Goal: Task Accomplishment & Management: Manage account settings

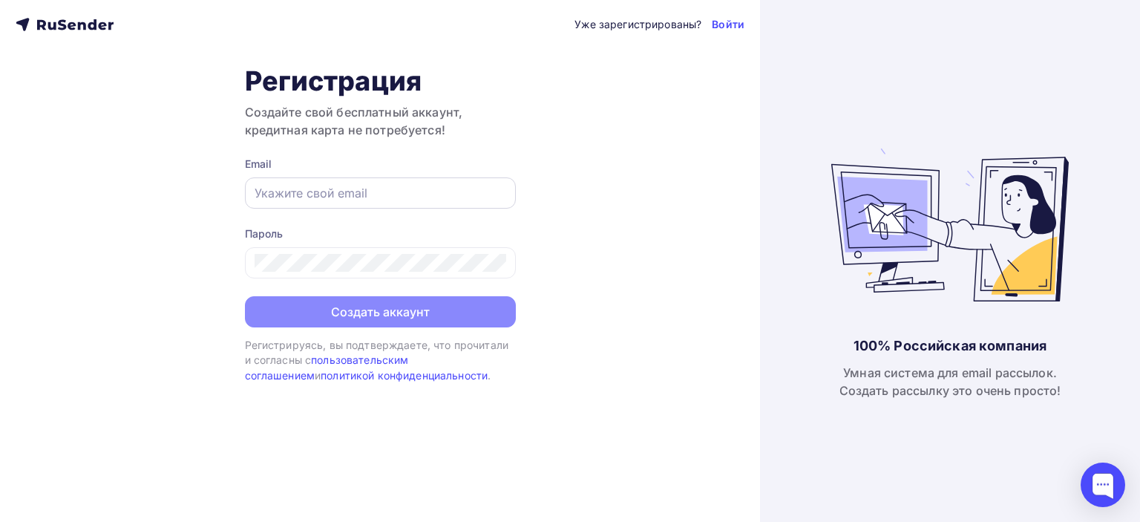
click at [336, 186] on input "text" at bounding box center [381, 193] width 252 height 18
paste input ""poslanie-info@ya.ru" <poslanie-info@ya.ru>"
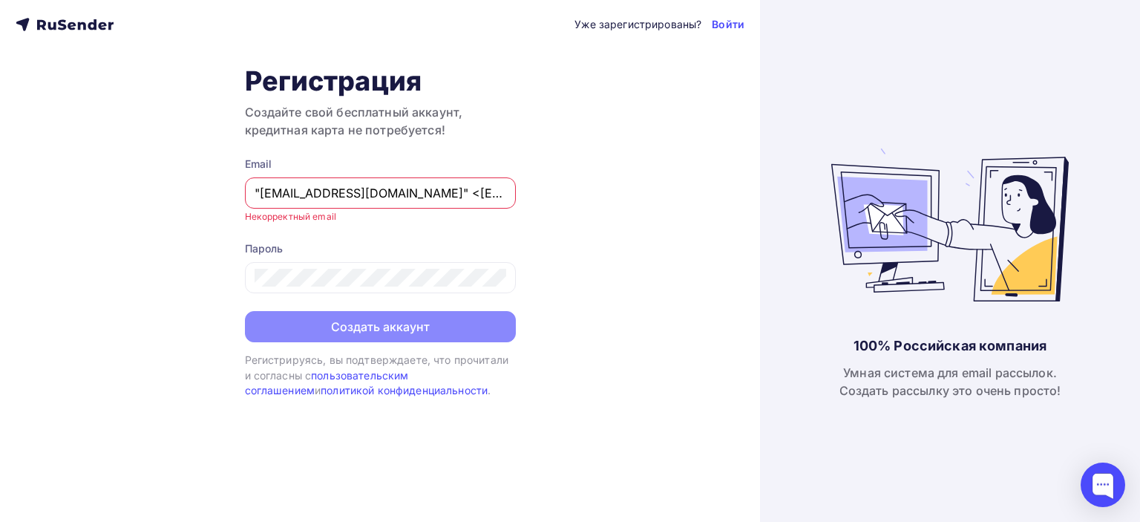
scroll to position [0, 4]
drag, startPoint x: 371, startPoint y: 189, endPoint x: 609, endPoint y: 202, distance: 237.9
click at [609, 202] on div "Уже зарегистрированы? Войти Регистрация Создайте свой бесплатный аккаунт, креди…" at bounding box center [380, 261] width 760 height 522
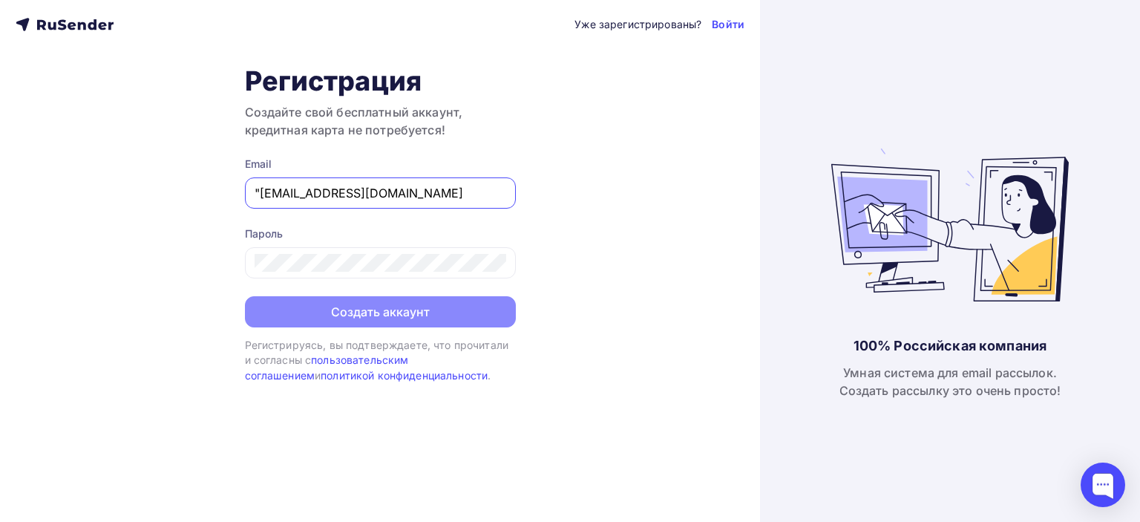
click at [258, 189] on input ""poslanie-info@ya.ru" at bounding box center [381, 193] width 252 height 18
type input "poslanie-info@ya.ru"
click at [670, 174] on div "Уже зарегистрированы? Войти Регистрация Создайте свой бесплатный аккаунт, креди…" at bounding box center [380, 261] width 760 height 522
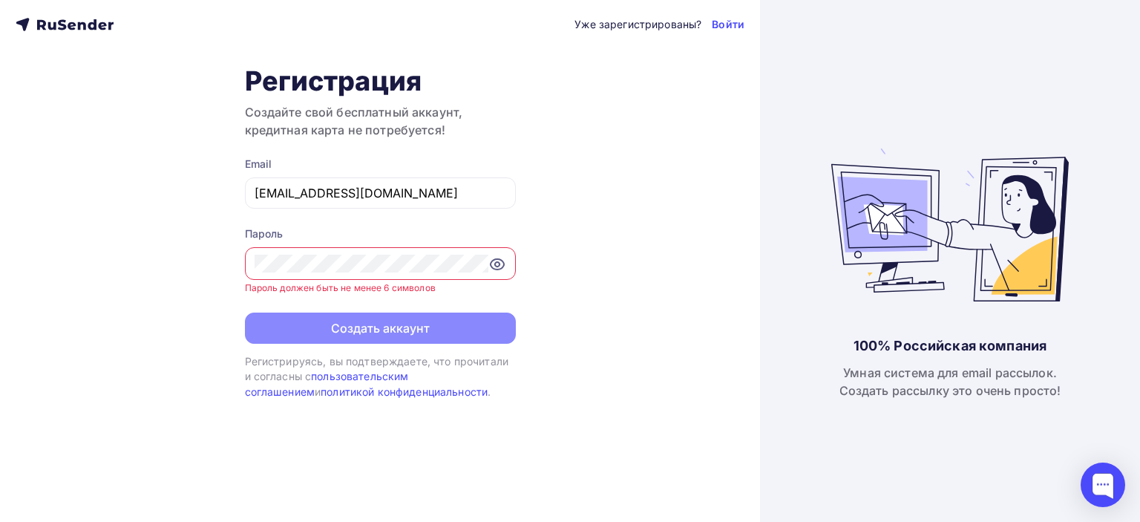
click at [491, 263] on icon at bounding box center [497, 264] width 18 height 18
drag, startPoint x: 612, startPoint y: 485, endPoint x: 639, endPoint y: 519, distance: 42.8
click at [635, 510] on div "Уже зарегистрированы? Войти Регистрация Создайте свой бесплатный аккаунт, креди…" at bounding box center [380, 261] width 760 height 522
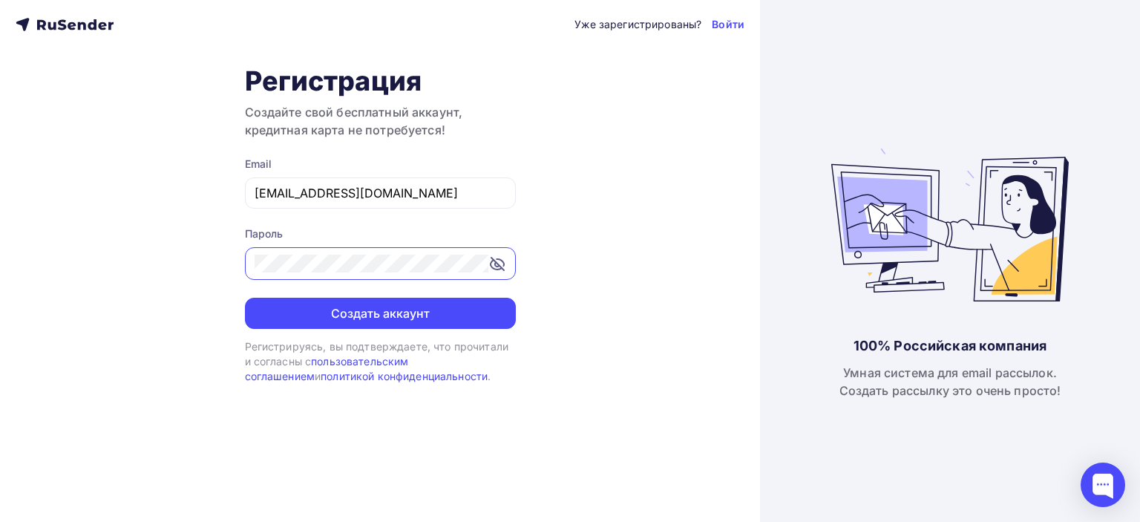
click at [216, 254] on div "Уже зарегистрированы? Войти Регистрация Создайте свой бесплатный аккаунт, креди…" at bounding box center [380, 261] width 760 height 522
click at [574, 249] on div "Уже зарегистрированы? Войти Регистрация Создайте свой бесплатный аккаунт, креди…" at bounding box center [380, 261] width 760 height 522
click at [499, 261] on icon at bounding box center [497, 264] width 18 height 18
click at [500, 261] on icon at bounding box center [497, 264] width 18 height 18
click at [561, 234] on div "Уже зарегистрированы? Войти Регистрация Создайте свой бесплатный аккаунт, креди…" at bounding box center [380, 261] width 760 height 522
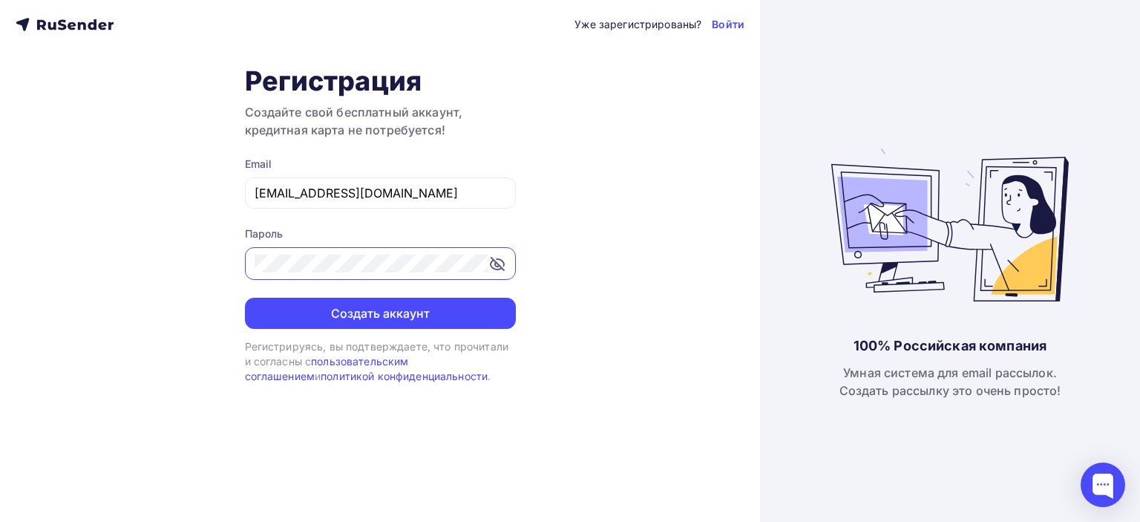
click at [630, 291] on div "Уже зарегистрированы? Войти Регистрация Создайте свой бесплатный аккаунт, креди…" at bounding box center [380, 261] width 760 height 522
click at [493, 264] on icon at bounding box center [497, 264] width 18 height 18
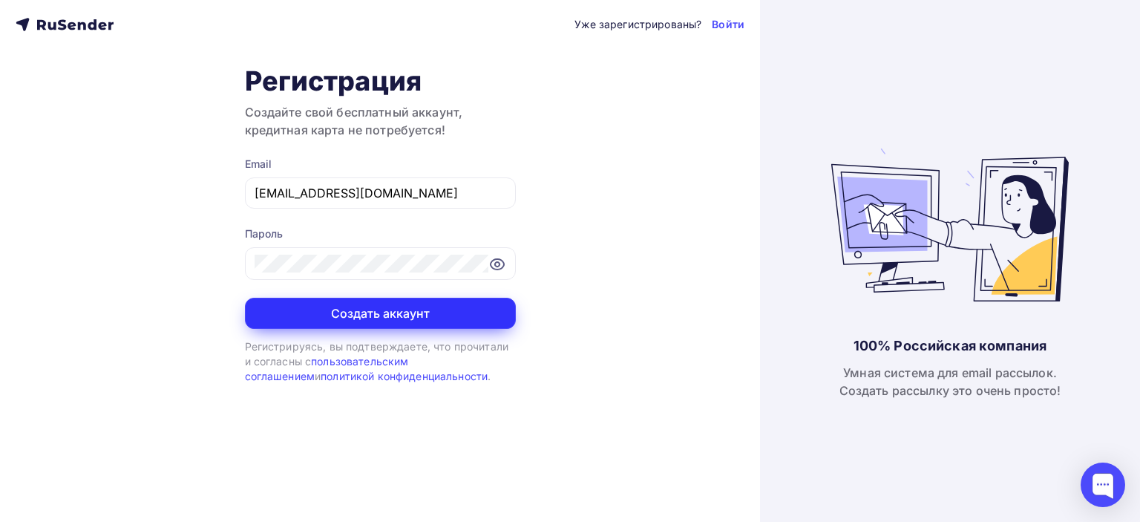
click at [407, 319] on button "Создать аккаунт" at bounding box center [380, 313] width 271 height 31
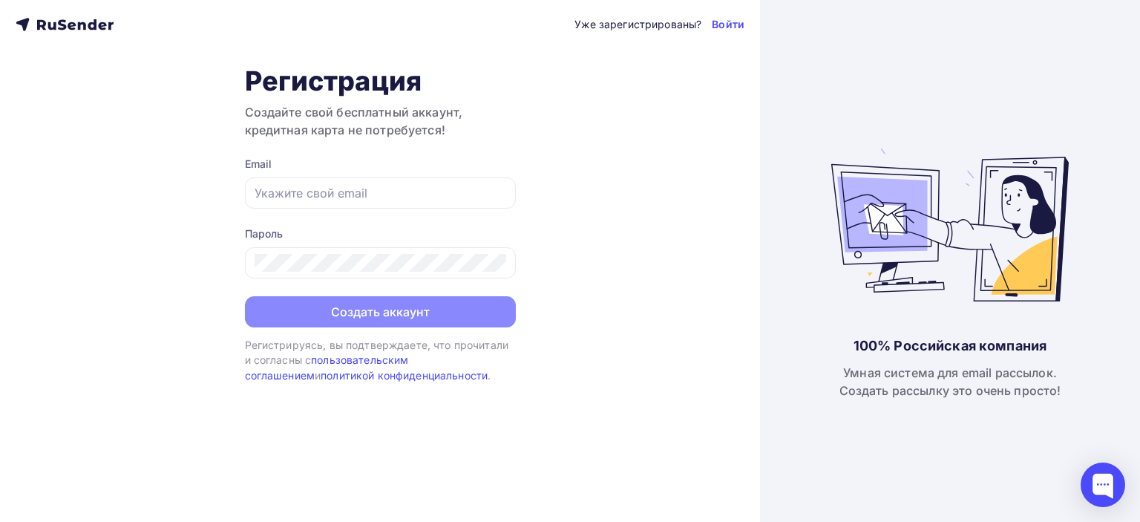
click at [566, 121] on div "Уже зарегистрированы? Войти Регистрация Создайте свой бесплатный аккаунт, креди…" at bounding box center [380, 261] width 760 height 522
click at [386, 190] on input "text" at bounding box center [381, 193] width 252 height 18
type input "[EMAIL_ADDRESS][DOMAIN_NAME]"
click at [405, 271] on div at bounding box center [380, 262] width 271 height 31
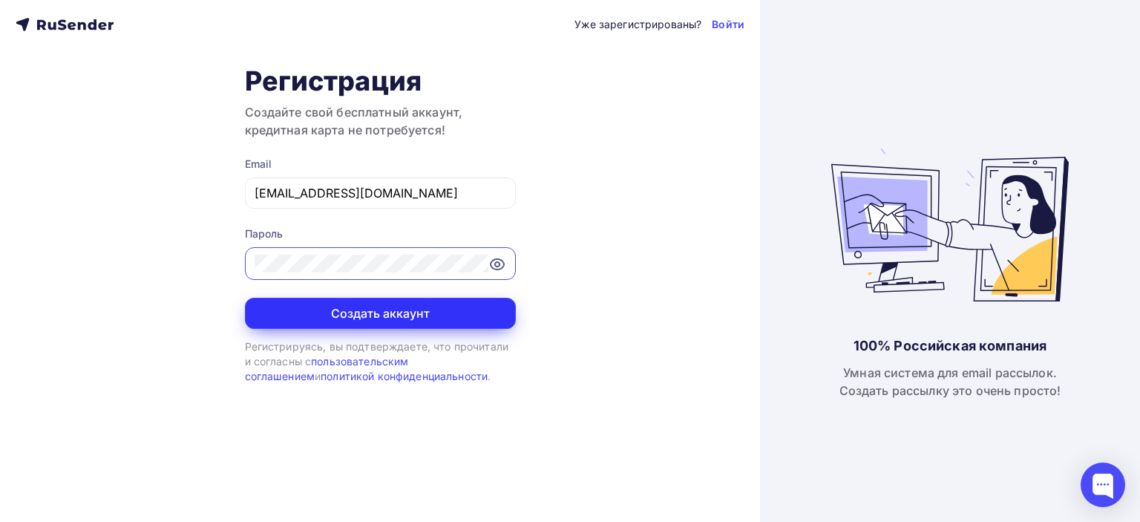
click at [405, 311] on button "Создать аккаунт" at bounding box center [380, 313] width 271 height 31
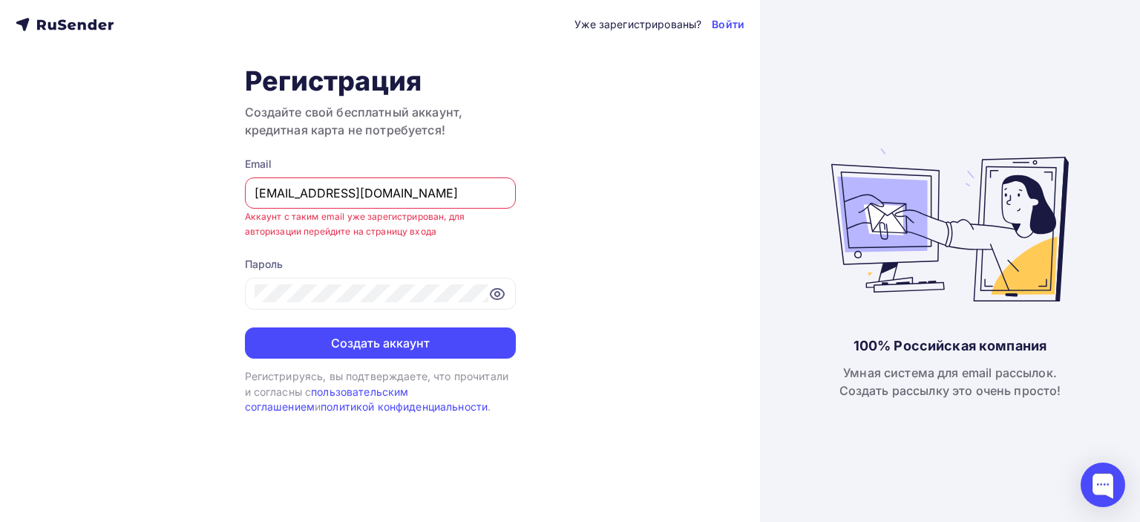
click at [603, 160] on div "Уже зарегистрированы? Войти Регистрация Создайте свой бесплатный аккаунт, креди…" at bounding box center [380, 261] width 760 height 522
click at [733, 19] on link "Войти" at bounding box center [728, 24] width 33 height 15
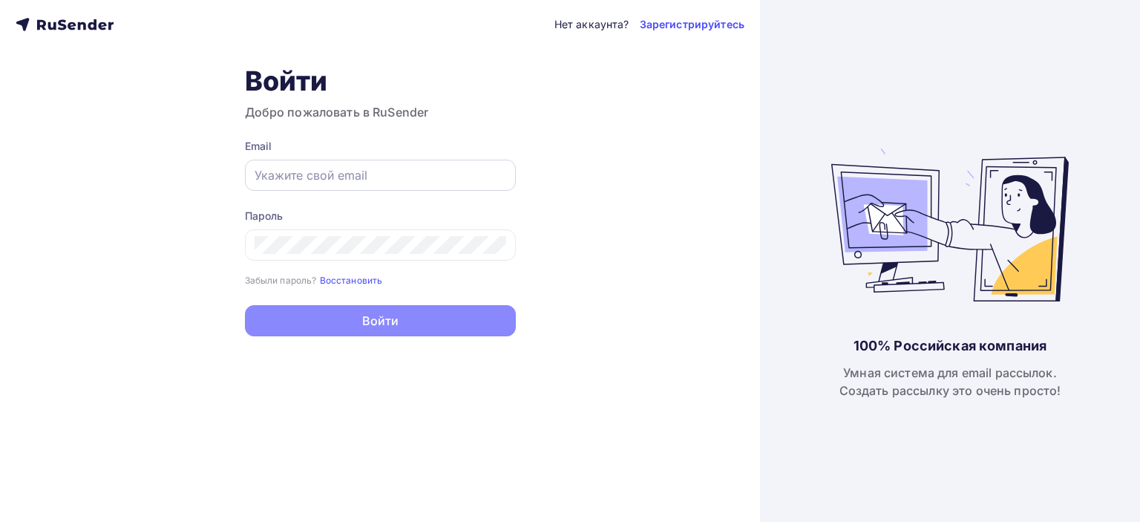
click at [385, 174] on input "text" at bounding box center [381, 175] width 252 height 18
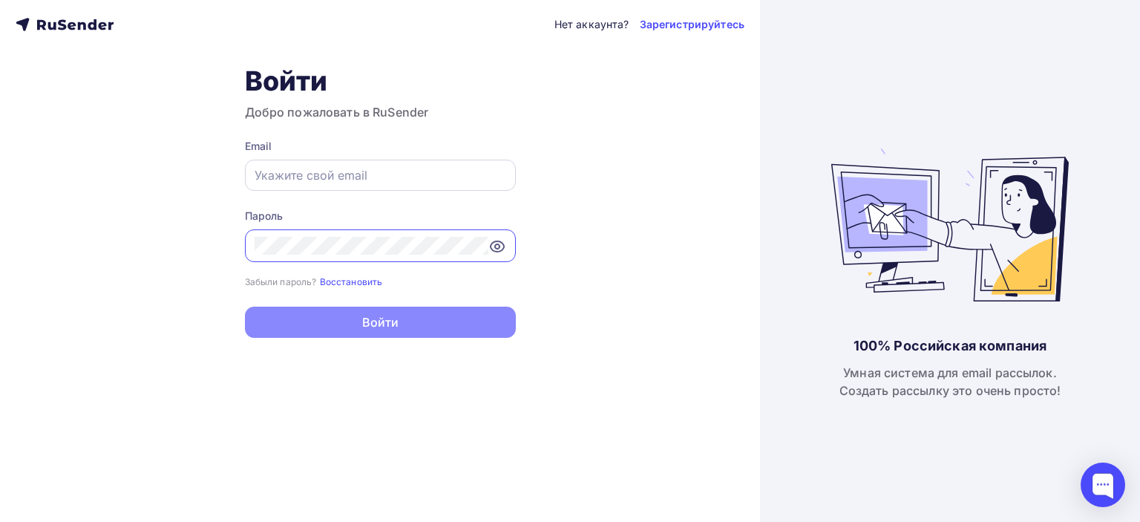
click at [380, 178] on input "text" at bounding box center [381, 175] width 252 height 18
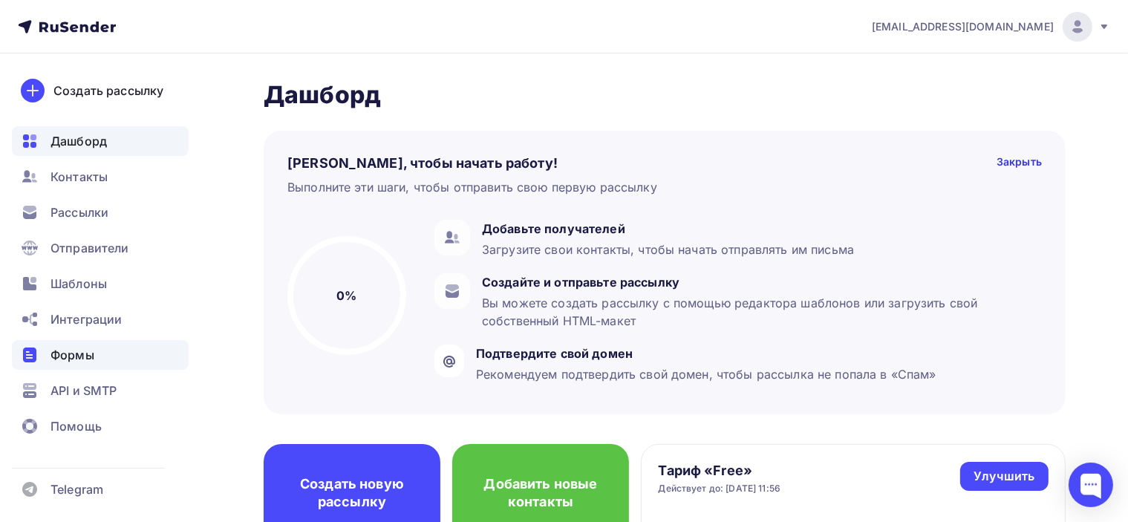
click at [84, 358] on span "Формы" at bounding box center [72, 355] width 44 height 18
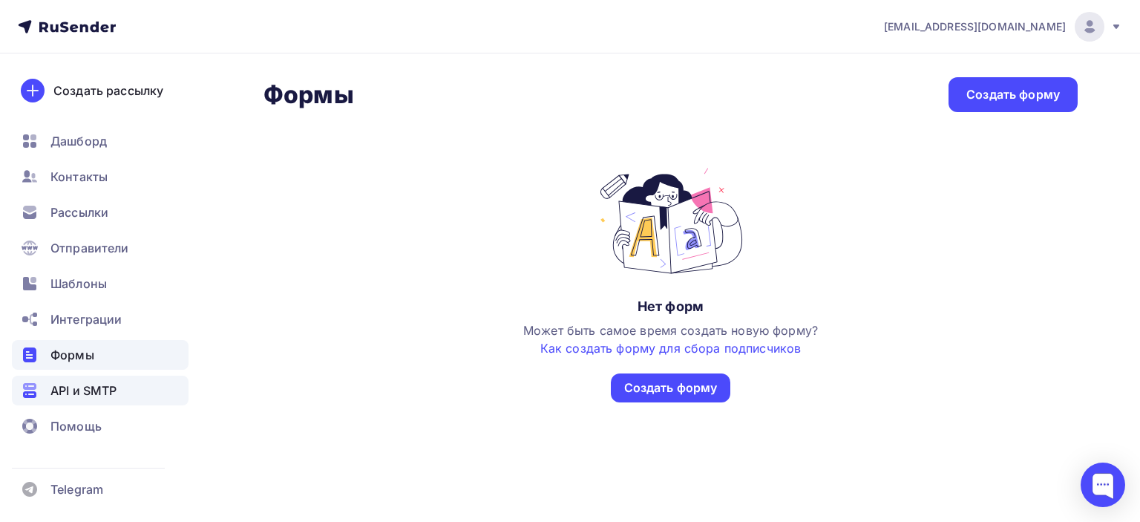
click at [107, 385] on span "API и SMTP" at bounding box center [83, 391] width 66 height 18
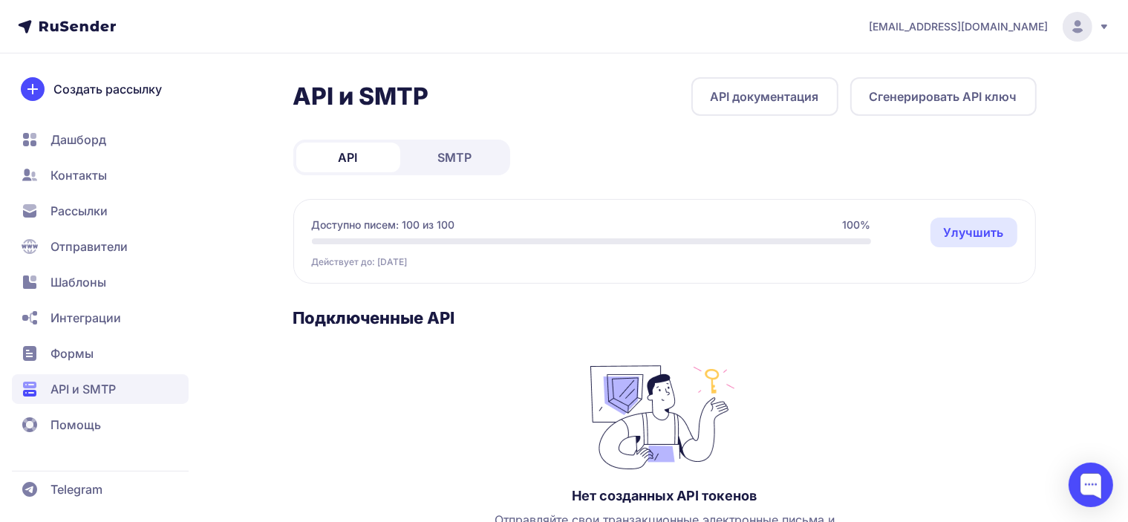
click at [91, 137] on span "Дашборд" at bounding box center [78, 140] width 56 height 18
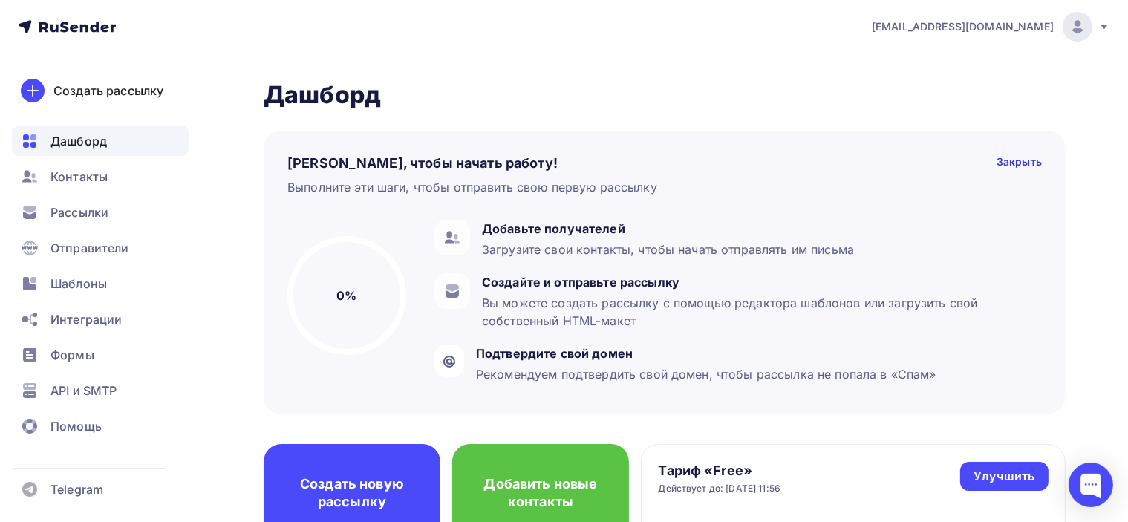
click at [793, 130] on div "Пару шагов, чтобы начать работу! Закрыть Выполните эти шаги, чтобы отправить св…" at bounding box center [665, 262] width 802 height 304
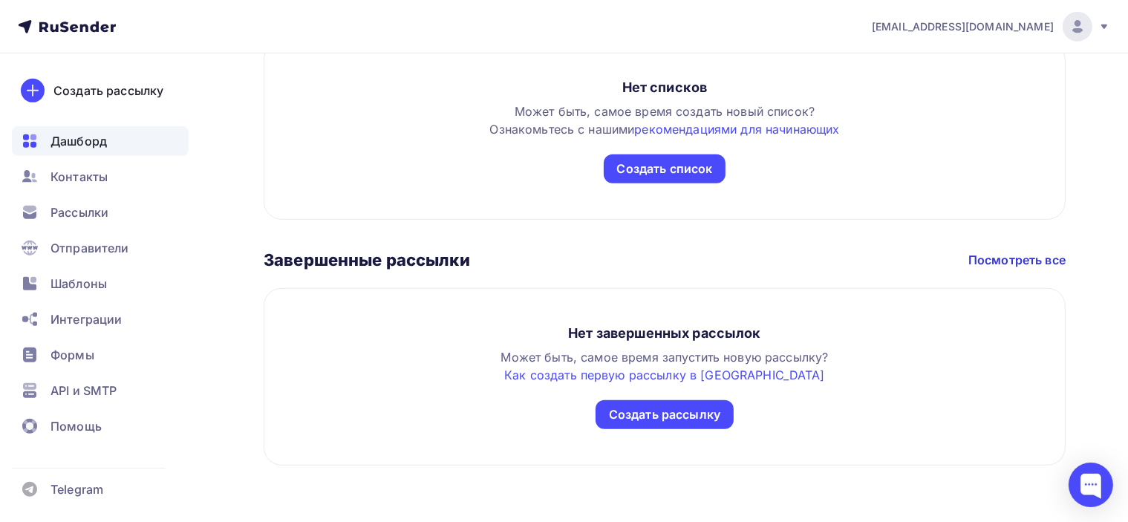
scroll to position [892, 0]
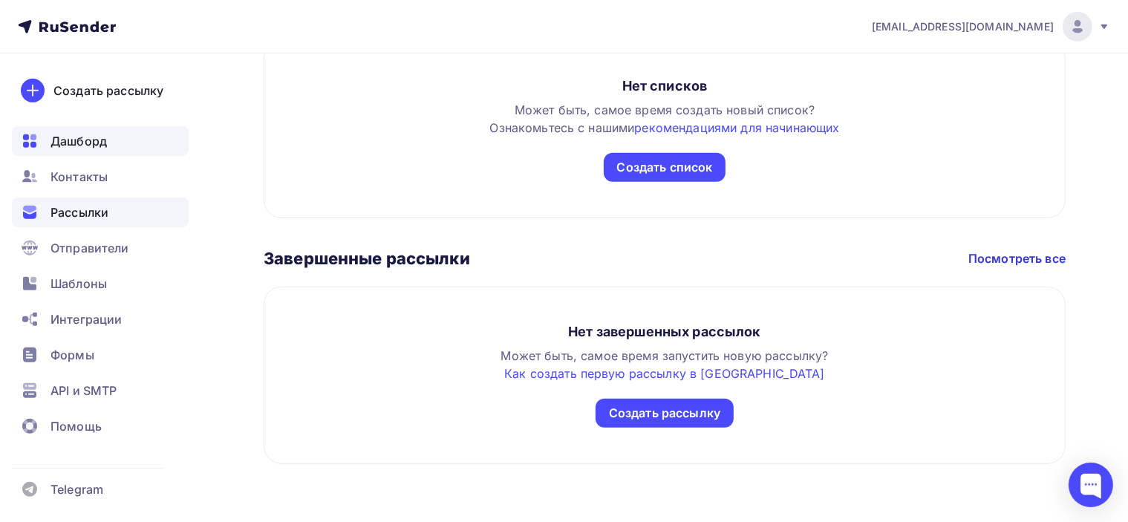
click at [79, 208] on span "Рассылки" at bounding box center [79, 212] width 58 height 18
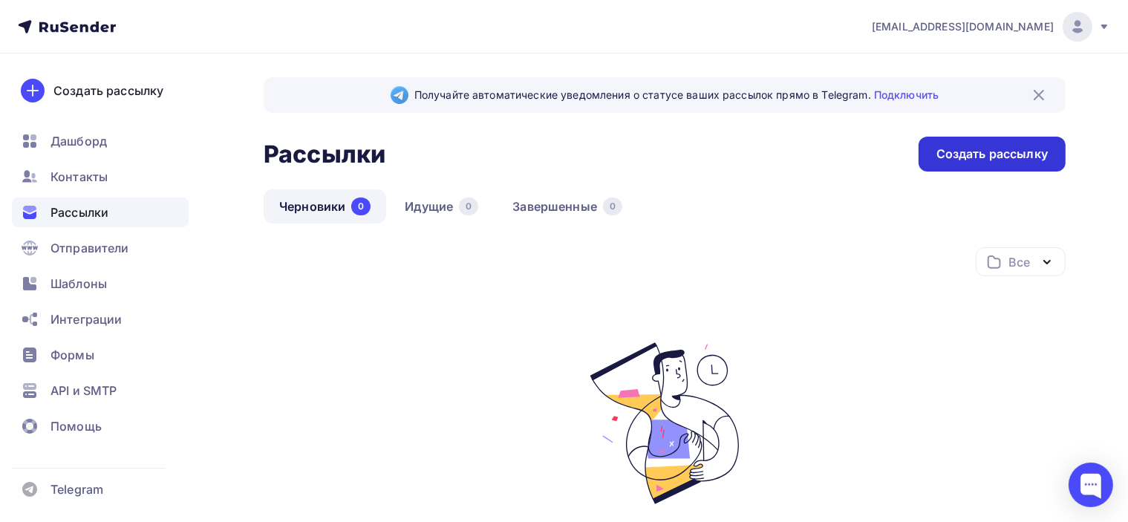
click at [990, 151] on div "Создать рассылку" at bounding box center [991, 153] width 111 height 17
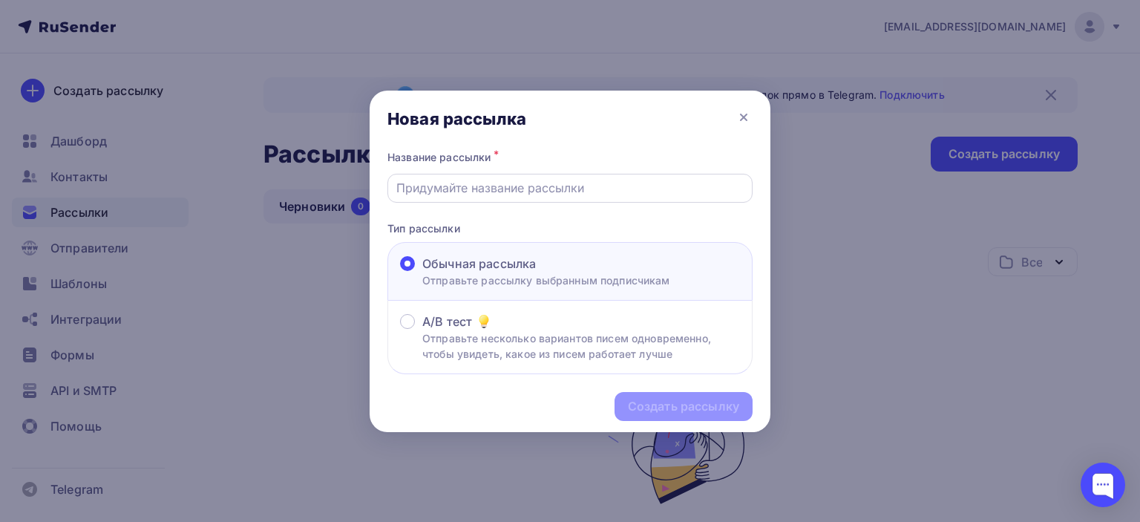
click at [559, 186] on input "text" at bounding box center [570, 188] width 348 height 18
click at [558, 198] on div at bounding box center [569, 188] width 365 height 29
click at [557, 176] on div at bounding box center [569, 188] width 365 height 29
click at [557, 190] on input "text" at bounding box center [570, 188] width 348 height 18
paste input "[3 апреля] поездка в Базилику Св. Николая, Бари (Италия)✨"
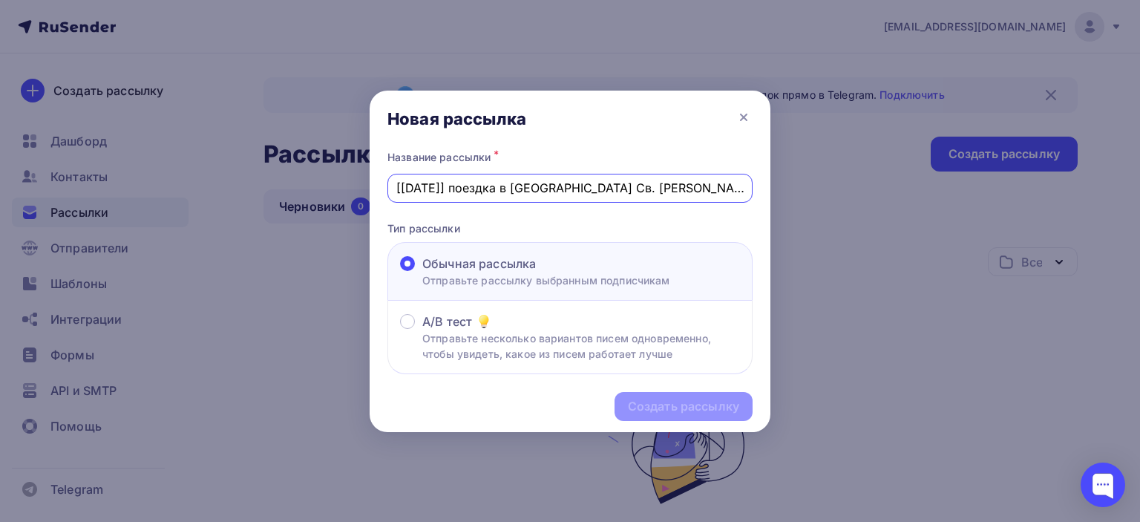
scroll to position [0, 10]
click at [445, 190] on input "[3 апреля] поездка в Базилику Св. Николая, Бари (Италия)✨" at bounding box center [570, 188] width 348 height 18
click at [436, 186] on input "[3 апреля] поездка в Базилику Св. Николая, Бари (Италия)✨" at bounding box center [570, 188] width 348 height 18
drag, startPoint x: 441, startPoint y: 188, endPoint x: 414, endPoint y: 186, distance: 26.8
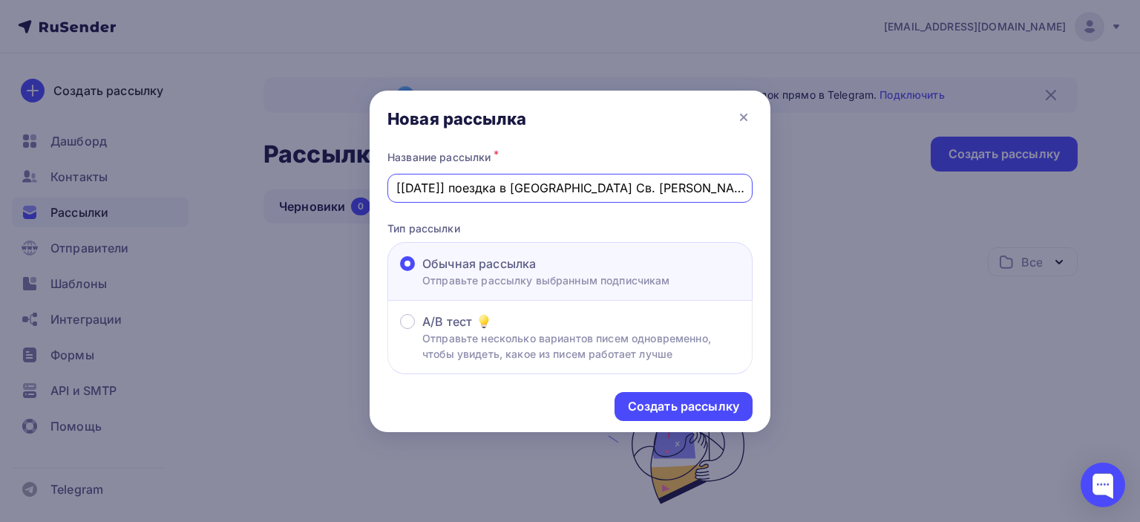
click at [414, 186] on input "[3 апреля] поездка в Базилику Св. Николая, Бари (Италия)✨" at bounding box center [570, 188] width 348 height 18
click at [407, 182] on input "[3 асентября] поездка в Базилику Св. Николая, Бари (Италия)✨" at bounding box center [570, 188] width 348 height 18
click at [416, 186] on input "[7 асентября] поездка в Базилику Св. Николая, Бари (Италия)✨" at bounding box center [570, 188] width 348 height 18
click at [508, 189] on input "[7 сентября] поездка в Базилику Св. Николая, Бари (Италия)✨" at bounding box center [570, 188] width 348 height 18
type input "[7 сентября] поездка в Базилику Св. Николая, Бари (Италия)✨"
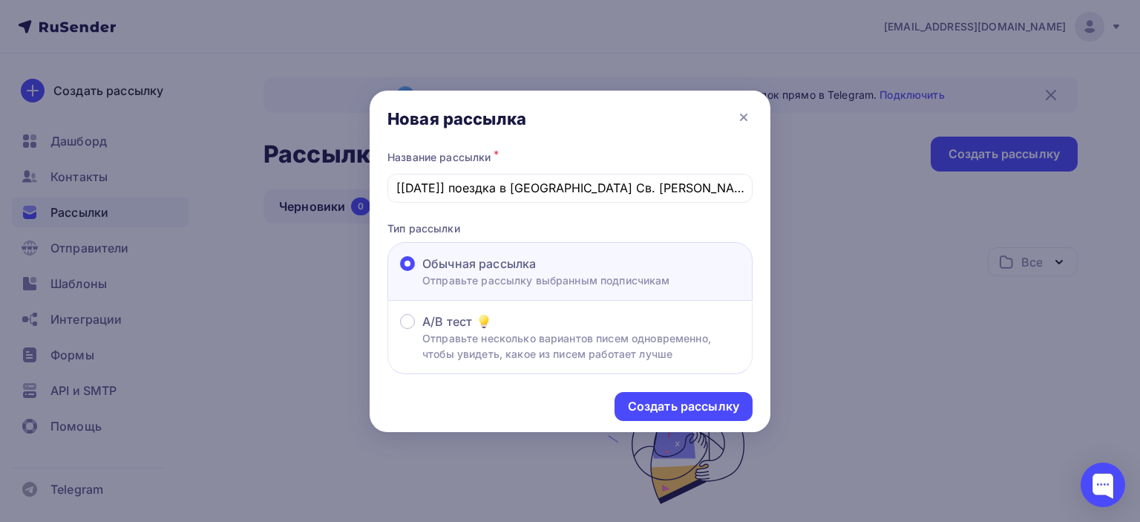
click at [556, 204] on div "Название рассылки * [7 сентября] поездка в Базилику Св. Николая, Бари (Италия)✨…" at bounding box center [570, 261] width 401 height 228
drag, startPoint x: 615, startPoint y: 189, endPoint x: 760, endPoint y: 199, distance: 145.1
click at [760, 199] on div "Название рассылки * [7 сентября] поездка в Базилику Св. Николая, Бари (Италия)✨…" at bounding box center [570, 261] width 401 height 228
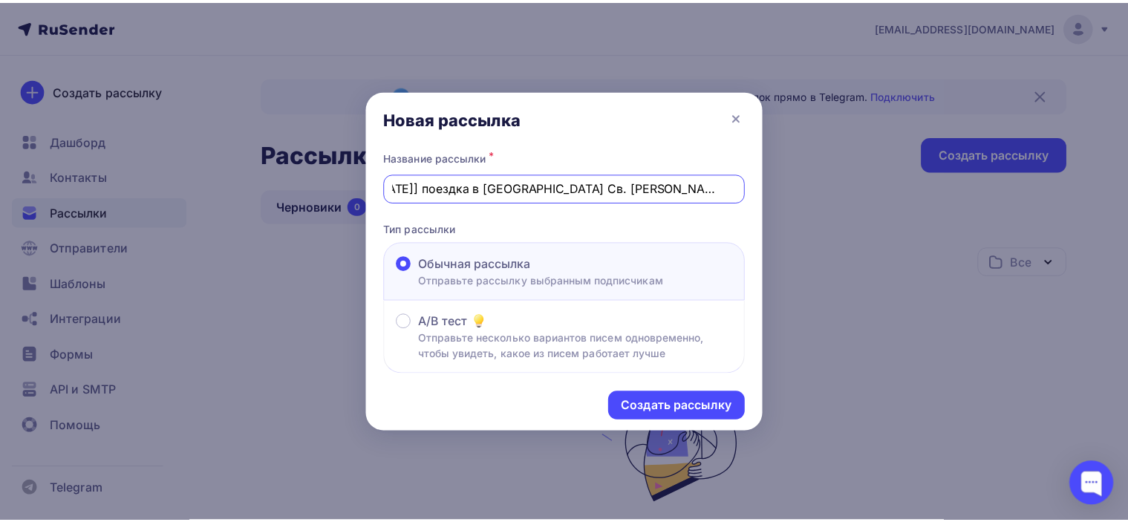
scroll to position [0, 0]
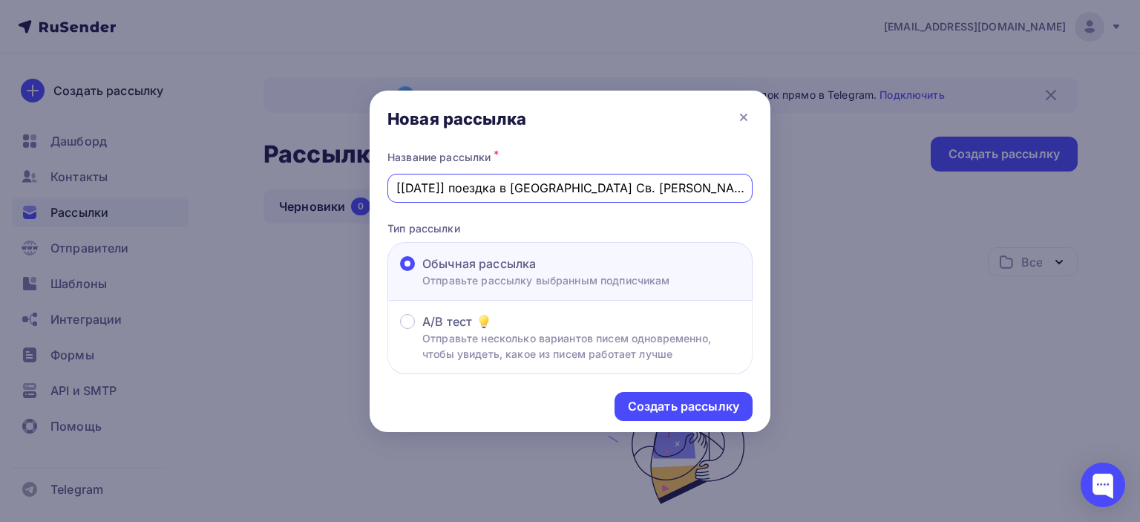
drag, startPoint x: 493, startPoint y: 181, endPoint x: 373, endPoint y: 246, distance: 135.8
click at [282, 189] on div "Новая рассылка Название рассылки * [7 сентября] поездка в Базилику Св. Николая,…" at bounding box center [570, 261] width 1140 height 522
click at [670, 407] on div "Создать рассылку" at bounding box center [683, 406] width 111 height 17
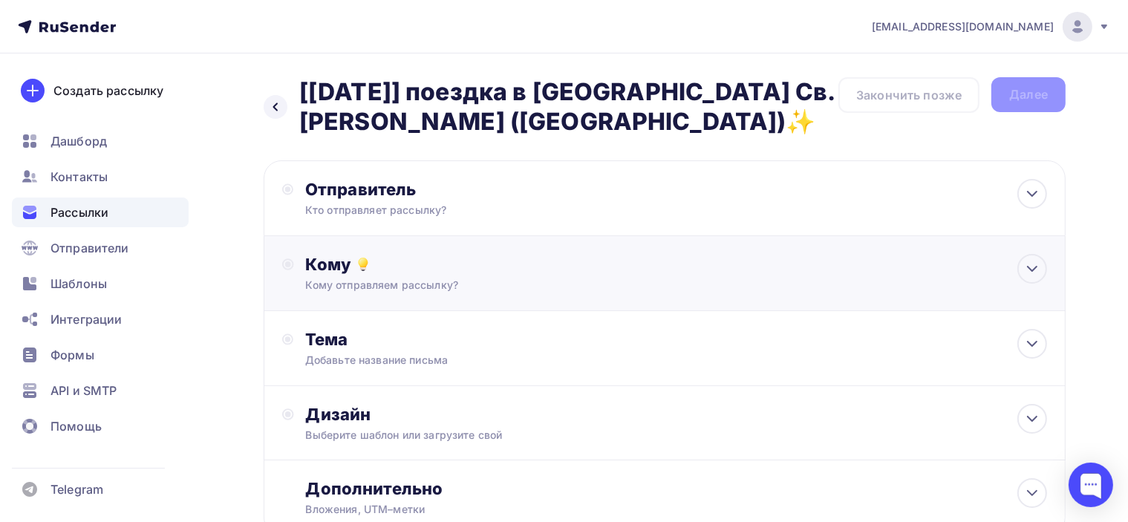
click at [574, 269] on div "Кому" at bounding box center [676, 264] width 741 height 21
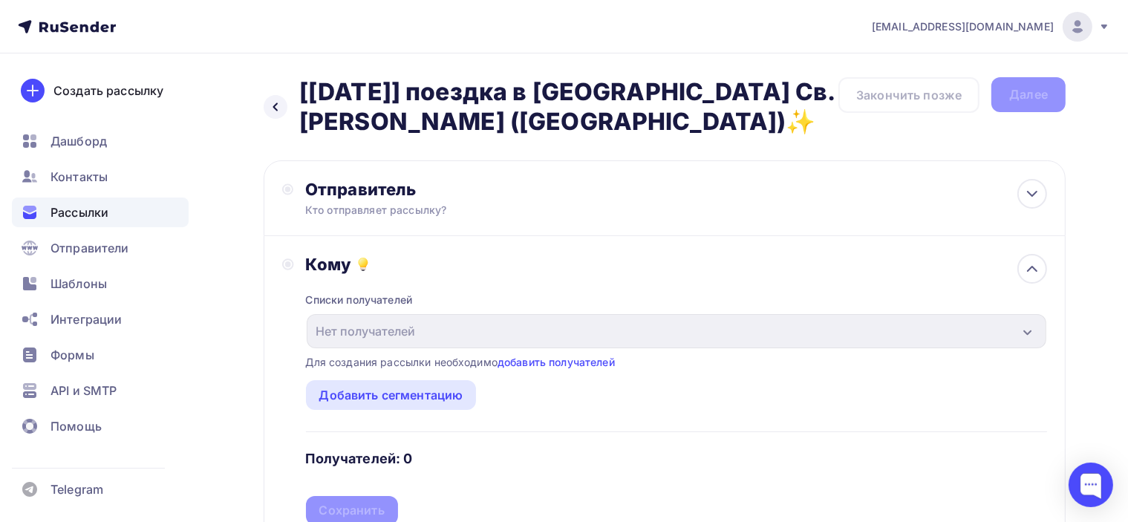
click at [581, 260] on div "Кому" at bounding box center [676, 264] width 741 height 21
click at [614, 266] on div "Кому" at bounding box center [676, 264] width 741 height 21
click at [1021, 269] on div at bounding box center [1032, 269] width 30 height 30
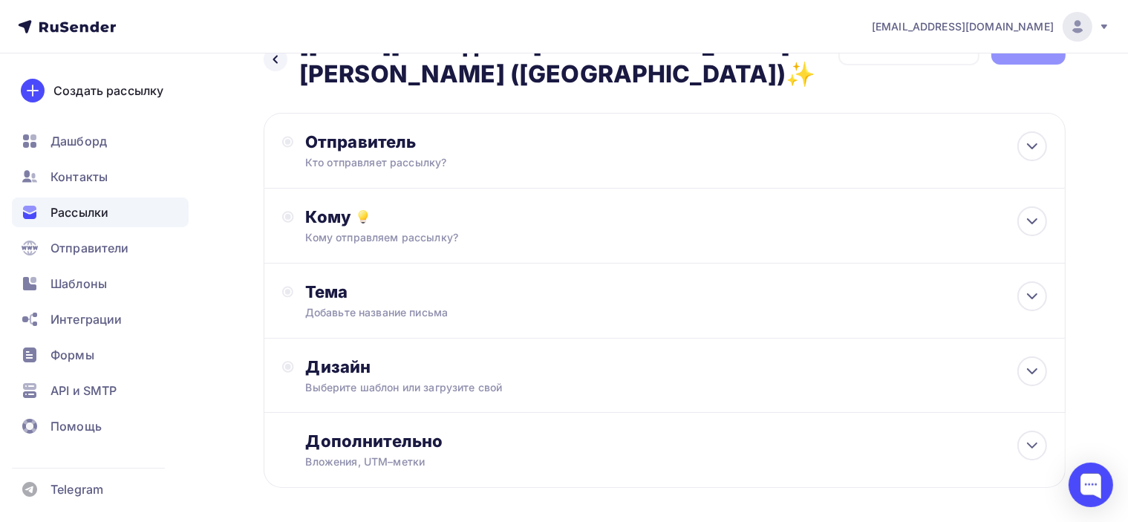
scroll to position [74, 0]
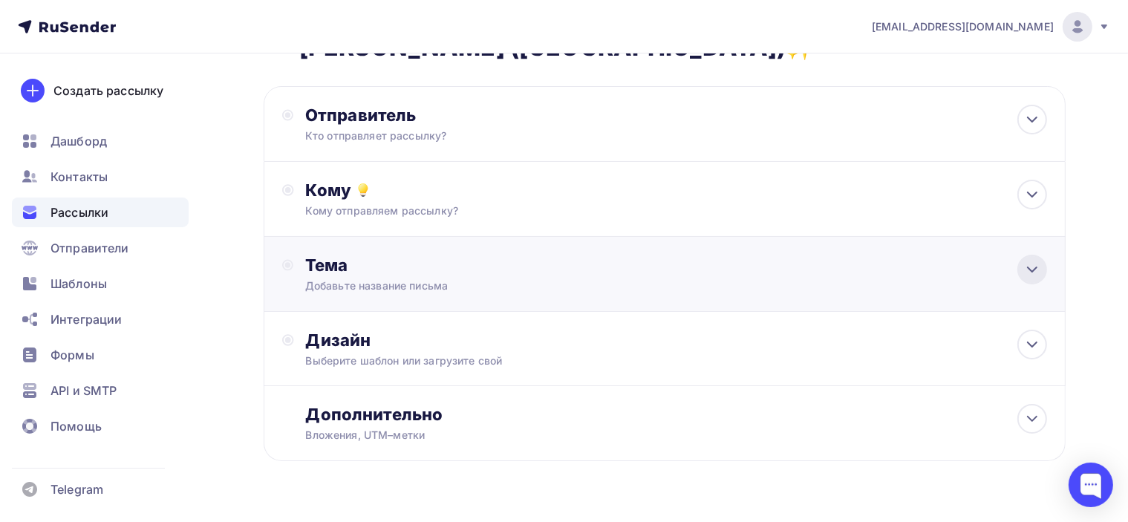
click at [1030, 271] on icon at bounding box center [1032, 270] width 18 height 18
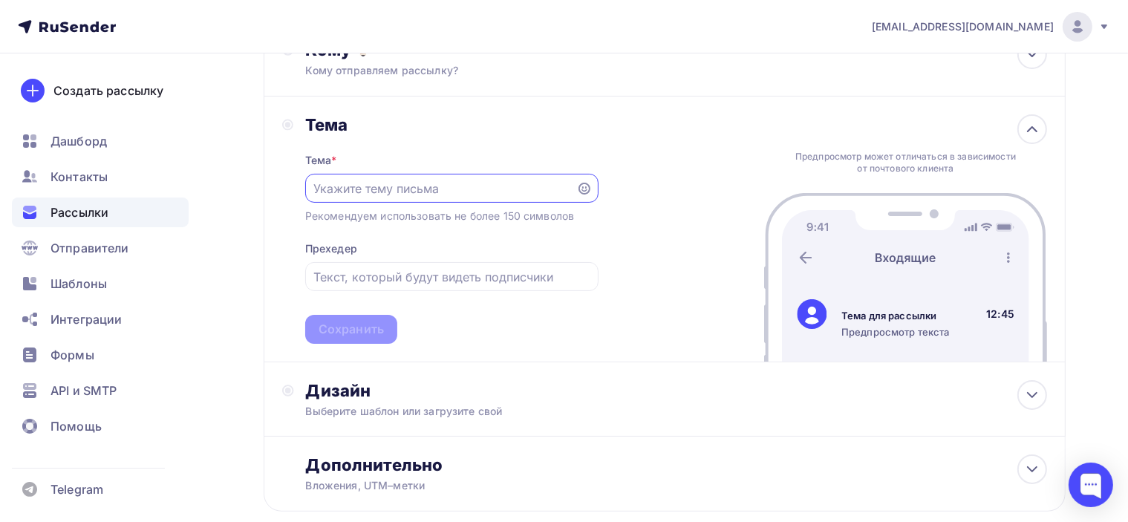
scroll to position [223, 0]
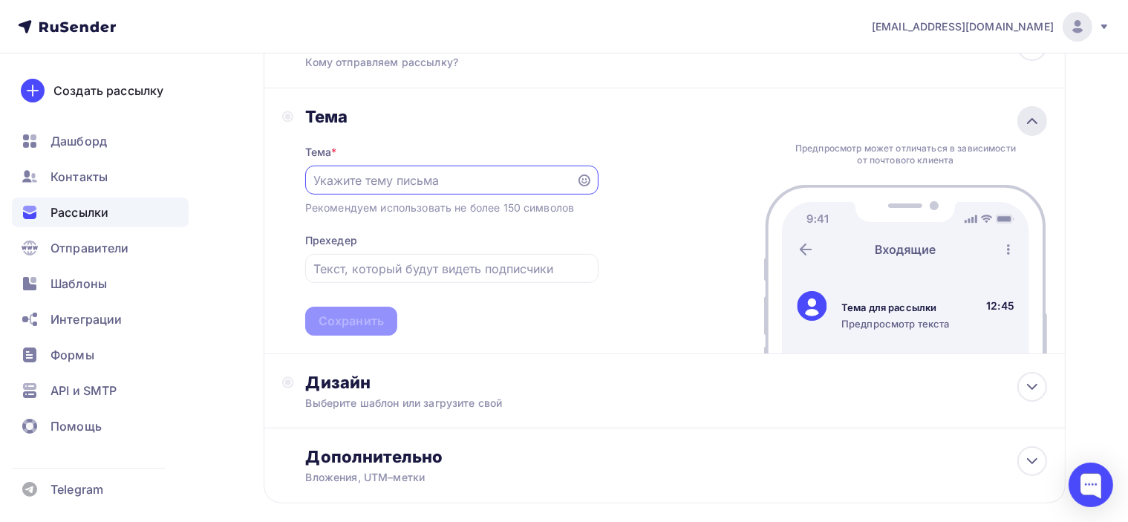
click at [1027, 115] on icon at bounding box center [1032, 121] width 18 height 18
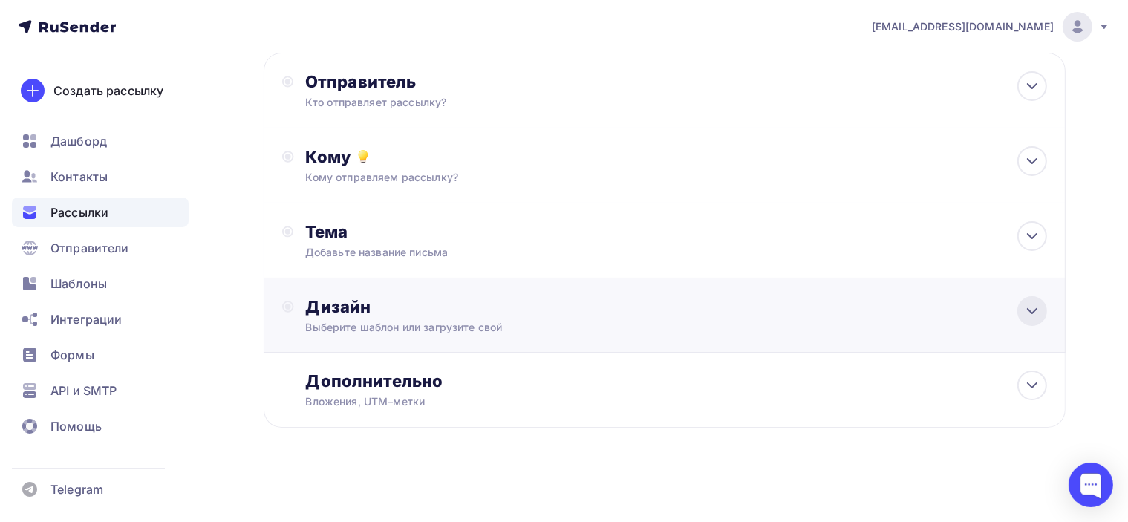
click at [1033, 305] on icon at bounding box center [1032, 311] width 18 height 18
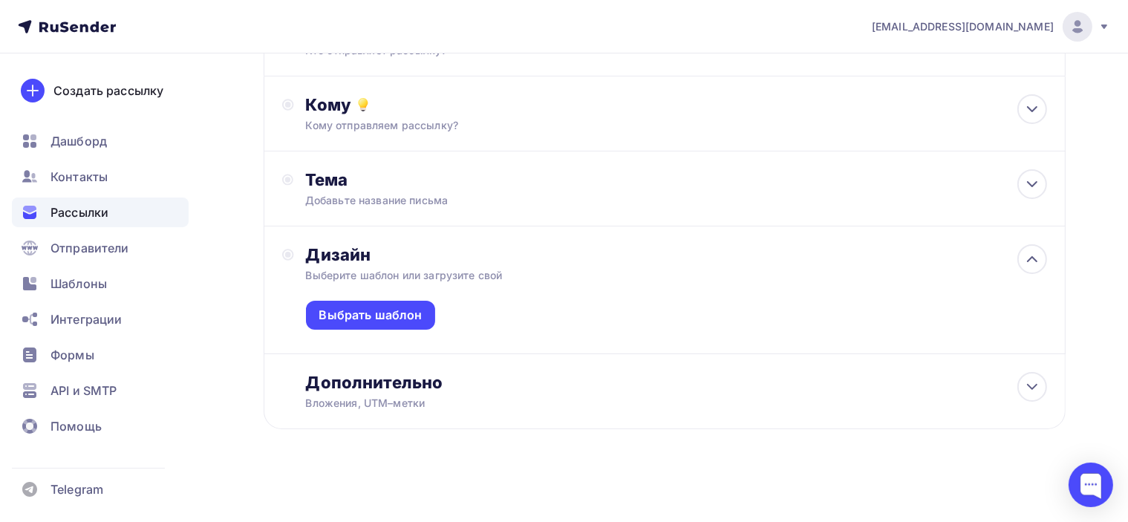
scroll to position [161, 0]
click at [393, 309] on div "Выбрать шаблон" at bounding box center [370, 313] width 103 height 17
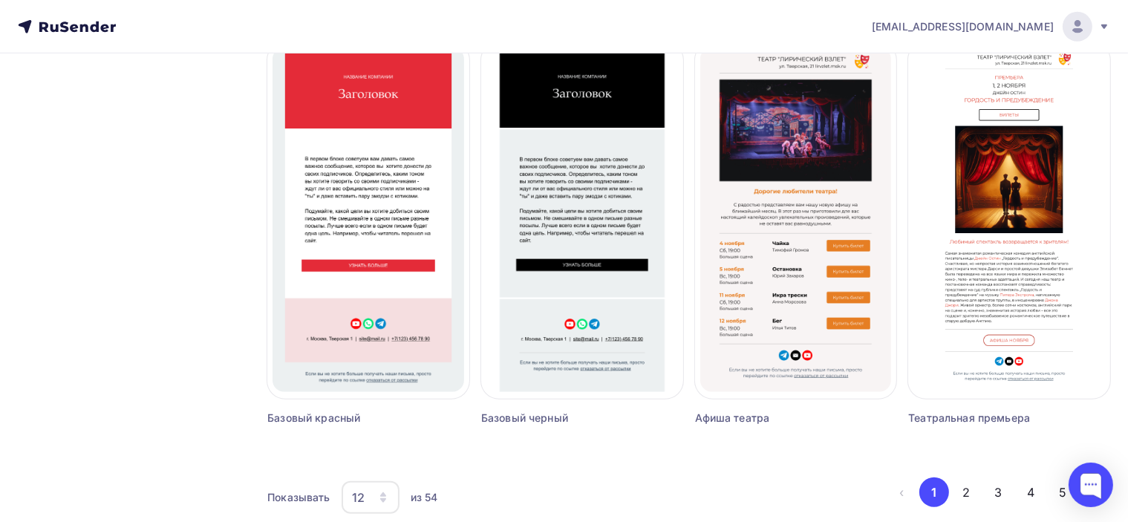
scroll to position [1001, 0]
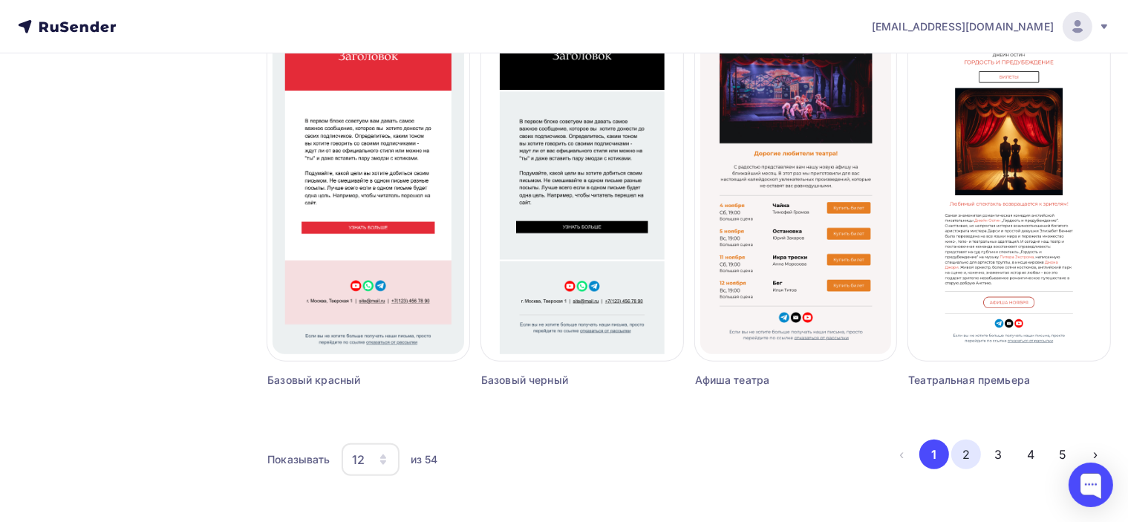
click at [971, 457] on button "2" at bounding box center [966, 454] width 30 height 30
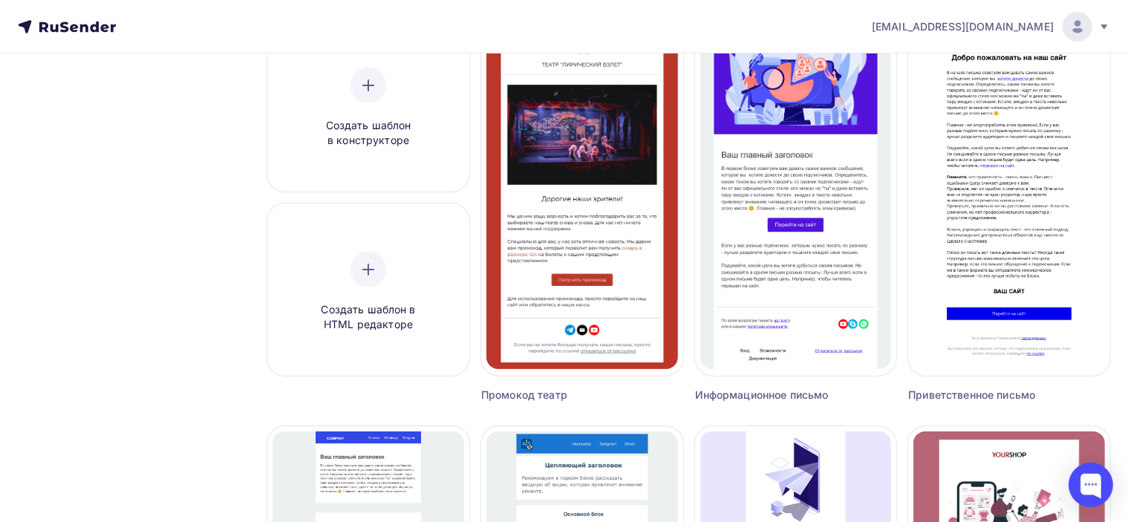
scroll to position [0, 0]
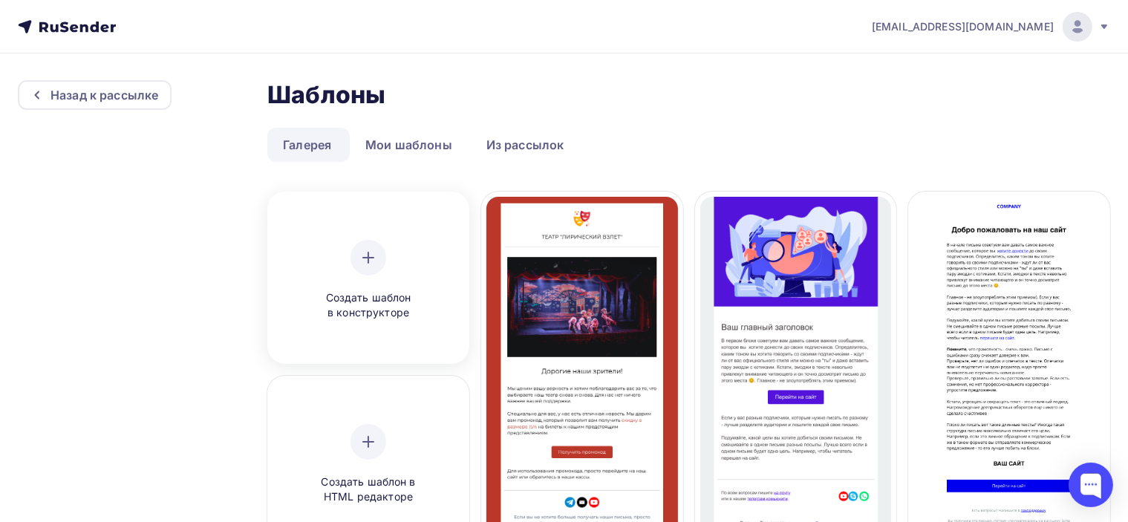
click at [374, 249] on icon at bounding box center [368, 258] width 18 height 18
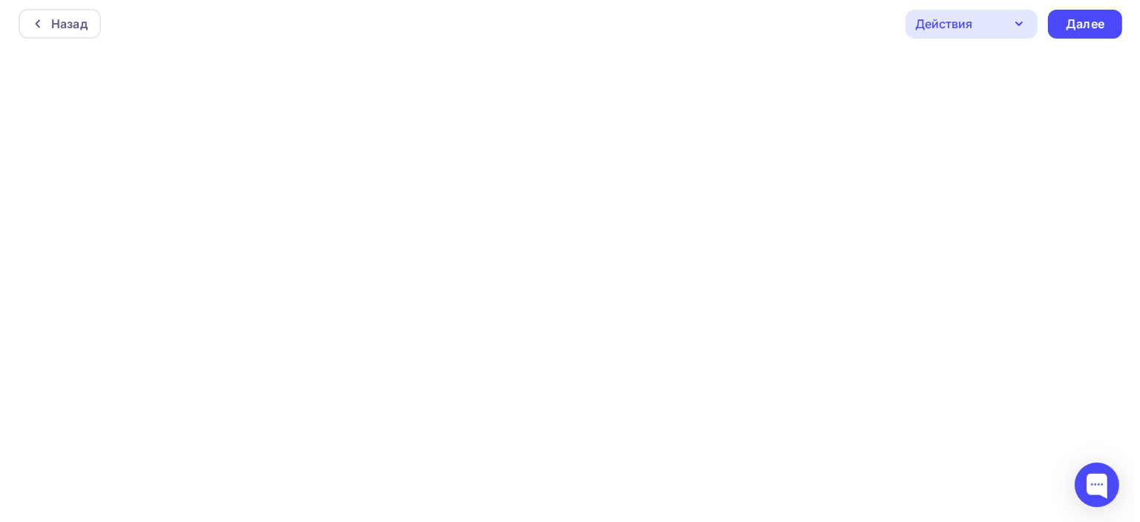
scroll to position [3, 0]
click at [30, 33] on div "Назад" at bounding box center [53, 24] width 82 height 30
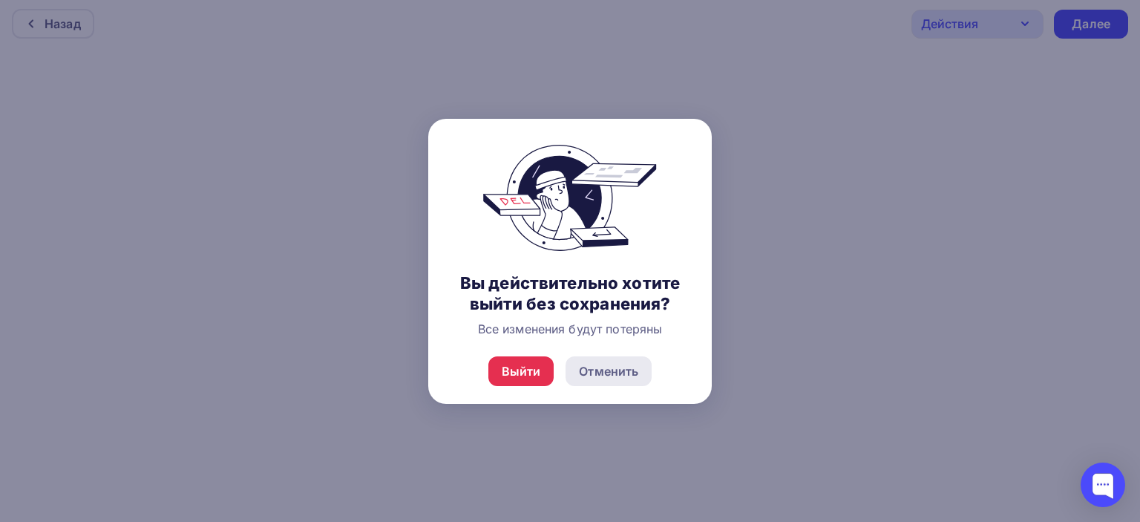
click at [637, 373] on div "Отменить" at bounding box center [608, 371] width 59 height 18
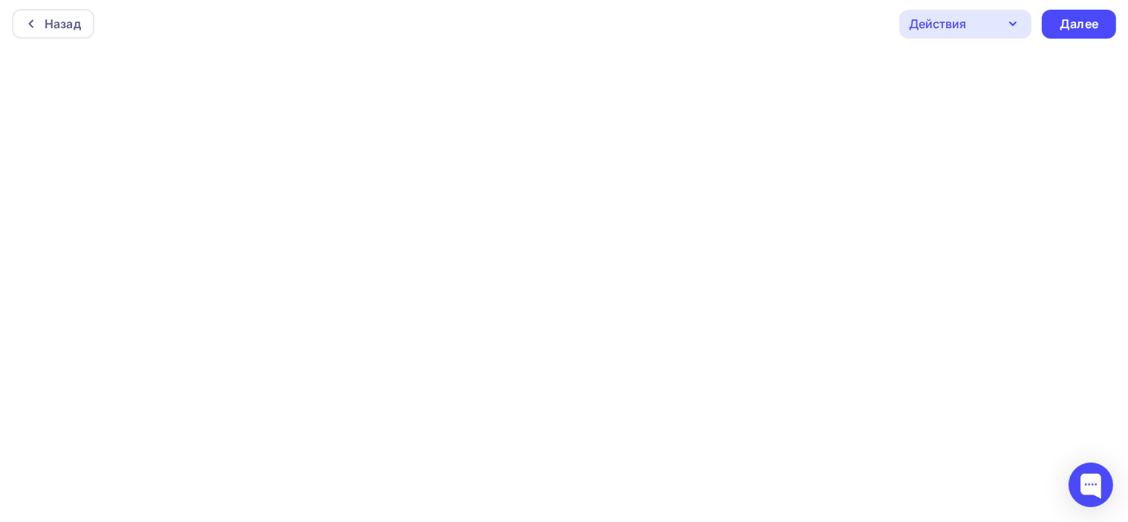
click at [1013, 19] on icon "button" at bounding box center [1013, 24] width 18 height 18
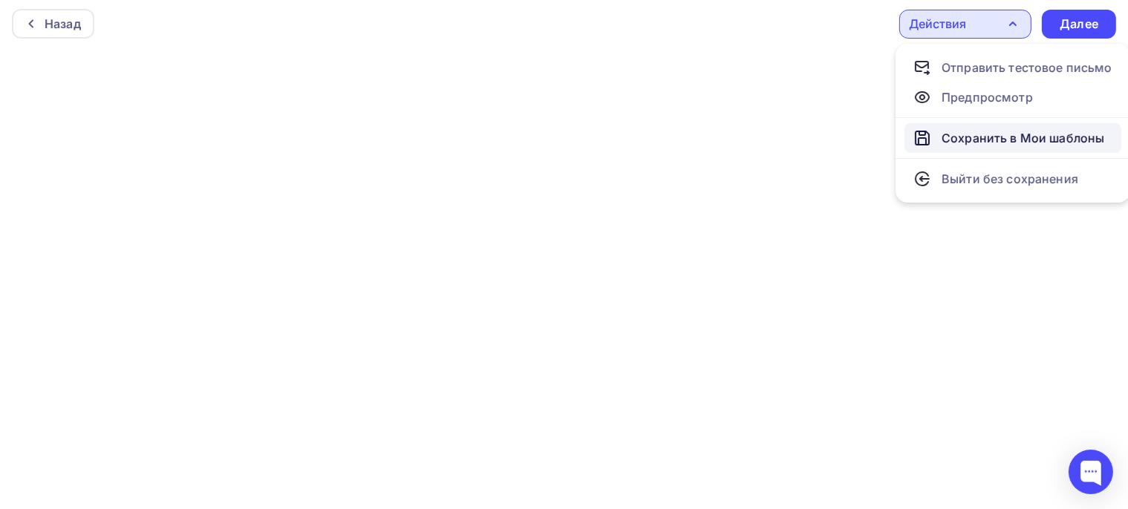
click at [1015, 139] on div "Сохранить в Мои шаблоны" at bounding box center [1022, 138] width 163 height 18
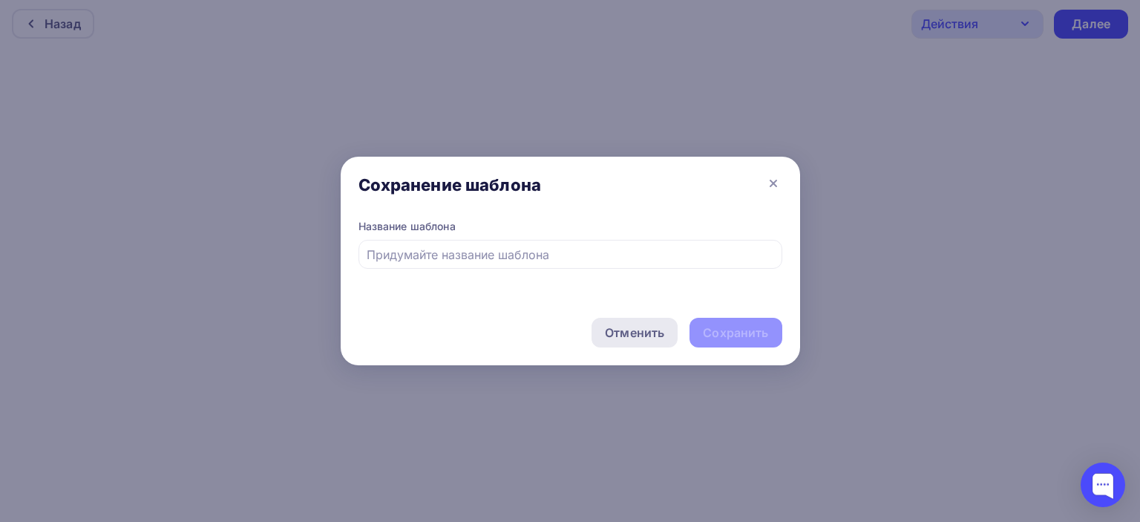
click at [625, 338] on div "Отменить" at bounding box center [634, 333] width 59 height 18
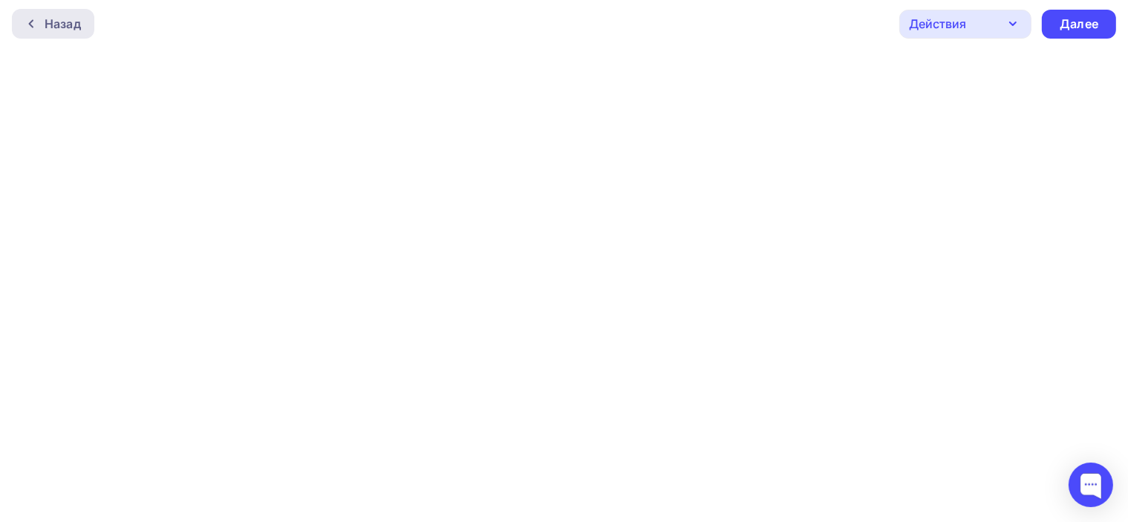
click at [45, 20] on div "Назад" at bounding box center [63, 24] width 36 height 18
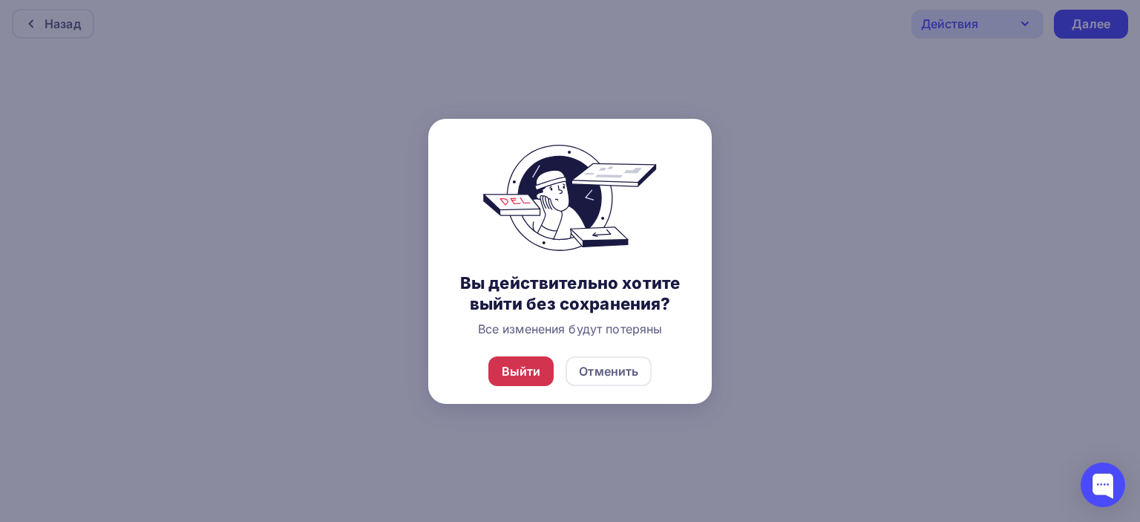
click at [520, 379] on div "Выйти" at bounding box center [521, 371] width 39 height 18
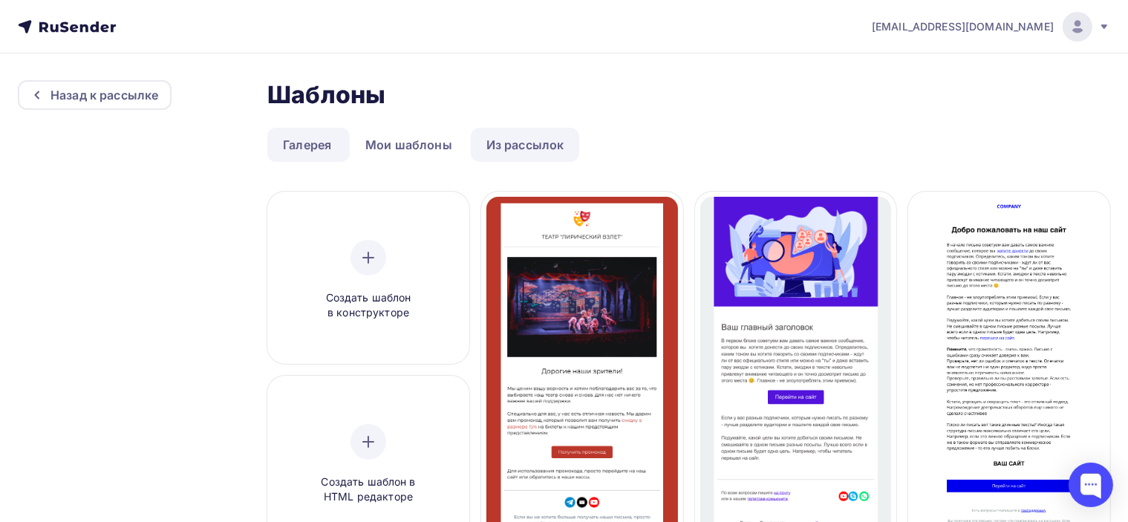
click at [543, 145] on link "Из рассылок" at bounding box center [525, 145] width 109 height 34
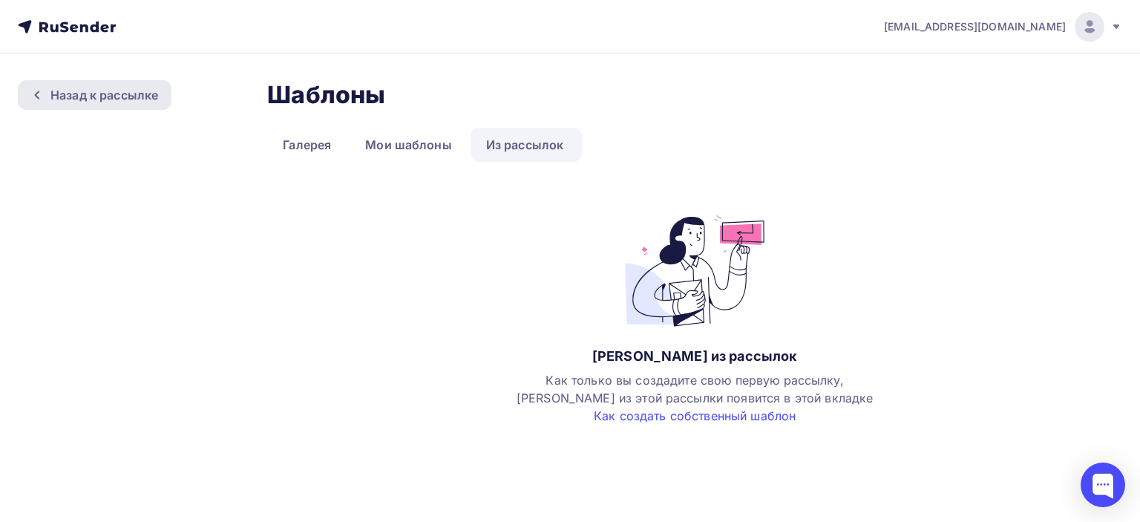
click at [92, 97] on div "Назад к рассылке" at bounding box center [104, 95] width 108 height 18
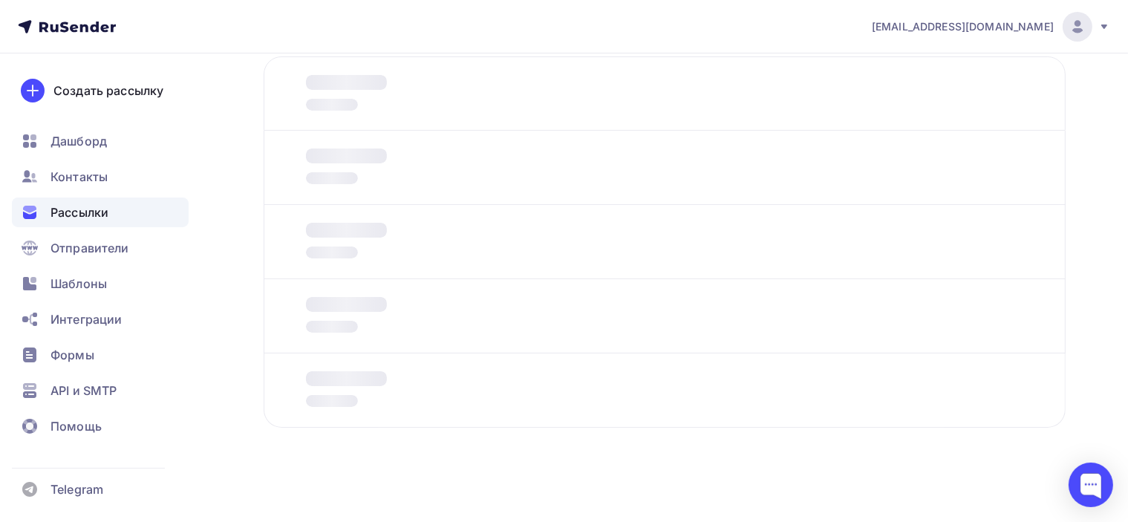
scroll to position [95, 0]
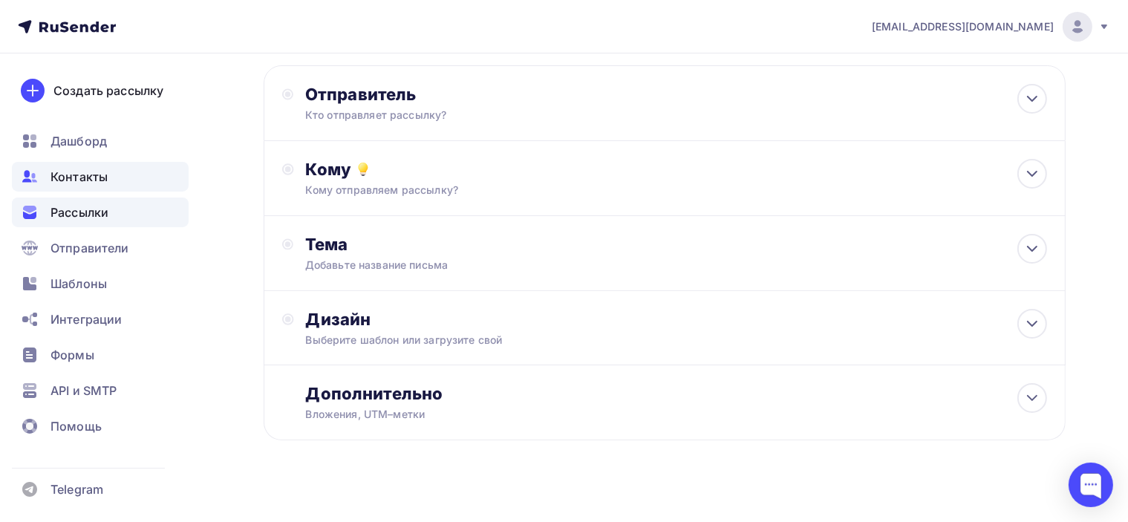
click at [101, 181] on span "Контакты" at bounding box center [78, 177] width 57 height 18
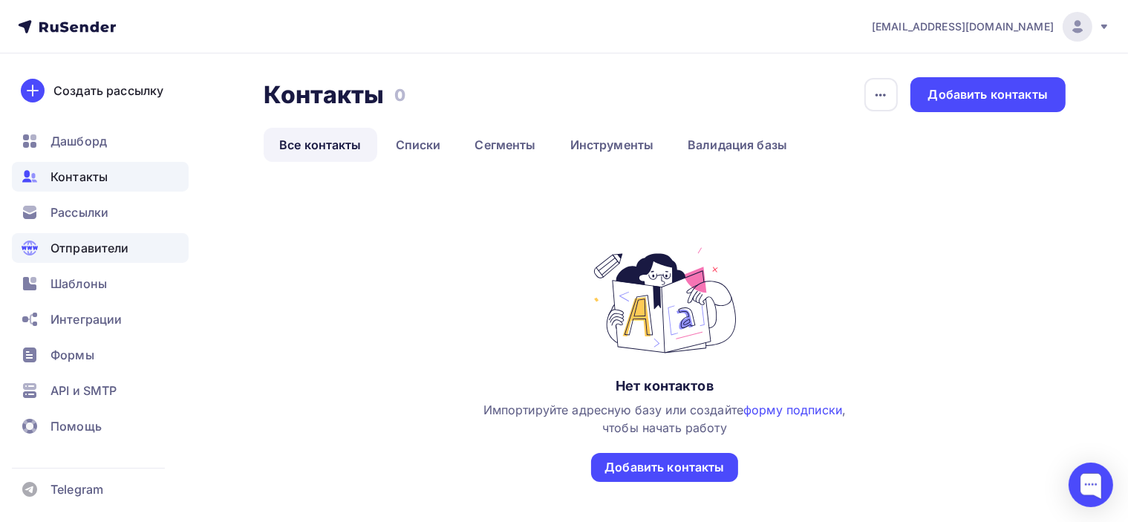
click at [122, 252] on span "Отправители" at bounding box center [89, 248] width 79 height 18
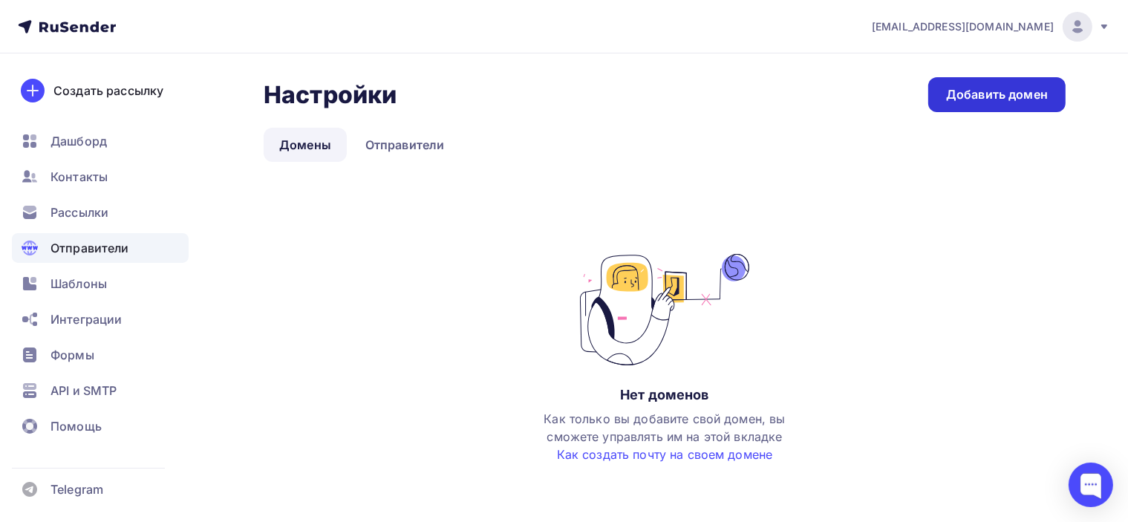
click at [1010, 94] on div "Добавить домен" at bounding box center [997, 94] width 102 height 17
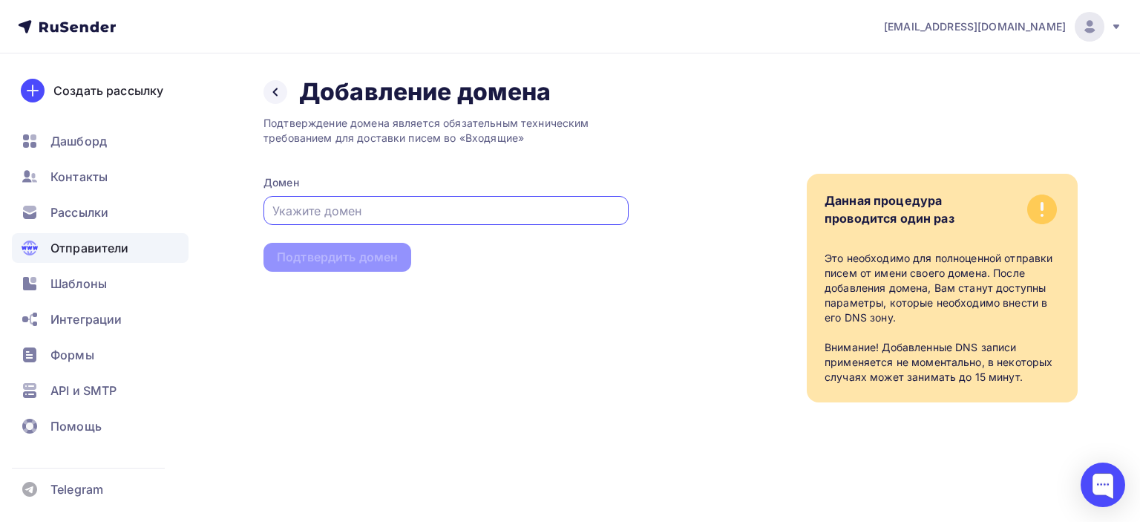
click at [439, 203] on input "text" at bounding box center [446, 211] width 348 height 18
paste input "https://poslanie-online.ru/"
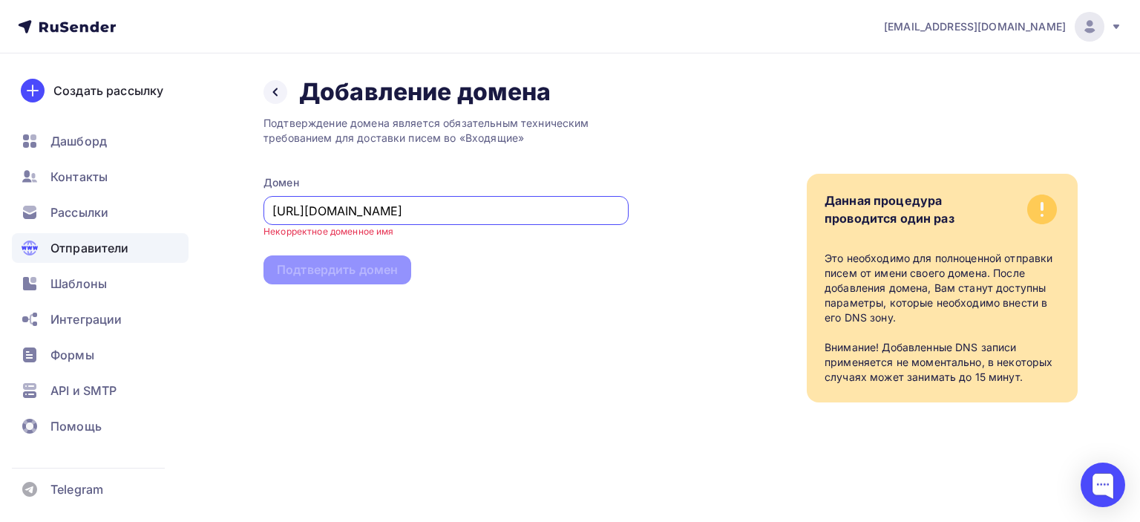
click at [445, 215] on input "https://poslanie-online.ru/" at bounding box center [446, 211] width 348 height 18
click at [454, 262] on div "Подтверждение домена является обязательным техническим требованием для доставки…" at bounding box center [446, 254] width 365 height 295
drag, startPoint x: 311, startPoint y: 212, endPoint x: 238, endPoint y: 212, distance: 72.7
click at [243, 212] on div "Назад Добавление домена Добавление домена Подтверждение домена является обязате…" at bounding box center [570, 257] width 1140 height 408
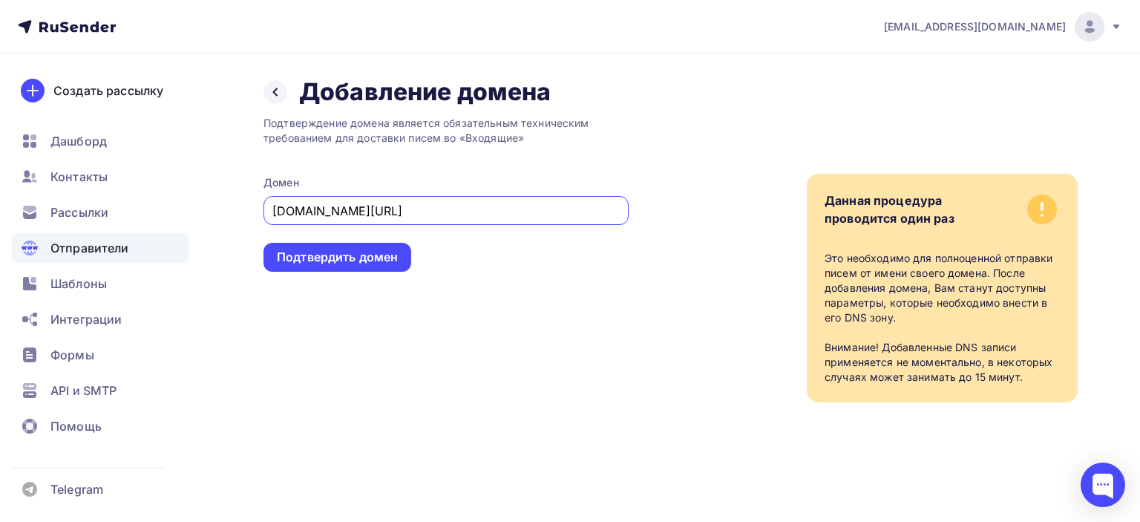
click at [407, 209] on input "poslanie-online.ru/" at bounding box center [446, 211] width 348 height 18
type input "poslanie-online.ru"
click at [395, 257] on div "Подтвердить домен" at bounding box center [337, 257] width 121 height 17
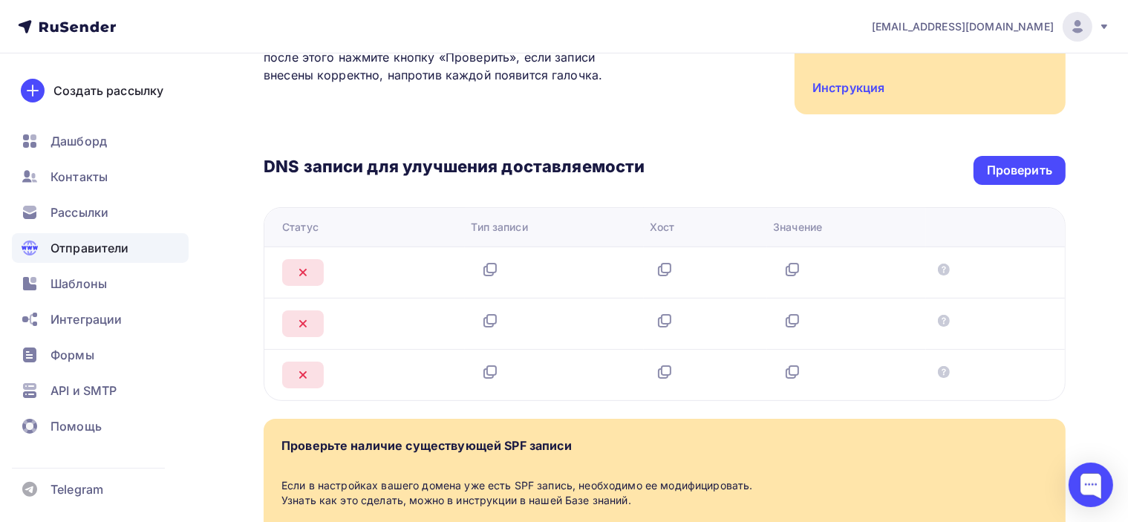
scroll to position [222, 0]
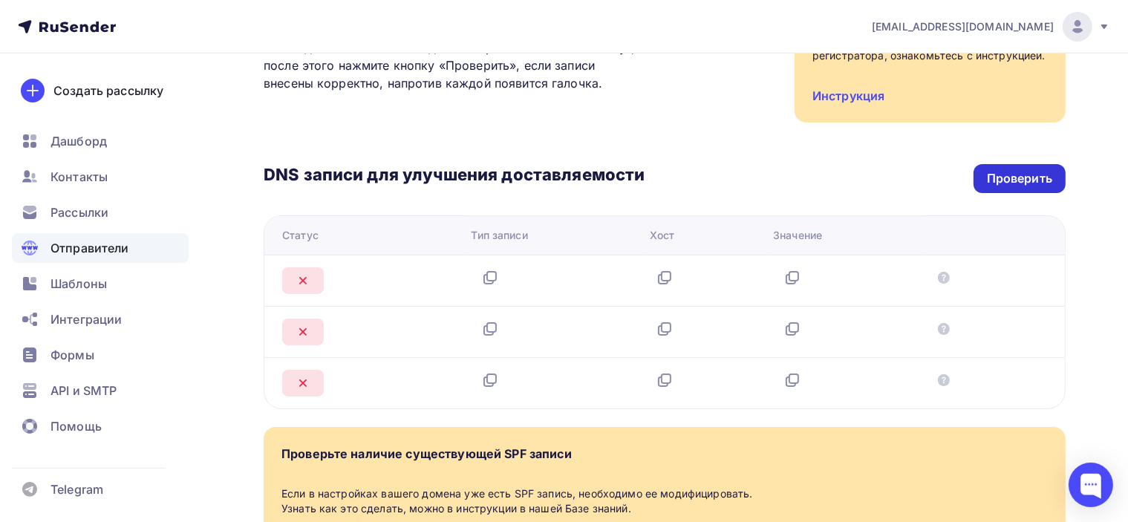
click at [1040, 181] on div "Проверить" at bounding box center [1019, 178] width 65 height 17
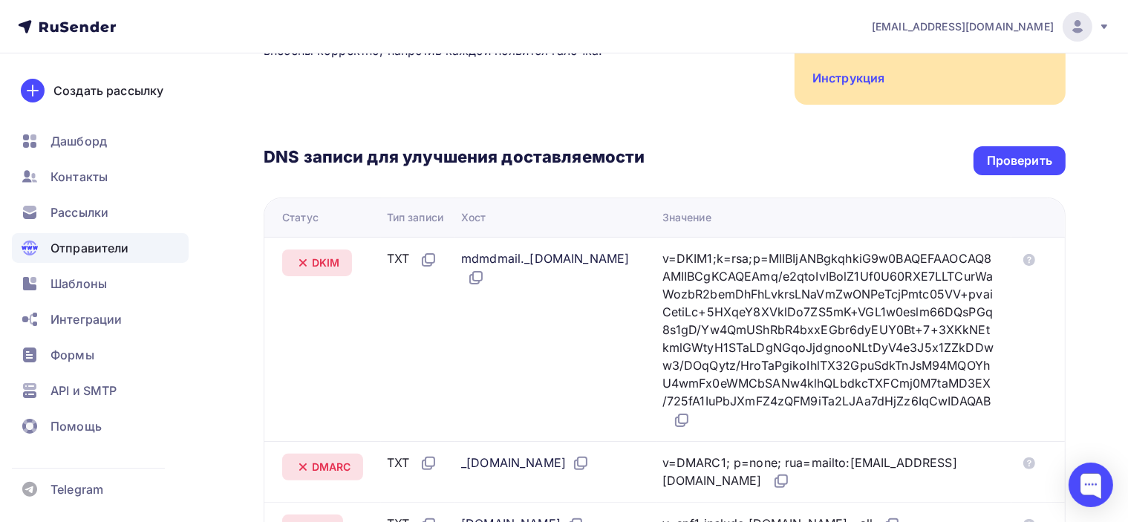
scroll to position [228, 0]
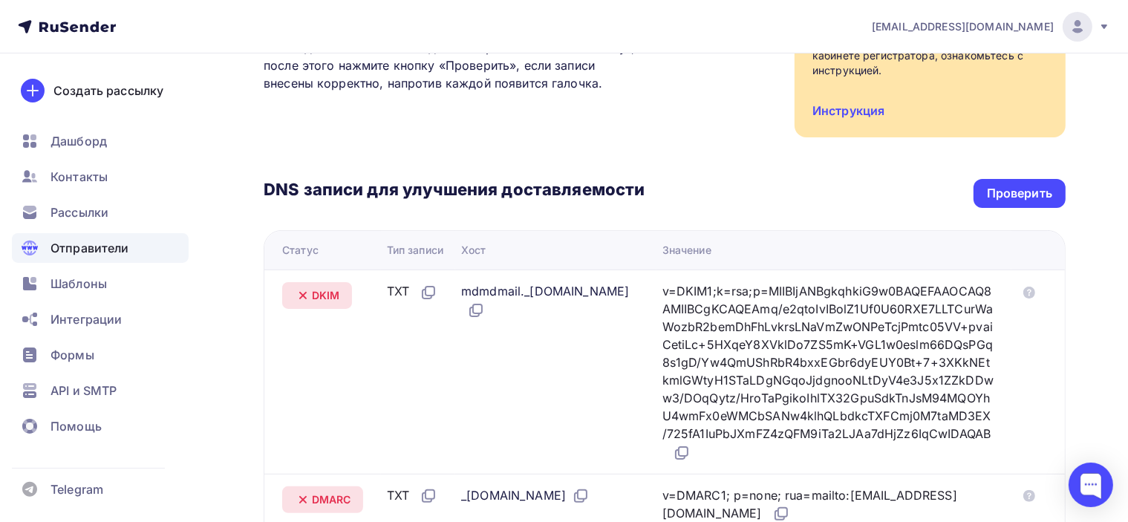
click at [719, 155] on div "DNS записи для улучшения доставляемости Проверить Статус Тип записи Хост Значен…" at bounding box center [665, 361] width 802 height 449
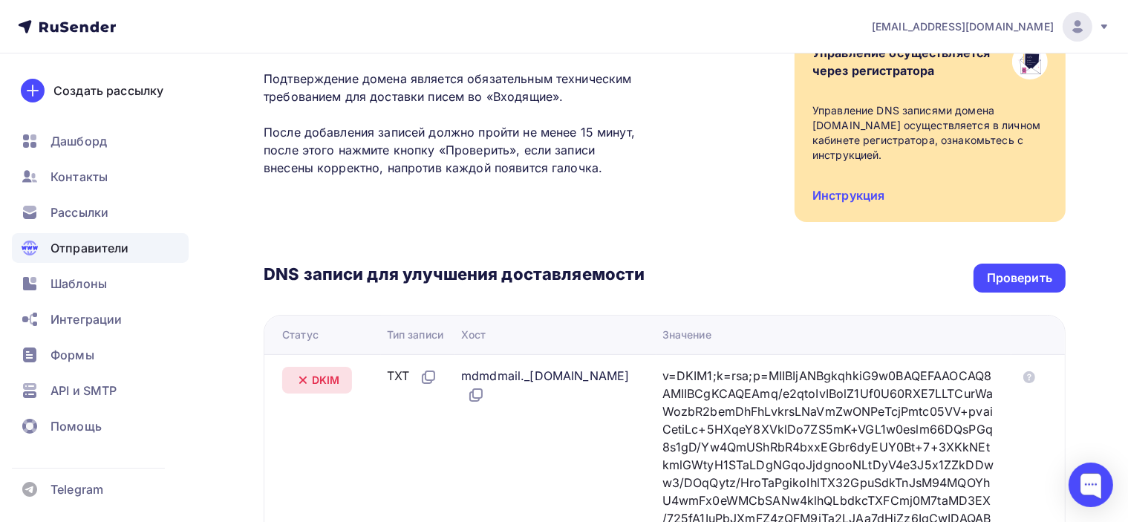
scroll to position [0, 0]
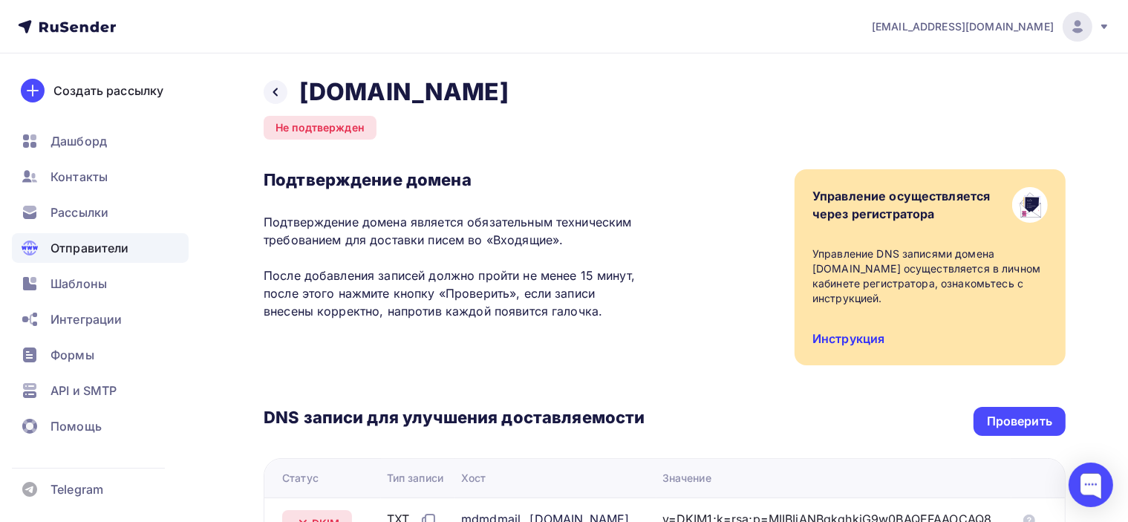
click at [866, 331] on link "Инструкция" at bounding box center [848, 338] width 72 height 15
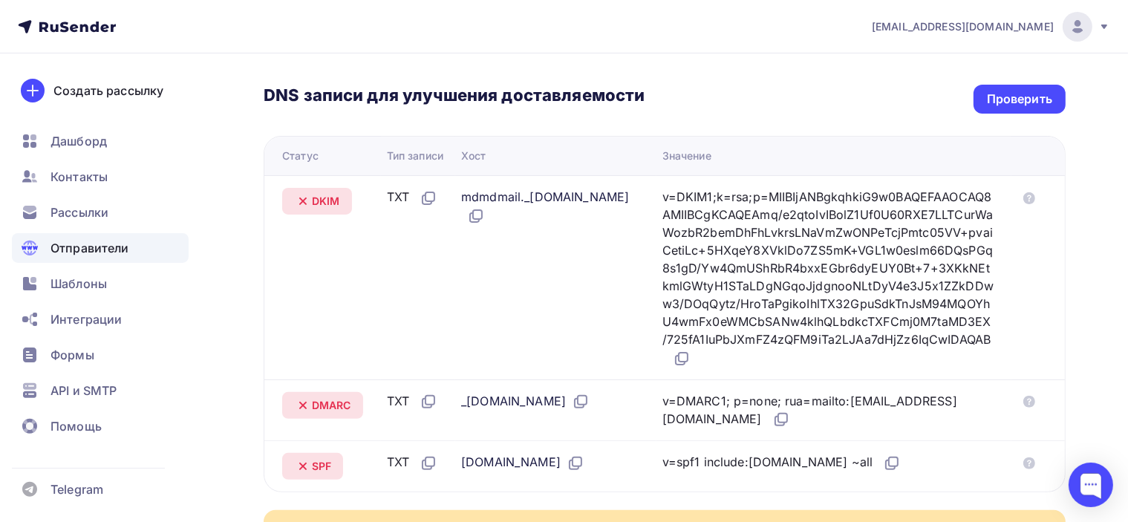
scroll to position [297, 0]
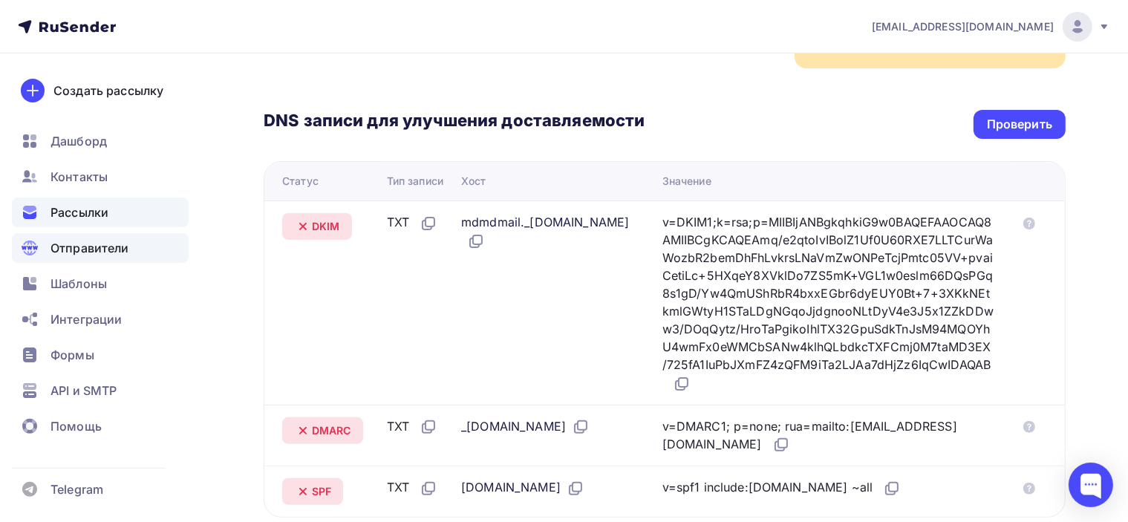
click at [114, 213] on div "Рассылки" at bounding box center [100, 212] width 177 height 30
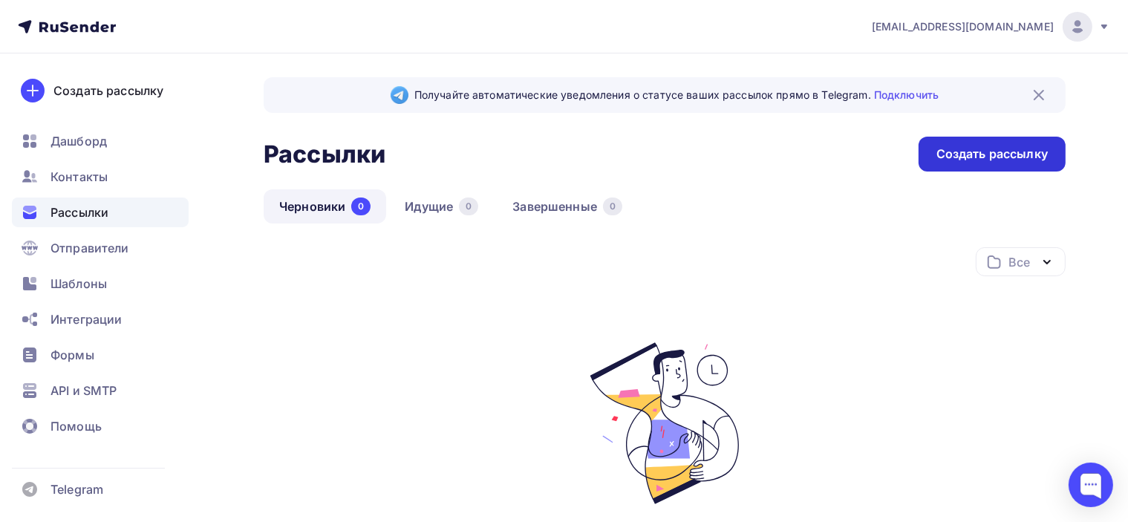
click at [946, 154] on div "Создать рассылку" at bounding box center [991, 153] width 111 height 17
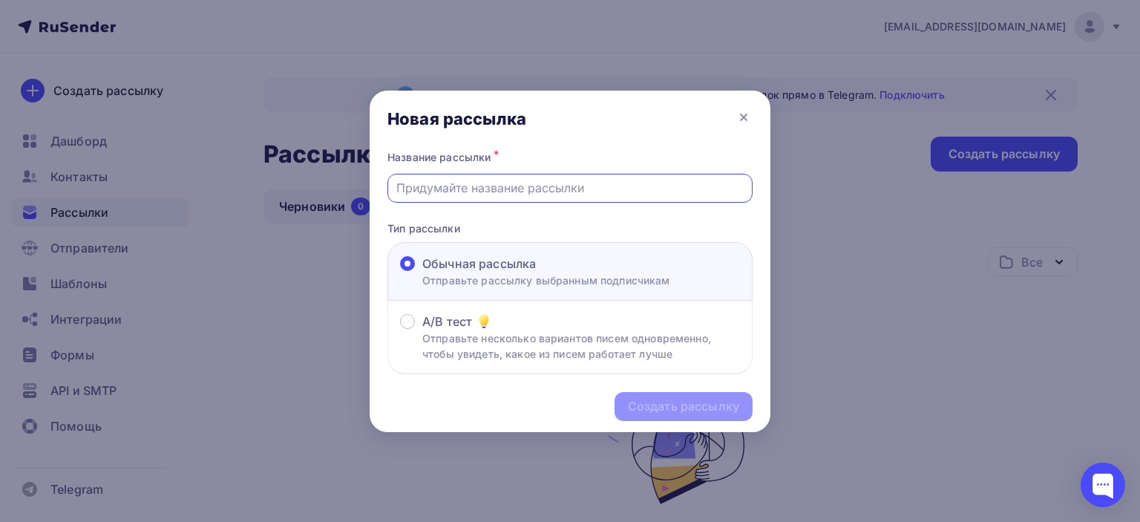
click at [571, 182] on input "text" at bounding box center [570, 188] width 348 height 18
type input "[7 сентября] поездка в Базилику Св. Николая, Бари (Италия)✨"
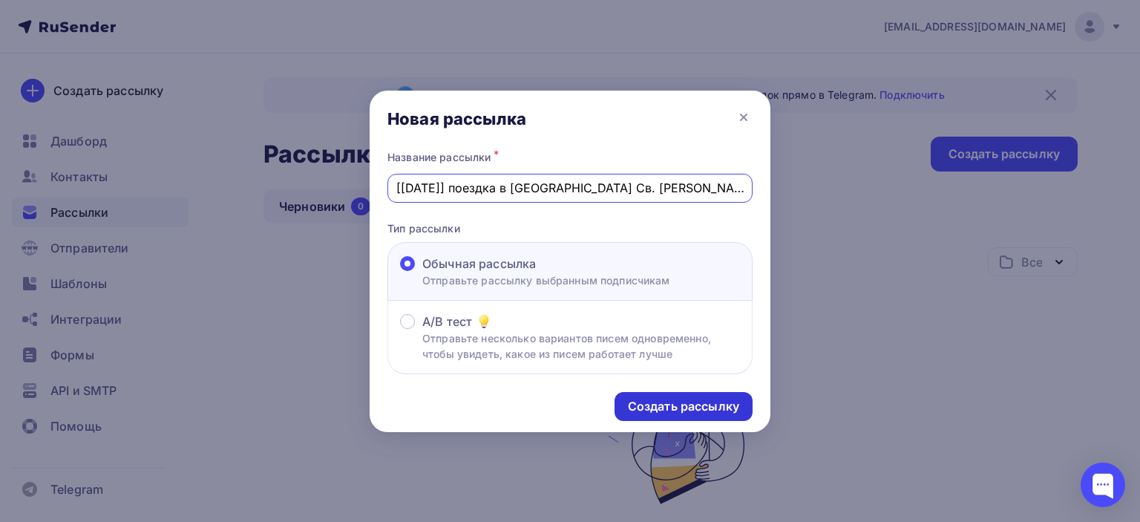
click at [669, 403] on div "Создать рассылку" at bounding box center [683, 406] width 111 height 17
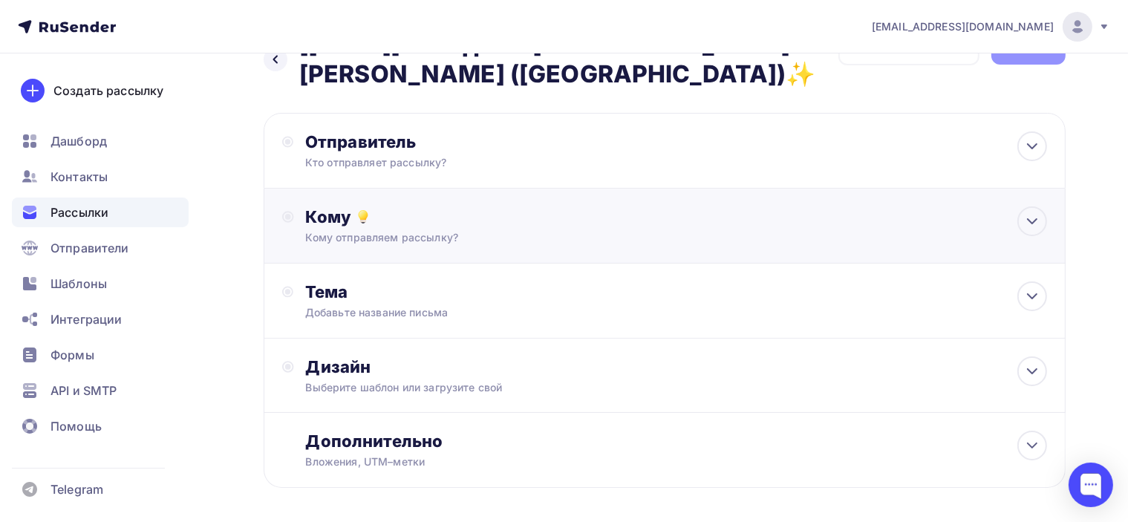
scroll to position [74, 0]
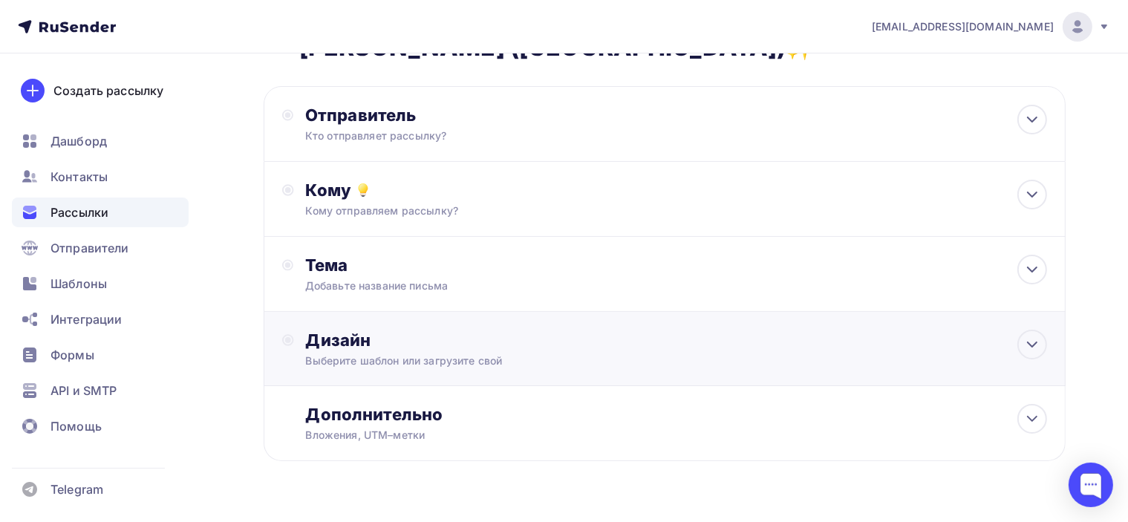
click at [552, 345] on div "Дизайн" at bounding box center [676, 340] width 741 height 21
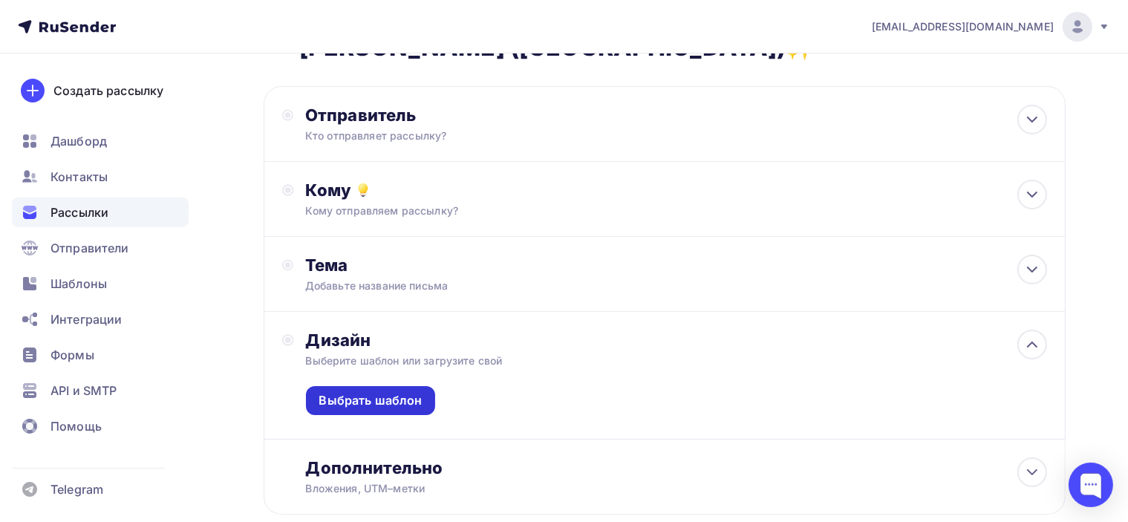
click at [384, 399] on div "Выбрать шаблон" at bounding box center [370, 400] width 103 height 17
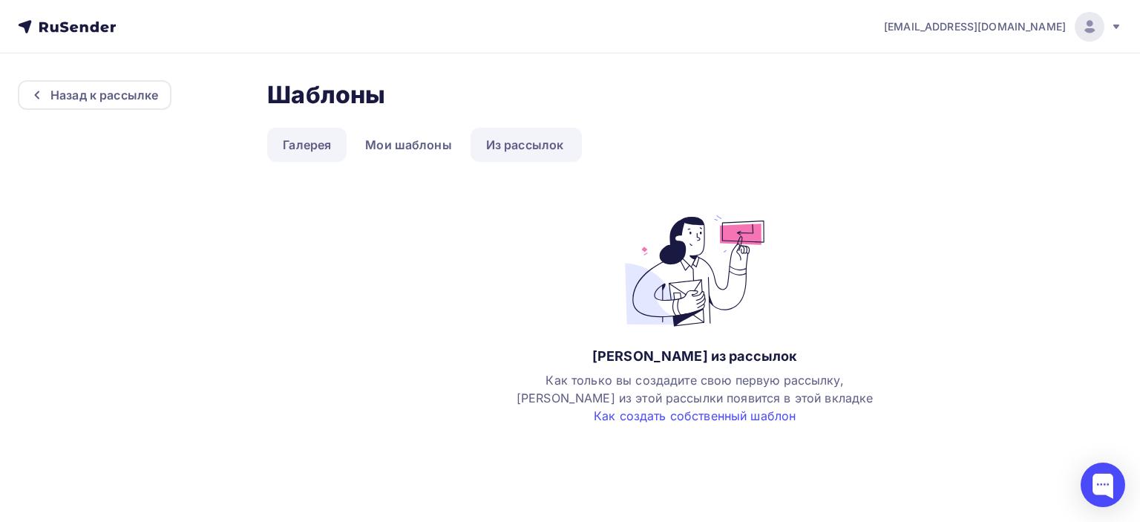
click at [309, 145] on link "Галерея" at bounding box center [306, 145] width 79 height 34
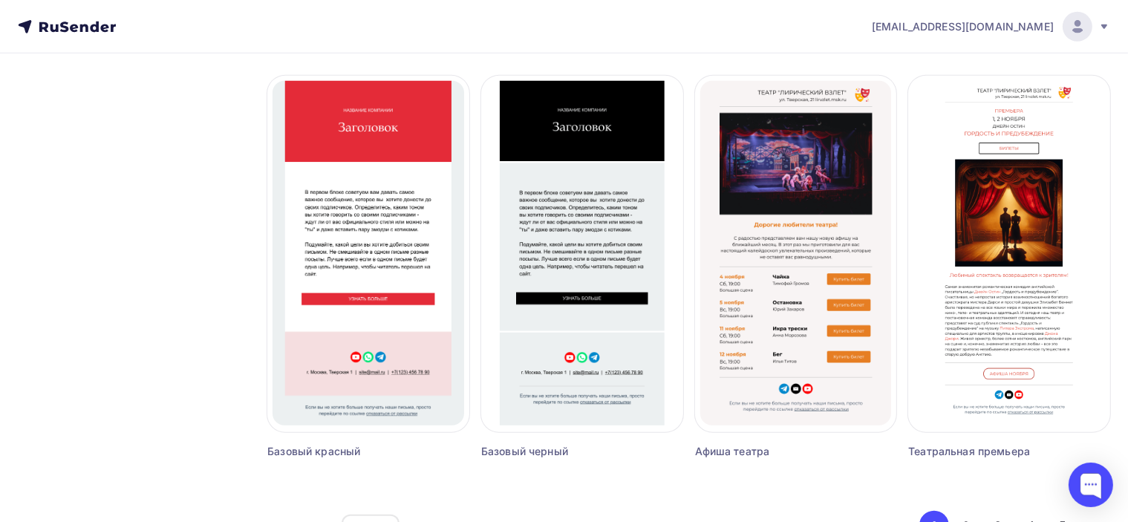
scroll to position [1001, 0]
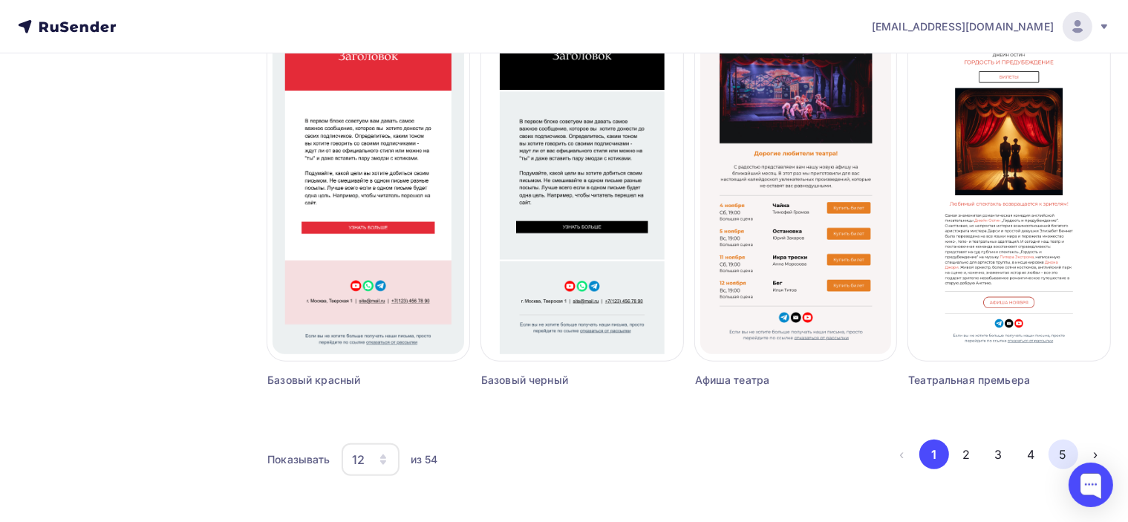
click at [1061, 451] on button "5" at bounding box center [1063, 454] width 30 height 30
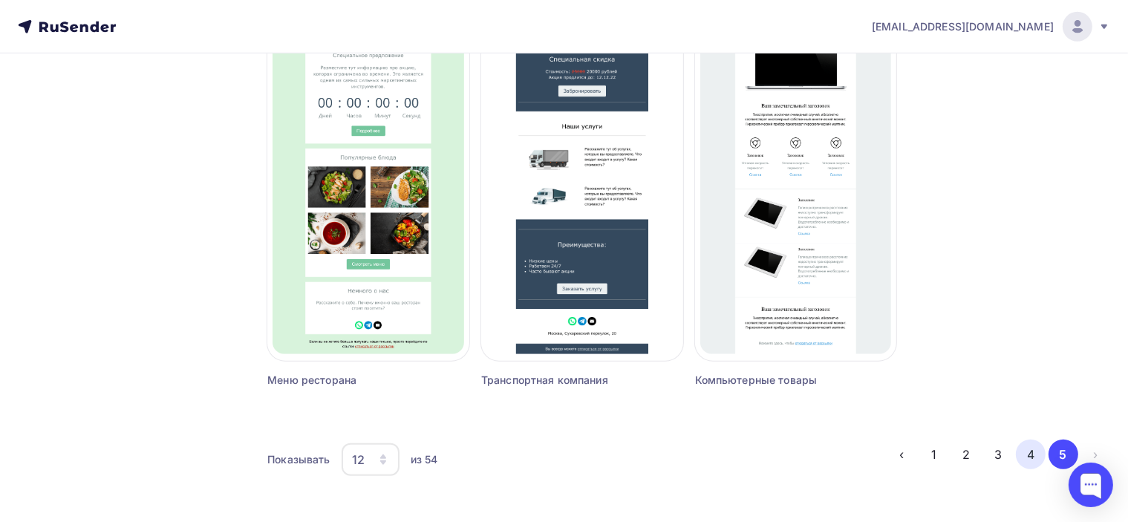
click at [1021, 461] on button "4" at bounding box center [1030, 454] width 30 height 30
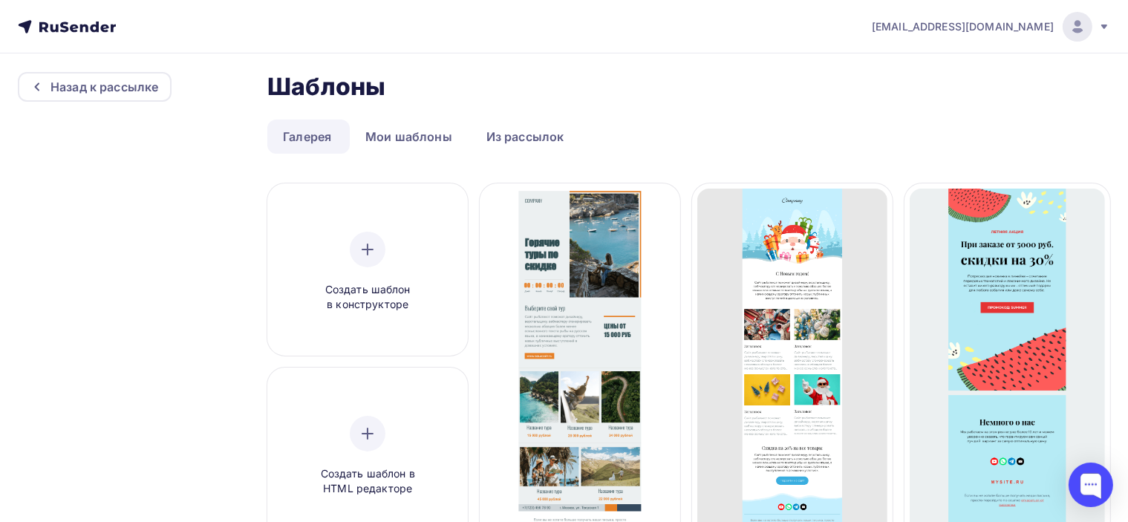
scroll to position [52, 0]
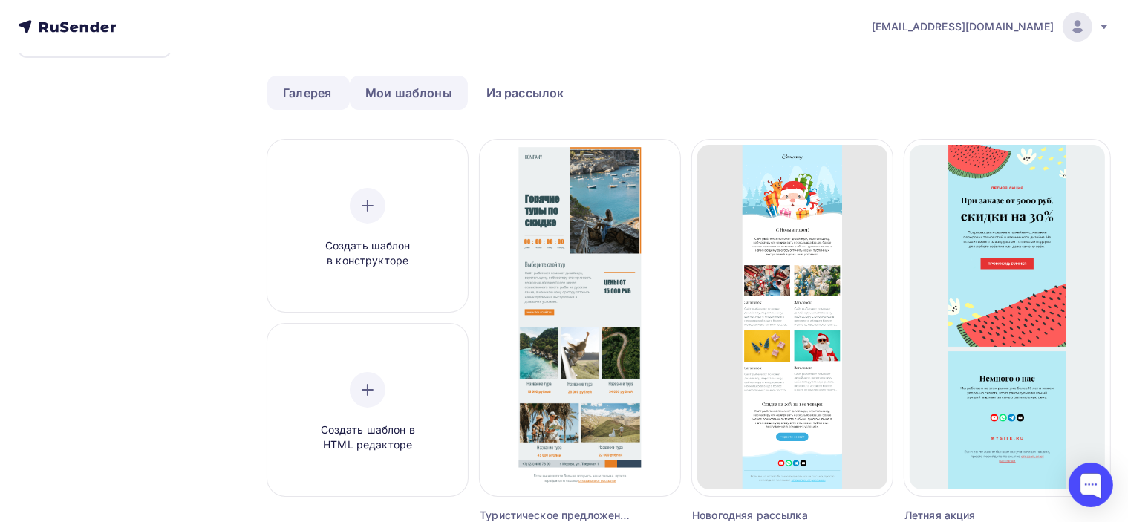
click at [411, 94] on link "Мои шаблоны" at bounding box center [409, 93] width 118 height 34
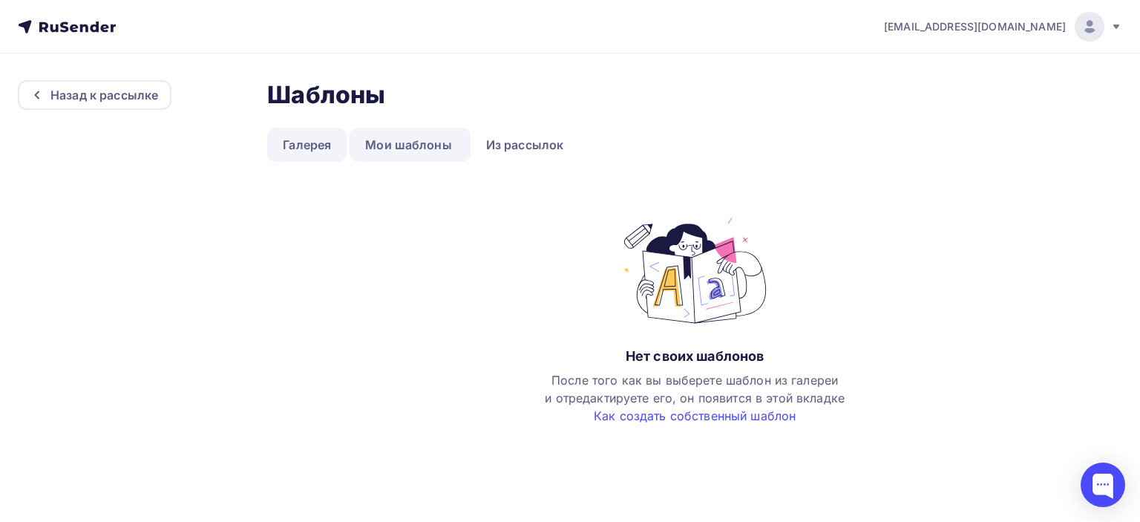
click at [301, 137] on link "Галерея" at bounding box center [306, 145] width 79 height 34
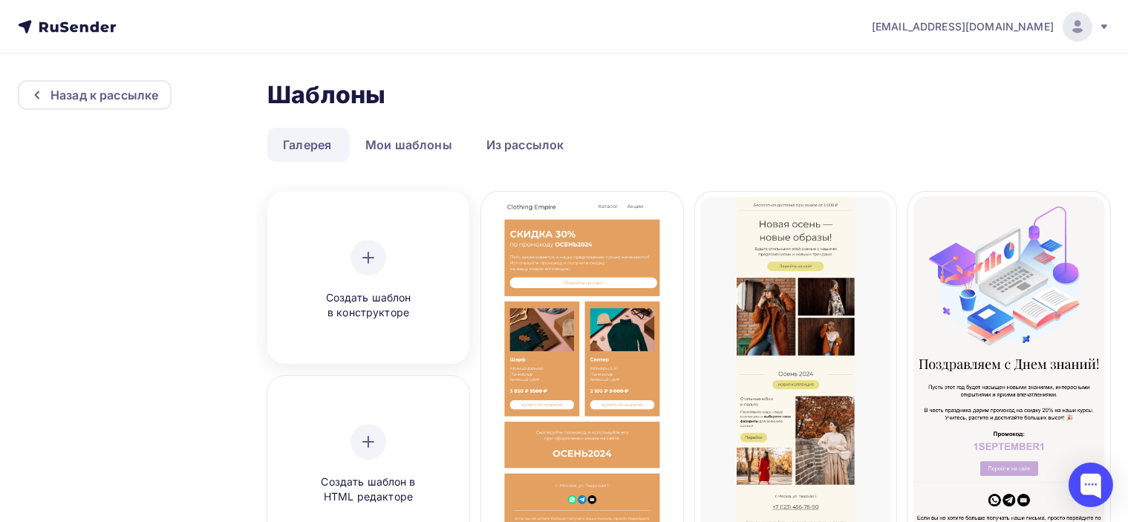
click at [371, 255] on icon at bounding box center [368, 258] width 18 height 18
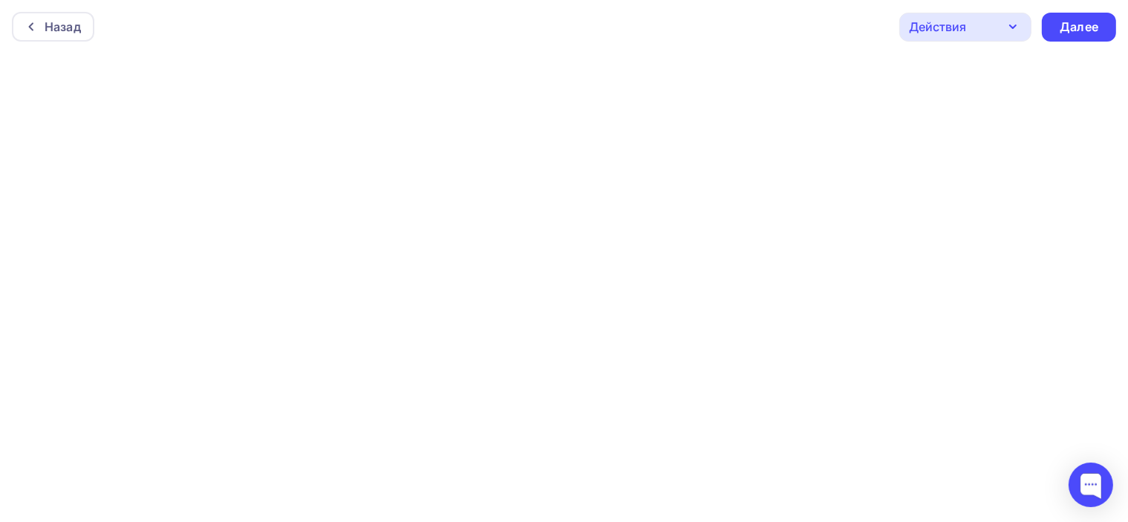
scroll to position [3, 0]
click at [30, 18] on icon at bounding box center [31, 24] width 12 height 12
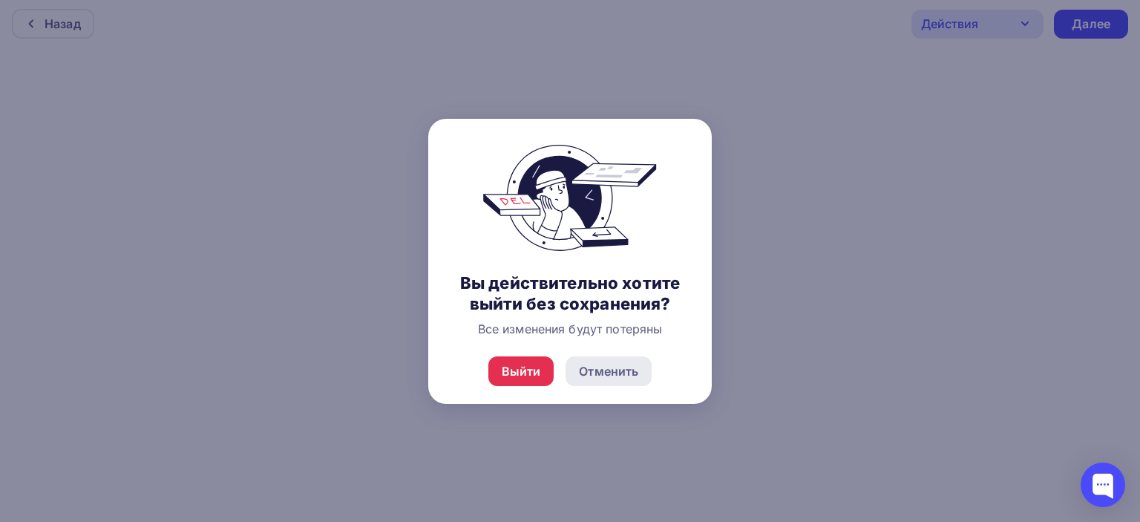
click at [633, 376] on div "Отменить" at bounding box center [608, 371] width 59 height 18
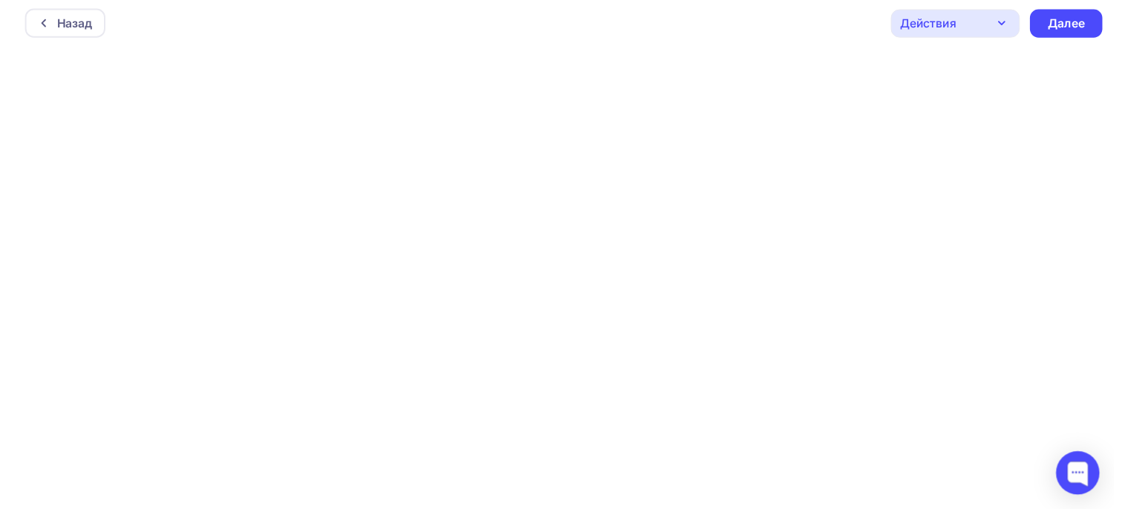
scroll to position [0, 0]
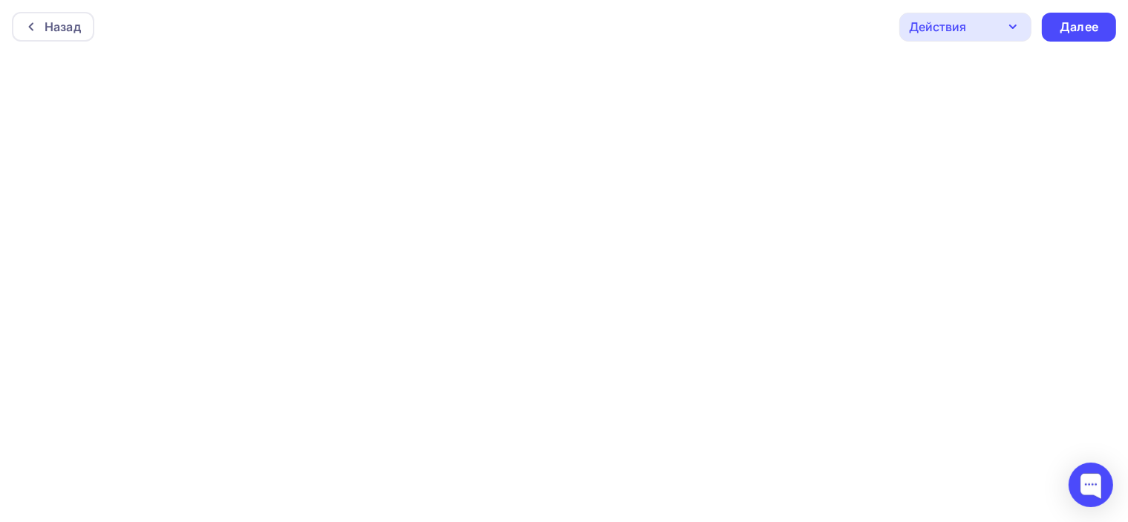
click at [970, 22] on div "Действия" at bounding box center [965, 27] width 132 height 29
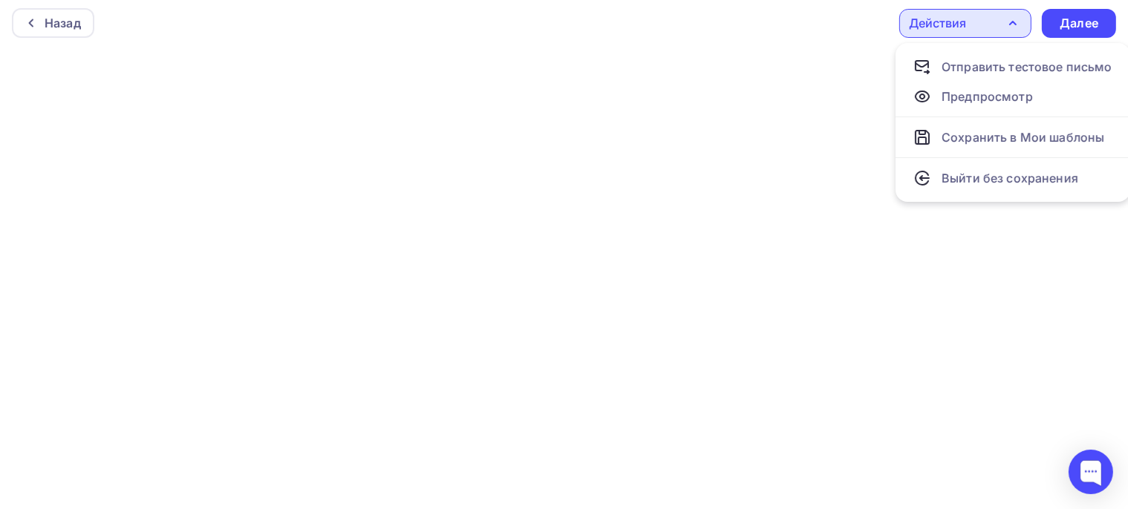
scroll to position [16, 0]
click at [1003, 15] on div "Действия" at bounding box center [965, 23] width 132 height 29
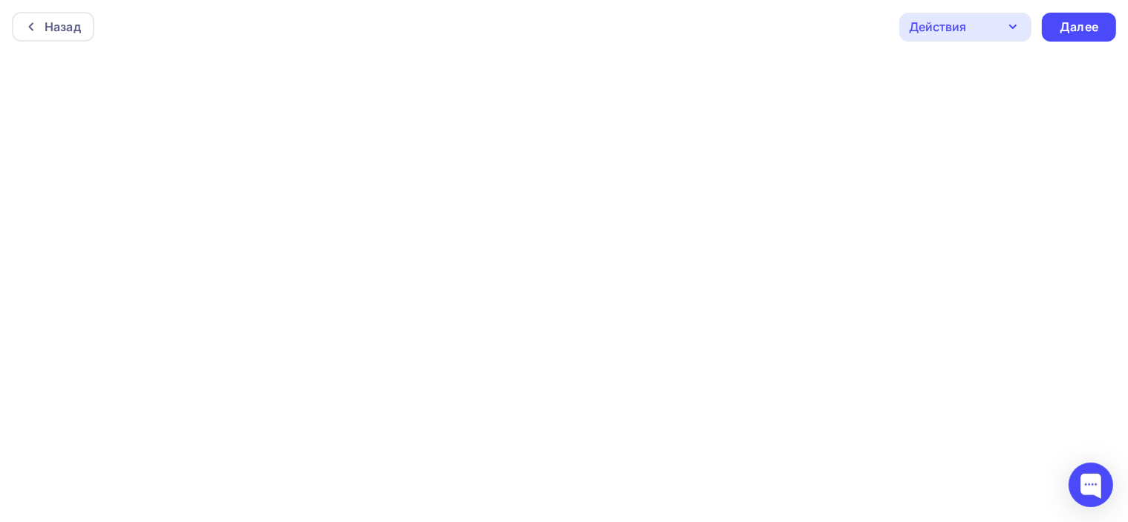
scroll to position [3, 0]
click at [1011, 20] on icon "button" at bounding box center [1013, 24] width 18 height 18
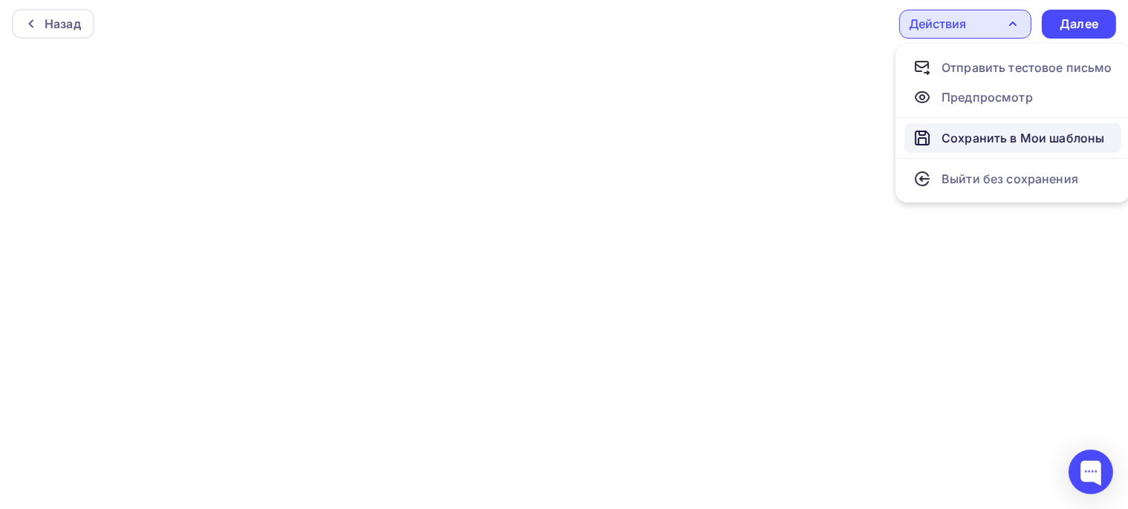
click at [998, 142] on div "Сохранить в Мои шаблоны" at bounding box center [1022, 138] width 163 height 18
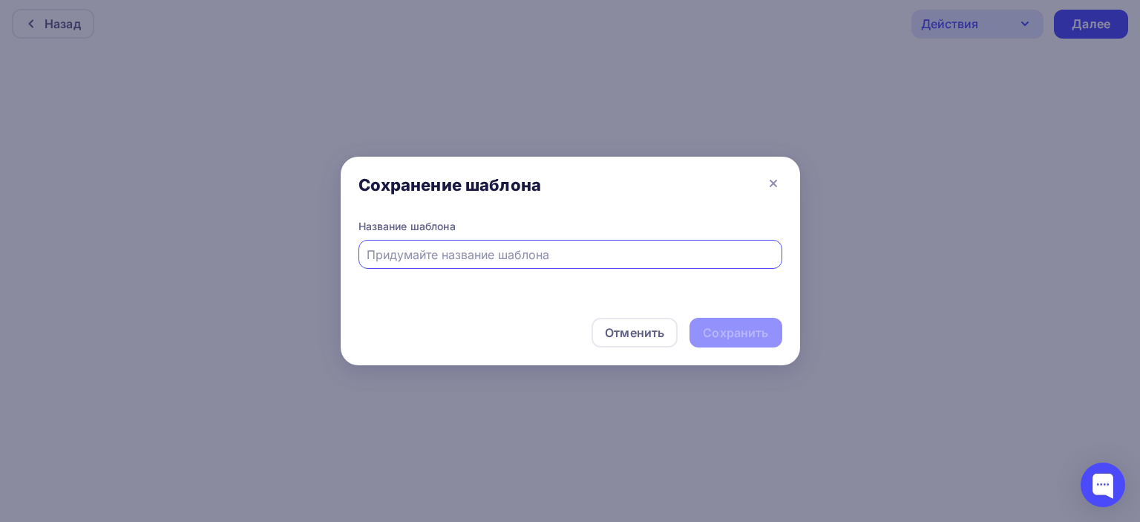
click at [554, 258] on input "text" at bounding box center [570, 255] width 407 height 18
type input "бари"
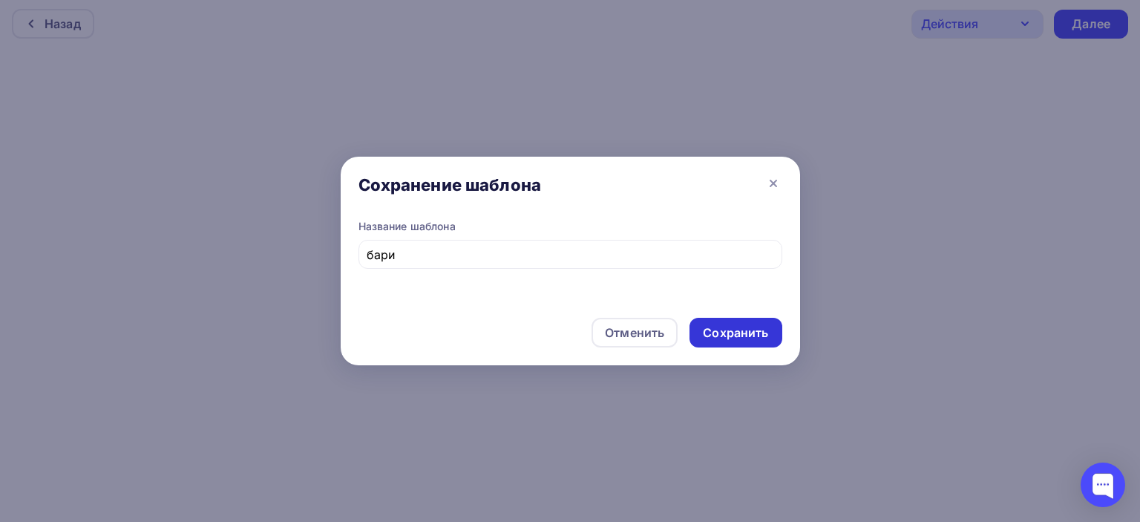
click at [744, 339] on div "Сохранить" at bounding box center [735, 332] width 65 height 17
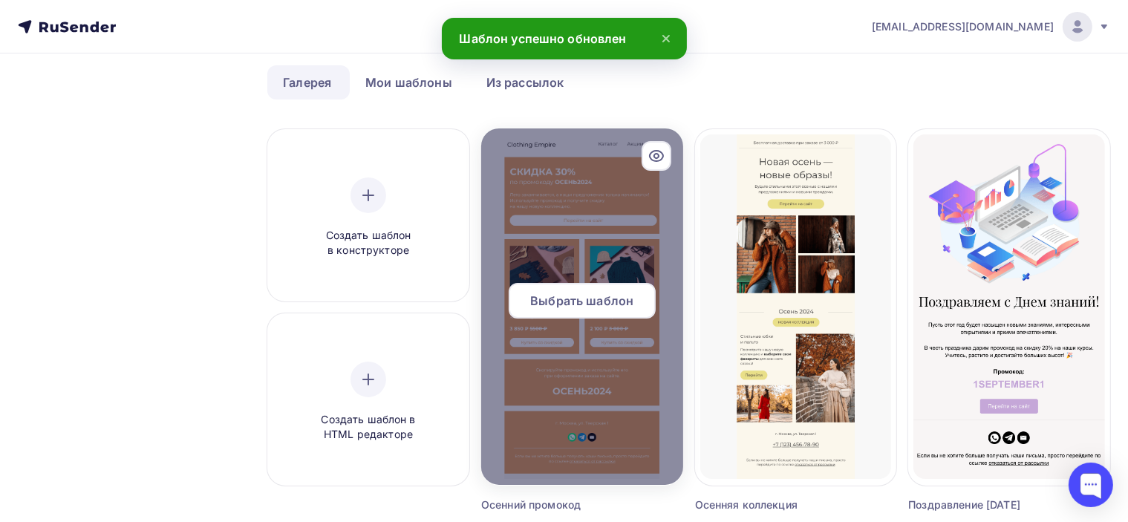
scroll to position [223, 0]
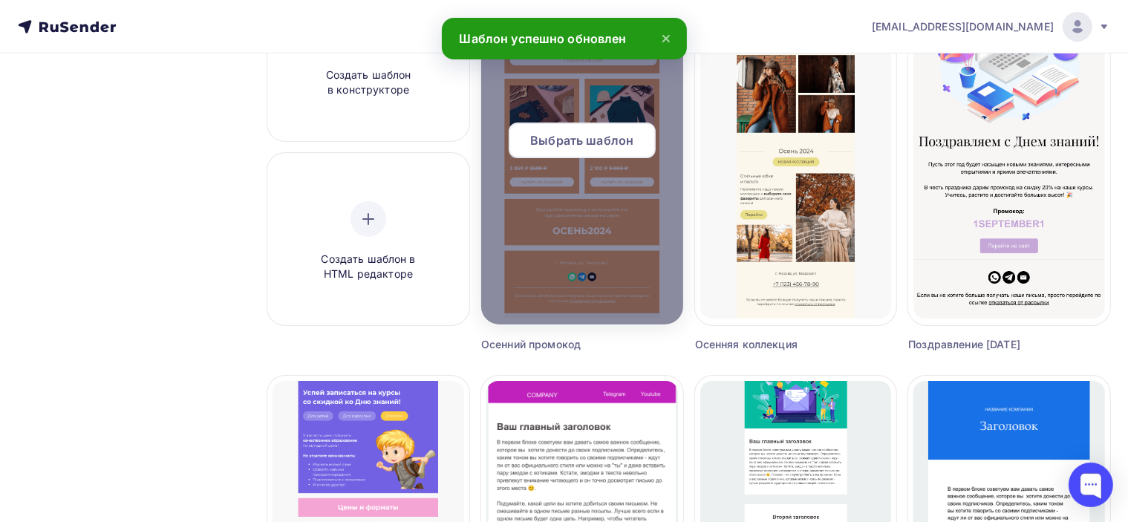
click at [583, 261] on div at bounding box center [582, 146] width 202 height 356
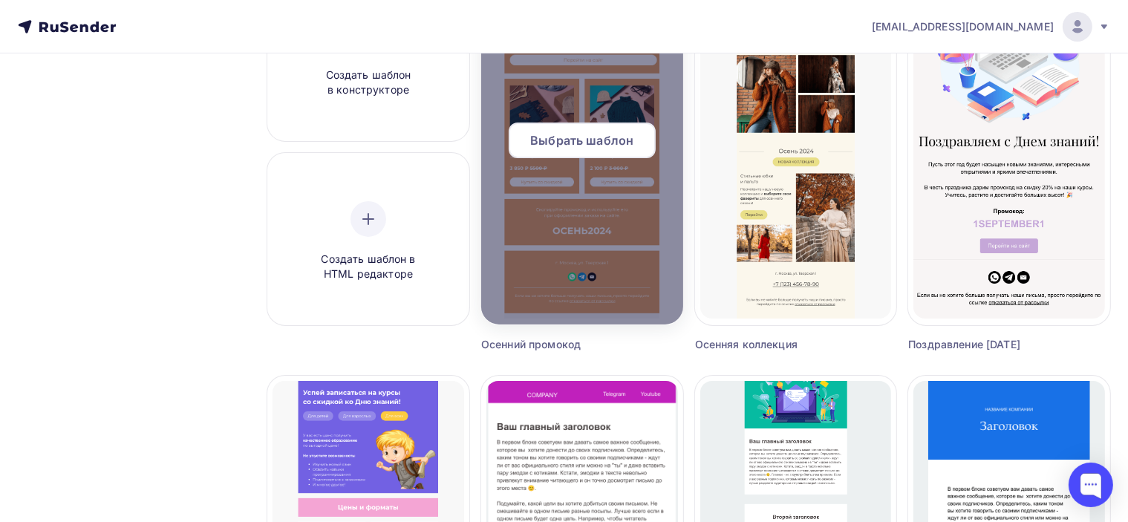
click at [598, 260] on div at bounding box center [582, 146] width 202 height 356
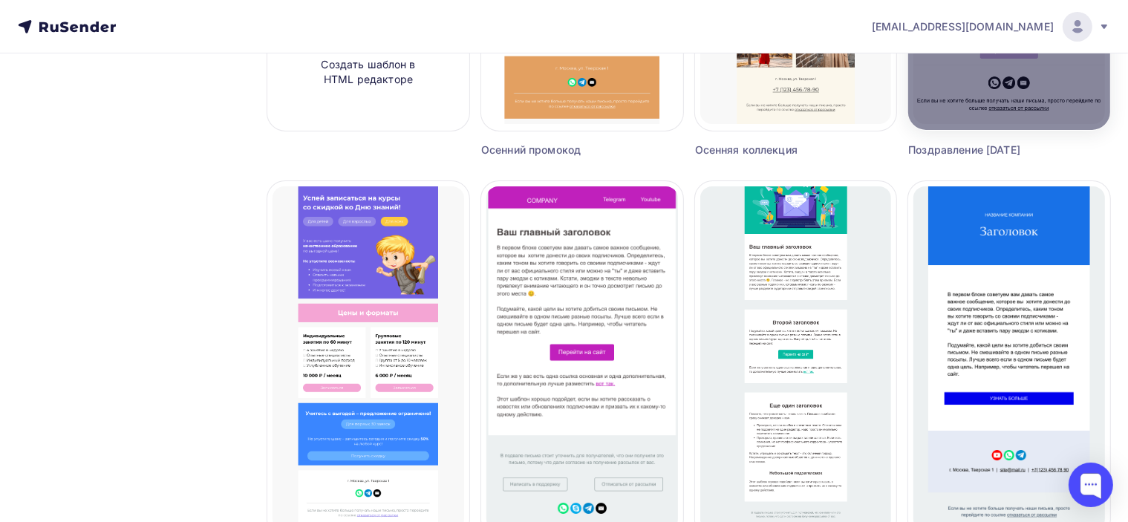
scroll to position [520, 0]
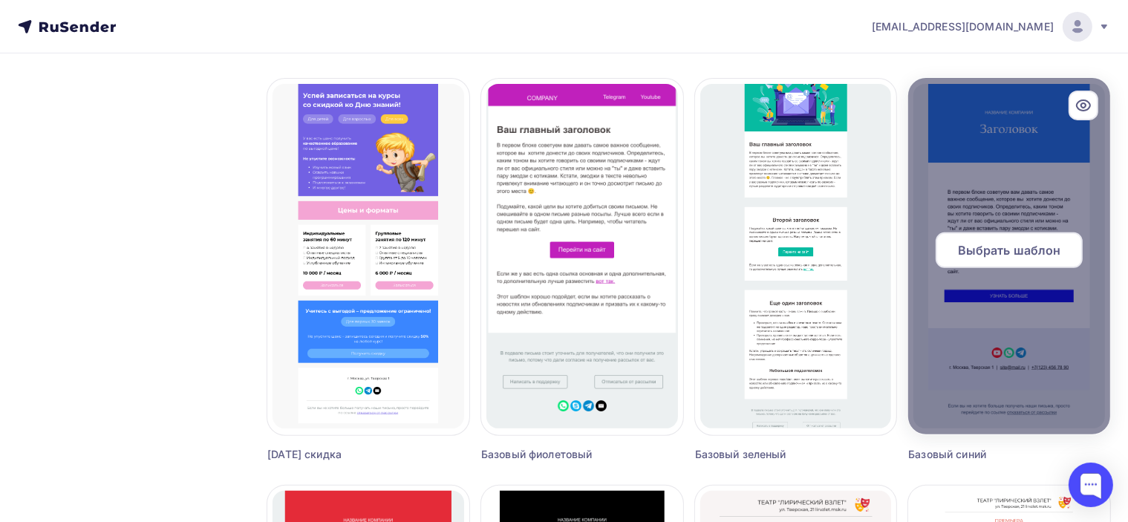
click at [1036, 247] on span "Выбрать шаблон" at bounding box center [1009, 250] width 103 height 18
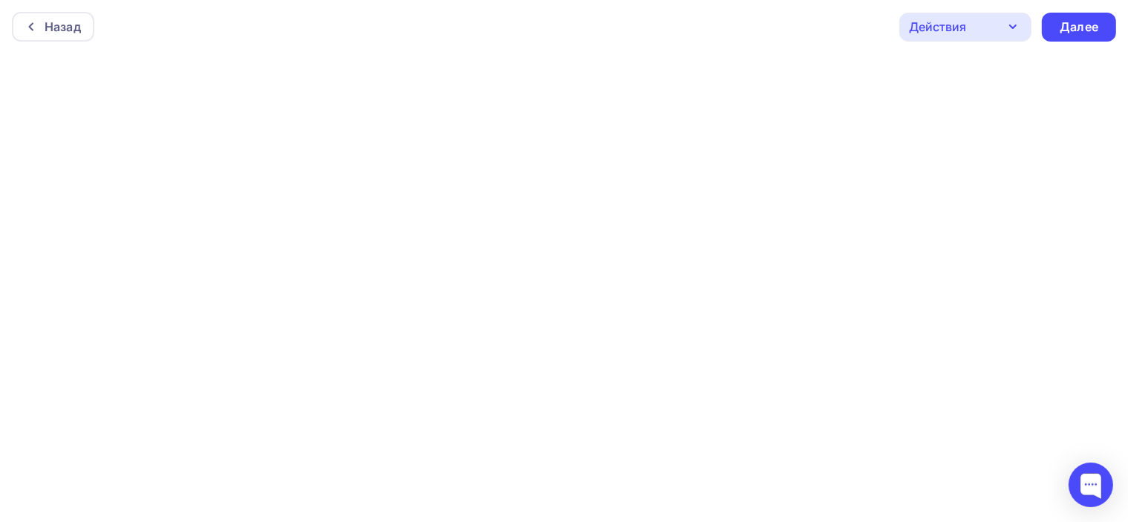
click at [960, 27] on div "Действия" at bounding box center [937, 27] width 57 height 18
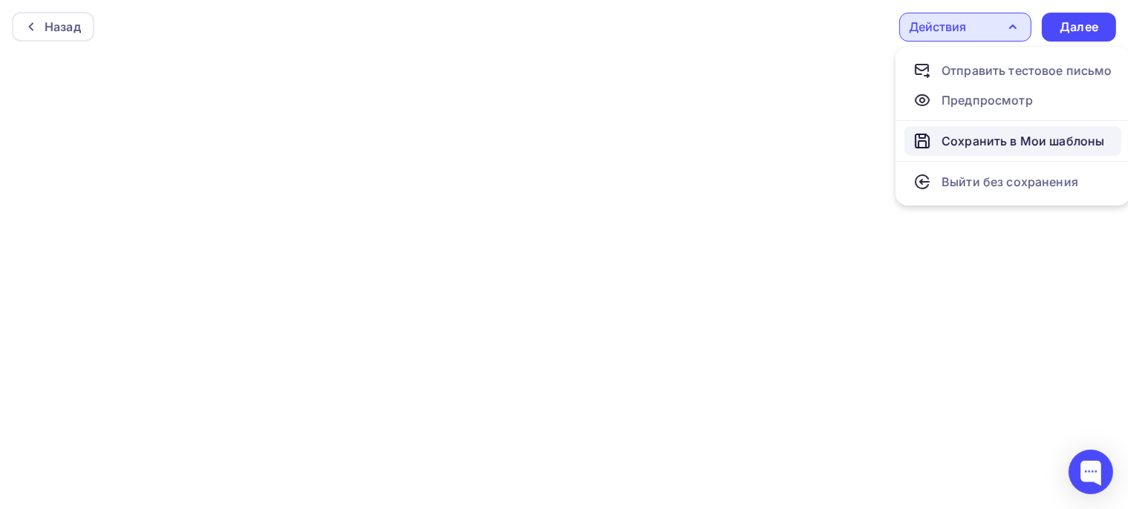
click at [990, 136] on div "Сохранить в Мои шаблоны" at bounding box center [1022, 141] width 163 height 18
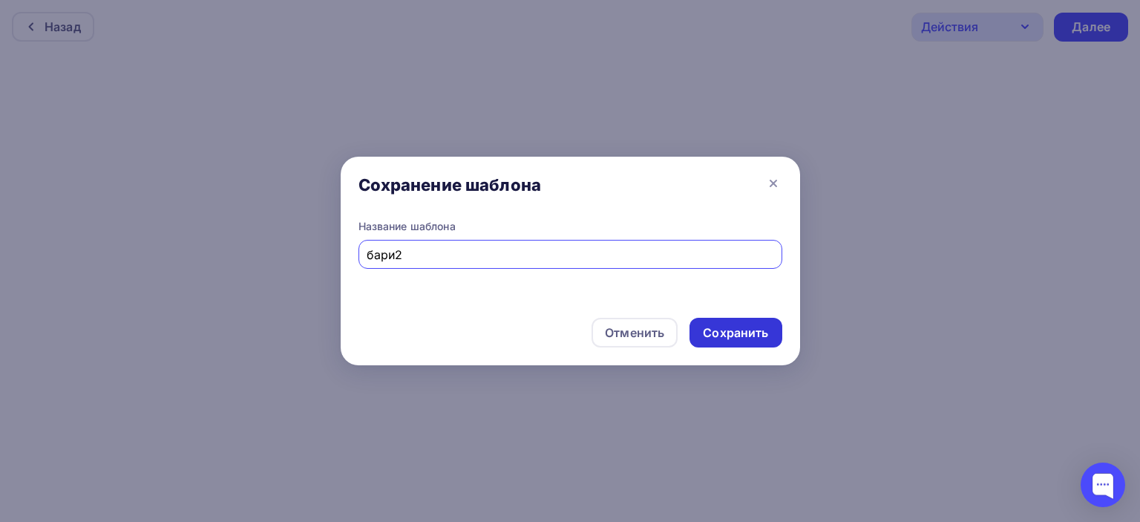
type input "бари2"
click at [781, 332] on div "Сохранить" at bounding box center [736, 333] width 92 height 30
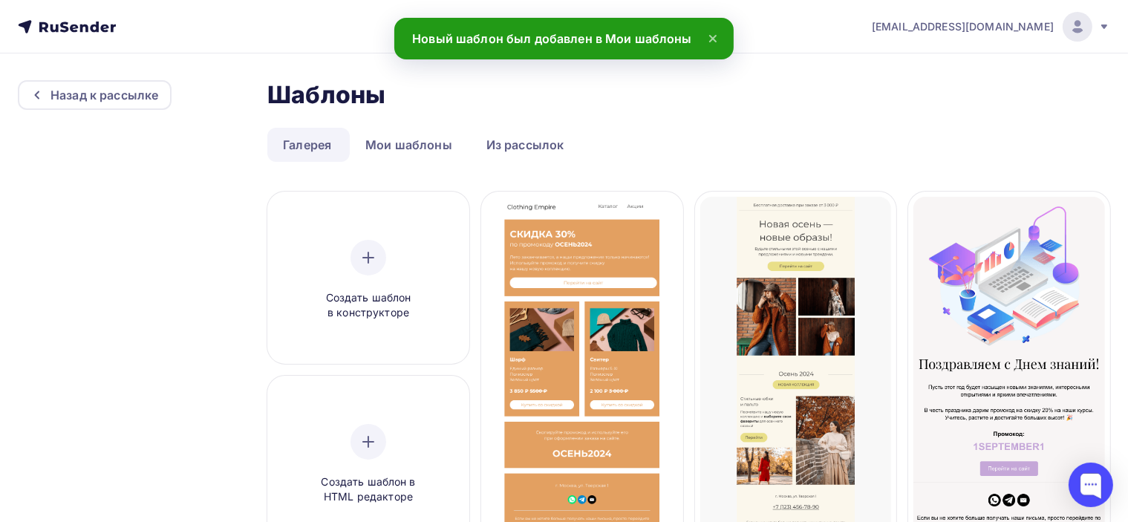
click at [68, 24] on icon at bounding box center [67, 27] width 98 height 18
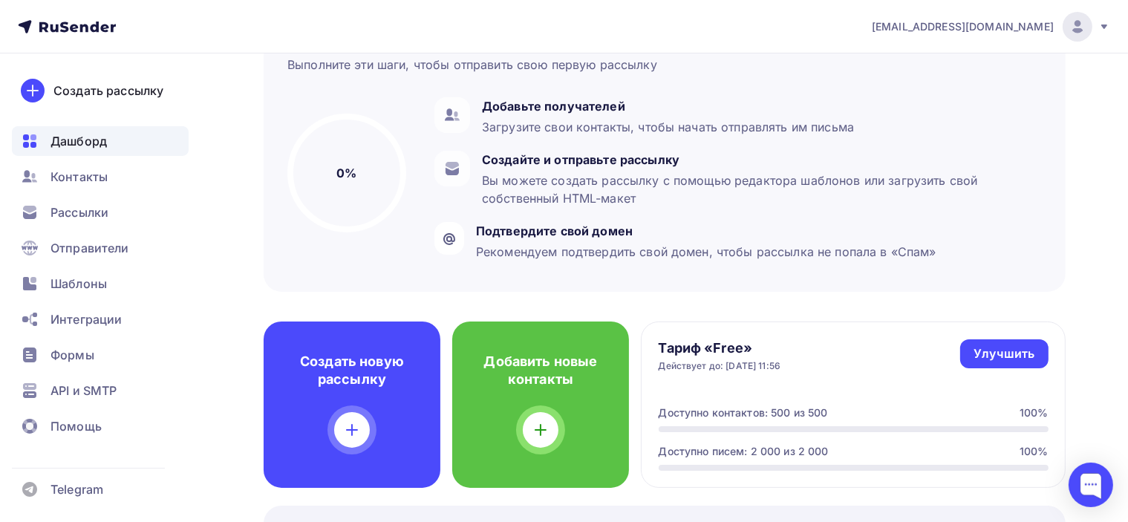
scroll to position [148, 0]
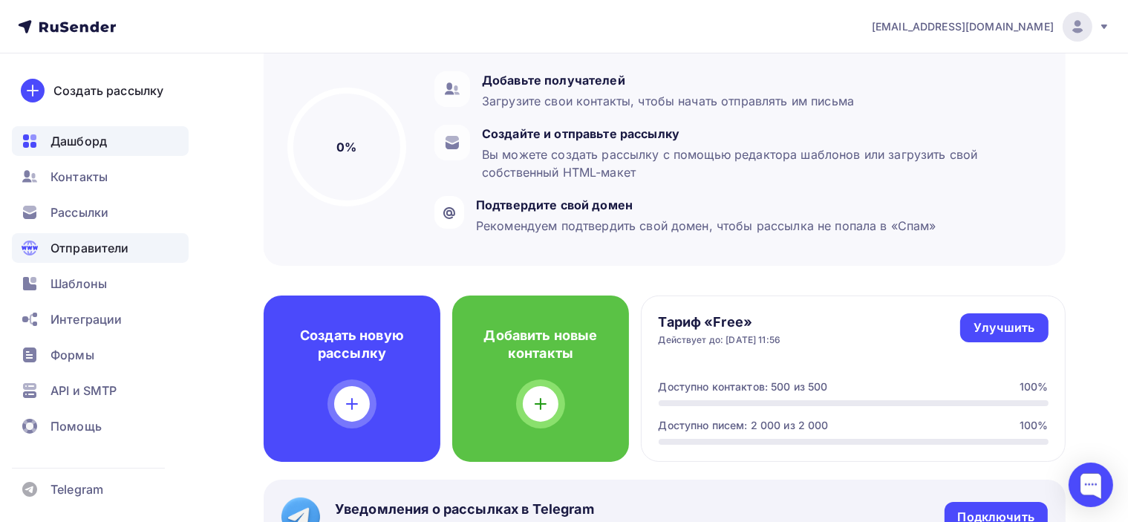
click at [108, 252] on span "Отправители" at bounding box center [89, 248] width 79 height 18
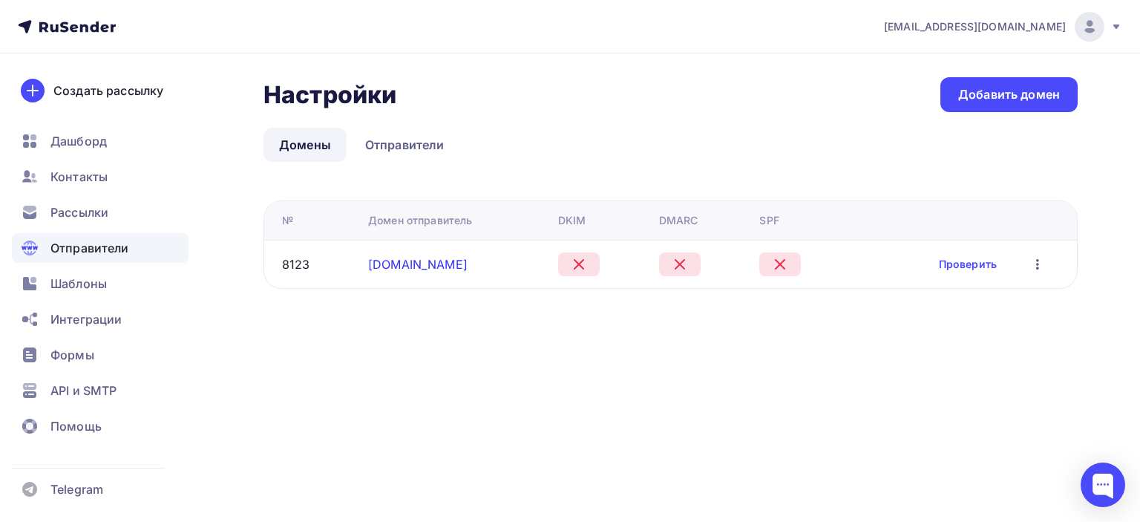
click at [399, 267] on link "poslanie-online.ru" at bounding box center [417, 264] width 99 height 15
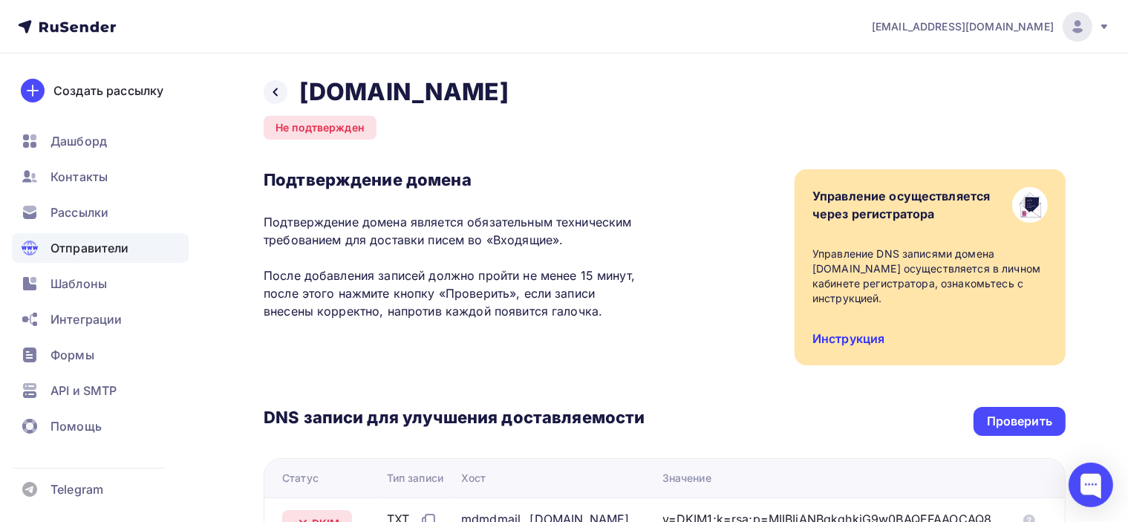
click at [854, 331] on link "Инструкция" at bounding box center [848, 338] width 72 height 15
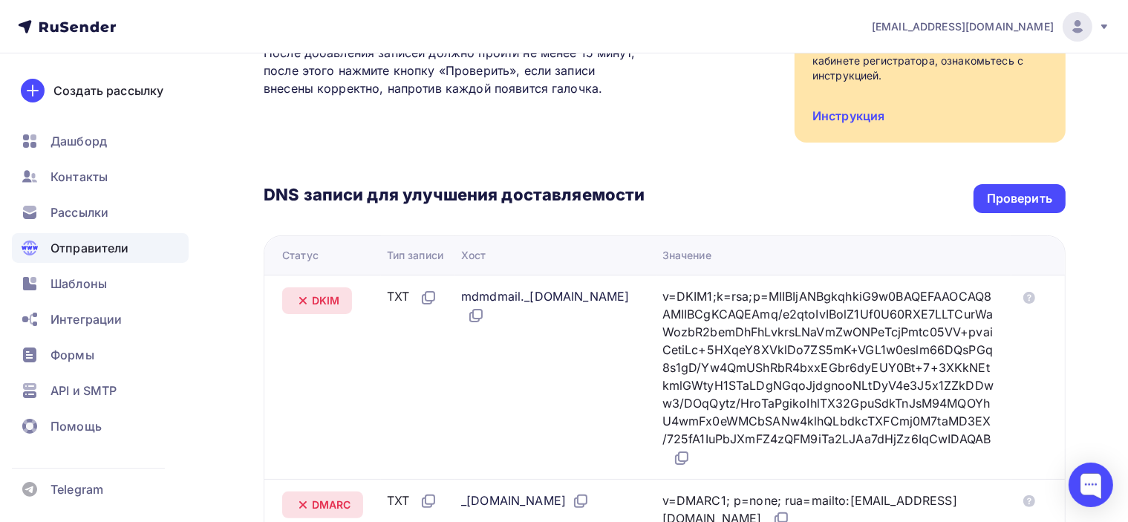
scroll to position [297, 0]
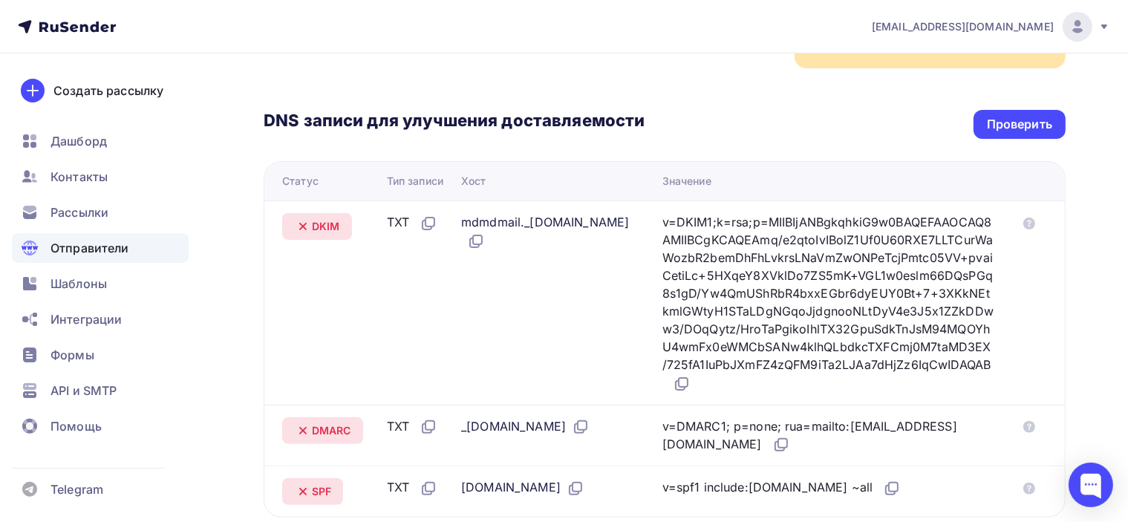
click at [835, 10] on nav "poslanie-info@ya.ru Аккаунт Тарифы Выйти Создать рассылку Дашборд Контакты Расс…" at bounding box center [564, 26] width 1128 height 53
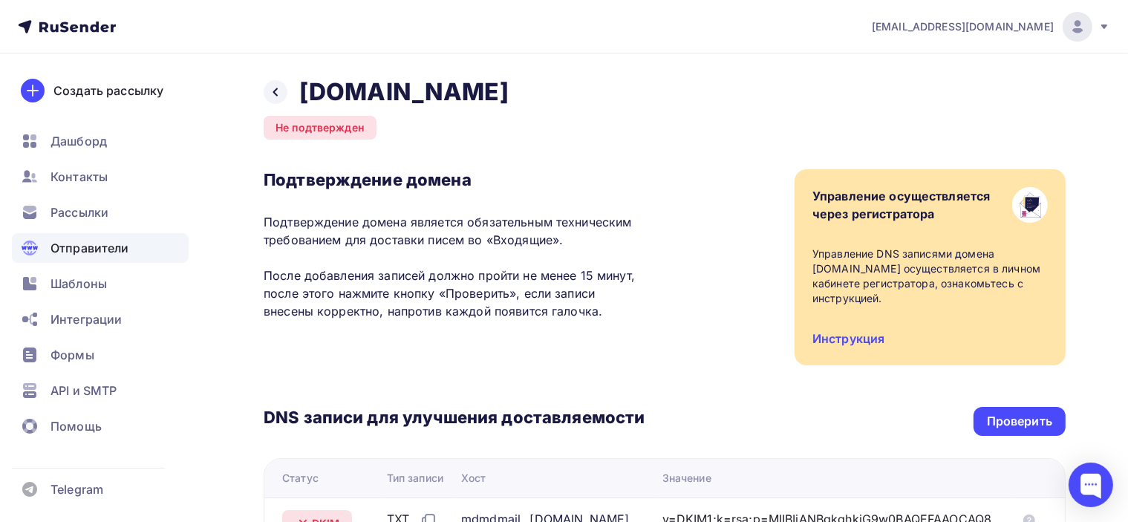
scroll to position [148, 0]
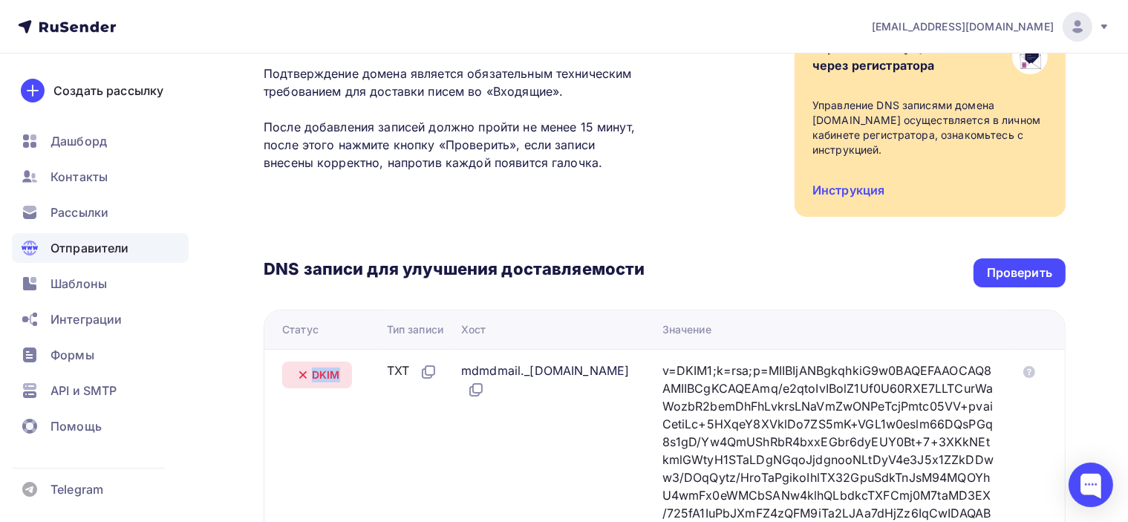
drag, startPoint x: 337, startPoint y: 361, endPoint x: 307, endPoint y: 361, distance: 29.7
click at [307, 362] on div "DKIM" at bounding box center [317, 375] width 70 height 27
copy span "DKIM"
click at [699, 134] on div "Подтверждение домена Подтверждение домена является обязательным техническим тре…" at bounding box center [665, 119] width 802 height 196
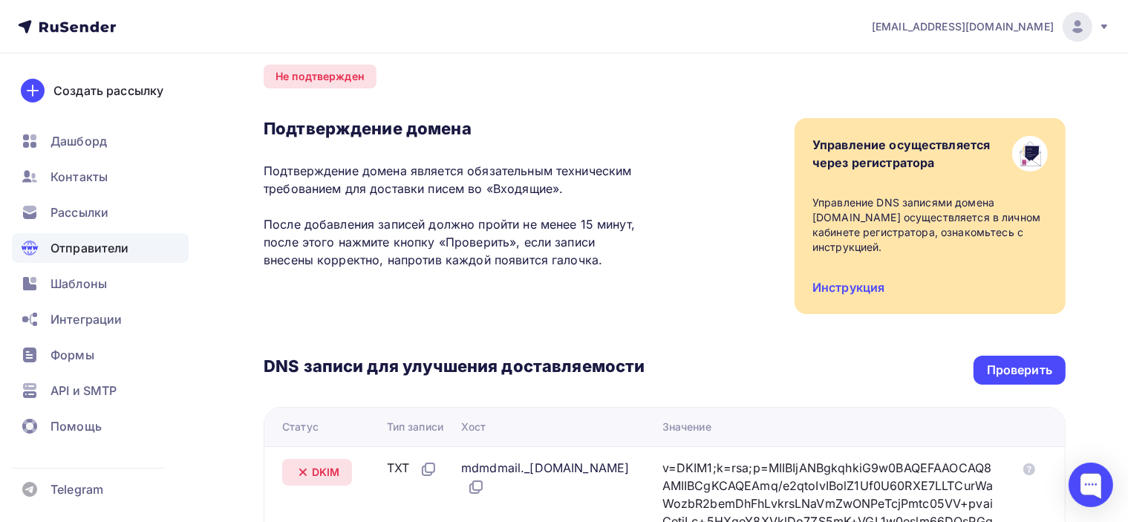
scroll to position [0, 0]
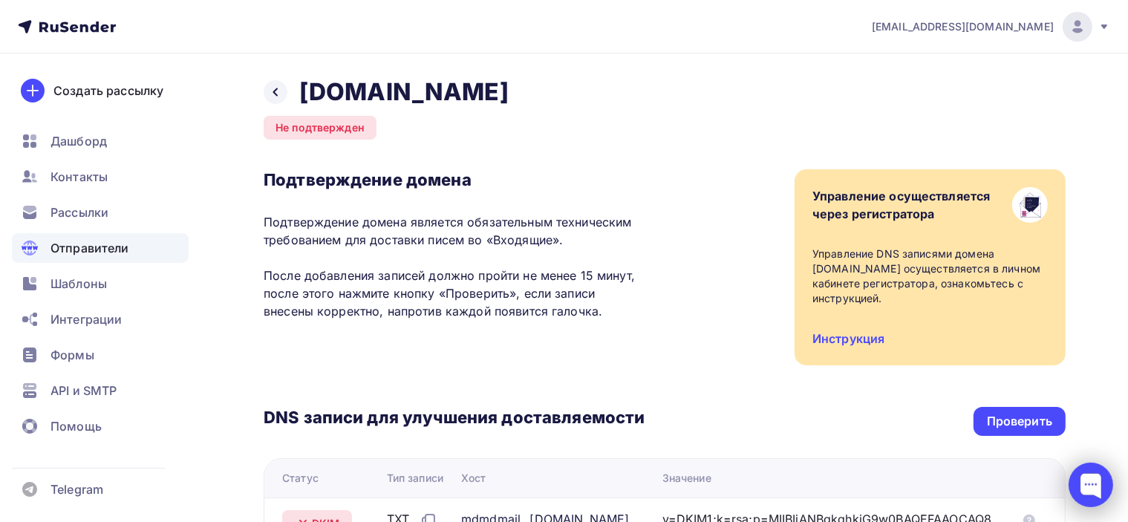
click at [1093, 495] on div at bounding box center [1090, 484] width 45 height 45
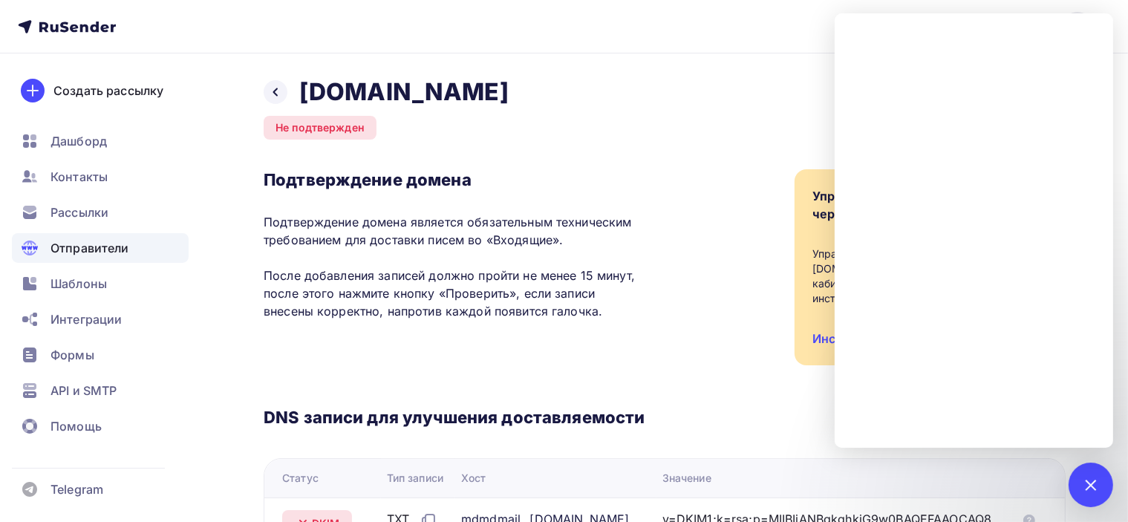
drag, startPoint x: 834, startPoint y: 217, endPoint x: 796, endPoint y: 367, distance: 154.8
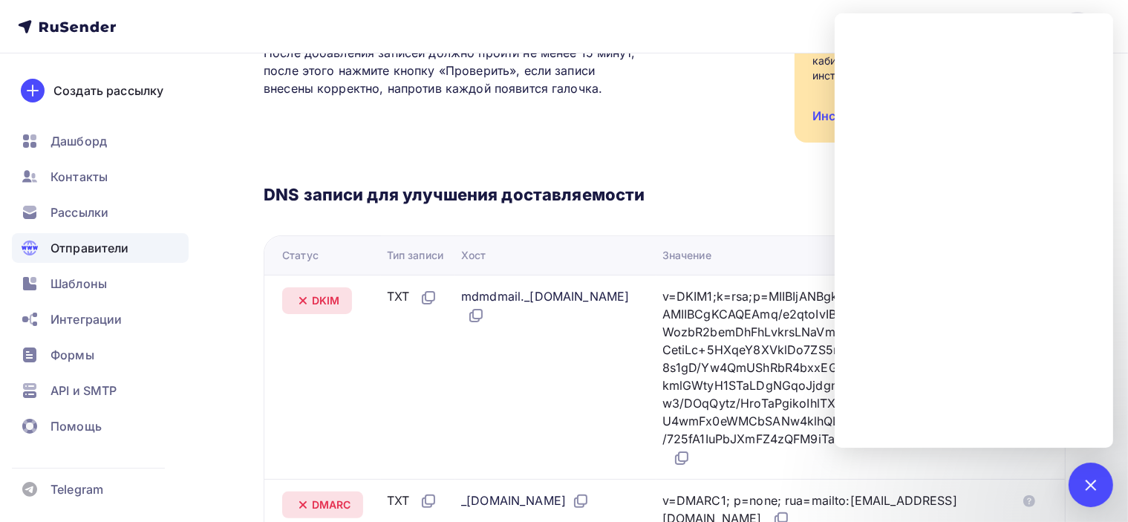
scroll to position [148, 0]
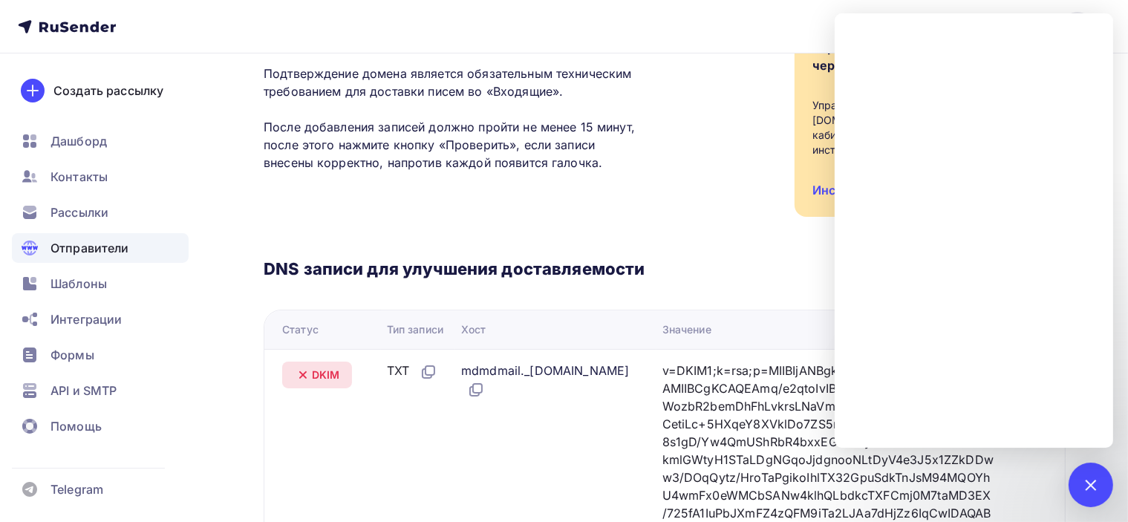
click at [517, 217] on div "DNS записи для улучшения доставляемости Проверить Статус Тип записи Хост Значен…" at bounding box center [665, 441] width 802 height 449
click at [820, 20] on nav "poslanie-info@ya.ru Аккаунт Тарифы Выйти Создать рассылку Дашборд Контакты Расс…" at bounding box center [564, 26] width 1128 height 53
click at [1087, 489] on div at bounding box center [1090, 484] width 20 height 20
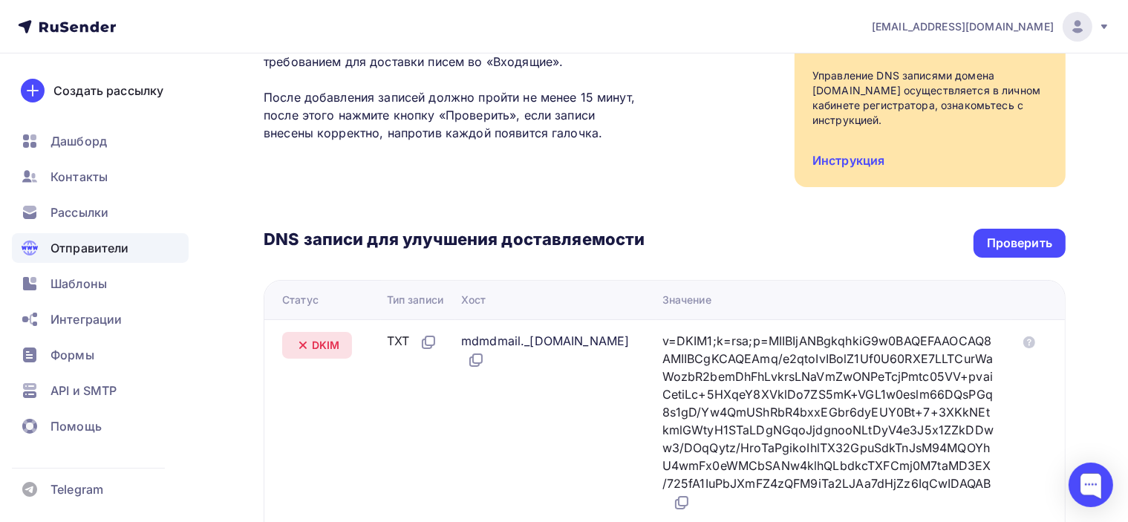
scroll to position [159, 0]
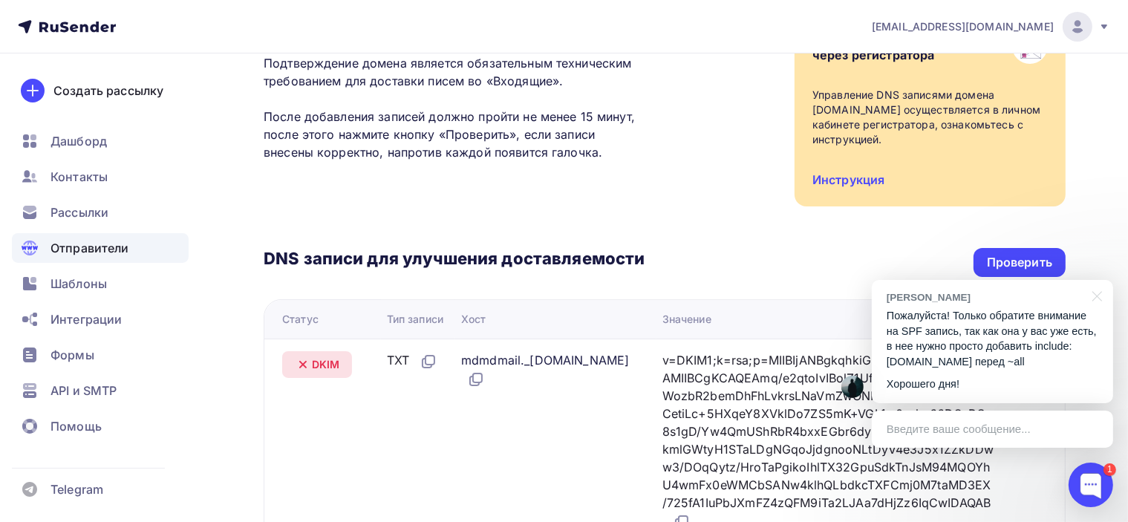
click at [684, 169] on div "Подтверждение домена Подтверждение домена является обязательным техническим тре…" at bounding box center [665, 108] width 802 height 196
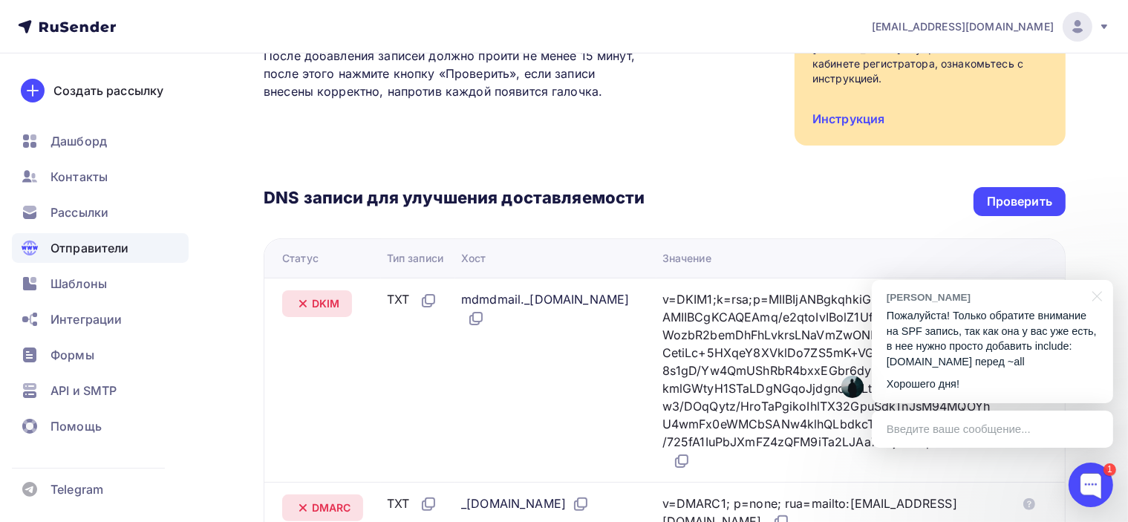
scroll to position [218, 0]
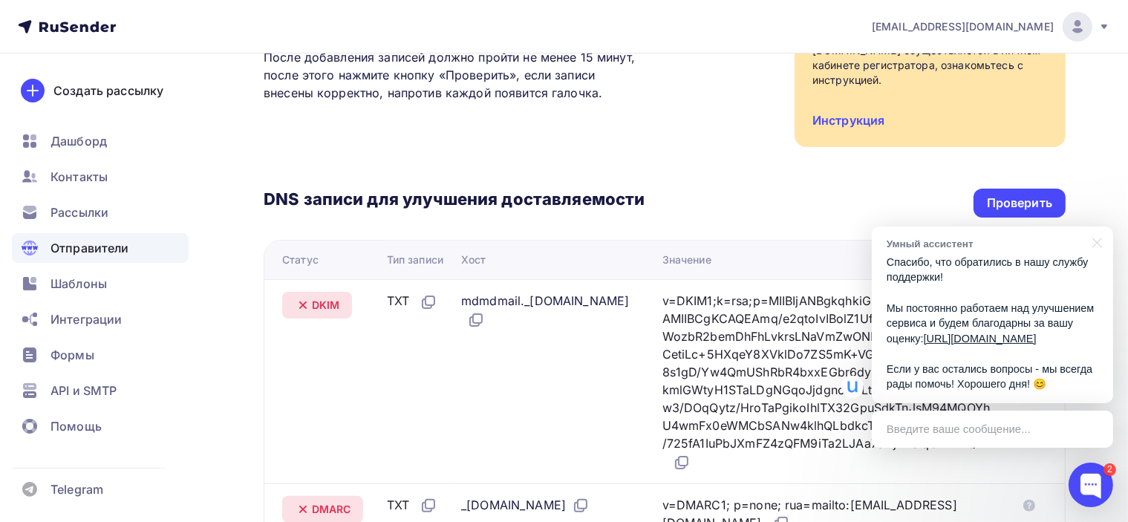
click at [928, 300] on p "Спасибо, что обратились в нашу службу поддержки! Мы постоянно работаем над улуч…" at bounding box center [992, 323] width 212 height 137
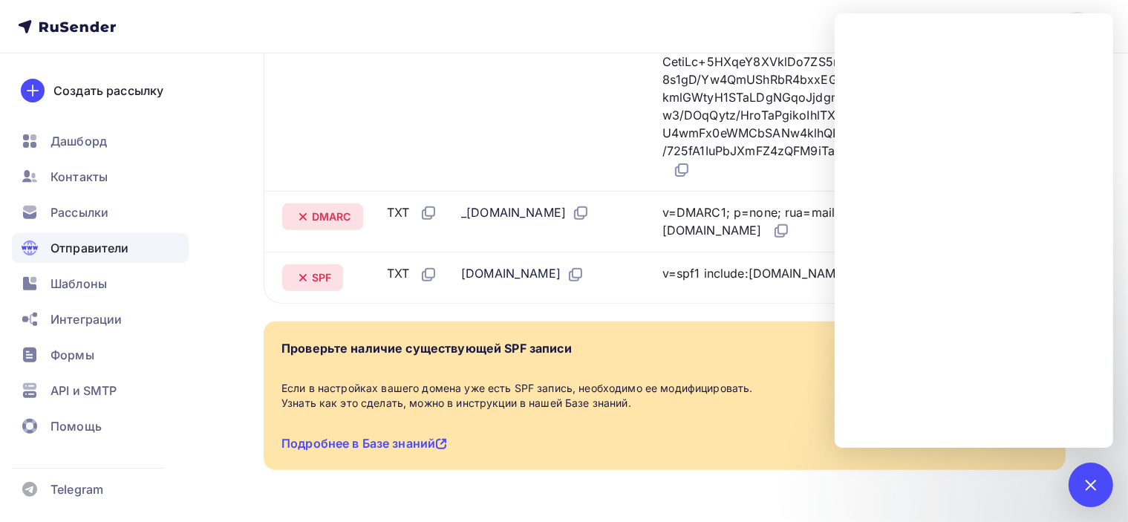
scroll to position [441, 0]
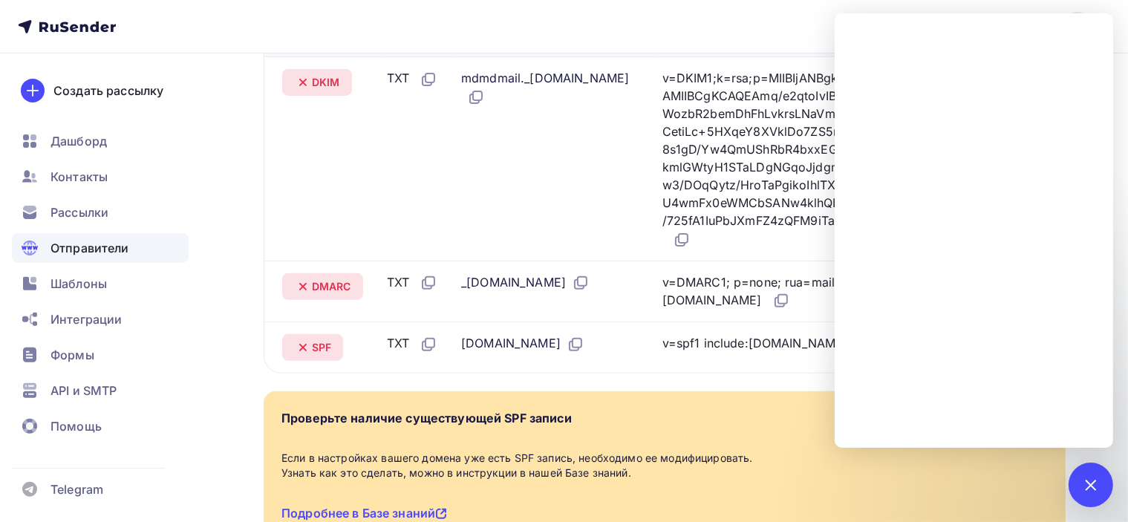
click at [723, 373] on td "v=spf1 include:rsndr.ru ~all" at bounding box center [833, 346] width 355 height 51
click at [249, 327] on div "Назад poslanie-online.ru Не подтвержден Подтверждение домена Подтверждение доме…" at bounding box center [564, 124] width 1128 height 1023
click at [1096, 485] on div at bounding box center [1090, 484] width 20 height 20
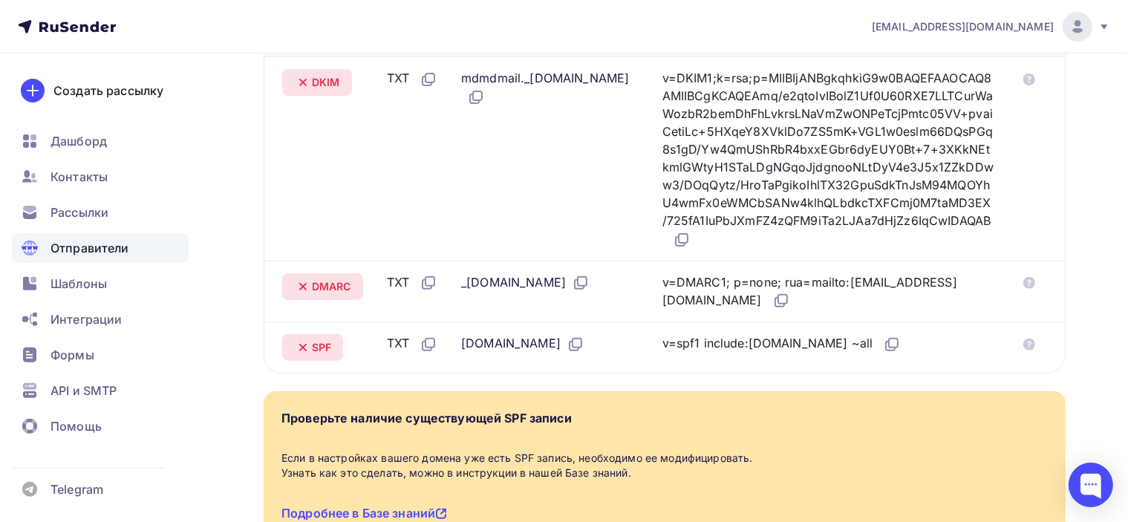
scroll to position [367, 0]
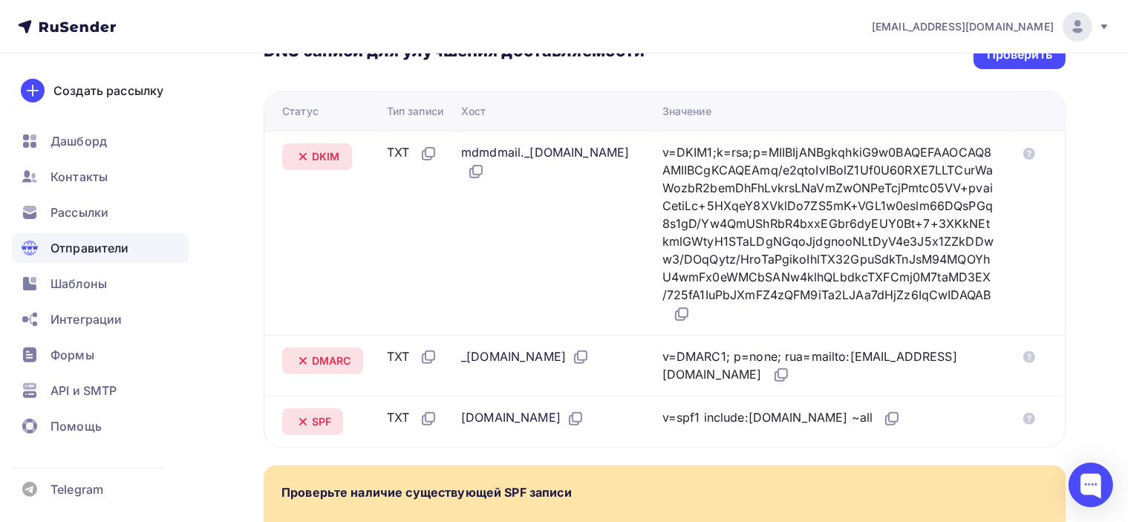
click at [704, 143] on div "v=DKIM1;k=rsa;p=MIIBIjANBgkqhkiG9w0BAQEFAAOCAQ8AMIIBCgKCAQEAmq/e2qtoIvIBolZ1Uf0…" at bounding box center [827, 233] width 331 height 180
drag, startPoint x: 707, startPoint y: 96, endPoint x: 777, endPoint y: 97, distance: 70.5
click at [777, 104] on div "Значение" at bounding box center [833, 111] width 343 height 15
click at [775, 92] on th "Значение" at bounding box center [833, 111] width 355 height 39
click at [690, 313] on icon at bounding box center [682, 314] width 18 height 18
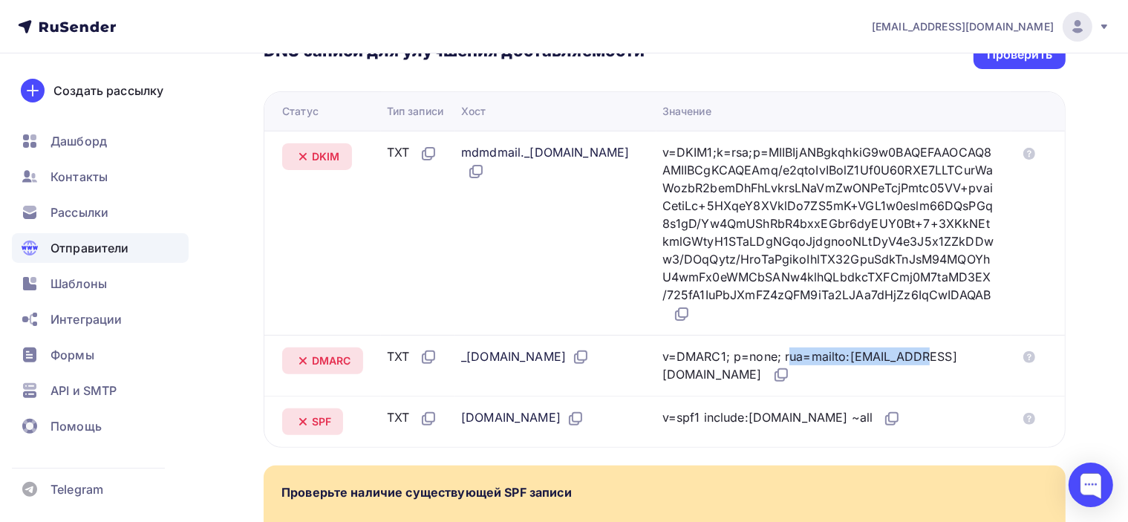
drag, startPoint x: 702, startPoint y: 356, endPoint x: 719, endPoint y: 368, distance: 21.2
click at [719, 368] on div "v=DMARC1; p=none; rua=mailto:postmaster@mx1.rusender-mail.ru" at bounding box center [827, 365] width 331 height 37
click at [656, 347] on td "_dmarc.poslanie-online.ru" at bounding box center [555, 366] width 201 height 62
drag, startPoint x: 702, startPoint y: 357, endPoint x: 968, endPoint y: 373, distance: 266.2
click at [968, 373] on div "v=DMARC1; p=none; rua=mailto:postmaster@mx1.rusender-mail.ru" at bounding box center [827, 365] width 331 height 37
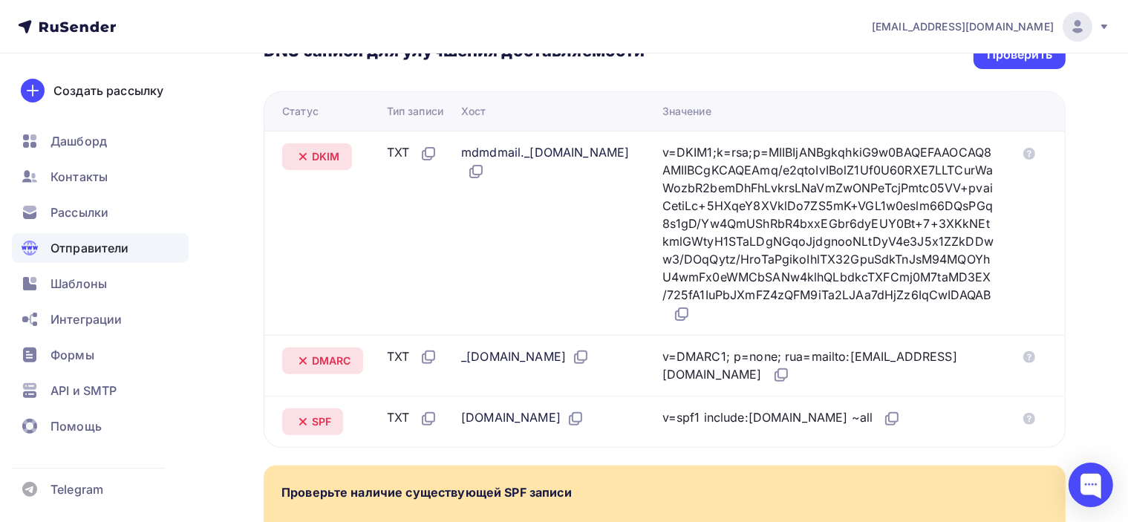
copy div "v=DMARC1; p=none; rua=mailto:postmaster@mx1.rusender-mail.ru"
click at [1099, 197] on div "Назад poslanie-online.ru Не подтвержден Подтверждение домена Подтверждение доме…" at bounding box center [564, 198] width 1128 height 1023
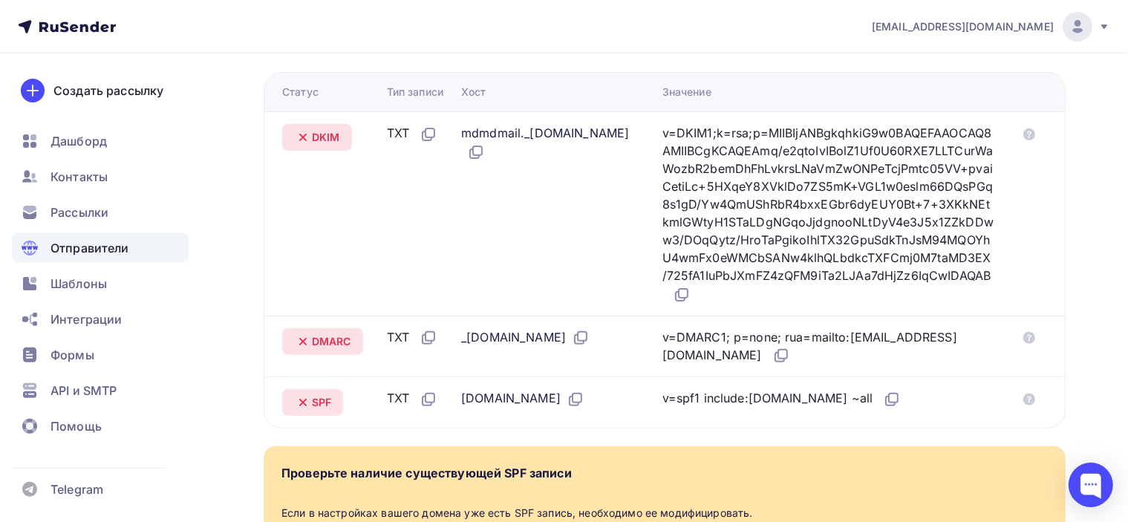
scroll to position [390, 0]
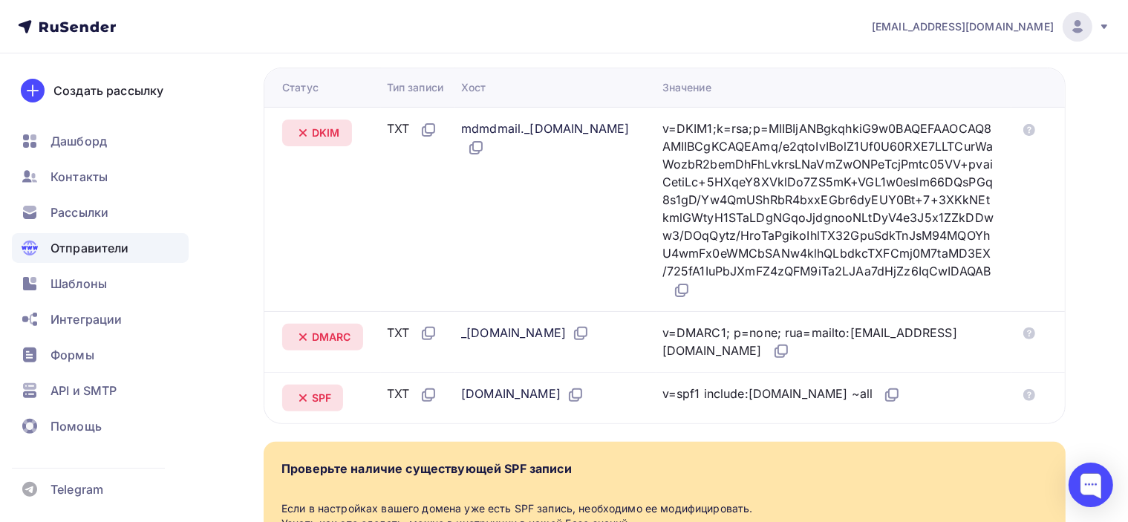
drag, startPoint x: 936, startPoint y: 352, endPoint x: 683, endPoint y: 336, distance: 253.6
click at [683, 336] on tr "DMARC TXT _dmarc.poslanie-online.ru v=DMARC1; p=none; rua=mailto:postmaster@mx1…" at bounding box center [664, 342] width 800 height 62
click at [778, 354] on icon at bounding box center [782, 349] width 9 height 9
click at [1104, 477] on div at bounding box center [1090, 484] width 45 height 45
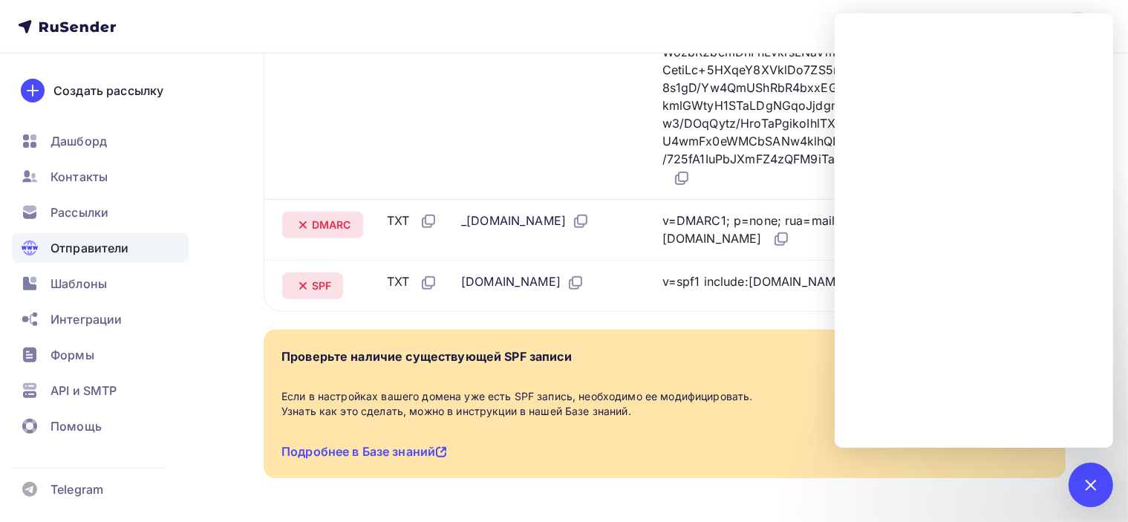
scroll to position [539, 0]
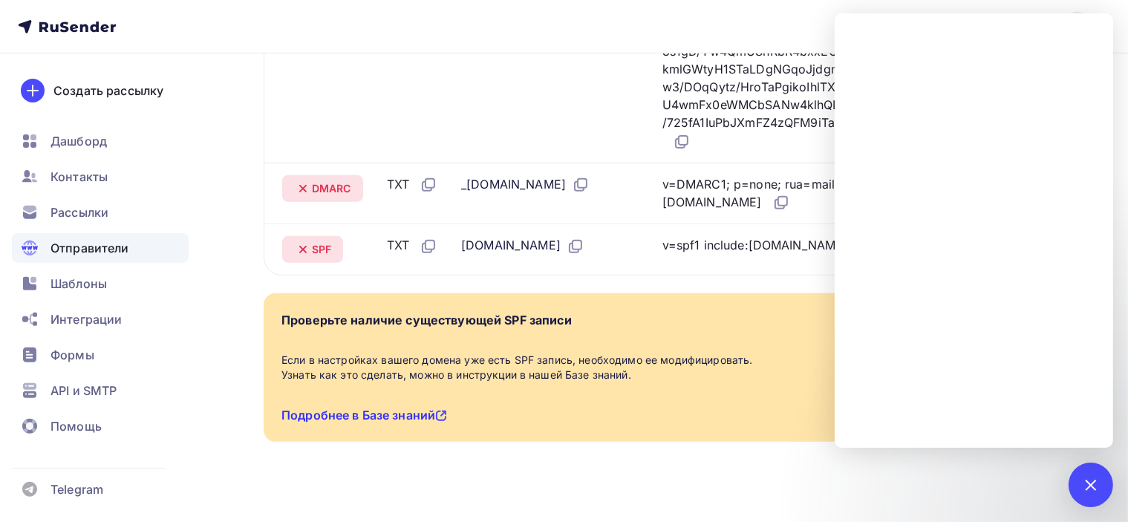
click at [385, 422] on link "Подробнее в Базе знаний" at bounding box center [364, 415] width 166 height 15
click at [1087, 494] on div "2" at bounding box center [1090, 484] width 45 height 45
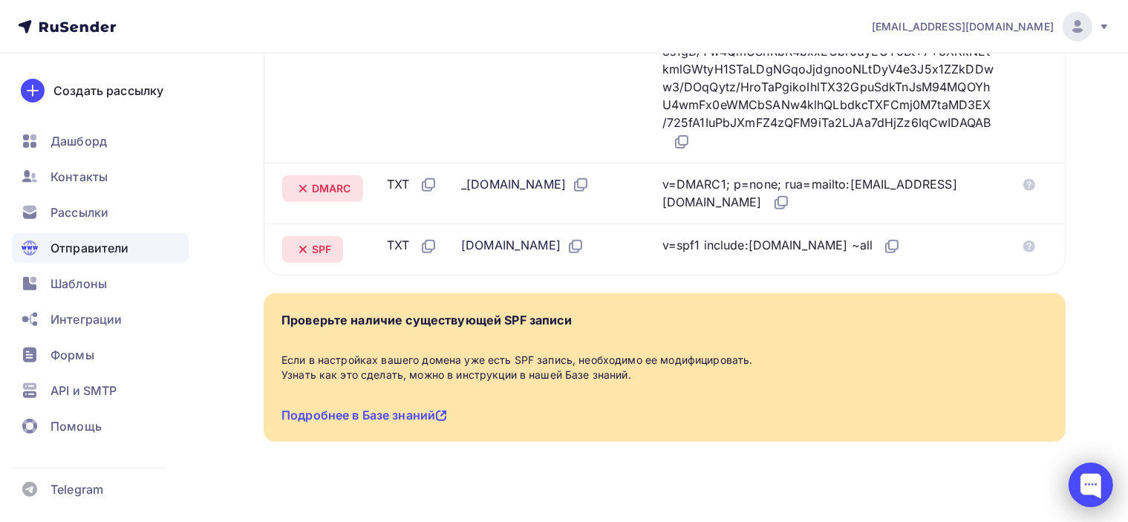
click at [1090, 482] on div at bounding box center [1090, 484] width 45 height 45
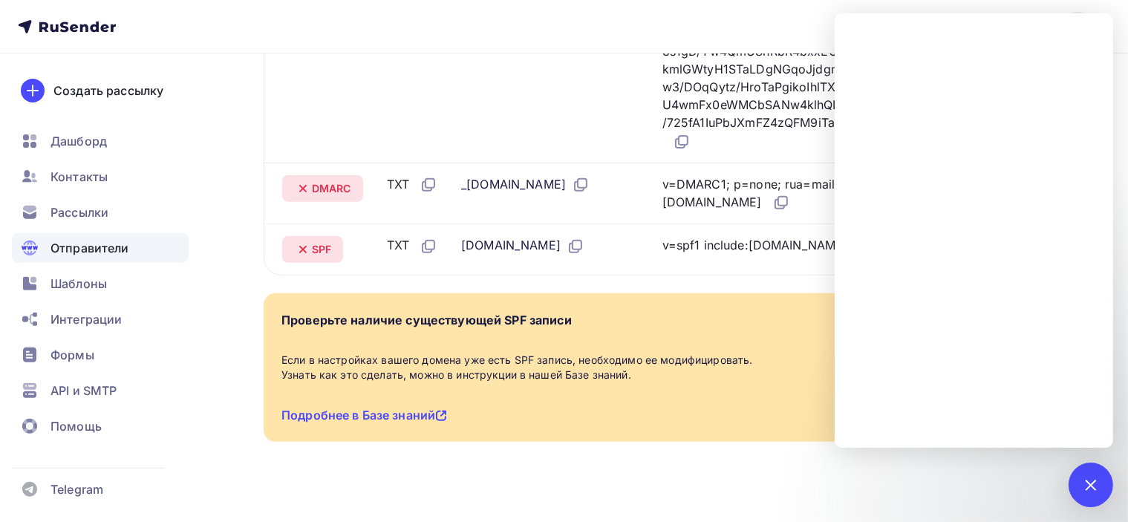
click at [714, 295] on div "Назад poslanie-online.ru Не подтвержден Подтверждение домена Подтверждение доме…" at bounding box center [665, 8] width 802 height 940
click at [1089, 498] on div "2" at bounding box center [1090, 484] width 45 height 45
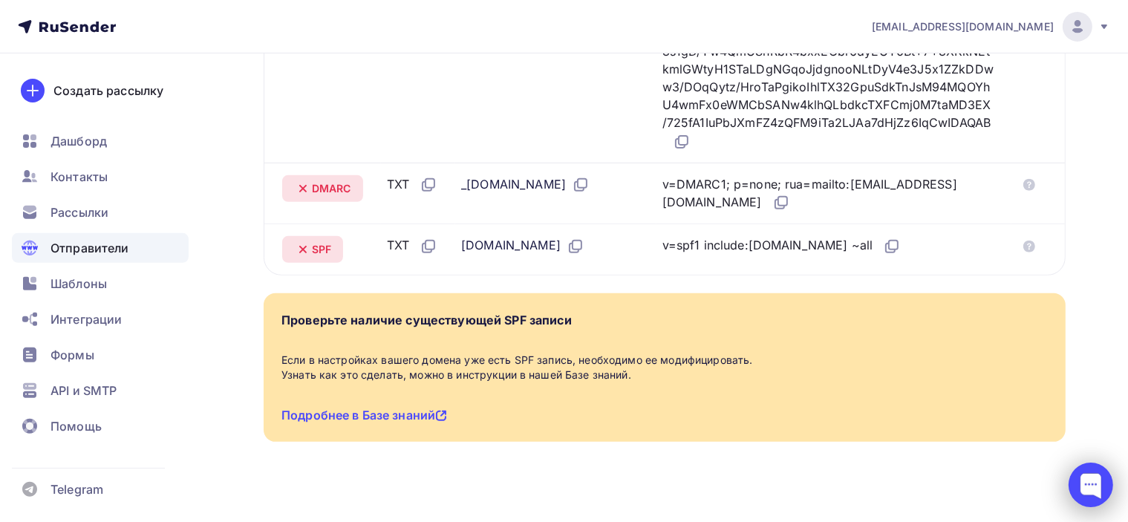
click at [1087, 485] on div at bounding box center [1090, 484] width 45 height 45
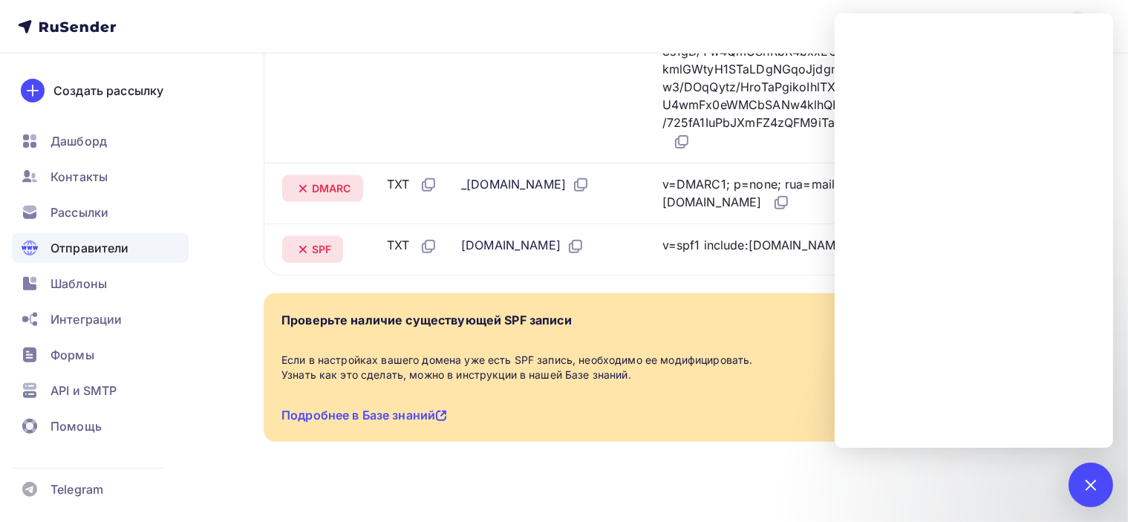
click at [658, 21] on nav "poslanie-info@ya.ru Аккаунт Тарифы Выйти Создать рассылку Дашборд Контакты Расс…" at bounding box center [564, 26] width 1128 height 53
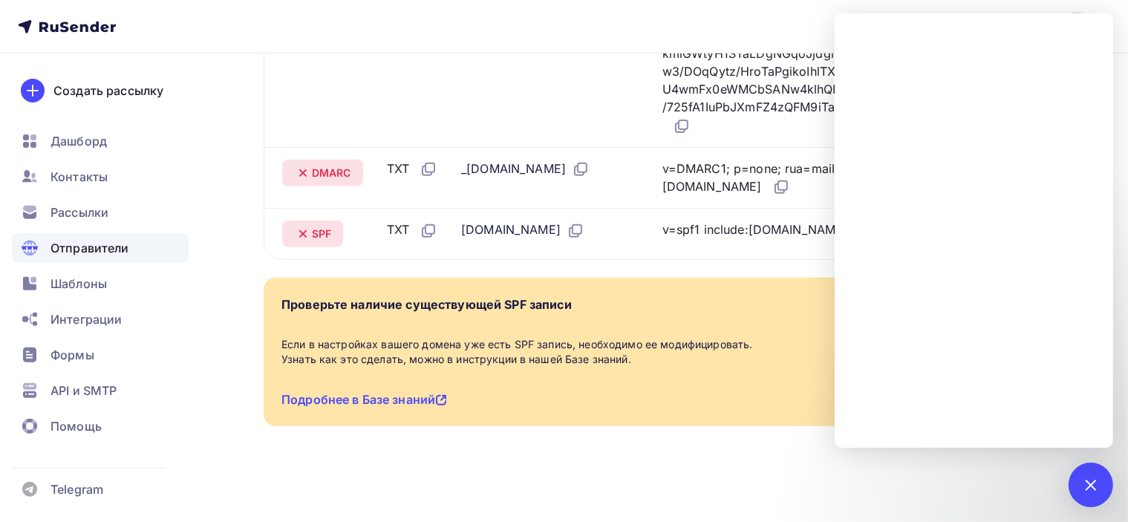
scroll to position [574, 0]
click at [979, 478] on div "Назад poslanie-online.ru Не подтвержден Подтверждение домена Подтверждение доме…" at bounding box center [564, 10] width 1128 height 1023
click at [1090, 485] on div at bounding box center [1090, 484] width 20 height 20
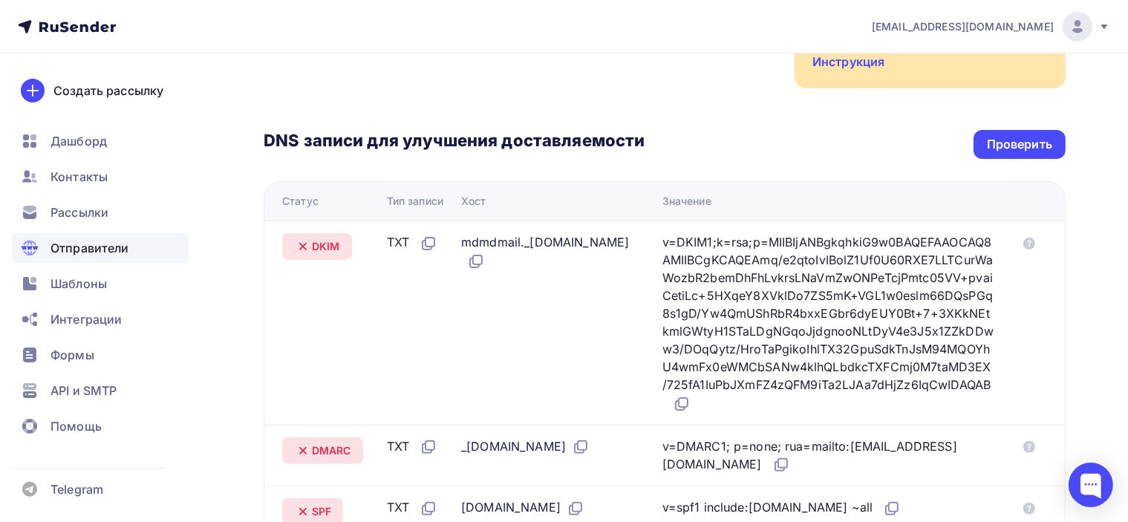
scroll to position [54, 0]
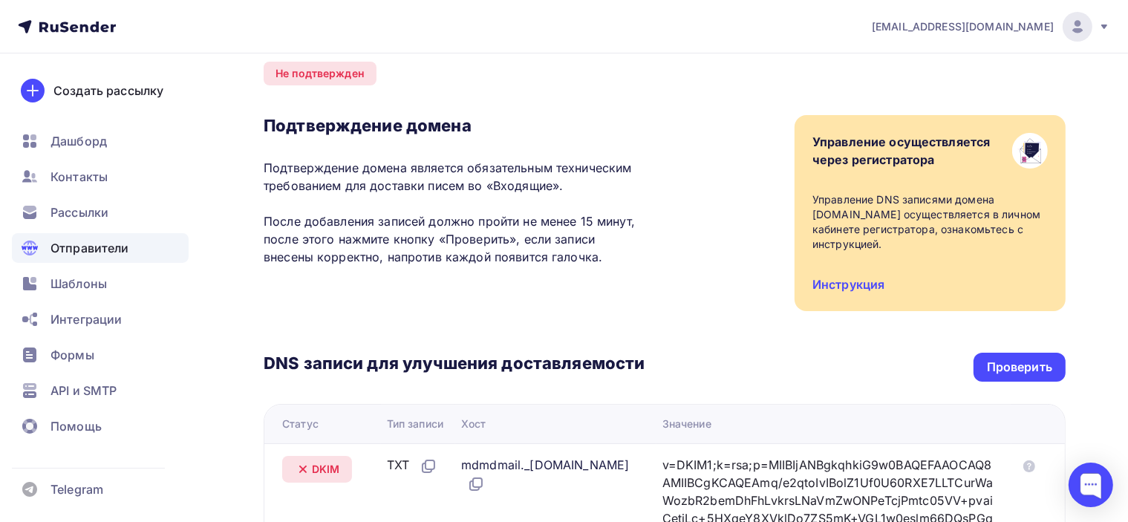
click at [703, 218] on div "Подтверждение домена Подтверждение домена является обязательным техническим тре…" at bounding box center [665, 213] width 802 height 196
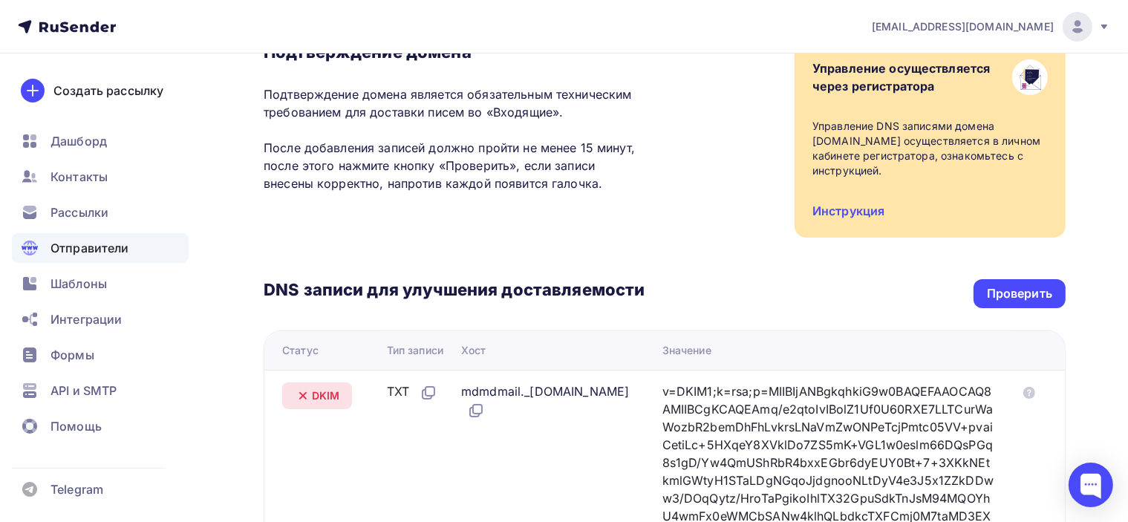
scroll to position [128, 0]
click at [1037, 284] on div "Проверить" at bounding box center [1019, 292] width 65 height 17
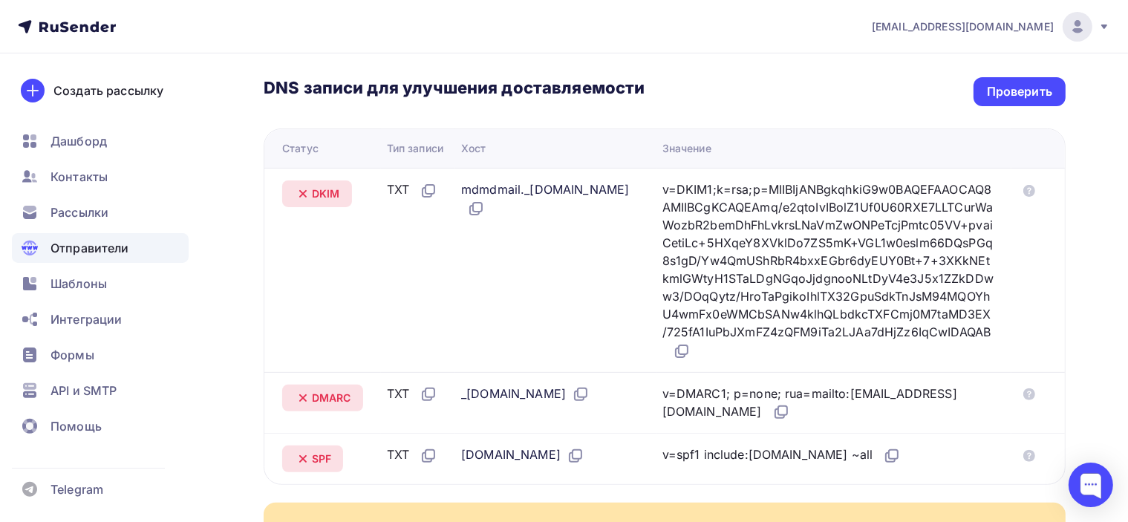
scroll to position [425, 0]
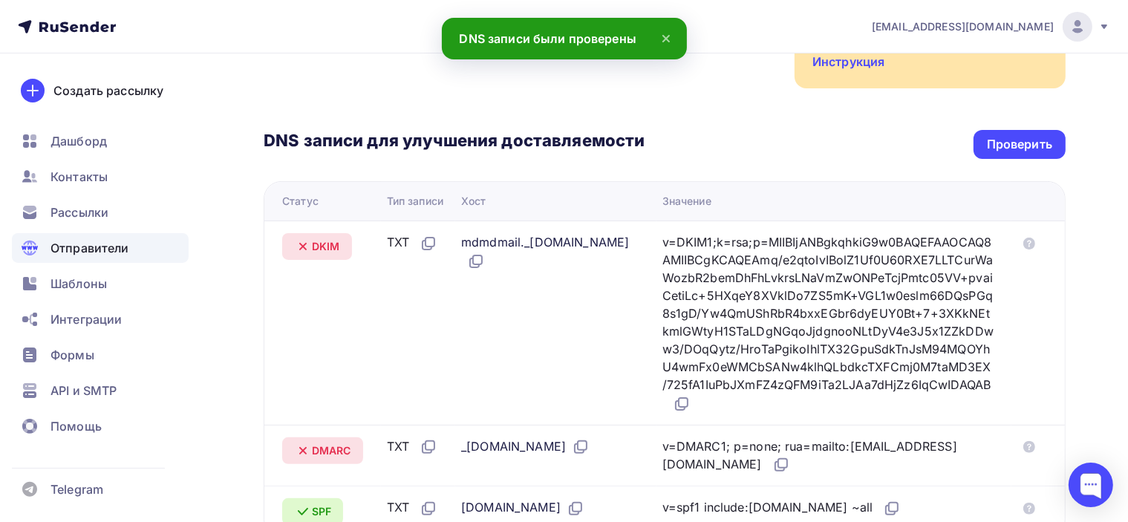
click at [1125, 276] on div "Назад poslanie-online.ru Не подтвержден Подтверждение домена Подтверждение доме…" at bounding box center [564, 288] width 1128 height 1023
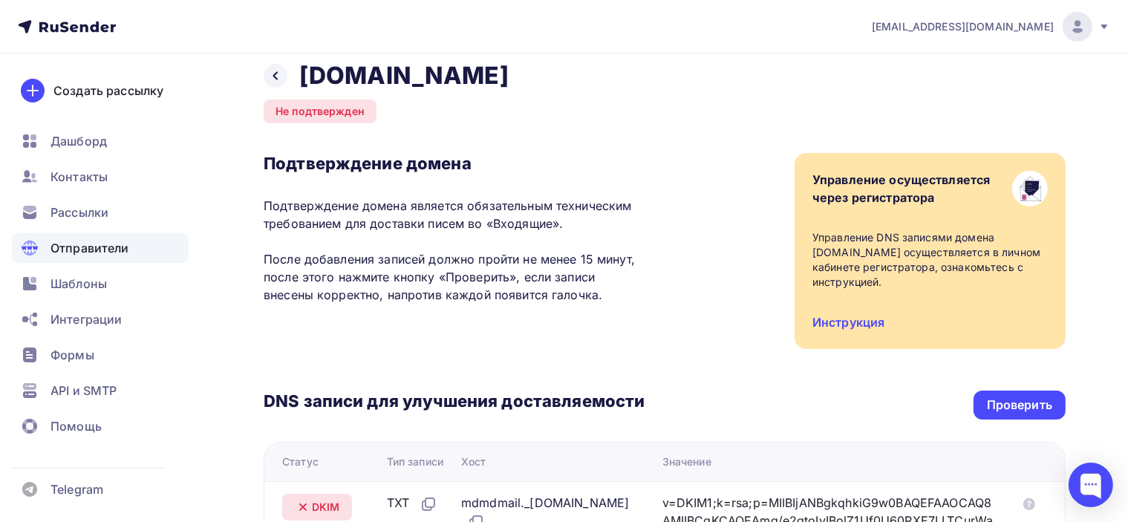
scroll to position [0, 0]
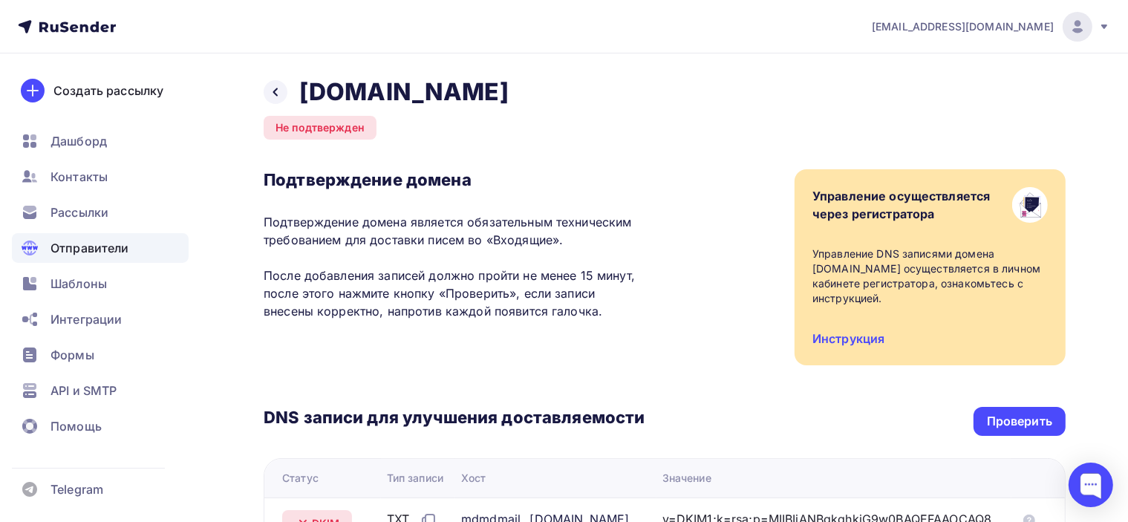
click at [271, 94] on icon at bounding box center [275, 92] width 12 height 12
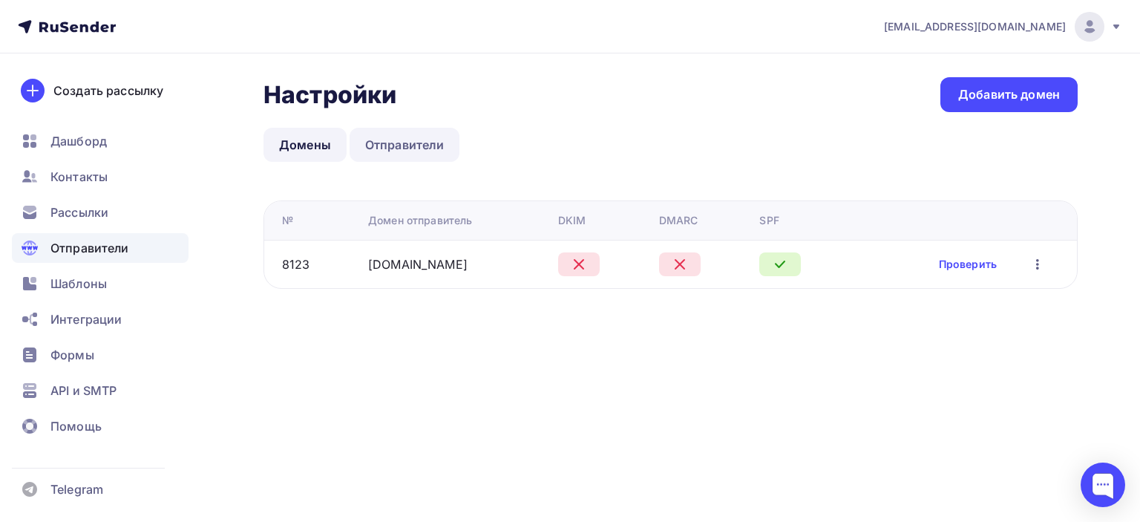
click at [420, 131] on link "Отправители" at bounding box center [405, 145] width 111 height 34
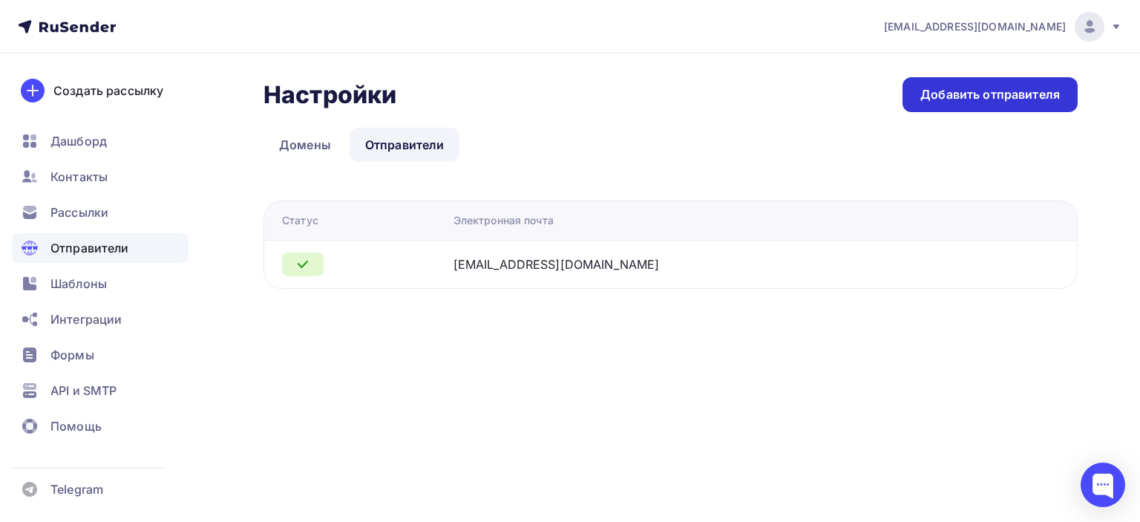
click at [1007, 99] on div "Добавить отправителя" at bounding box center [990, 94] width 140 height 17
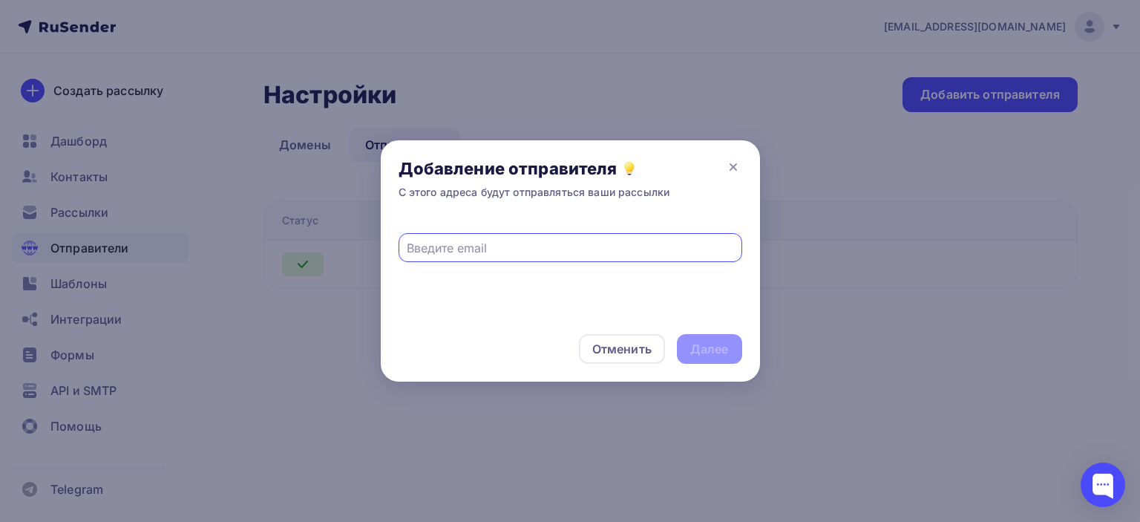
click at [487, 251] on input "text" at bounding box center [570, 248] width 327 height 18
click at [499, 249] on input "text" at bounding box center [570, 248] width 327 height 18
paste input "info@poslanie-online.ru"
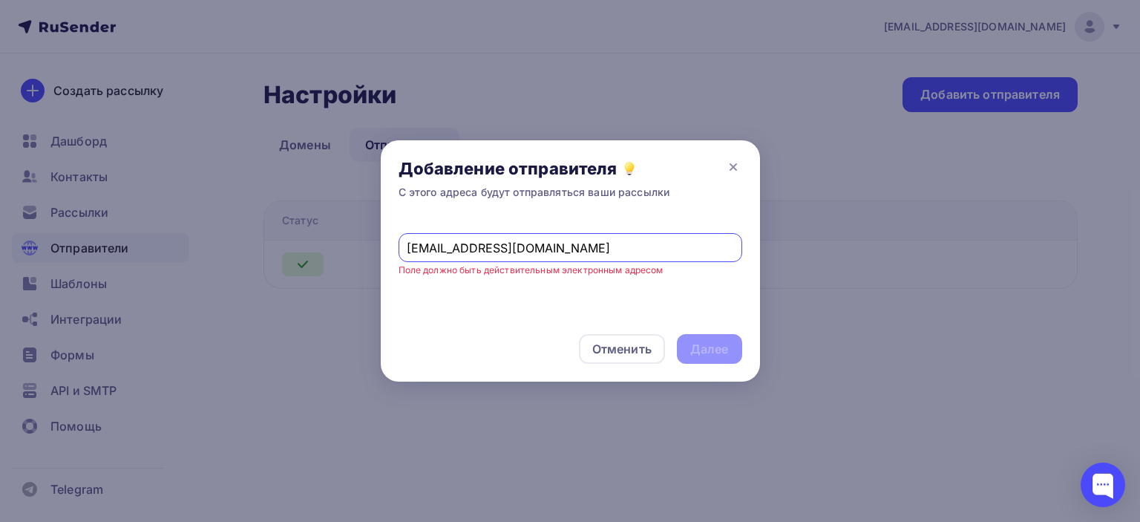
drag, startPoint x: 434, startPoint y: 250, endPoint x: 349, endPoint y: 251, distance: 84.6
click at [354, 251] on div "Добавление отправителя С этого адреса будут отправляться ваши рассылки info@pos…" at bounding box center [570, 261] width 1140 height 522
drag, startPoint x: 545, startPoint y: 246, endPoint x: 576, endPoint y: 251, distance: 31.5
click at [576, 251] on input "info@poslanie-online.ru" at bounding box center [570, 248] width 327 height 18
type input "info@poslanie-online.ru"
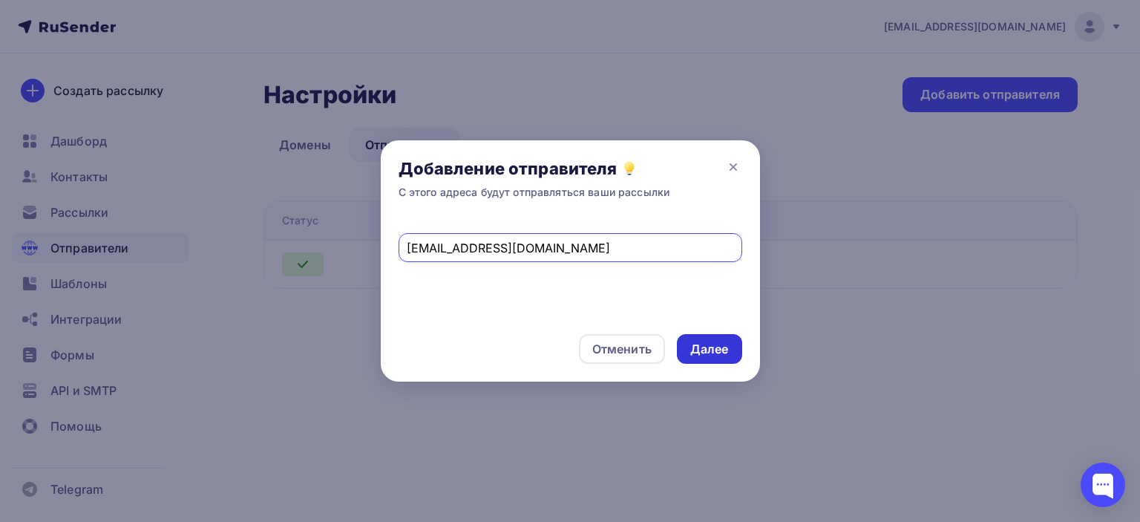
click at [710, 352] on div "Далее" at bounding box center [709, 349] width 39 height 17
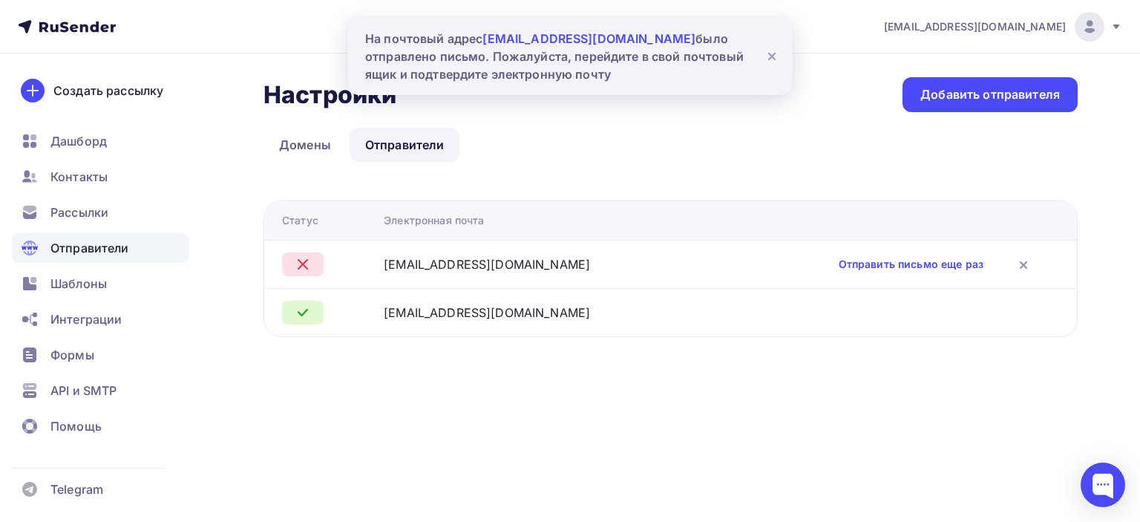
click at [802, 181] on div "Настройки Настройки Добавить отправителя Домены Отправители Отправители Домены …" at bounding box center [671, 207] width 814 height 260
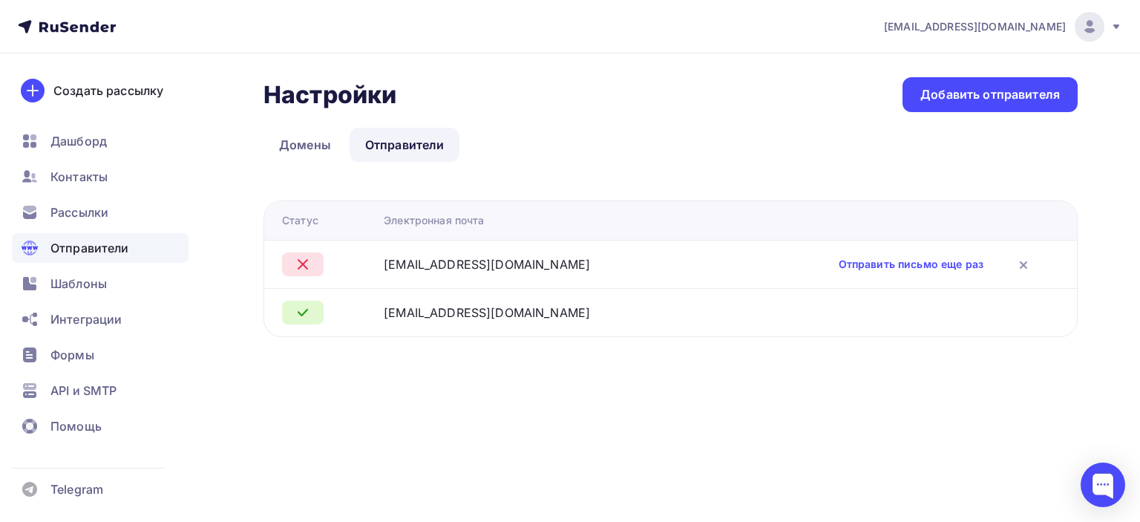
click at [585, 264] on div "info@poslanie-online.ru" at bounding box center [547, 264] width 327 height 18
click at [568, 272] on div "info@poslanie-online.ru" at bounding box center [547, 264] width 327 height 18
click at [889, 268] on link "Отправить письмо еще раз" at bounding box center [911, 264] width 145 height 15
drag, startPoint x: 534, startPoint y: 266, endPoint x: 396, endPoint y: 265, distance: 138.8
click at [396, 265] on td "info@poslanie-online.ru" at bounding box center [547, 264] width 339 height 48
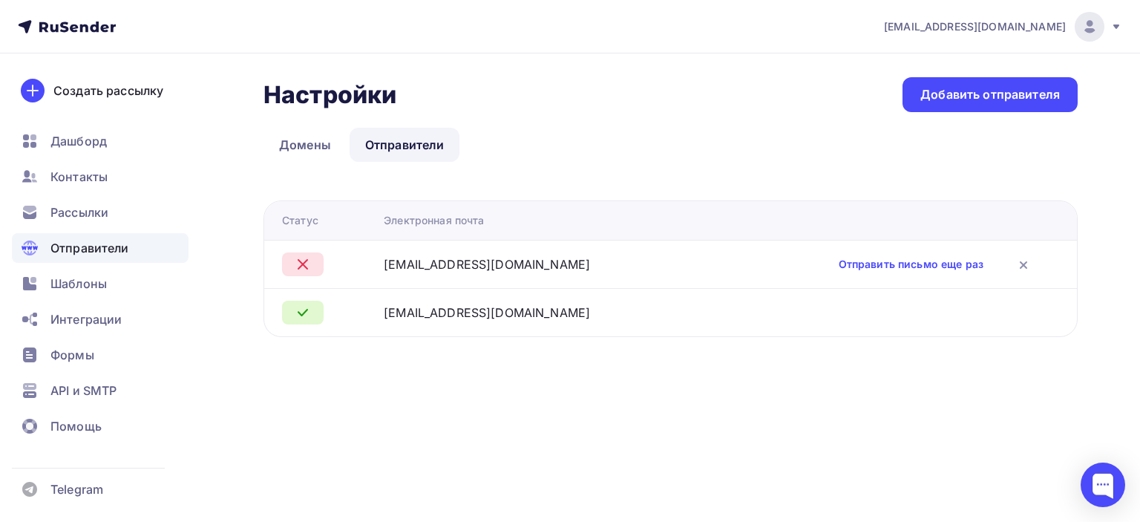
click at [546, 240] on td "info@poslanie-online.ru" at bounding box center [547, 264] width 339 height 48
drag, startPoint x: 534, startPoint y: 269, endPoint x: 362, endPoint y: 255, distance: 172.8
click at [362, 255] on tr "info@poslanie-online.ru Отправить письмо еще раз" at bounding box center [670, 264] width 813 height 48
copy div "info@poslanie-online.ru"
click at [610, 167] on div "Настройки Настройки Добавить отправителя Домены Отправители Отправители Домены …" at bounding box center [671, 207] width 814 height 260
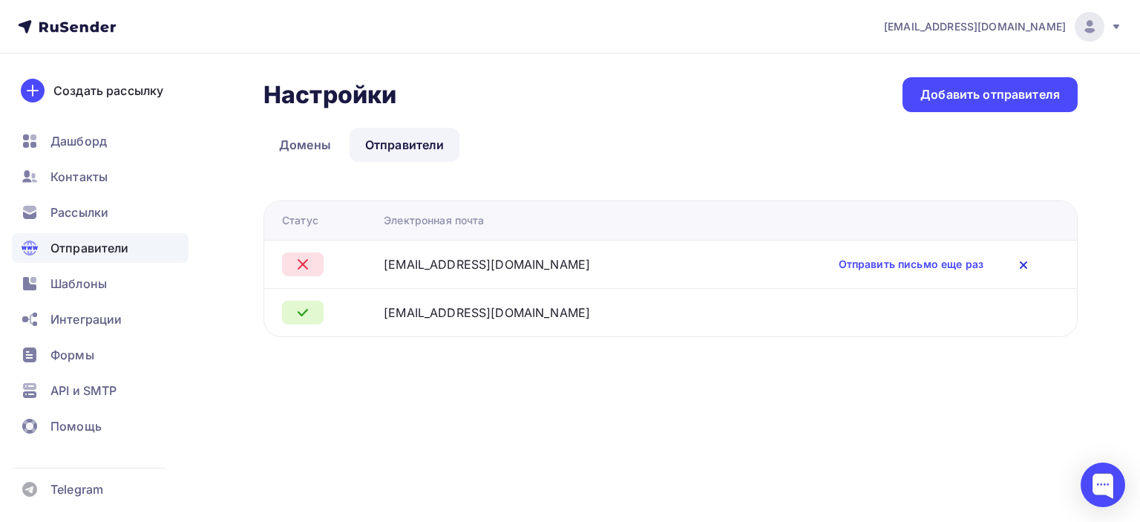
click at [1021, 265] on icon at bounding box center [1024, 265] width 6 height 6
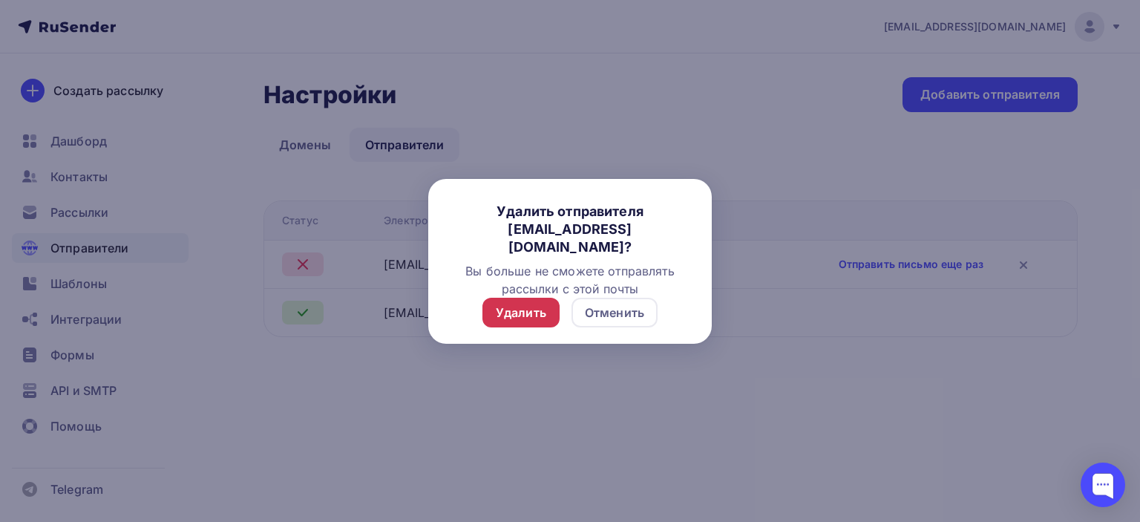
click at [523, 308] on div "Удалить" at bounding box center [521, 313] width 50 height 18
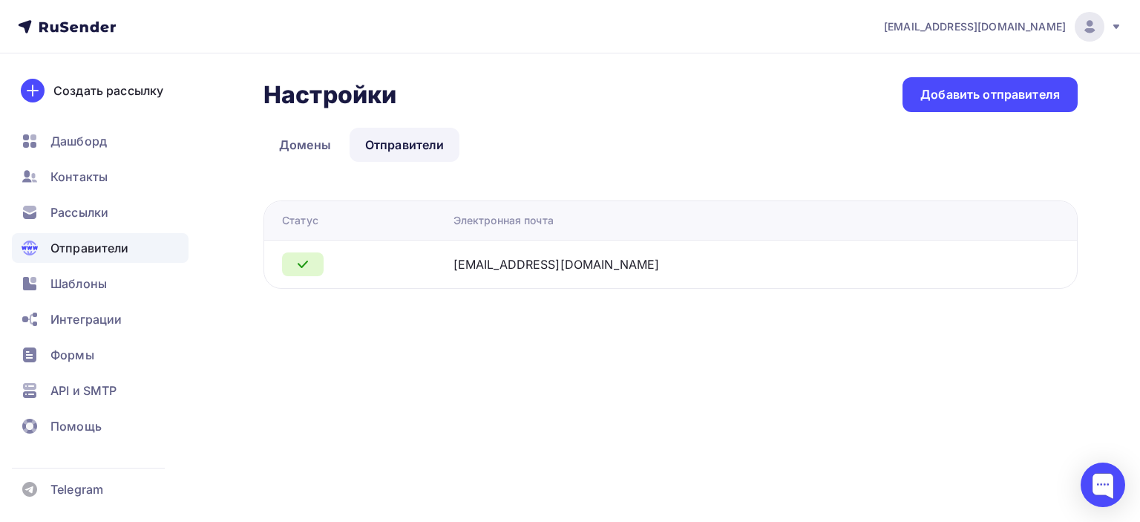
click at [656, 136] on ul "Домены Отправители" at bounding box center [671, 145] width 814 height 34
click at [291, 147] on link "Домены" at bounding box center [305, 145] width 83 height 34
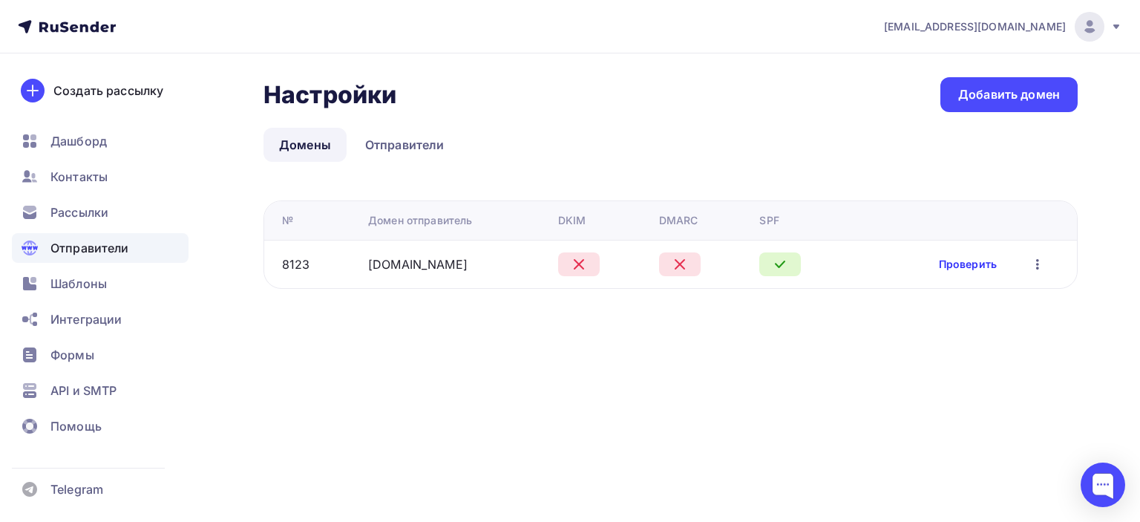
click at [979, 268] on link "Проверить" at bounding box center [968, 264] width 58 height 15
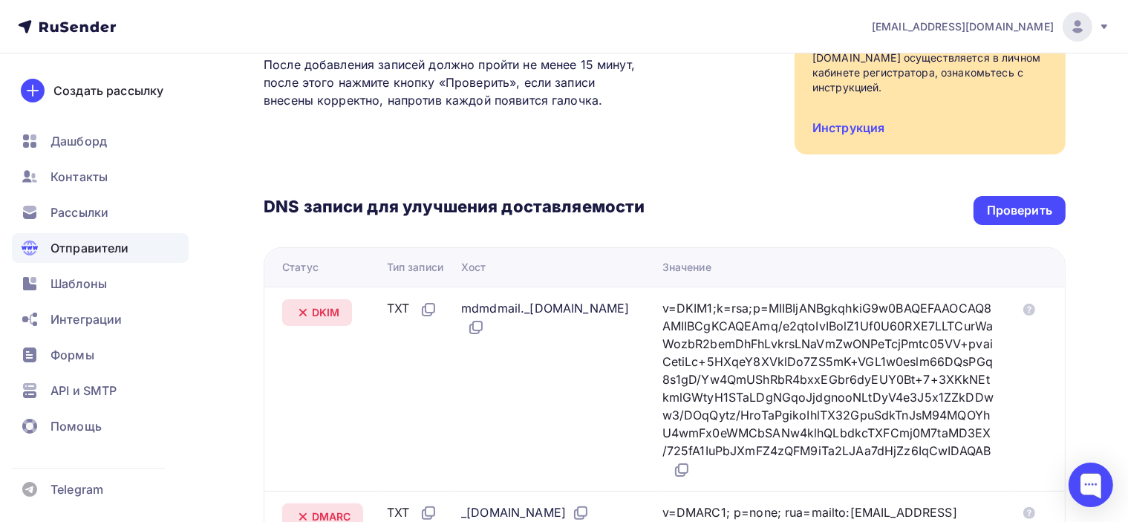
scroll to position [223, 0]
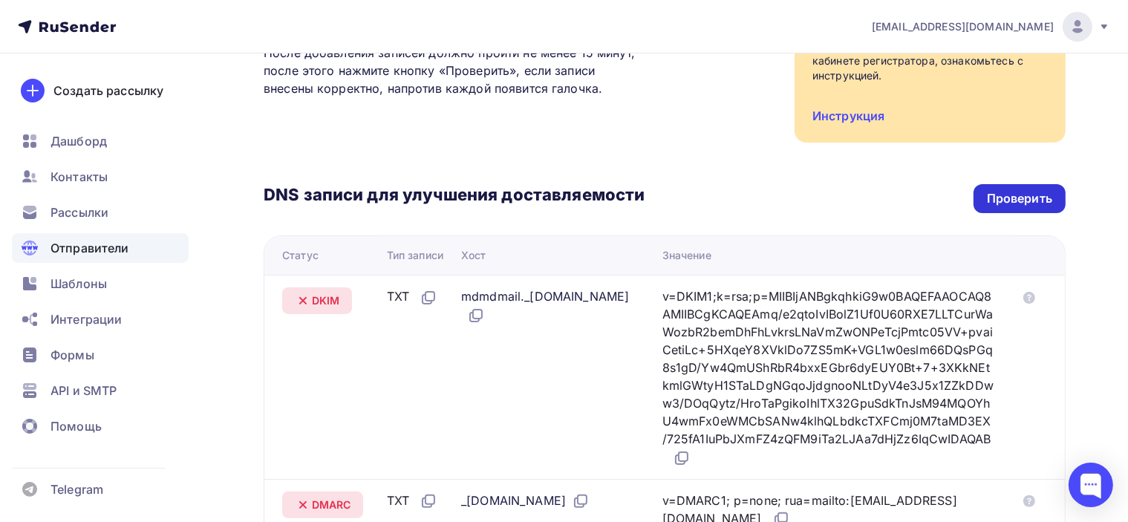
click at [1014, 190] on div "Проверить" at bounding box center [1019, 198] width 65 height 17
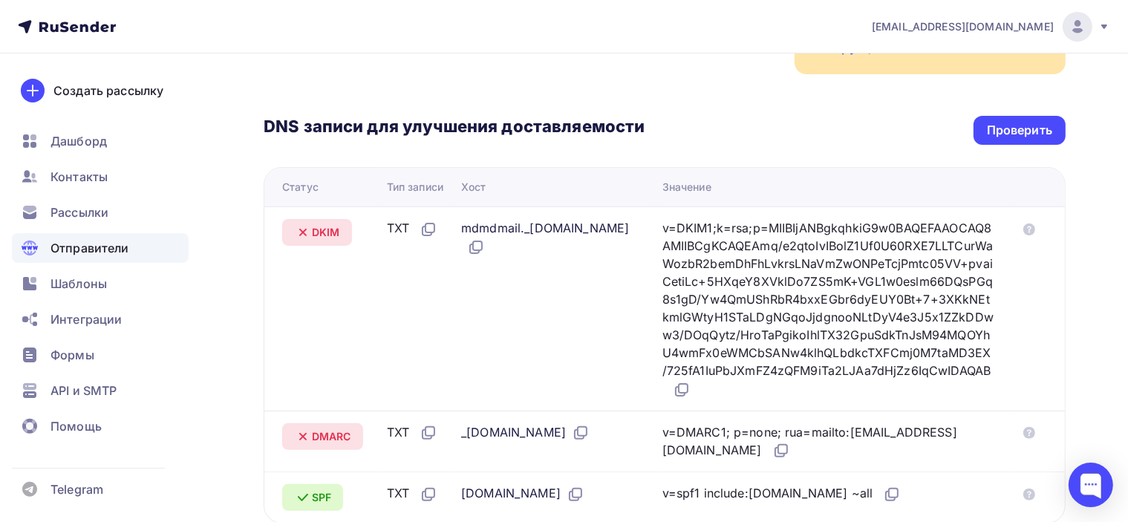
scroll to position [297, 0]
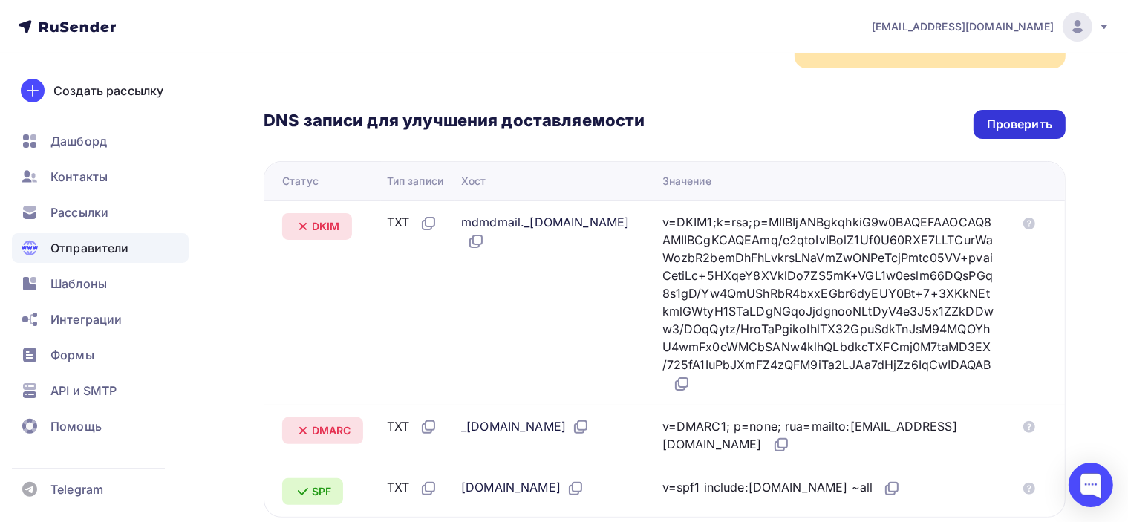
click at [1033, 116] on div "Проверить" at bounding box center [1019, 124] width 65 height 17
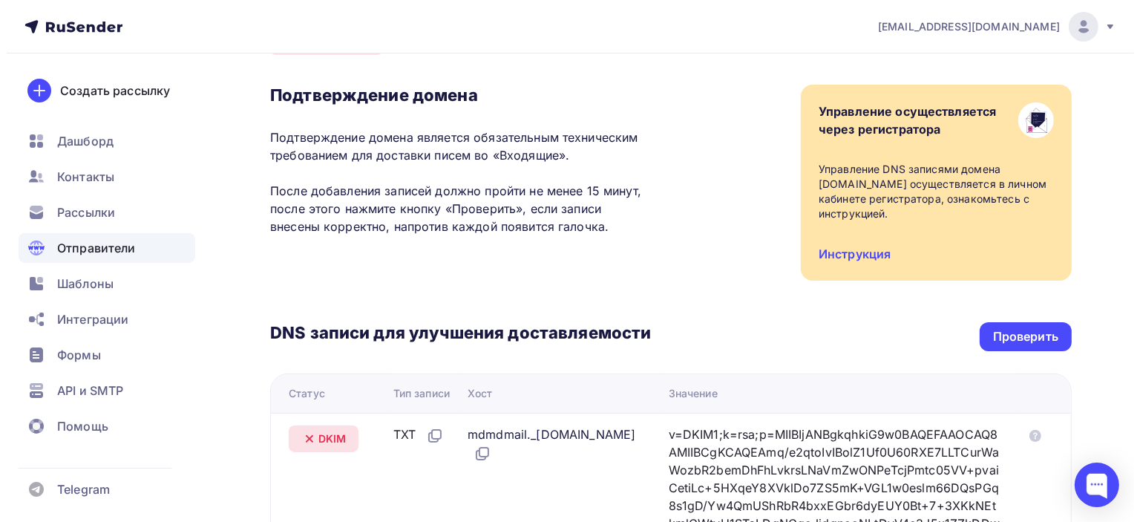
scroll to position [0, 0]
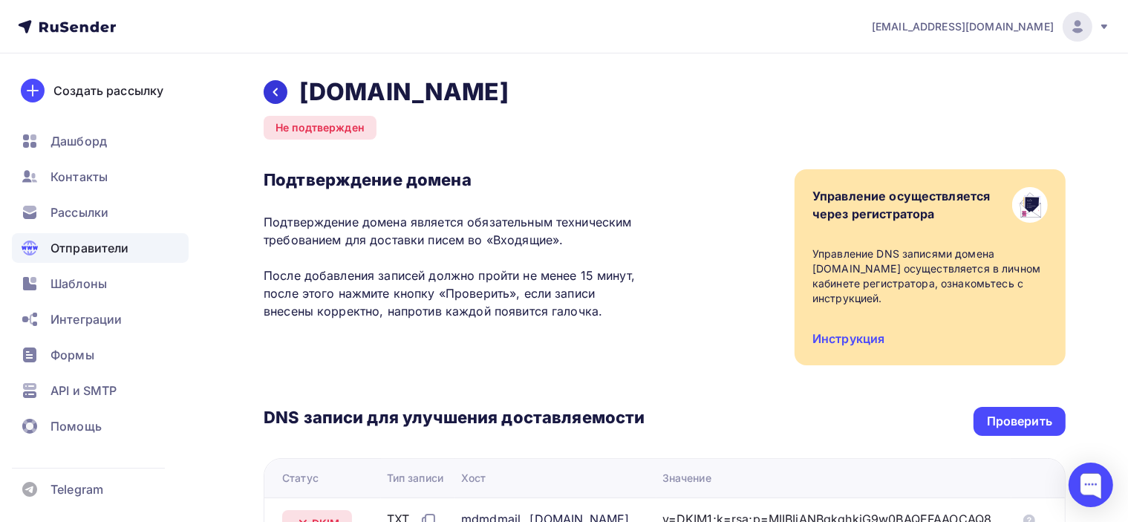
click at [269, 88] on div at bounding box center [276, 92] width 24 height 24
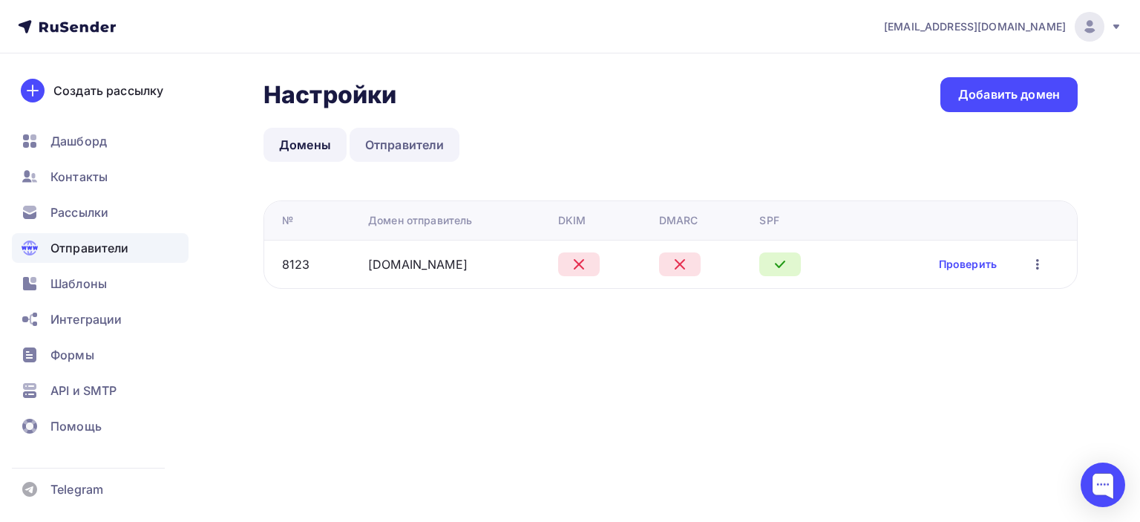
click at [415, 142] on link "Отправители" at bounding box center [405, 145] width 111 height 34
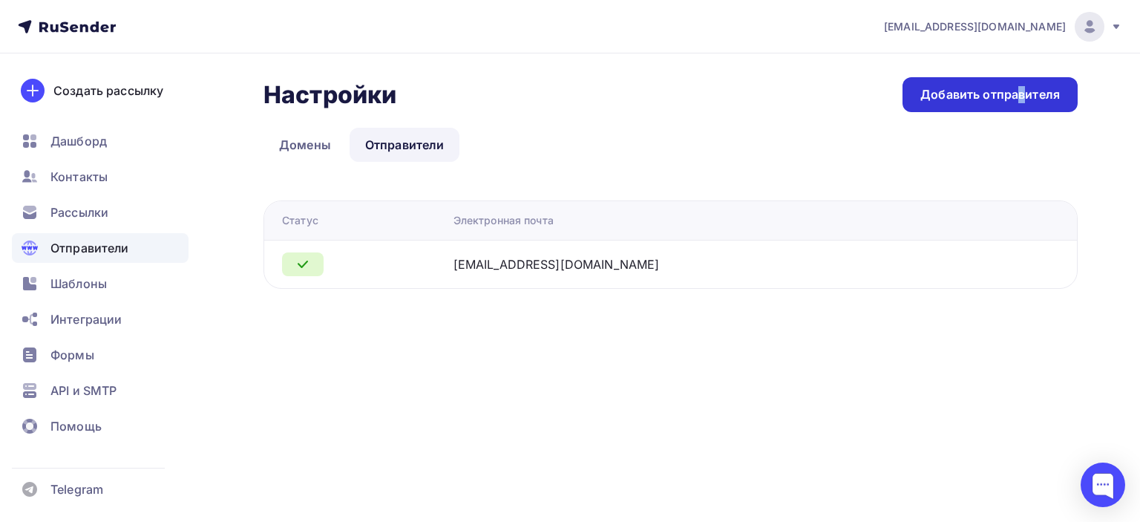
click at [977, 88] on div "Добавить отправителя" at bounding box center [990, 94] width 140 height 17
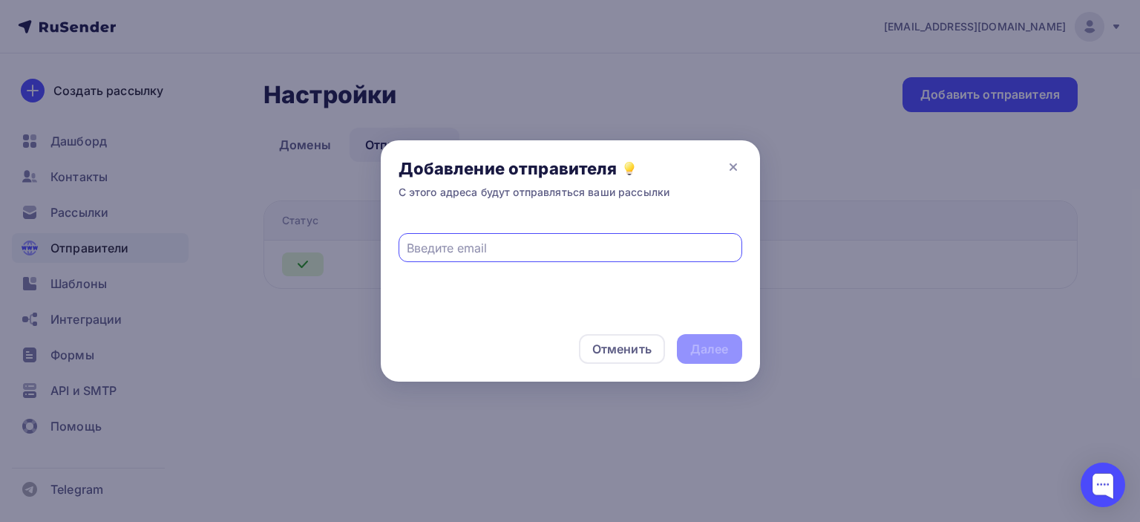
paste input "info@poslanie-online.ru"
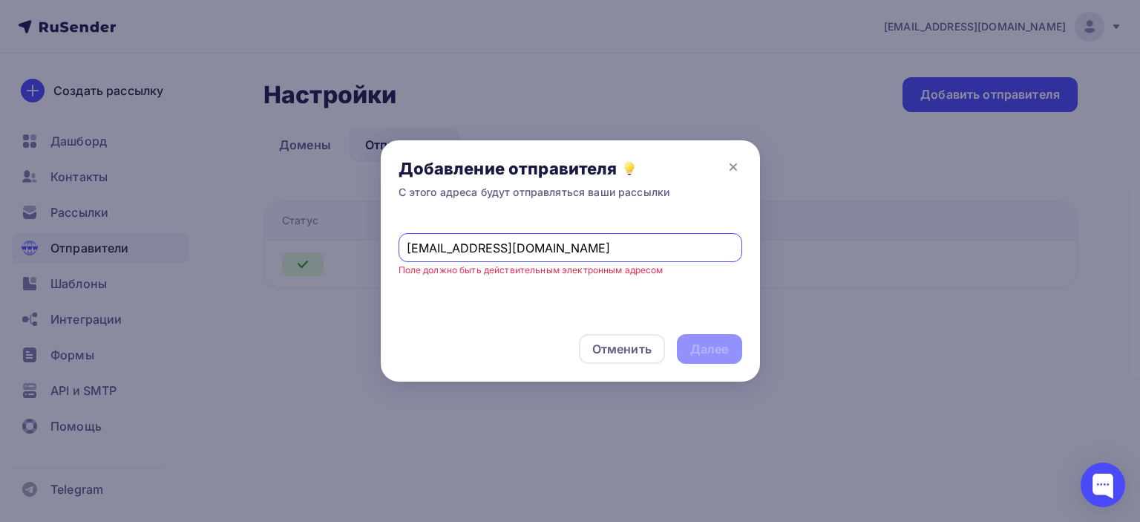
click at [410, 246] on input "info@poslanie-online.ru" at bounding box center [570, 248] width 327 height 18
click at [450, 246] on input "info@poslanie-online.ru" at bounding box center [570, 248] width 327 height 18
click at [410, 245] on input "info@poslanie-online.ru" at bounding box center [570, 248] width 327 height 18
type input "info@poslanie-online.ru"
click at [713, 350] on div "Далее" at bounding box center [709, 349] width 39 height 17
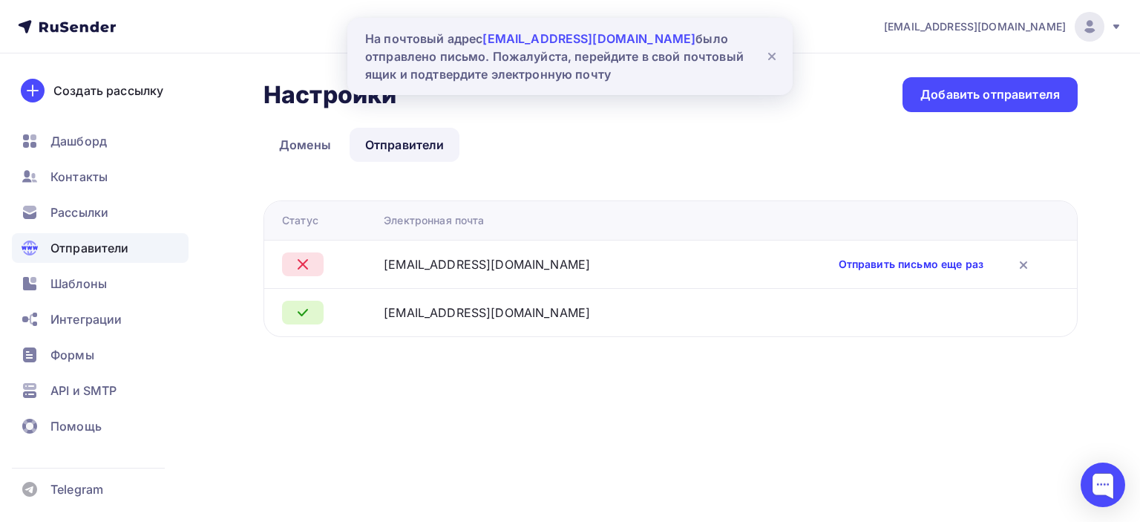
click at [888, 264] on link "Отправить письмо еще раз" at bounding box center [911, 264] width 145 height 15
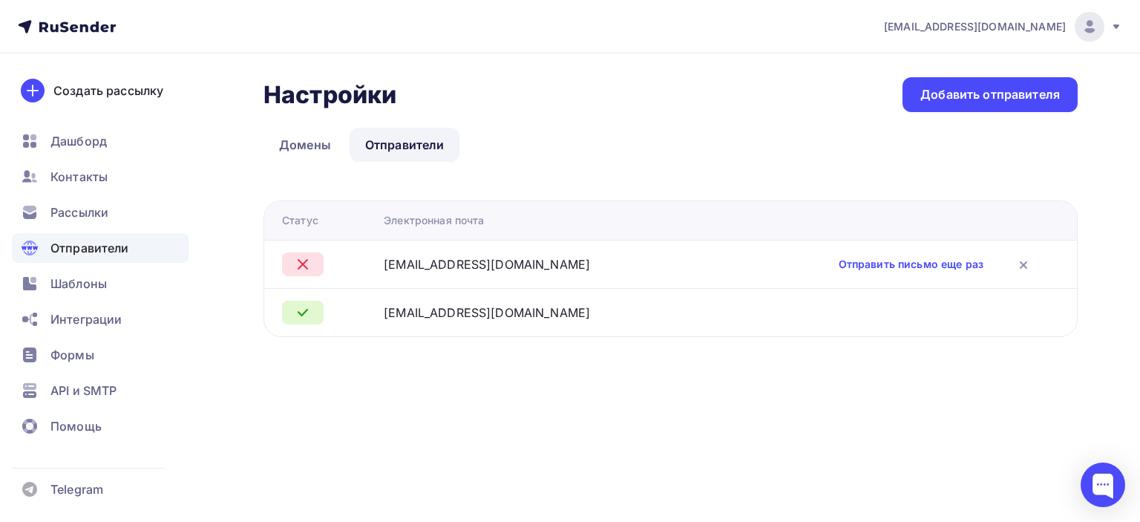
click at [643, 373] on div "Настройки Настройки Добавить отправителя Домены Отправители Отправители Домены …" at bounding box center [570, 224] width 1140 height 343
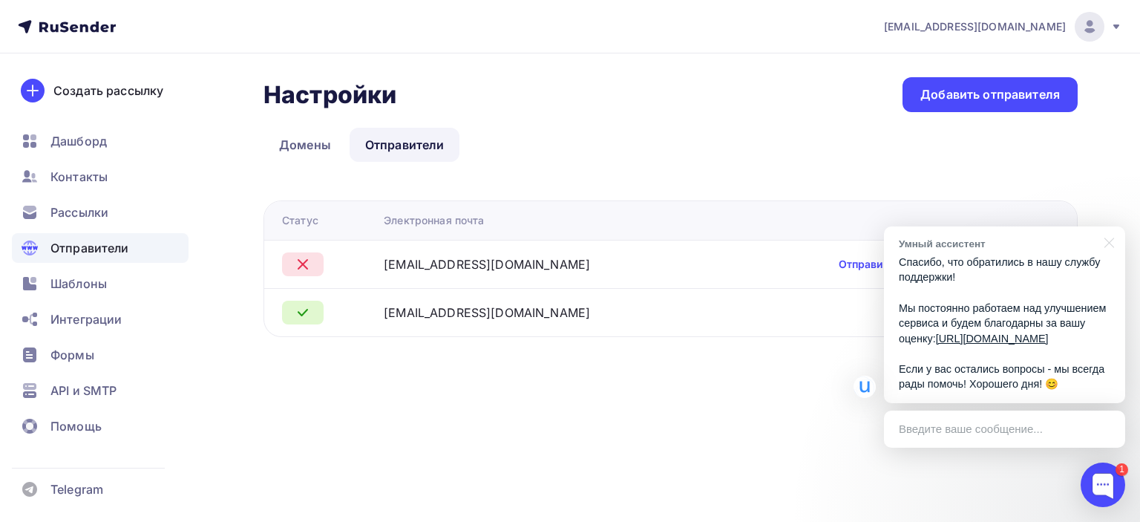
click at [737, 110] on div "Настройки Настройки Добавить отправителя" at bounding box center [671, 94] width 814 height 35
click at [1108, 240] on div at bounding box center [1106, 241] width 37 height 30
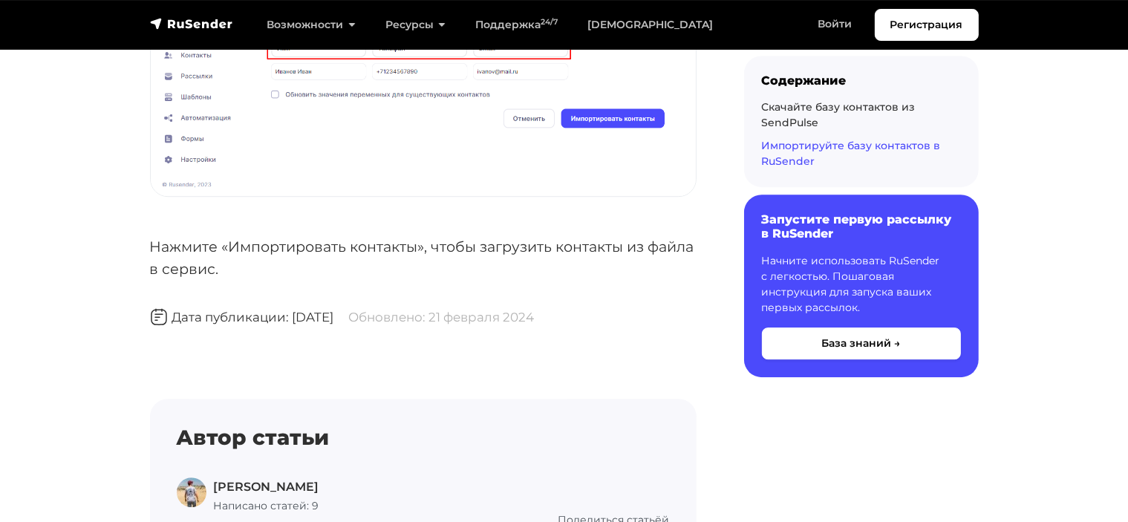
scroll to position [4380, 0]
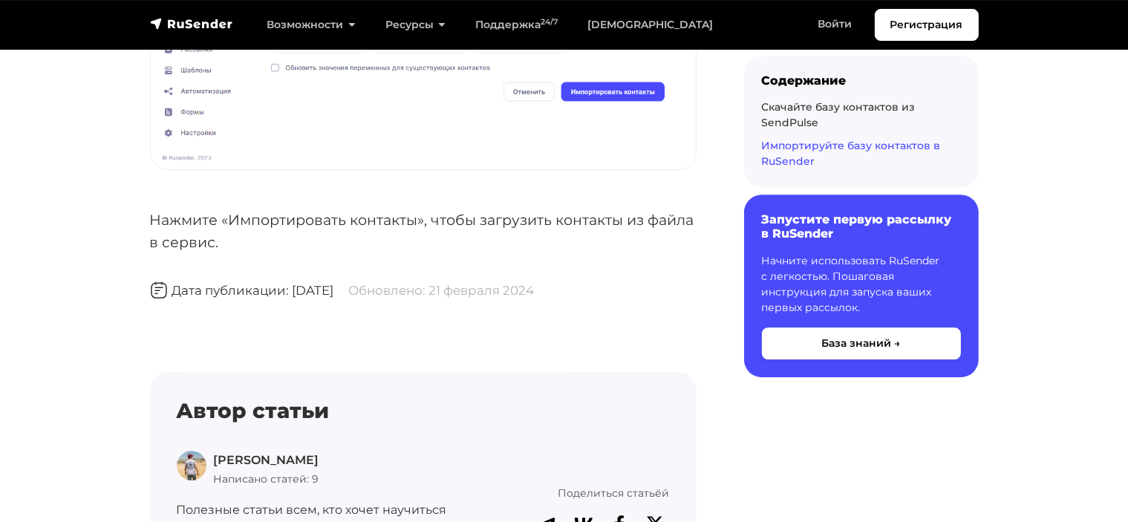
click at [632, 372] on div "Автор статьи [PERSON_NAME] Написано статей: 9 Полезные статьи всем, кто хочет н…" at bounding box center [423, 468] width 546 height 193
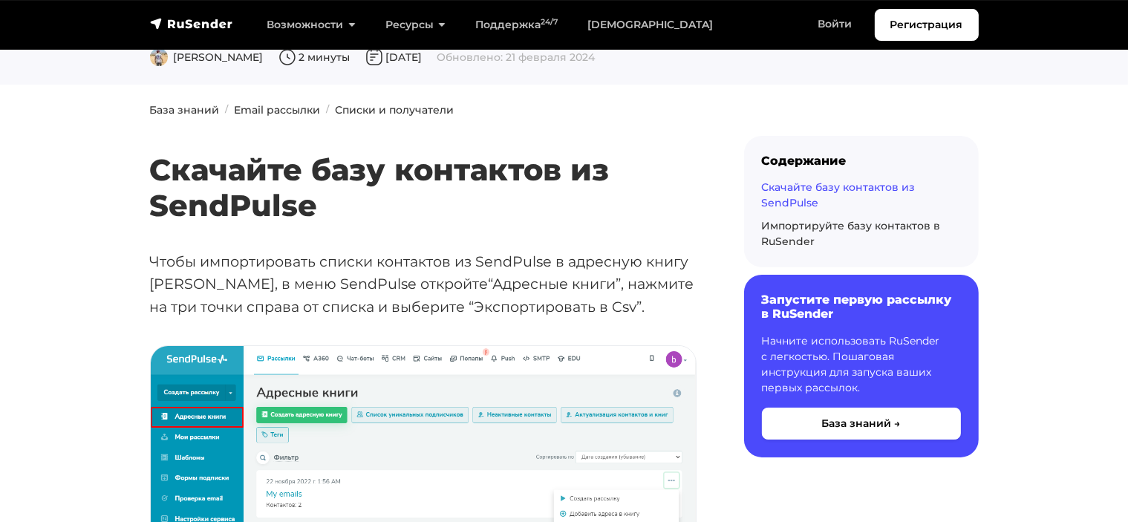
scroll to position [90, 0]
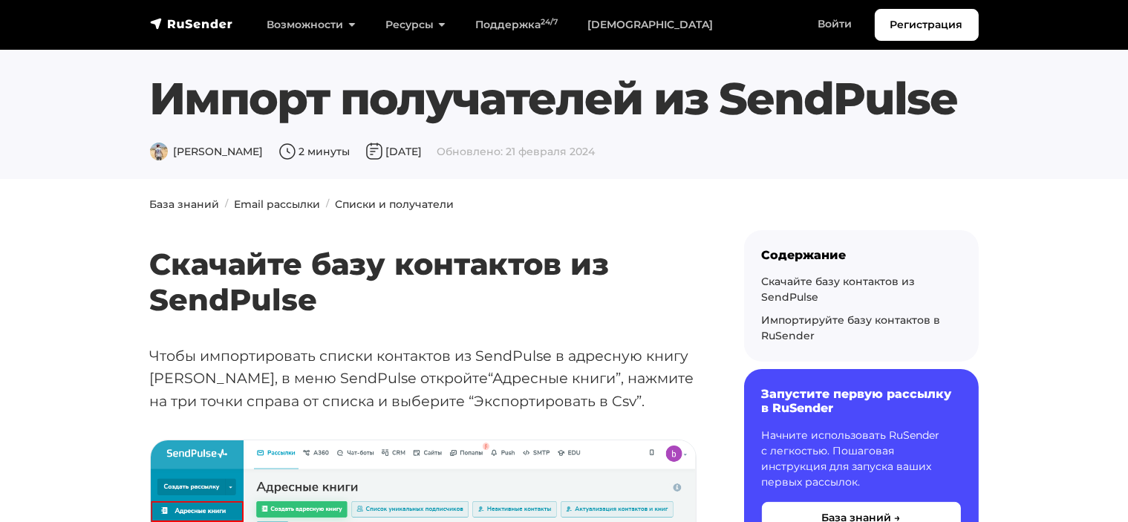
scroll to position [0, 0]
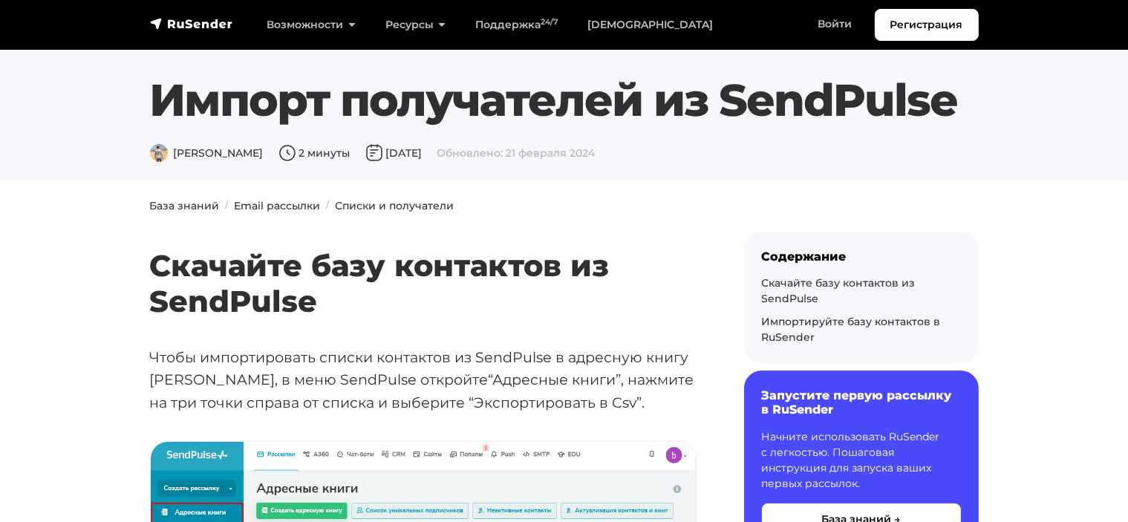
click at [573, 208] on h2 "Скачайте базу контактов из SendPulse" at bounding box center [423, 261] width 546 height 115
click at [209, 15] on link "navbar" at bounding box center [191, 24] width 83 height 18
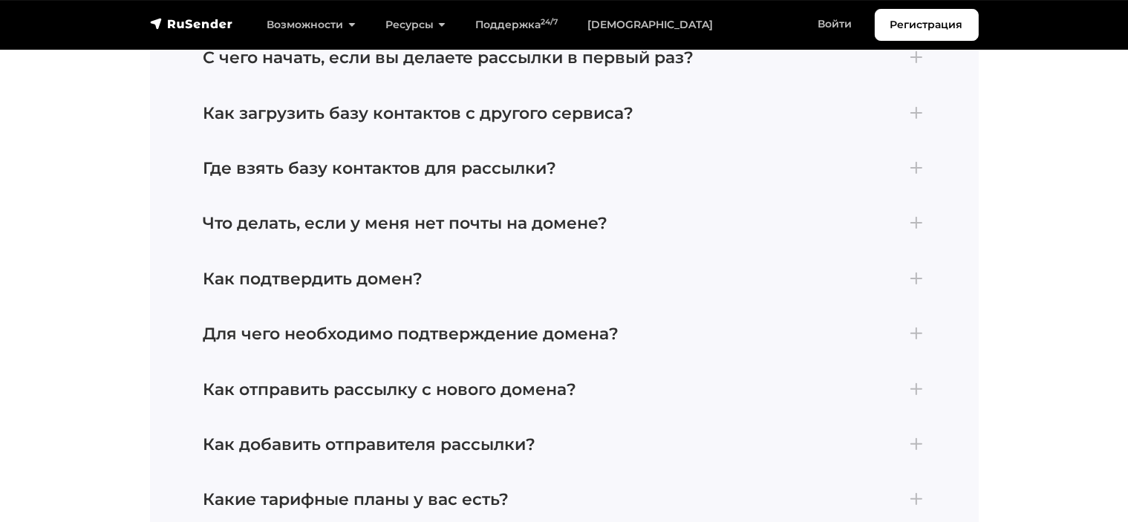
scroll to position [6161, 0]
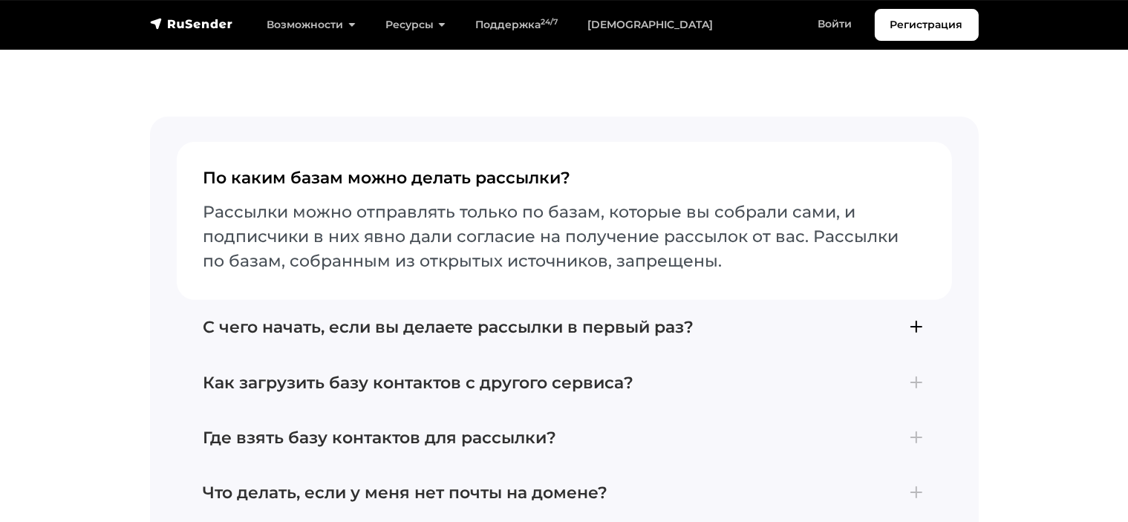
click at [850, 316] on button "С чего начать, если вы делаете рассылки в первый раз? Для отправки первой рассы…" at bounding box center [564, 327] width 775 height 55
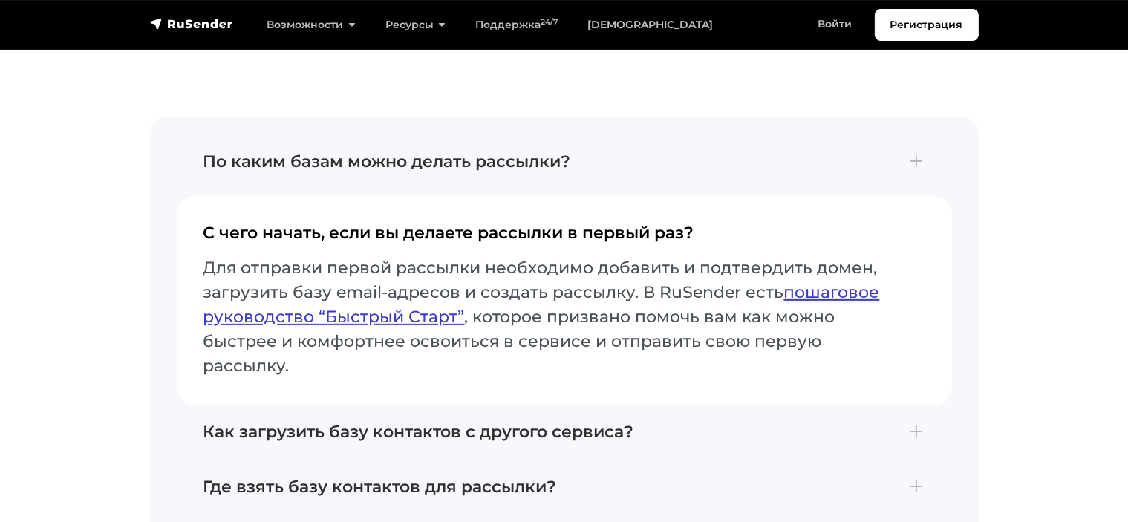
click at [814, 299] on link "пошаговое руководство “Быстрый Старт”" at bounding box center [541, 304] width 676 height 45
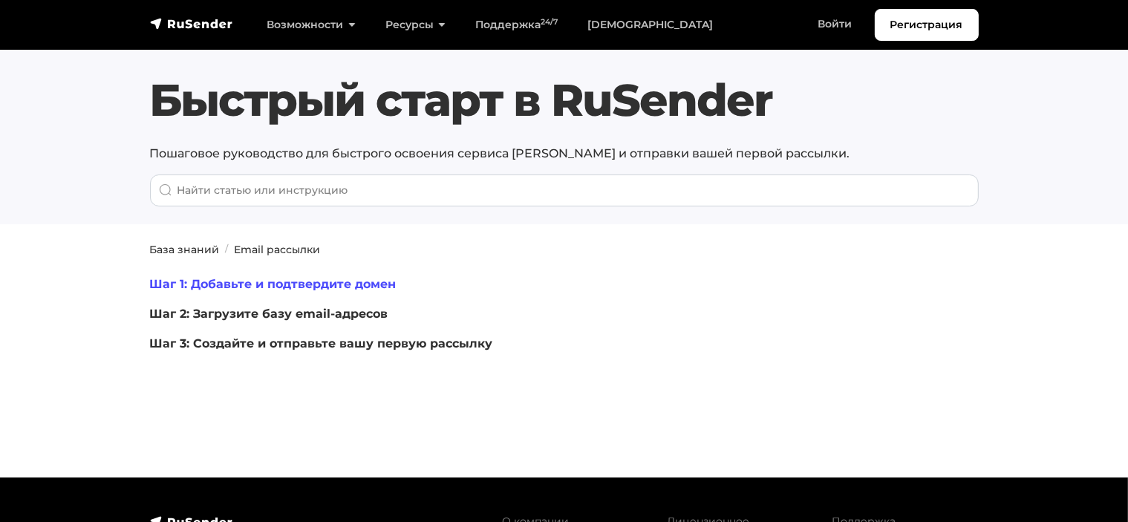
click at [369, 284] on link "Шаг 1: Добавьте и подтвердите домен" at bounding box center [273, 284] width 246 height 14
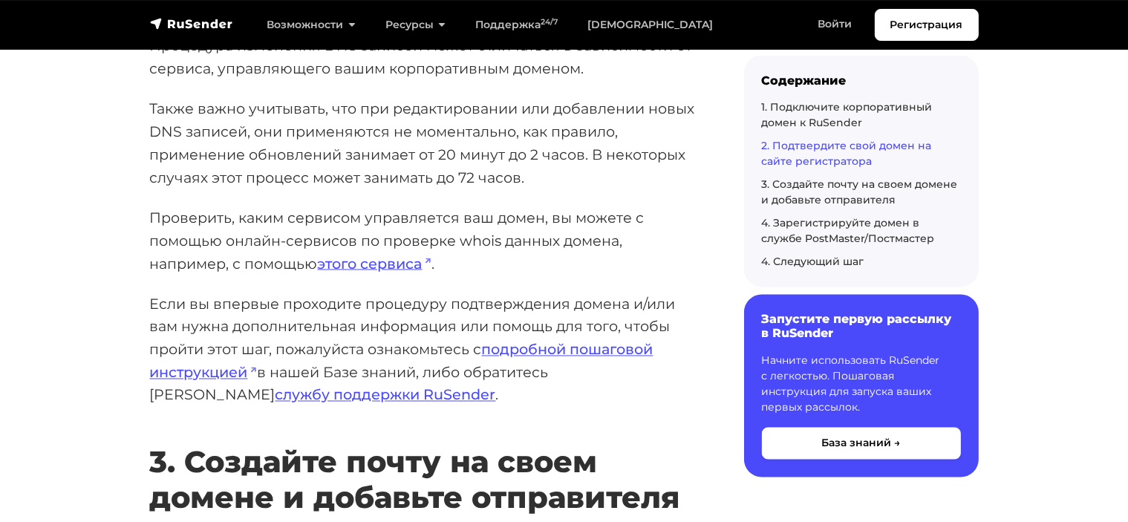
scroll to position [2524, 0]
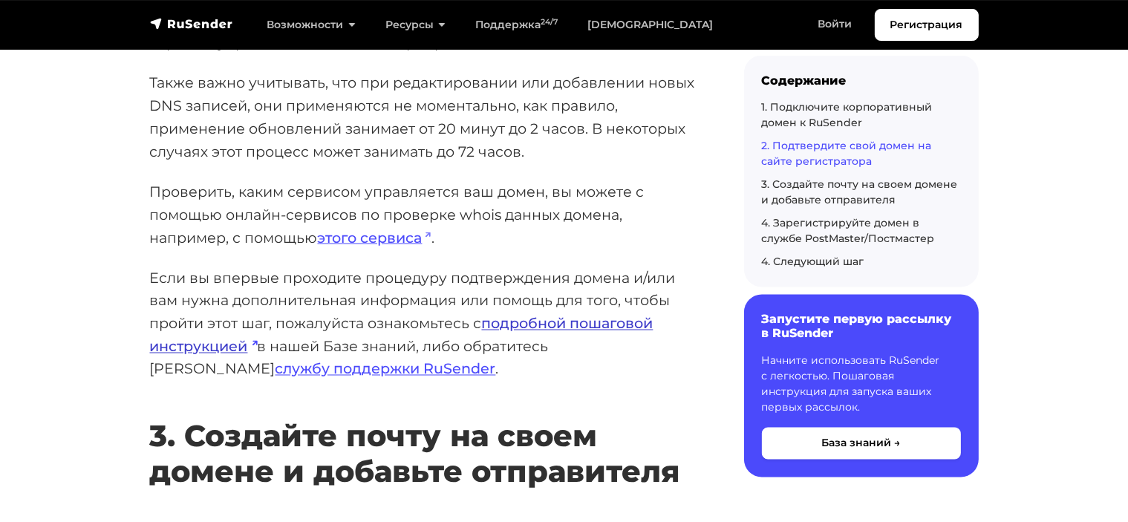
click at [605, 319] on link "подробной пошаговой инструкцией" at bounding box center [401, 335] width 503 height 41
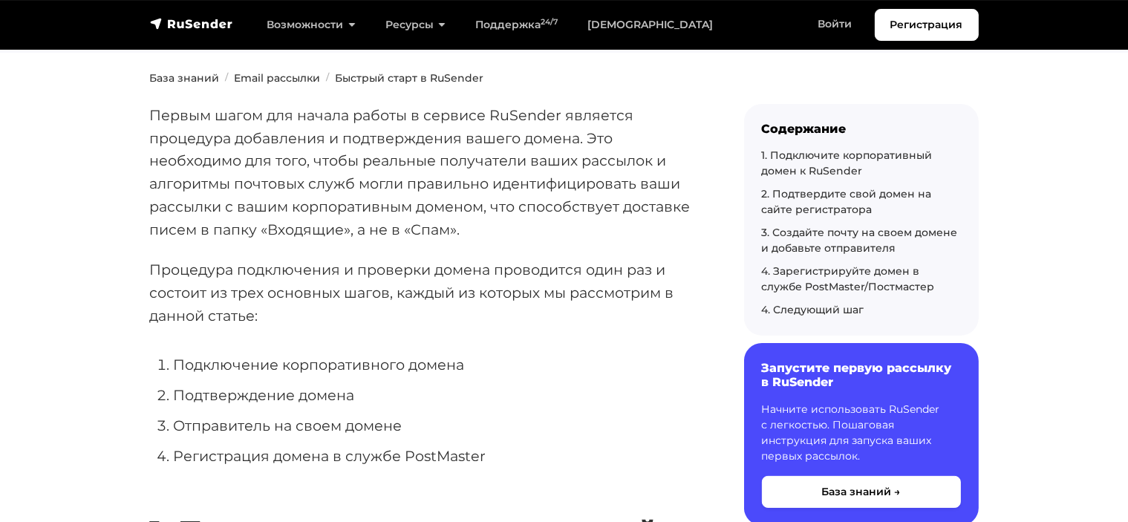
scroll to position [0, 0]
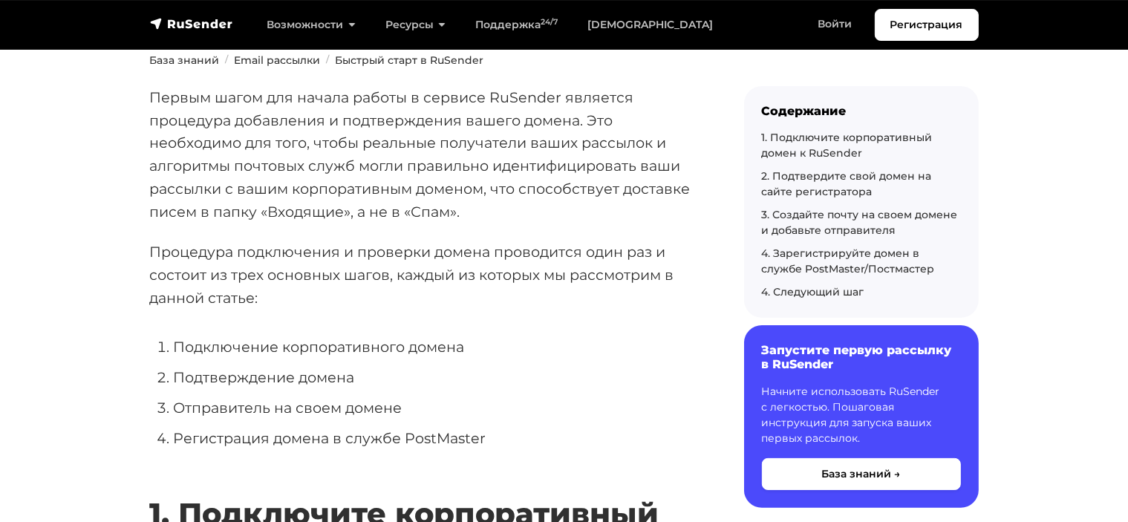
scroll to position [371, 0]
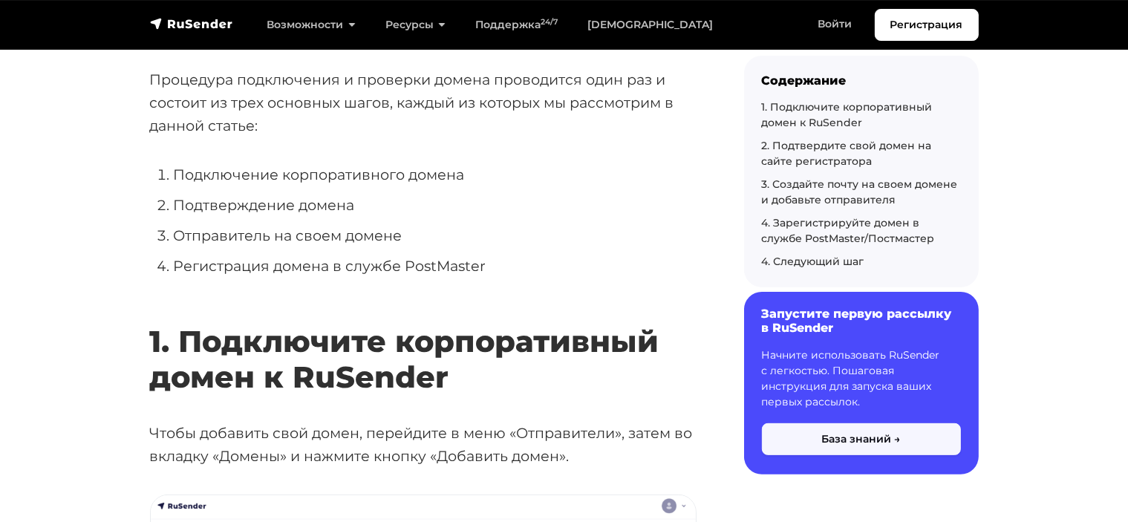
click at [885, 442] on button "База знаний →" at bounding box center [861, 439] width 199 height 32
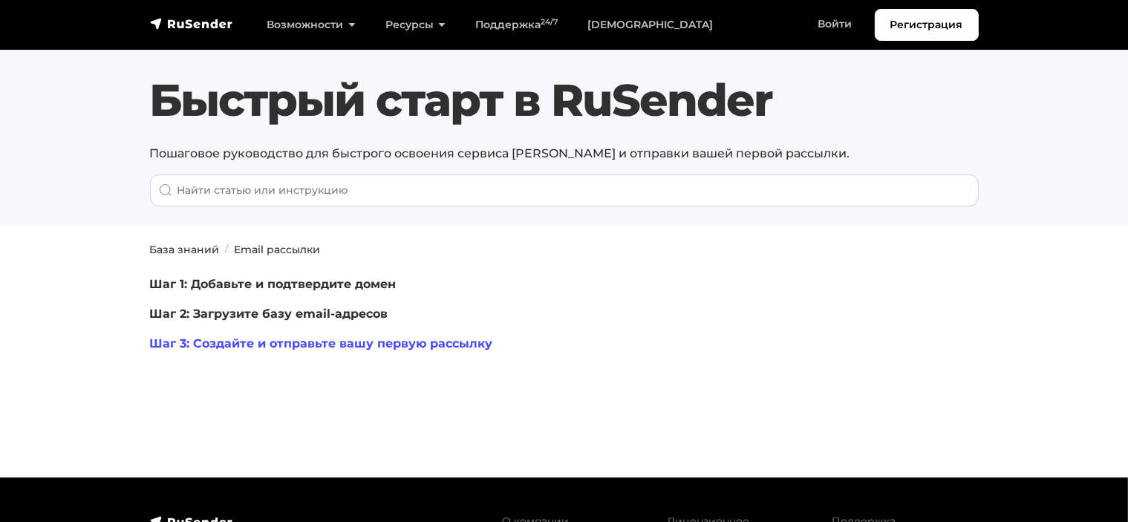
click at [364, 343] on link "Шаг 3: Создайте и отправьте вашу первую рассылку" at bounding box center [321, 343] width 343 height 14
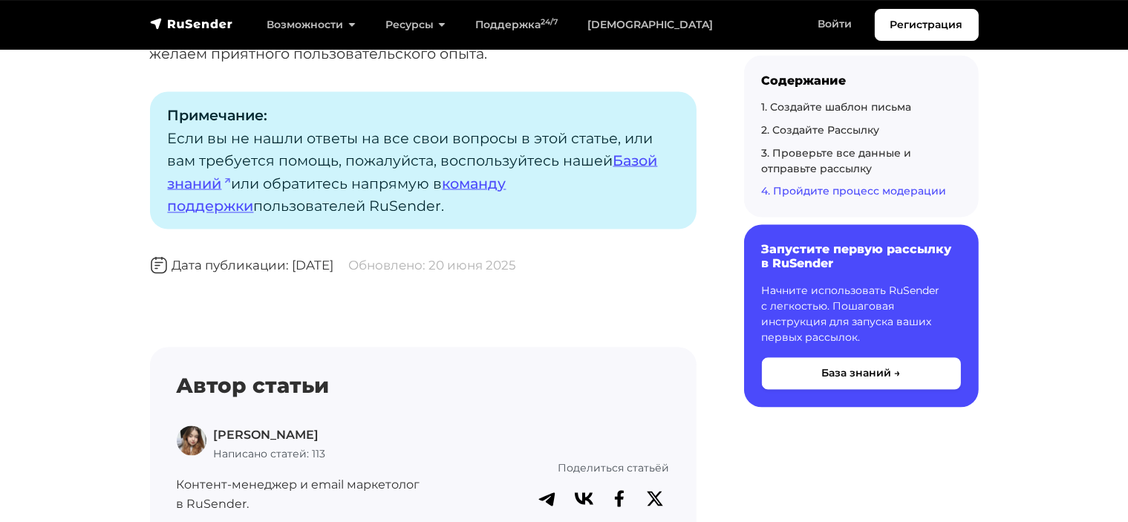
scroll to position [8314, 0]
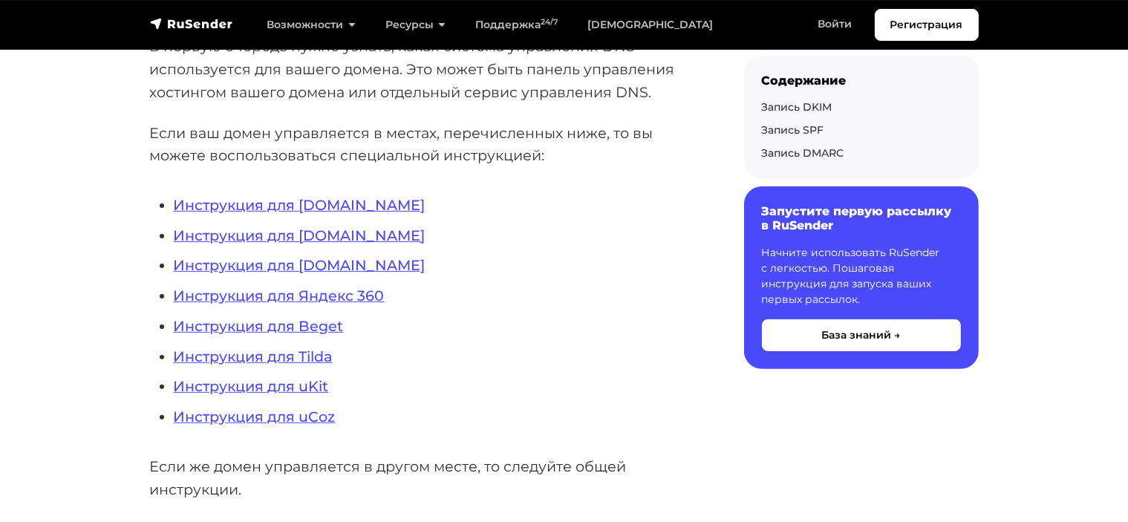
scroll to position [371, 0]
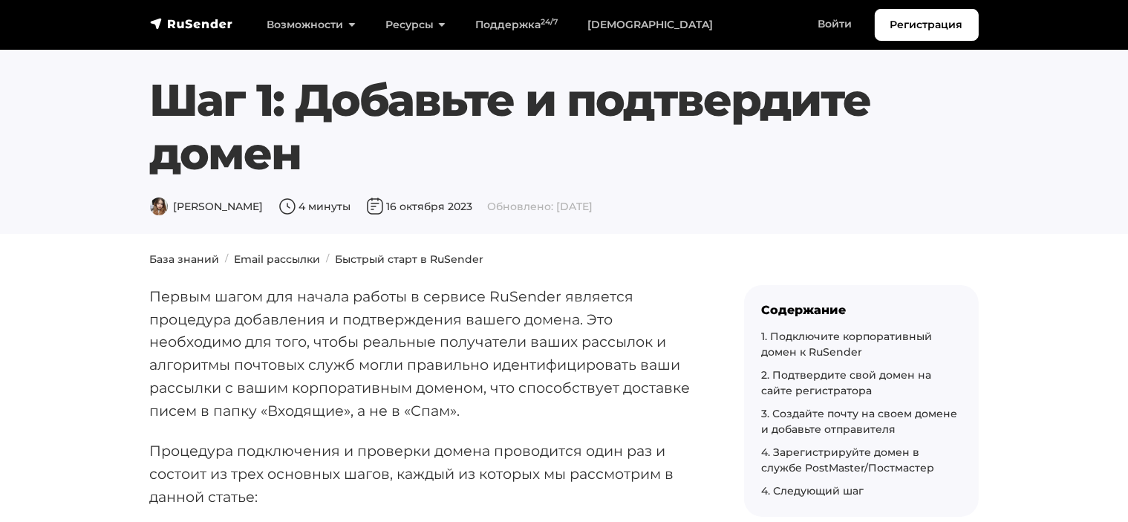
click at [681, 255] on ol "База знаний Email рассылки Быстрый старт в RuSender" at bounding box center [564, 260] width 828 height 16
click at [843, 330] on link "1. Подключите корпоративный домен к RuSender" at bounding box center [847, 344] width 171 height 29
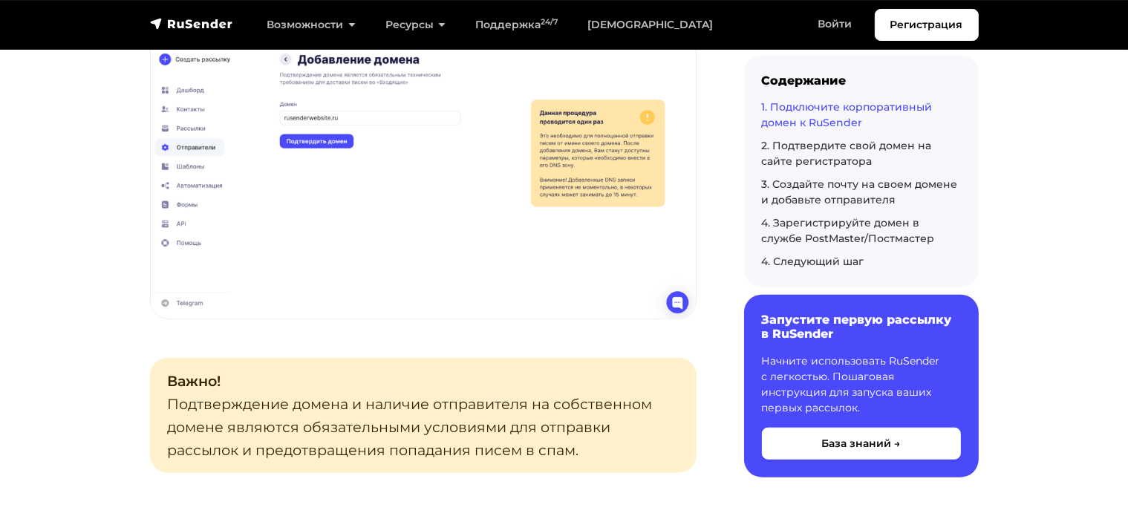
scroll to position [1468, 0]
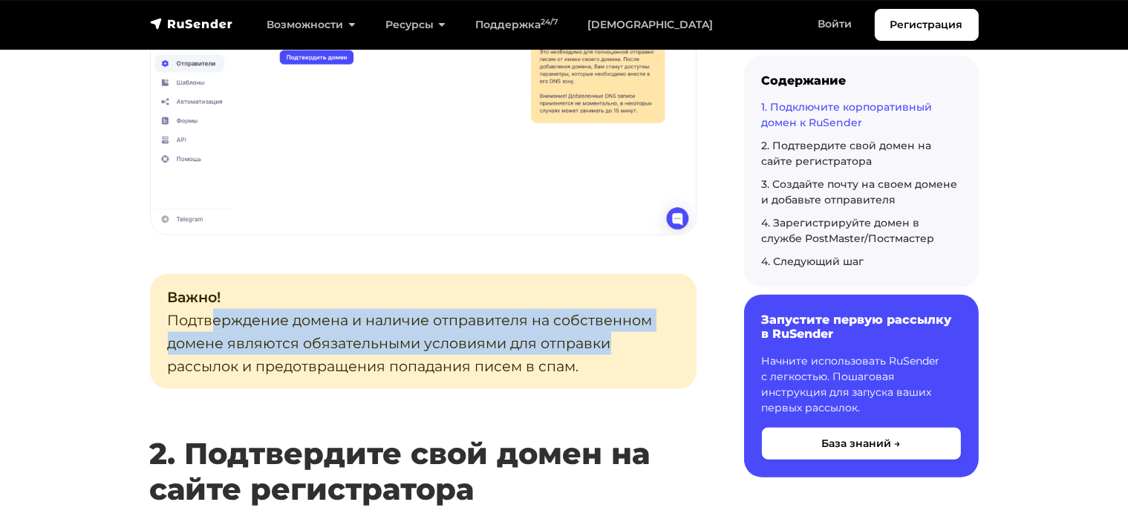
drag, startPoint x: 313, startPoint y: 329, endPoint x: 647, endPoint y: 350, distance: 334.7
click at [647, 350] on p "Важно! Подтверждение домена и наличие отправителя на собственном домене являютс…" at bounding box center [423, 331] width 546 height 115
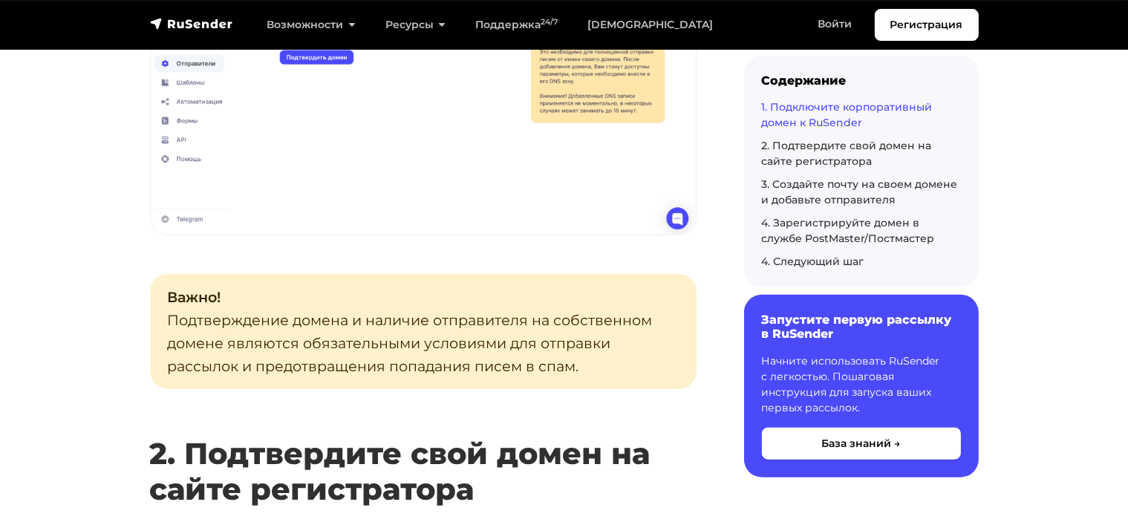
click at [628, 356] on p "Важно! Подтверждение домена и наличие отправителя на собственном домене являютс…" at bounding box center [423, 331] width 546 height 115
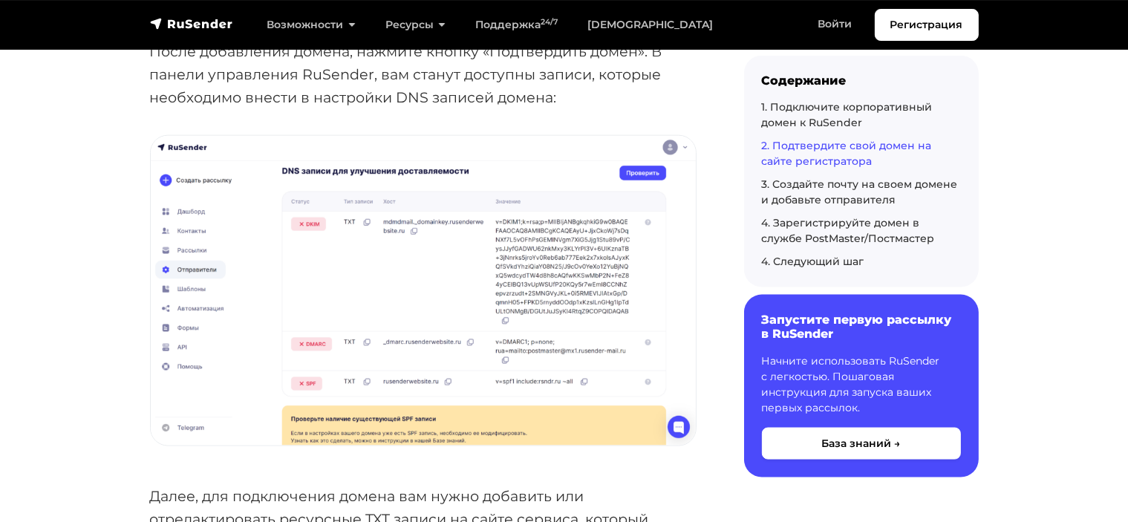
scroll to position [1987, 0]
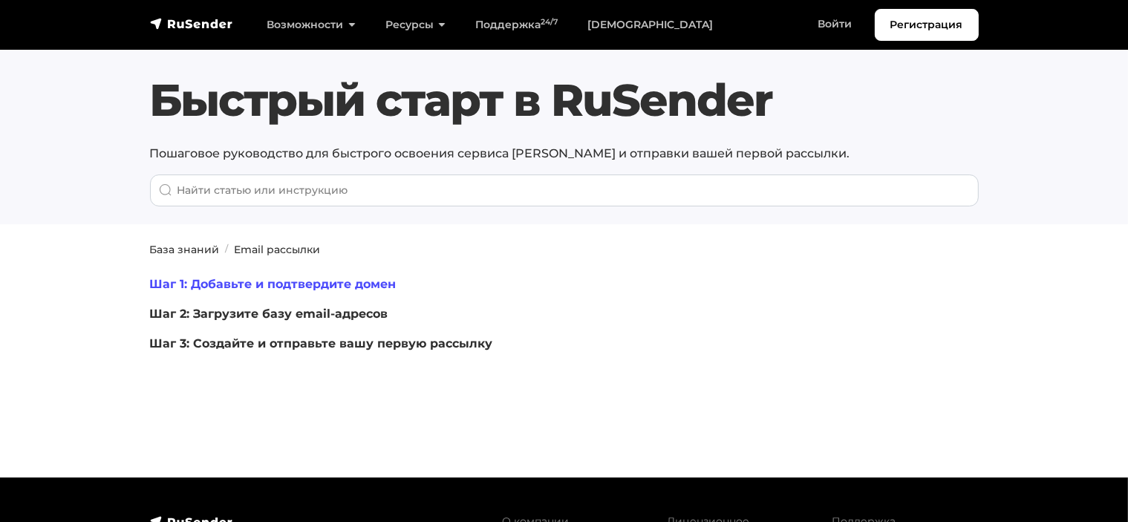
click at [346, 282] on link "Шаг 1: Добавьте и подтвердите домен" at bounding box center [273, 284] width 246 height 14
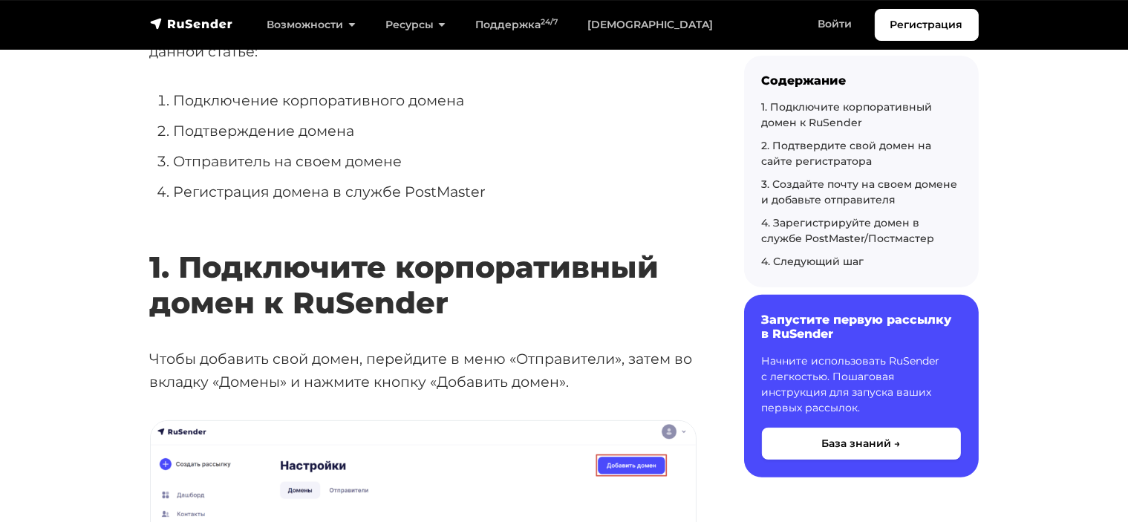
scroll to position [74, 0]
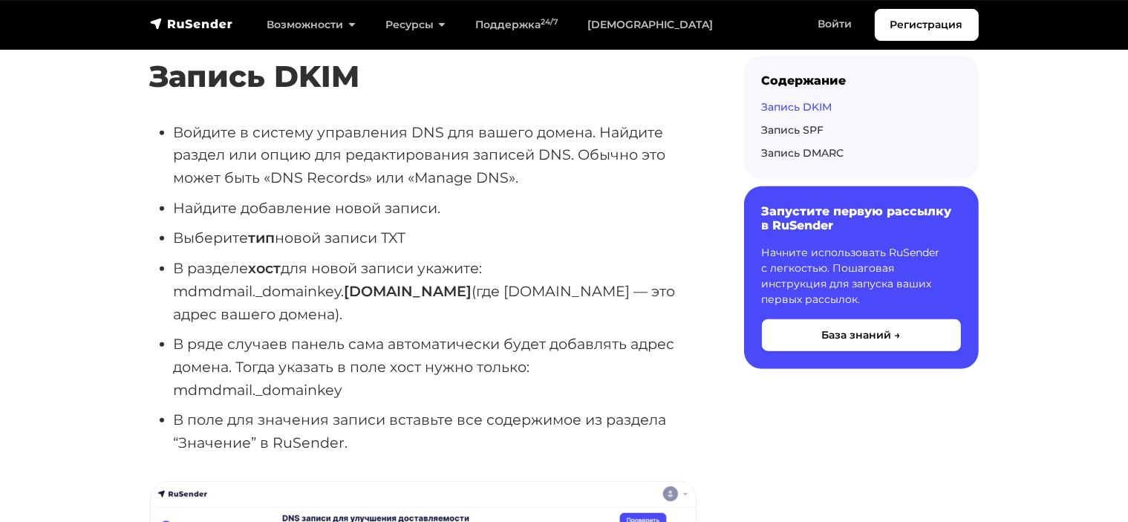
scroll to position [965, 0]
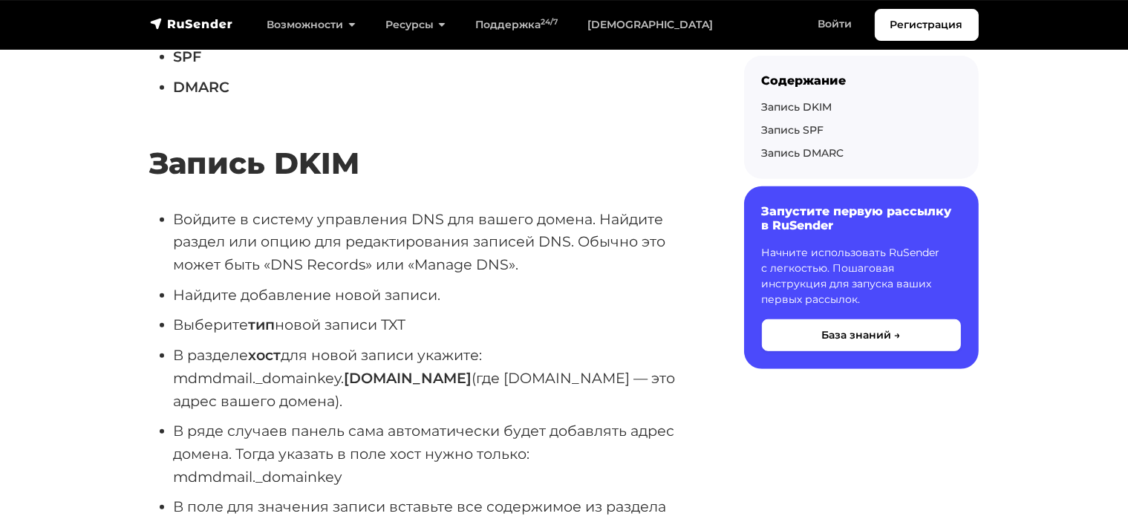
drag, startPoint x: 639, startPoint y: 225, endPoint x: 554, endPoint y: 189, distance: 92.5
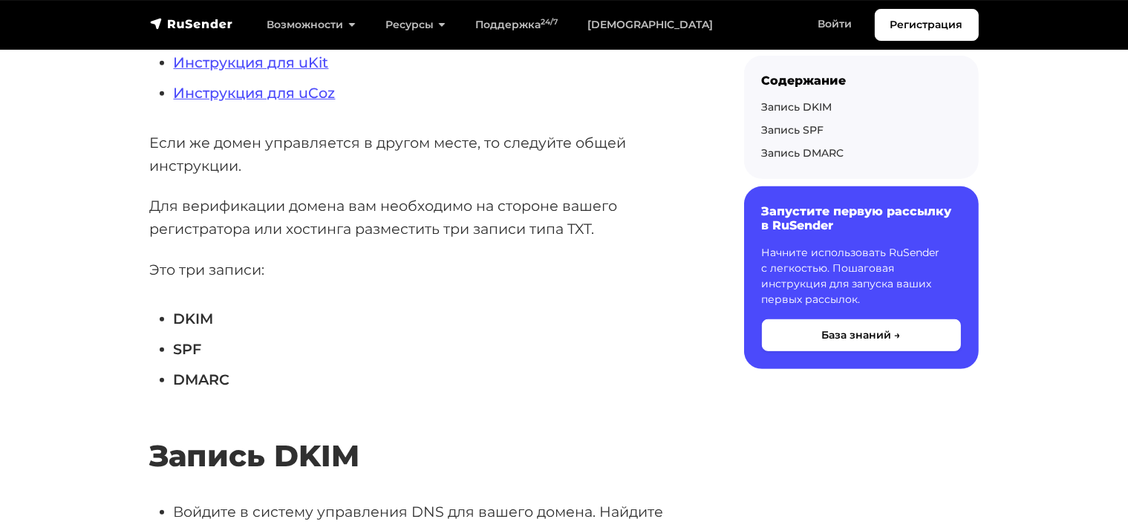
scroll to position [598, 0]
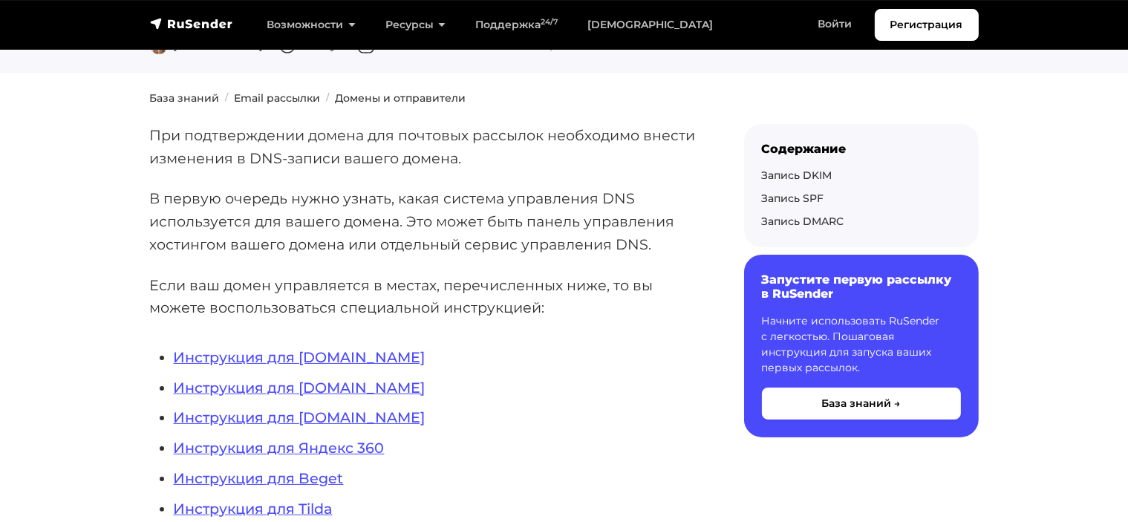
scroll to position [304, 0]
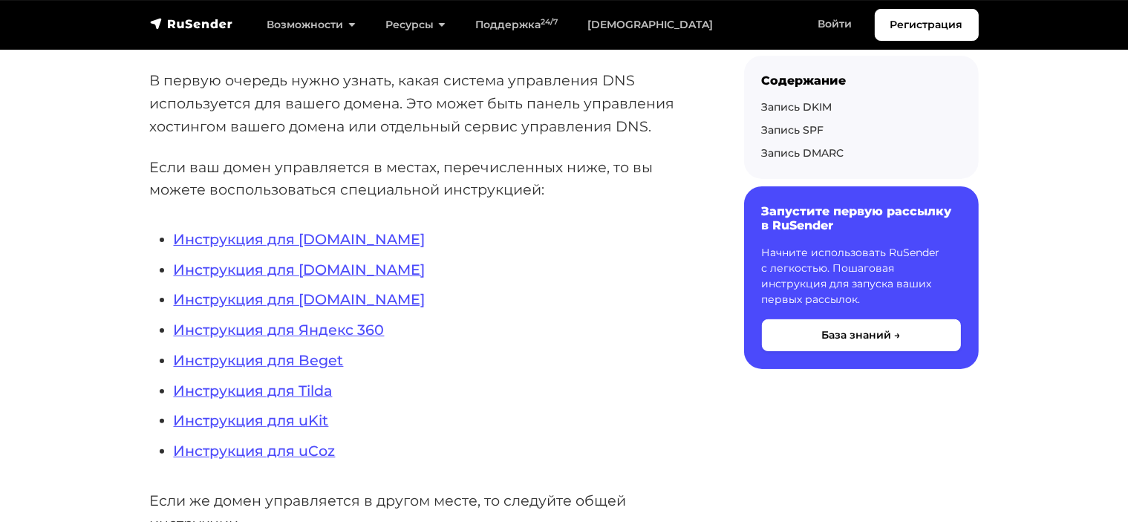
scroll to position [0, 0]
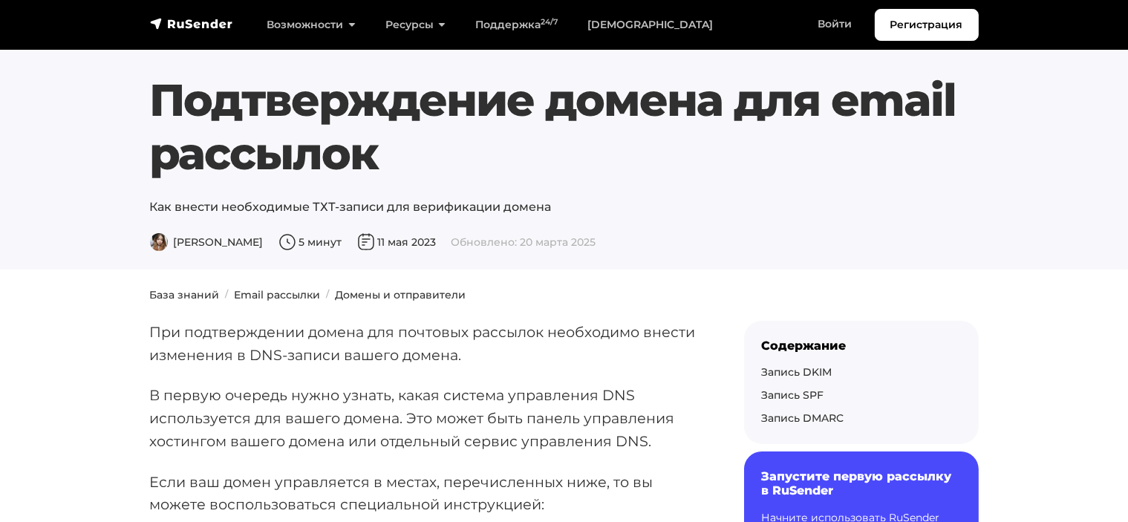
click at [932, 149] on h1 "Подтверждение домена для email рассылок" at bounding box center [564, 126] width 828 height 107
click at [911, 140] on h1 "Подтверждение домена для email рассылок" at bounding box center [564, 126] width 828 height 107
drag, startPoint x: 953, startPoint y: 108, endPoint x: 117, endPoint y: 183, distance: 839.3
click at [117, 183] on section "Подтверждение домена для email рассылок Как внести необходимые ТХТ-записи для в…" at bounding box center [564, 134] width 1128 height 269
click at [540, 146] on h1 "Подтверждение домена для email рассылок" at bounding box center [564, 126] width 828 height 107
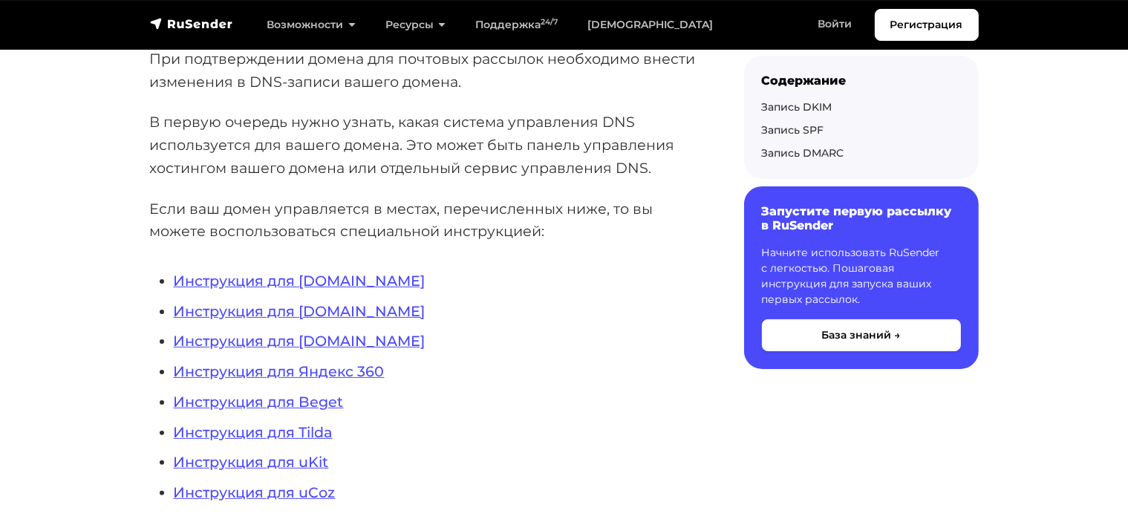
scroll to position [371, 0]
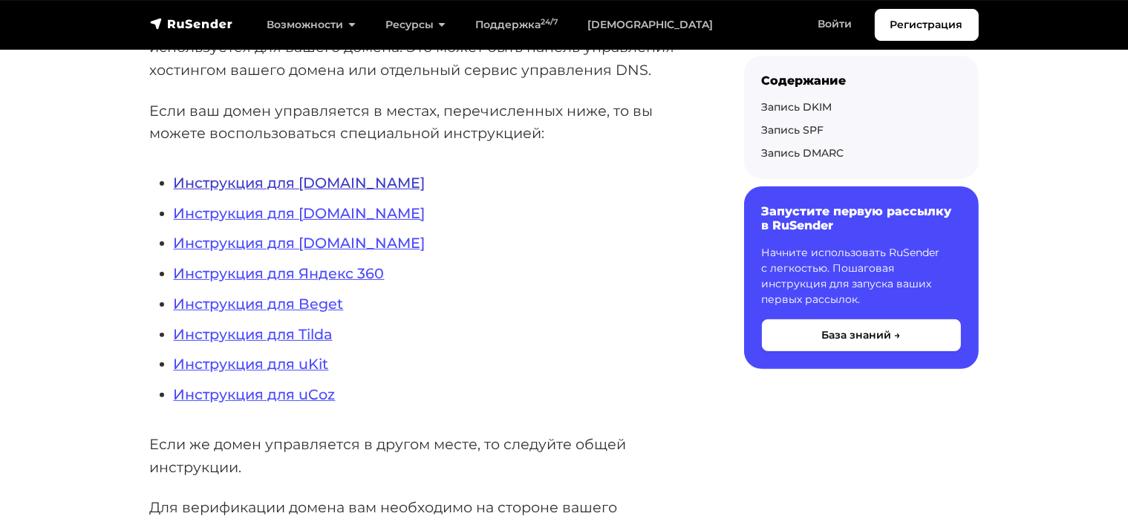
click at [333, 183] on link "Инструкция для REG.RU" at bounding box center [300, 183] width 252 height 18
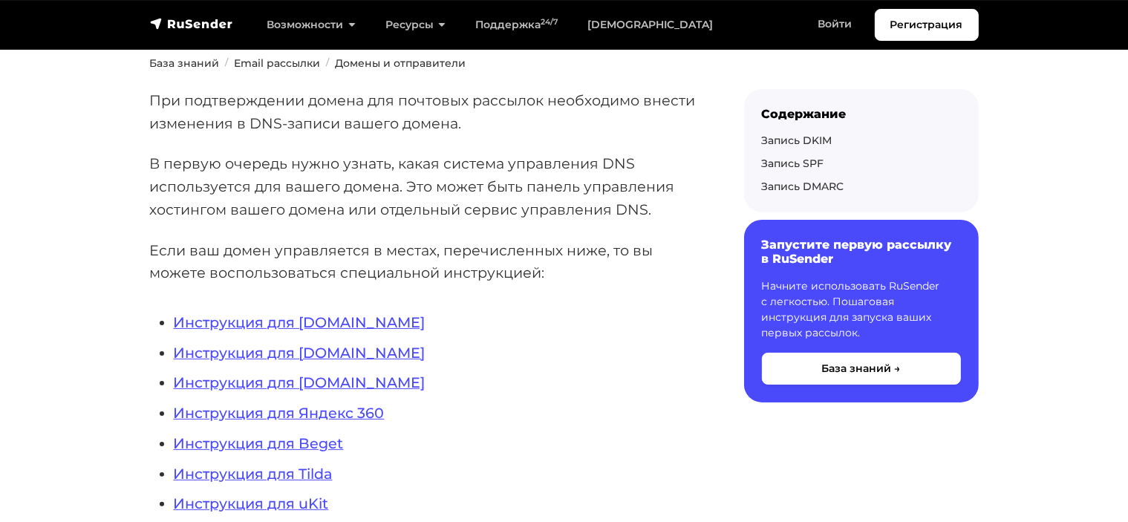
scroll to position [297, 0]
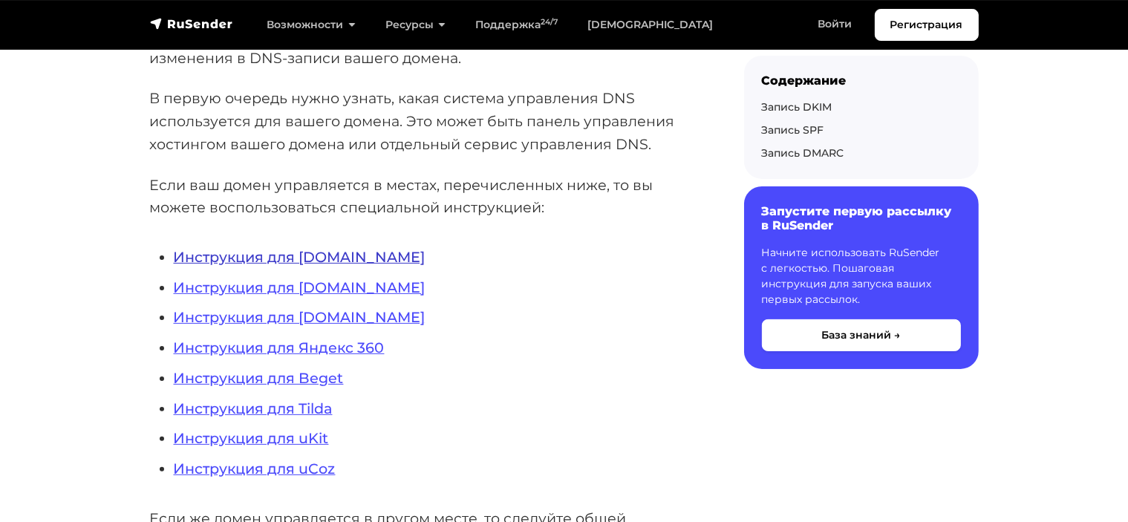
click at [333, 255] on link "Инструкция для [DOMAIN_NAME]" at bounding box center [300, 257] width 252 height 18
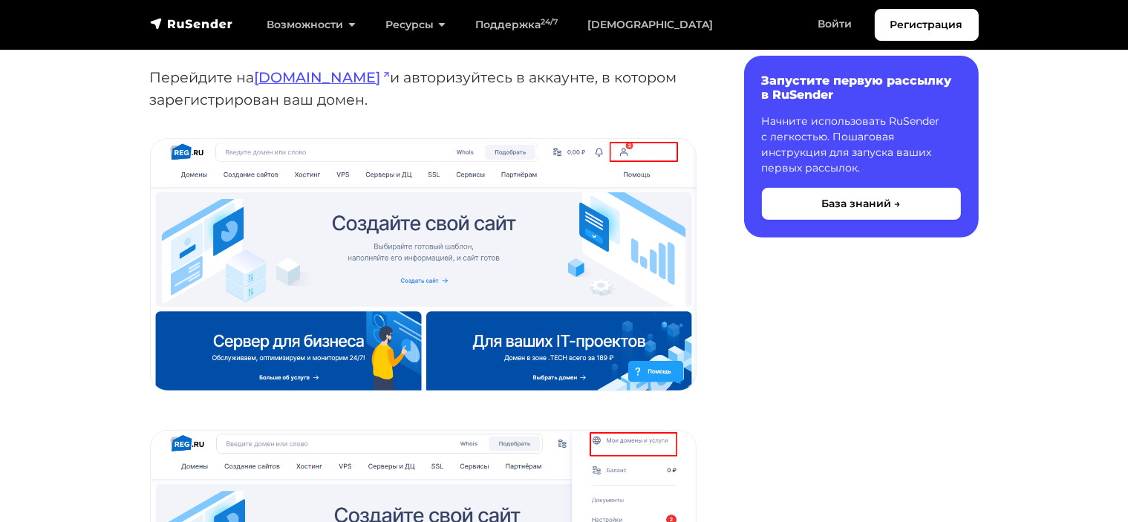
scroll to position [594, 0]
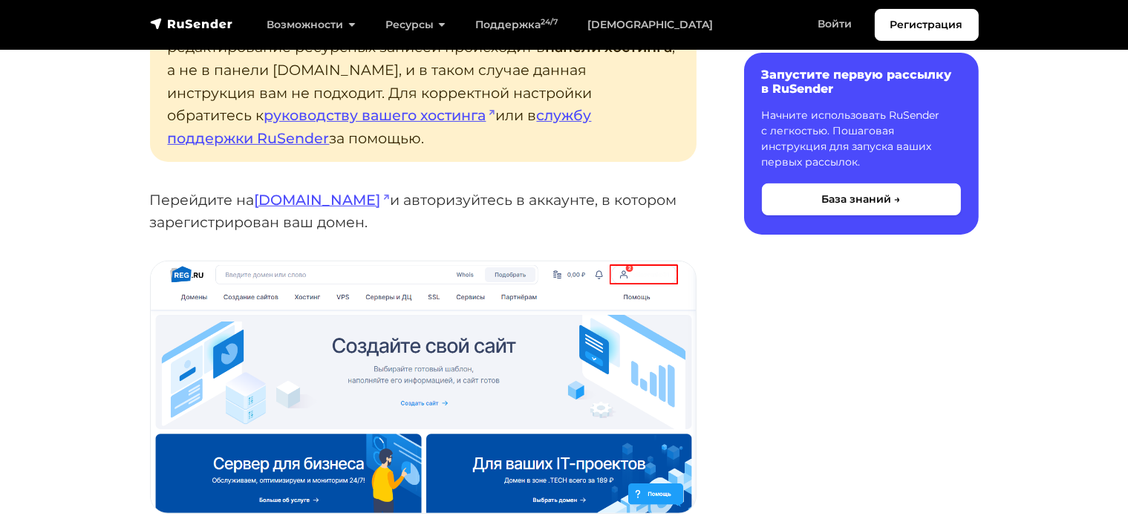
scroll to position [520, 0]
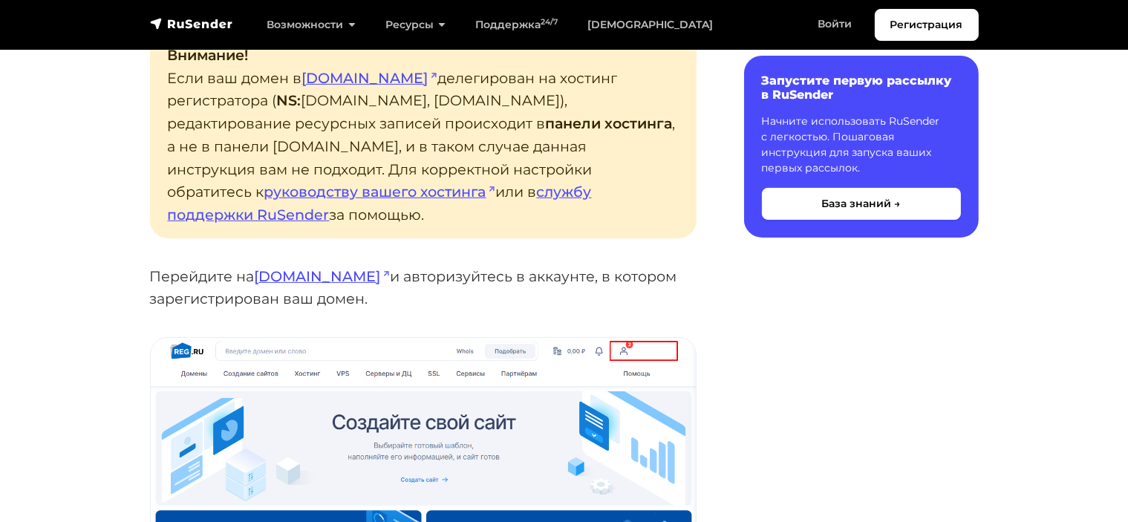
scroll to position [445, 0]
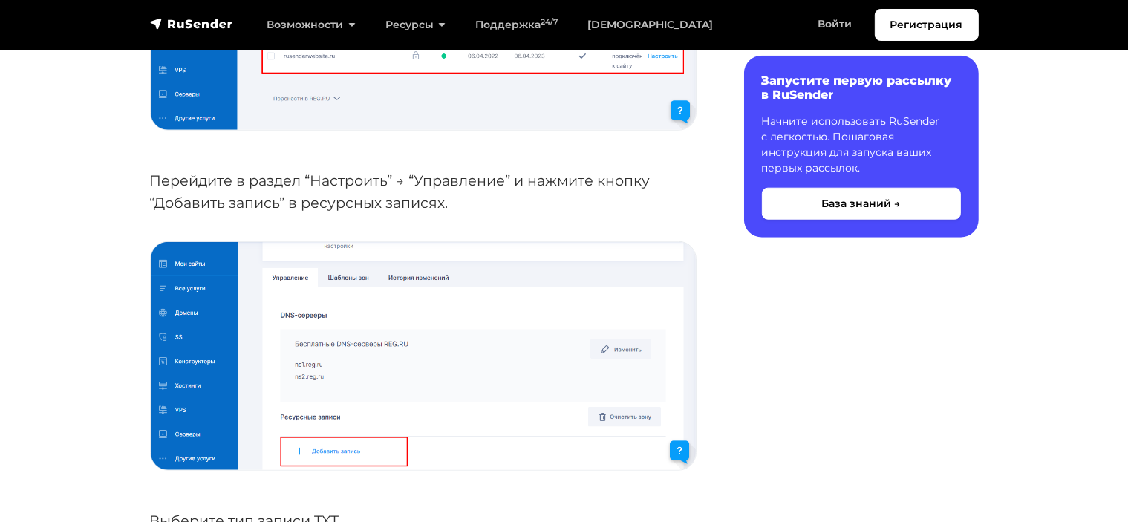
scroll to position [1336, 0]
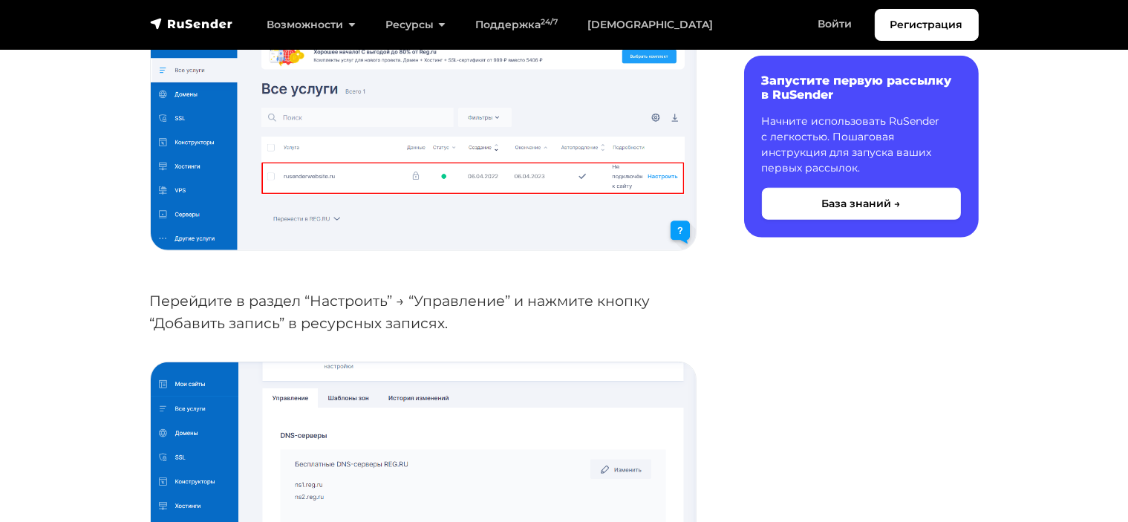
drag, startPoint x: 1126, startPoint y: 157, endPoint x: 1128, endPoint y: 118, distance: 38.6
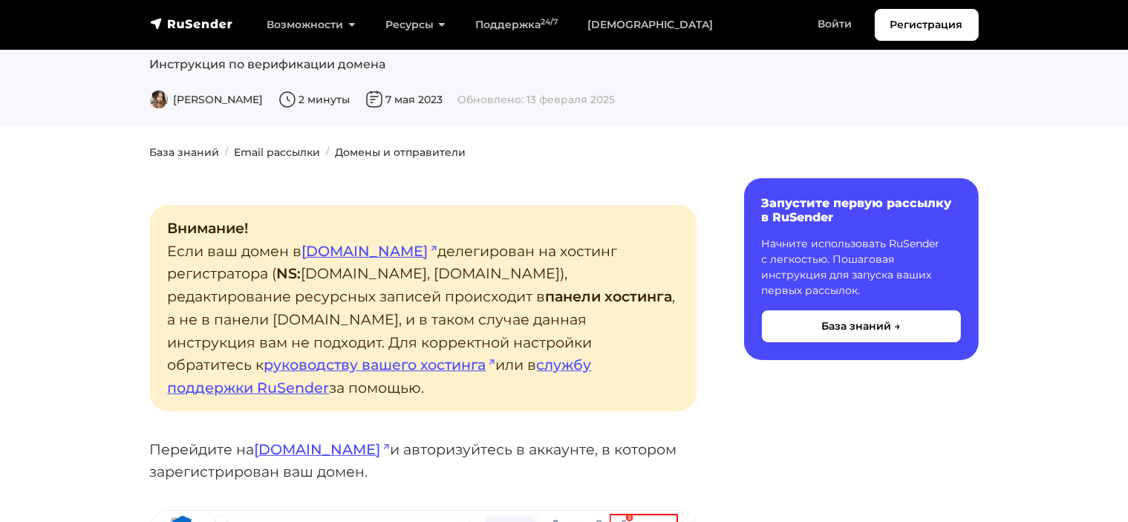
scroll to position [223, 0]
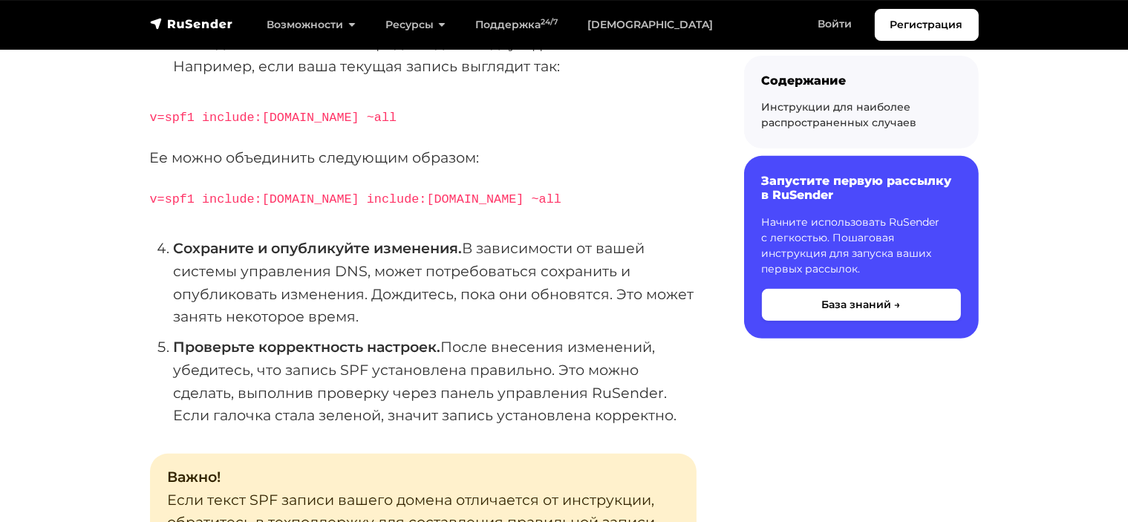
scroll to position [594, 0]
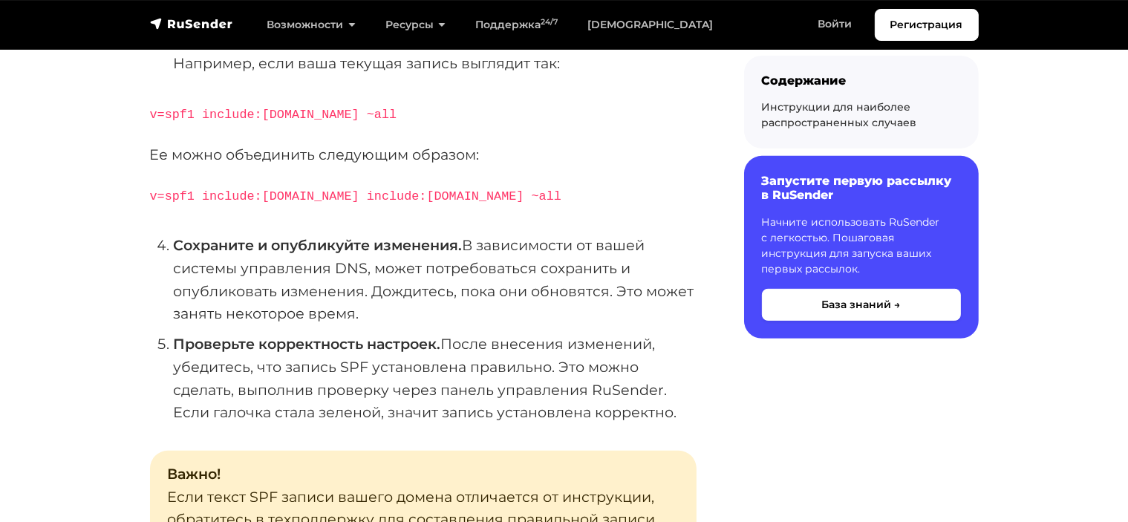
click at [695, 238] on li "Сохраните и опубликуйте изменения. В зависимости от вашей системы управления DN…" at bounding box center [435, 279] width 523 height 91
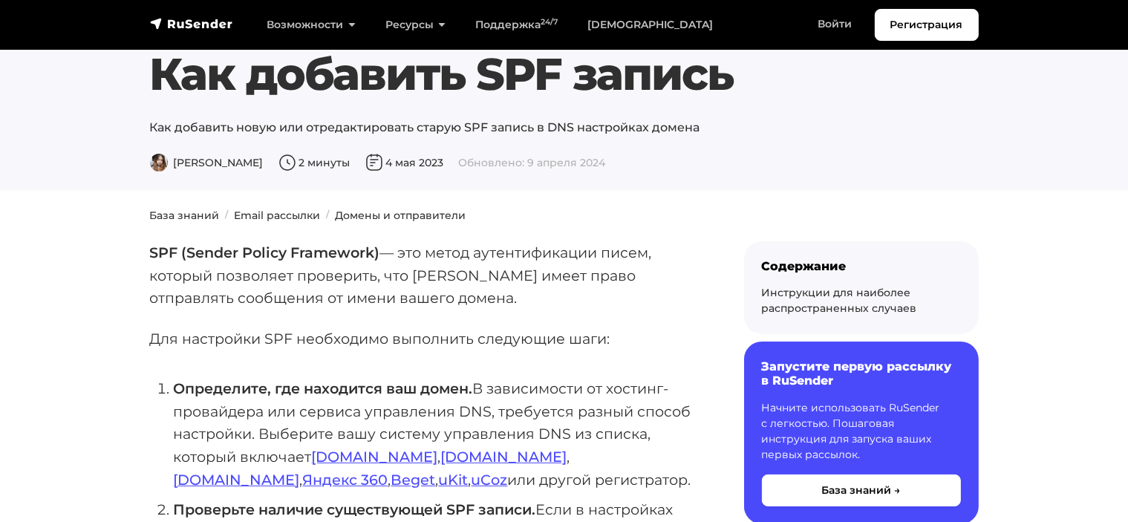
scroll to position [0, 0]
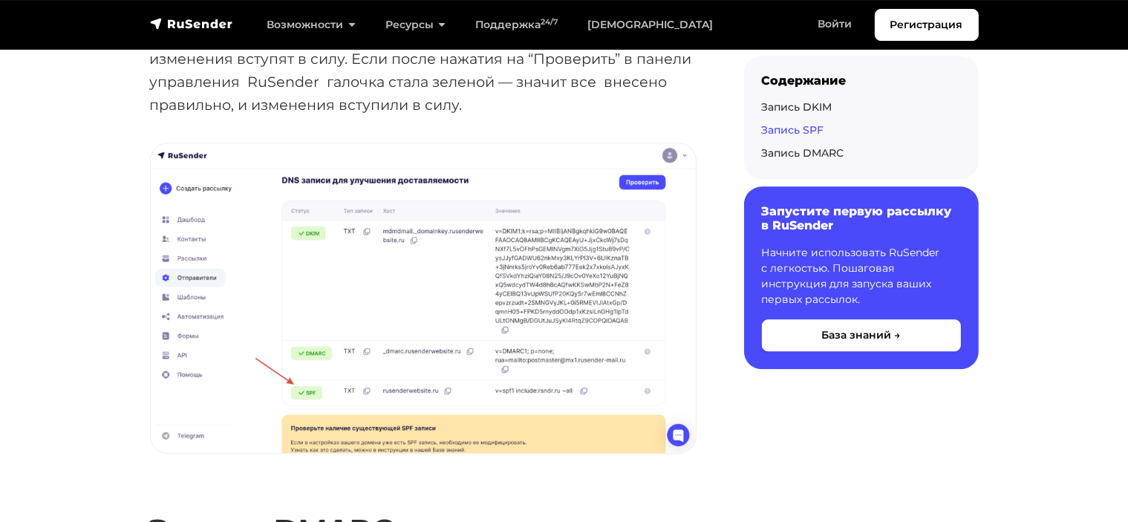
scroll to position [3530, 0]
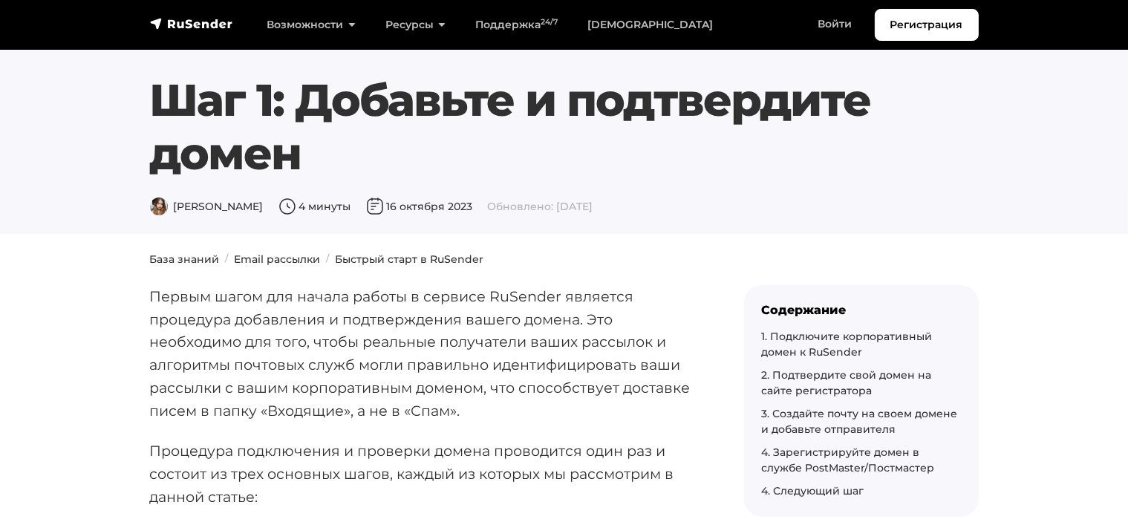
click at [825, 344] on div "1. Подключите корпоративный домен к RuSender" at bounding box center [861, 344] width 199 height 31
click at [818, 350] on link "1. Подключите корпоративный домен к RuSender" at bounding box center [847, 344] width 171 height 29
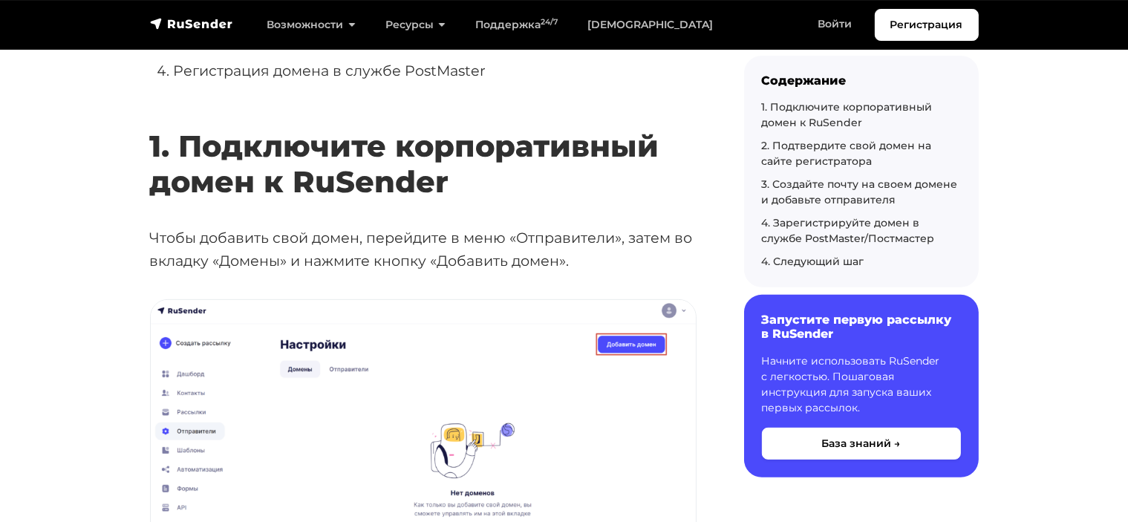
scroll to position [503, 0]
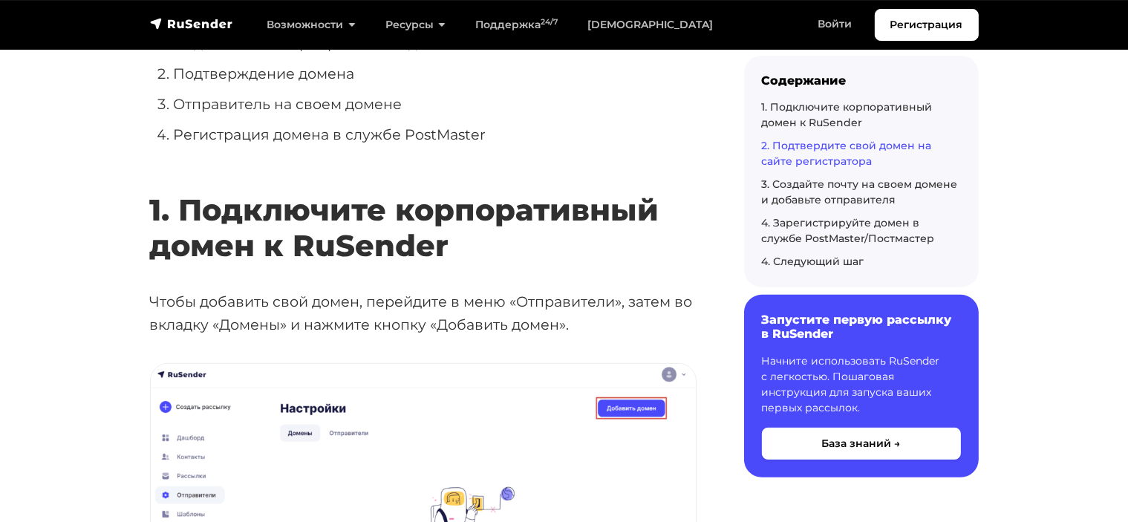
click at [790, 145] on link "2. Подтвердите свой домен на сайте регистратора" at bounding box center [847, 153] width 170 height 29
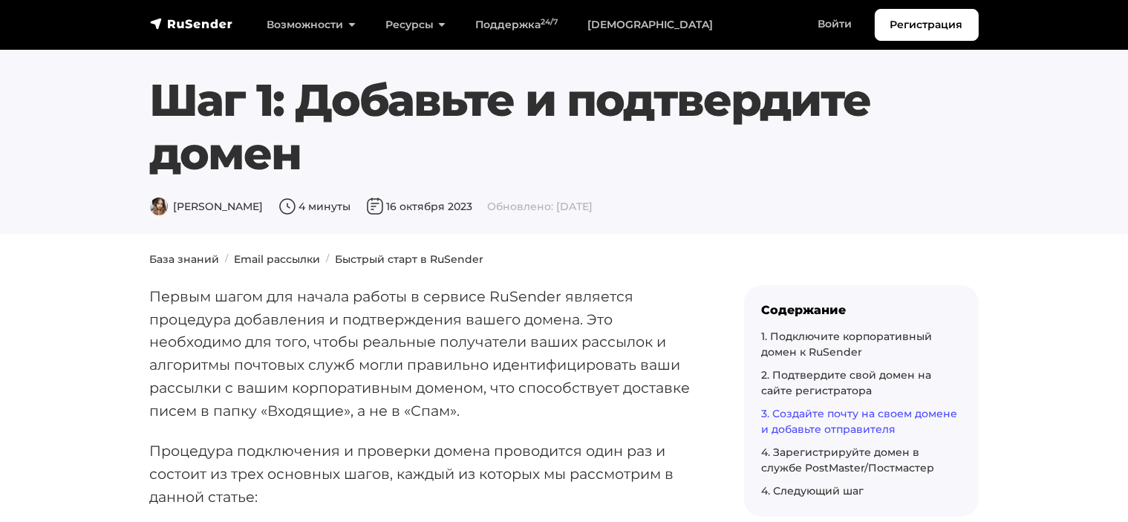
click at [876, 414] on link "3. Создайте почту на своем домене и добавьте отправителя" at bounding box center [860, 421] width 196 height 29
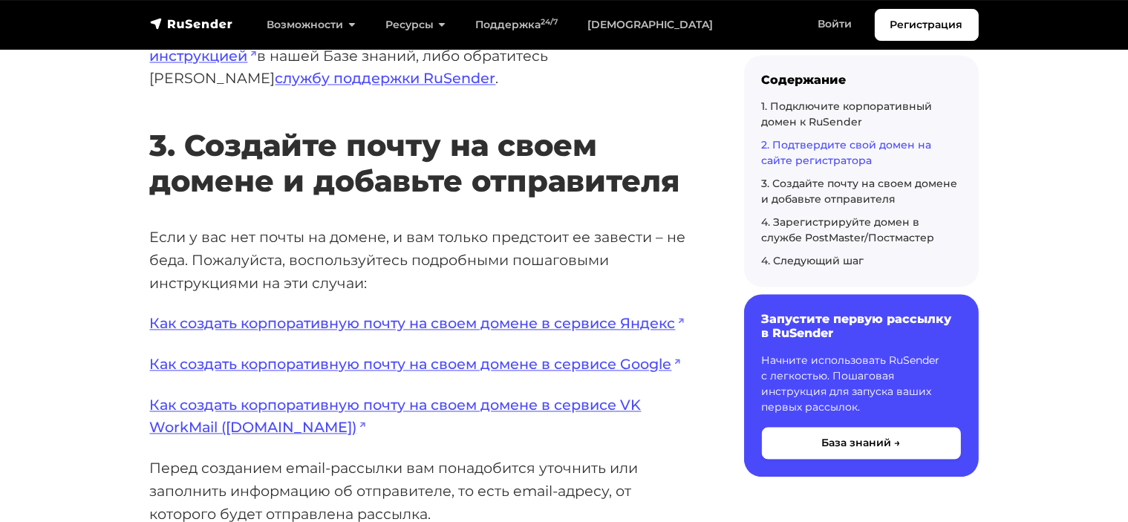
scroll to position [2907, 0]
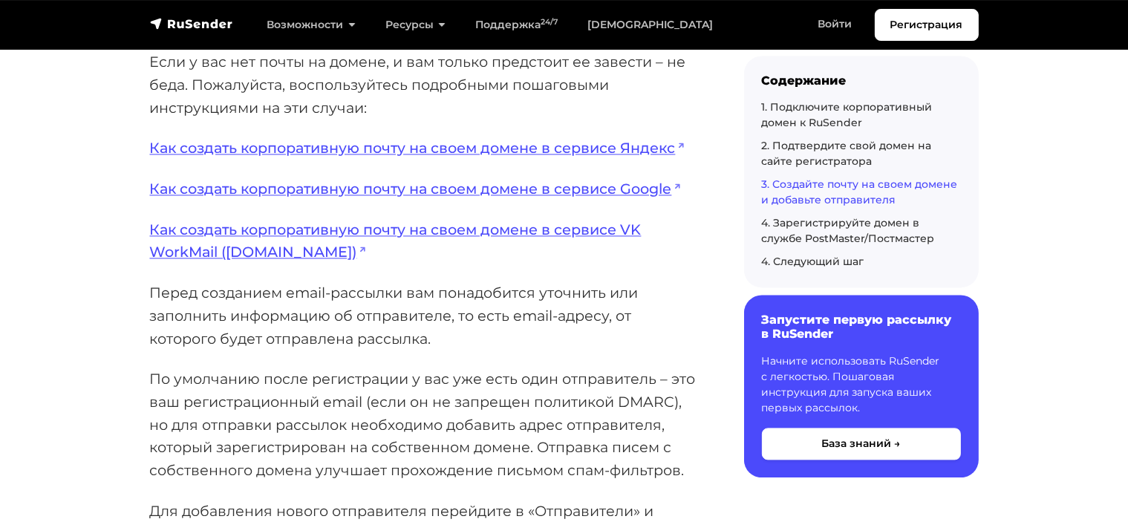
scroll to position [3016, 0]
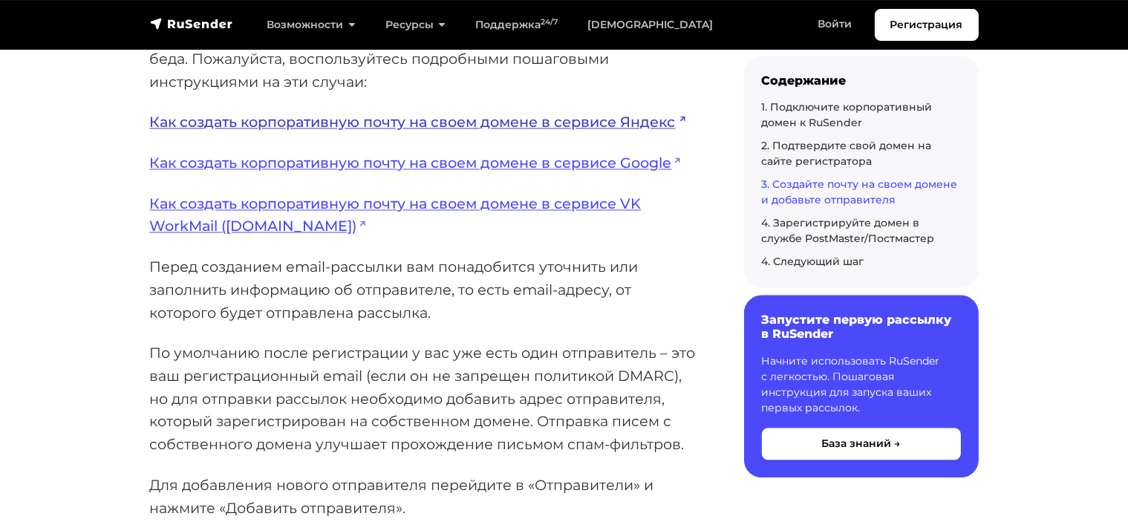
click at [659, 115] on link "Как создать корпоративную почту на своем домене в сервисе Яндекс" at bounding box center [417, 122] width 535 height 18
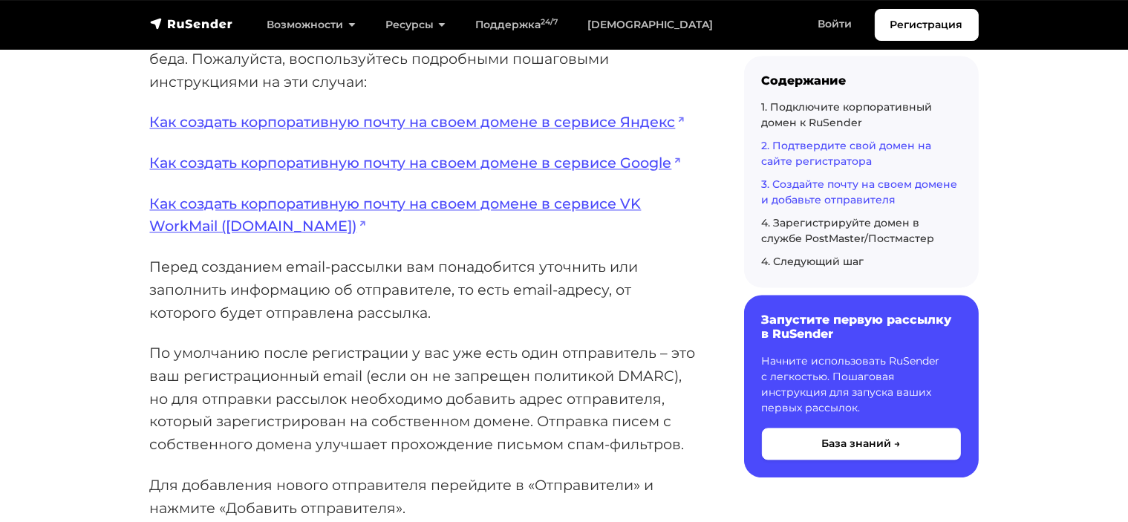
click at [845, 148] on link "2. Подтвердите свой домен на сайте регистратора" at bounding box center [847, 153] width 170 height 29
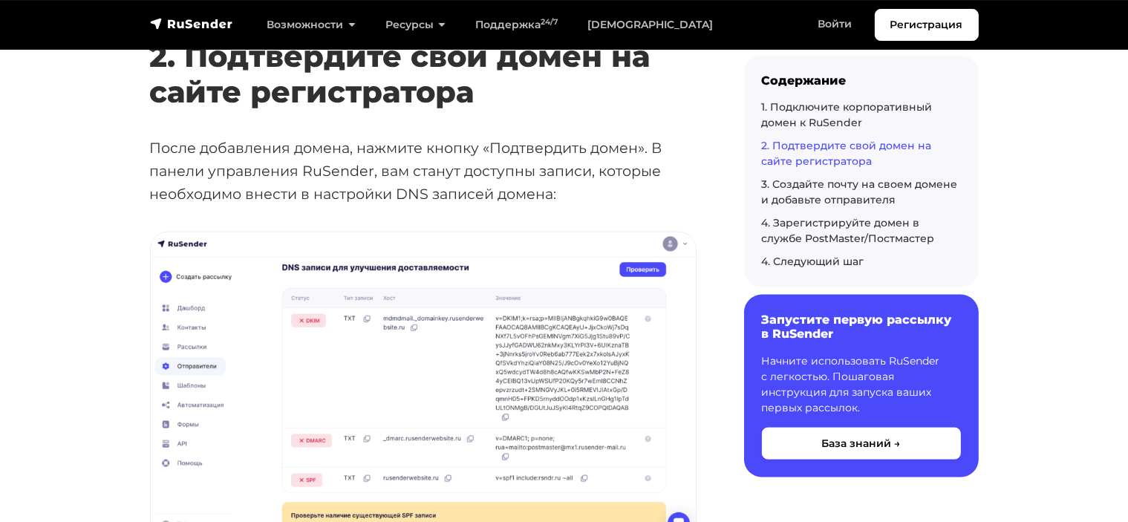
scroll to position [1859, 0]
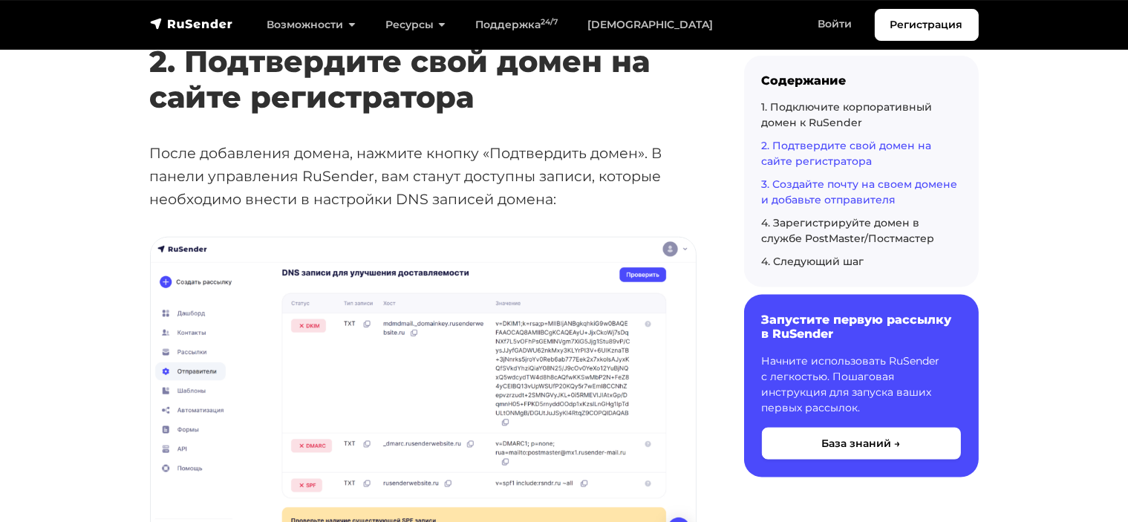
click at [833, 195] on link "3. Создайте почту на своем домене и добавьте отправителя" at bounding box center [860, 191] width 196 height 29
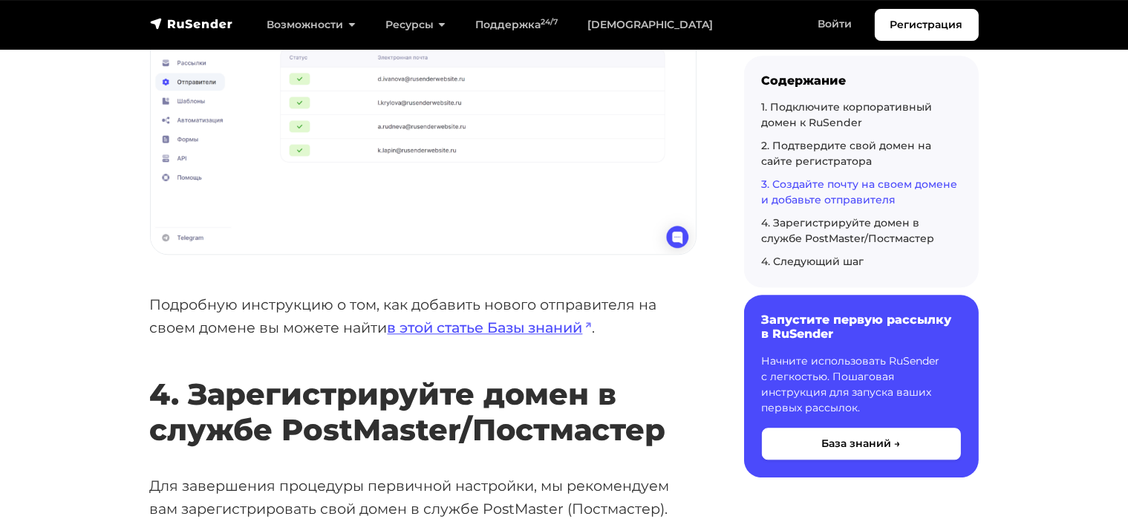
scroll to position [3789, 0]
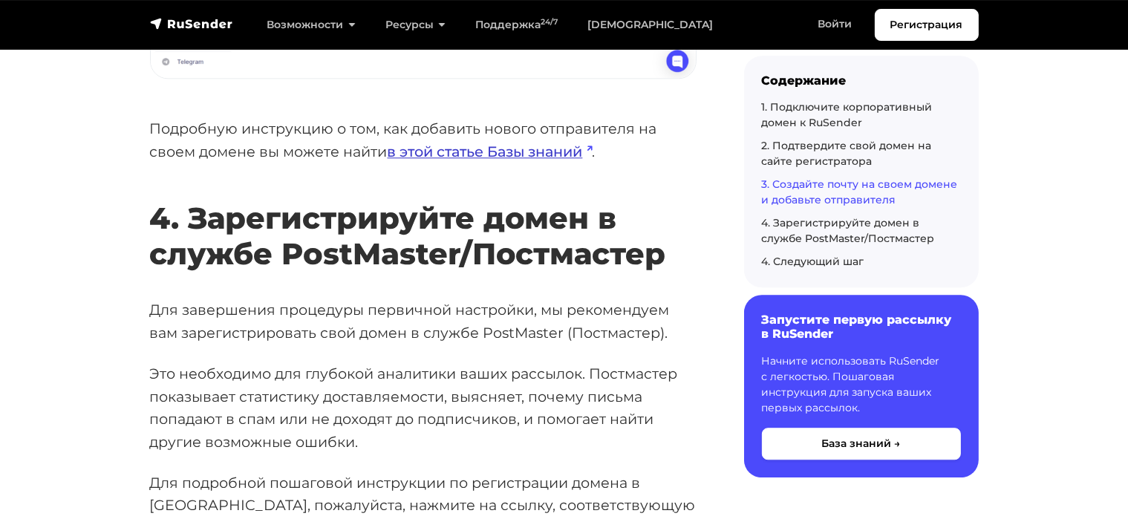
click at [537, 151] on link "в этой статье Базы знаний" at bounding box center [489, 152] width 205 height 18
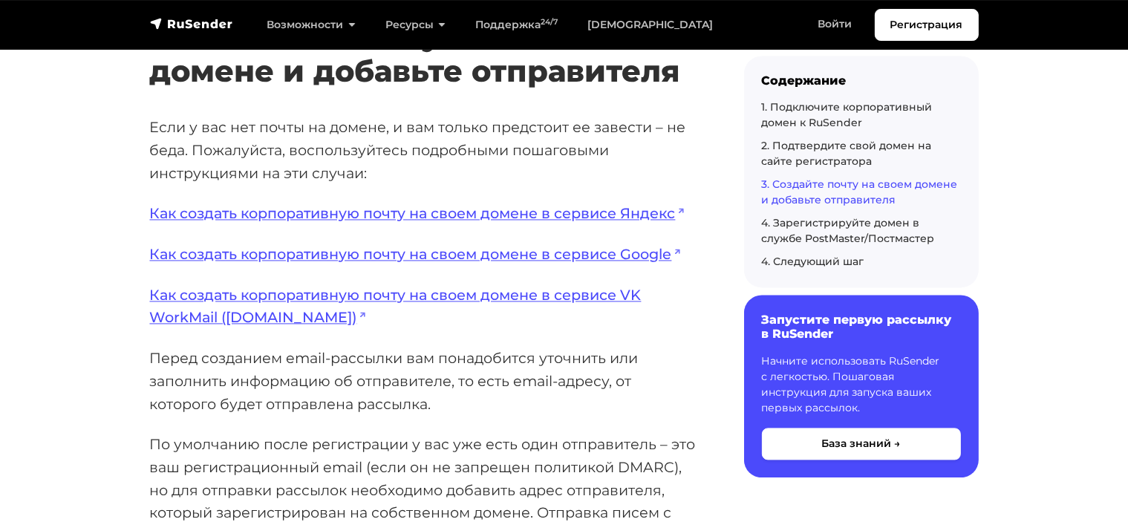
scroll to position [2899, 0]
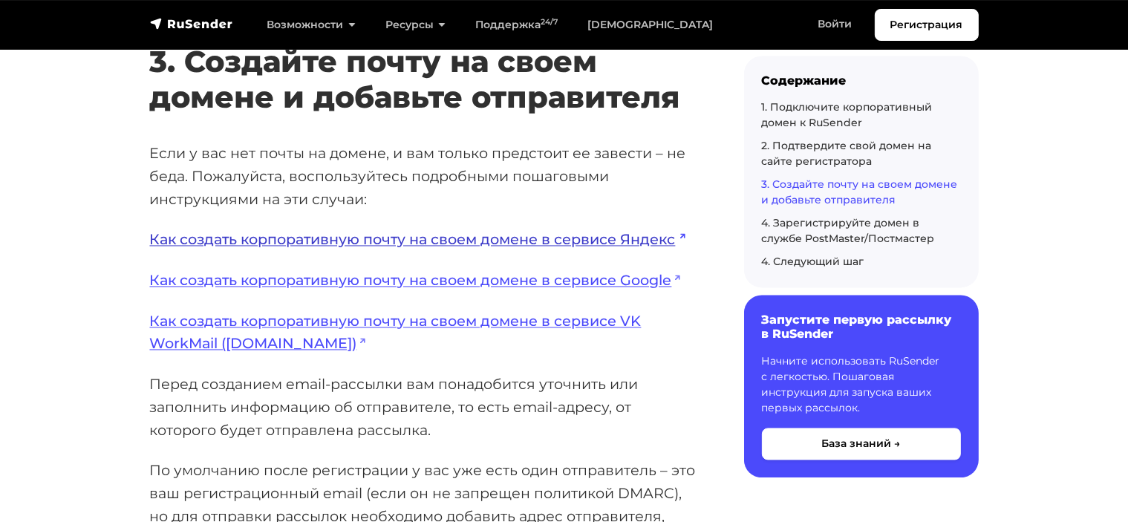
click at [650, 238] on link "Как создать корпоративную почту на своем домене в сервисе Яндекс" at bounding box center [417, 239] width 535 height 18
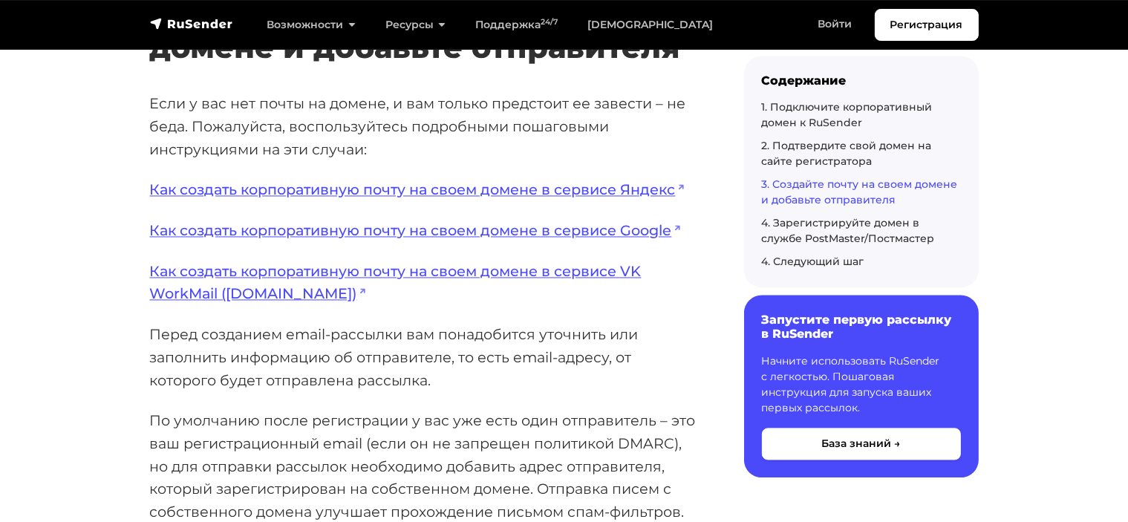
scroll to position [2973, 0]
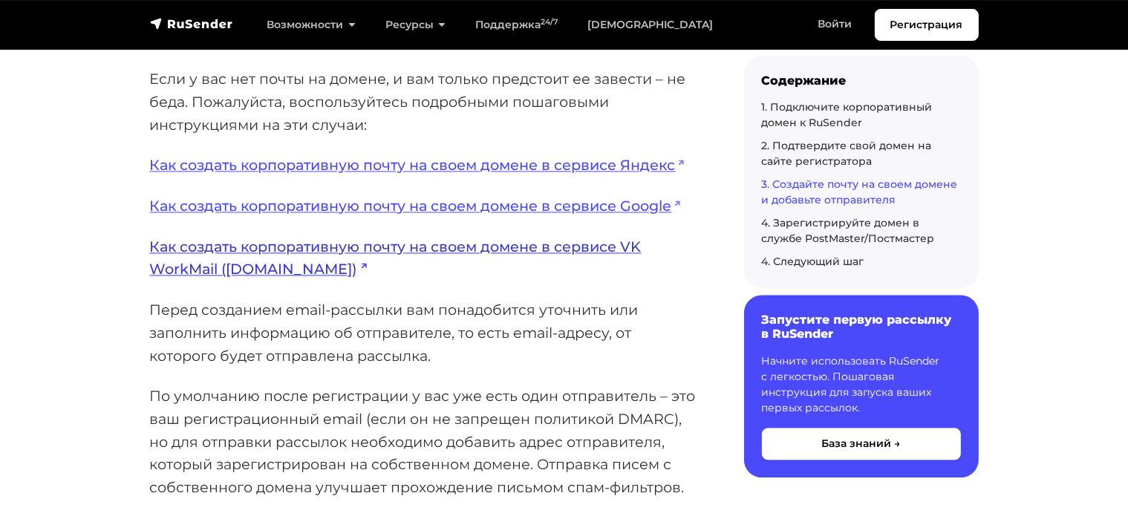
click at [566, 246] on link "Как создать корпоративную почту на своем домене в сервисе VK WorkMail (biz.mail…" at bounding box center [395, 258] width 491 height 41
click at [621, 246] on link "Как создать корпоративную почту на своем домене в сервисе VK WorkMail (biz.mail…" at bounding box center [395, 258] width 491 height 41
click at [609, 248] on link "Как создать корпоративную почту на своем домене в сервисе VK WorkMail (biz.mail…" at bounding box center [395, 258] width 491 height 41
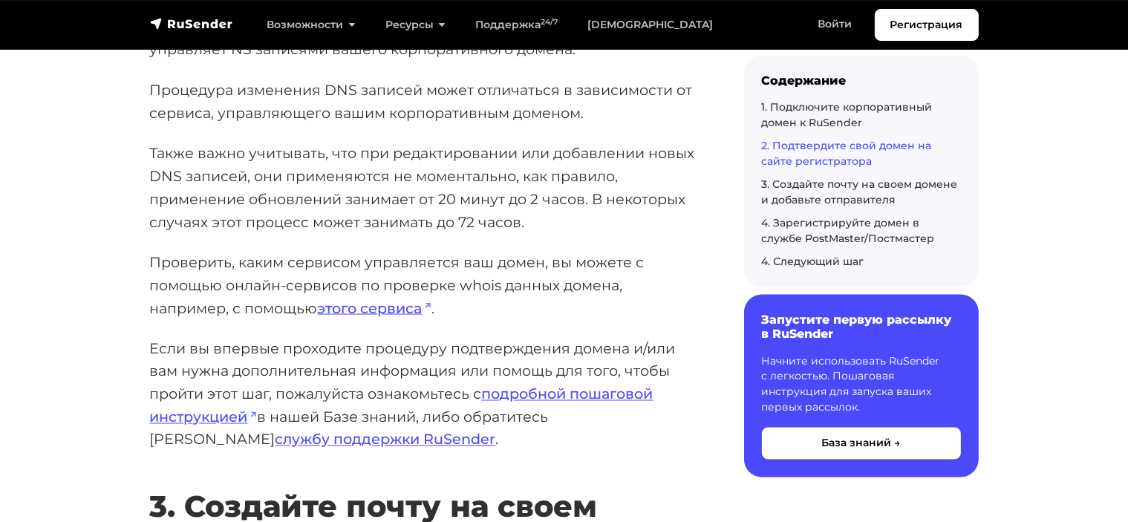
scroll to position [2528, 0]
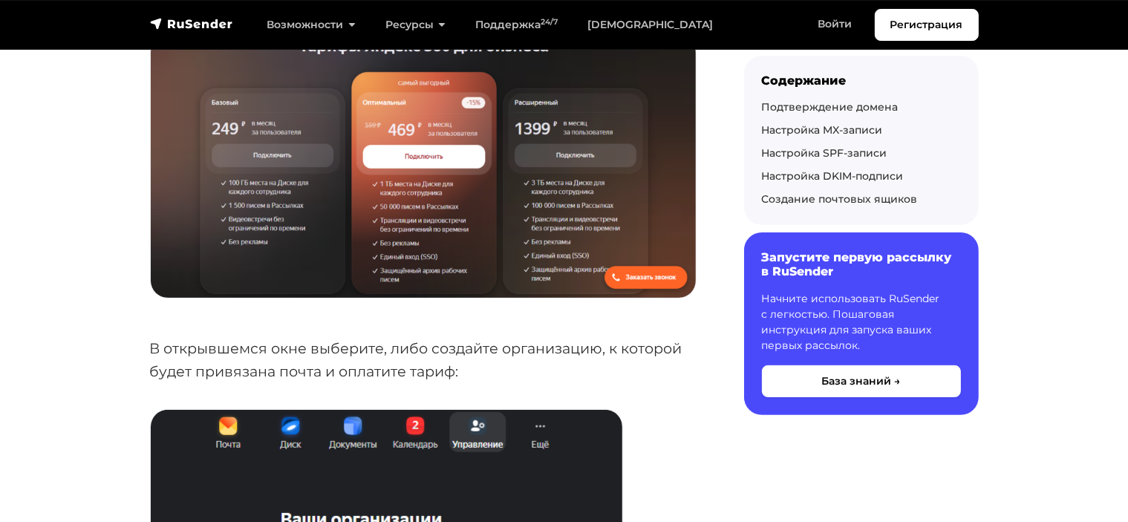
scroll to position [371, 0]
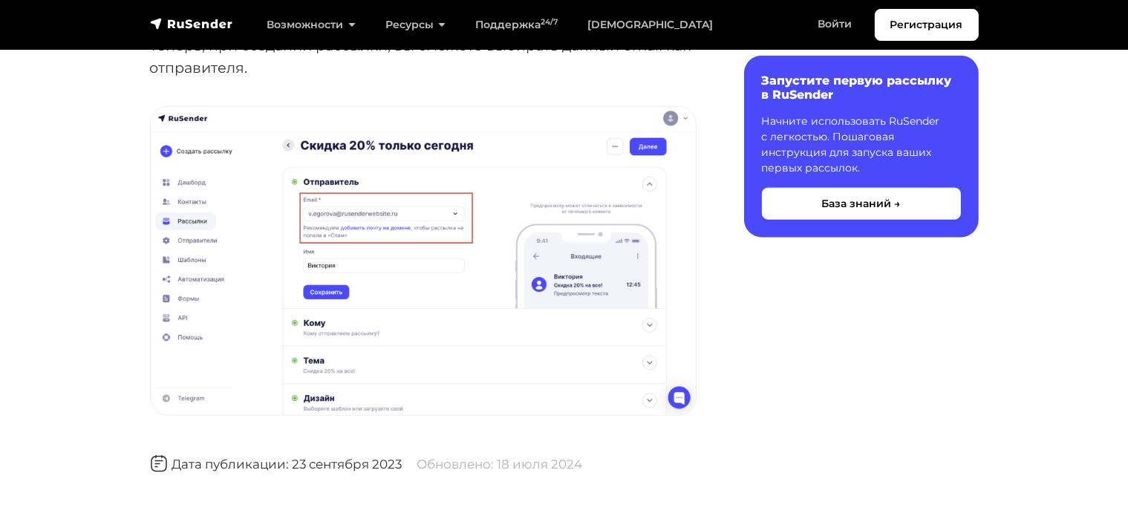
scroll to position [1707, 0]
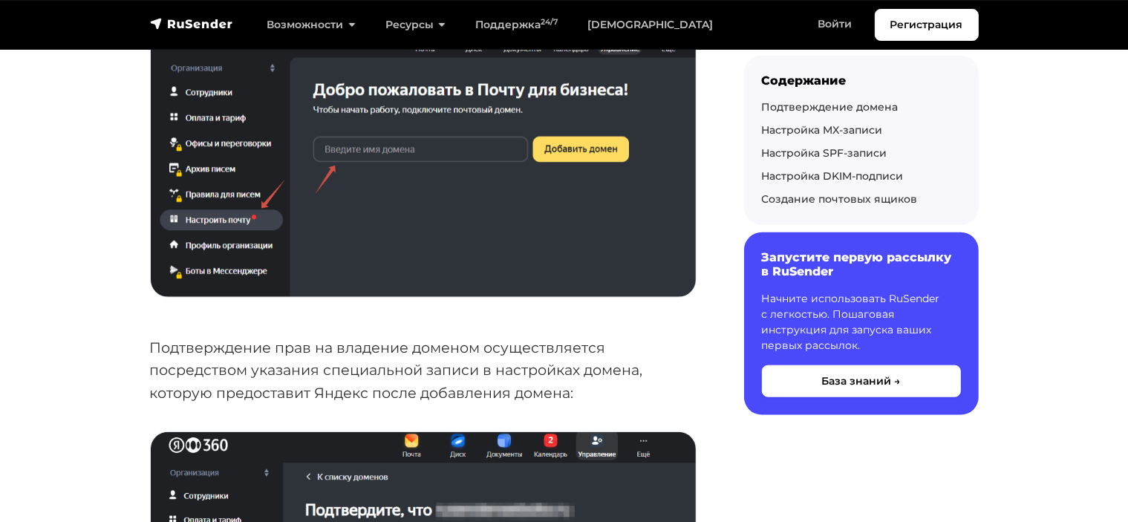
scroll to position [1559, 0]
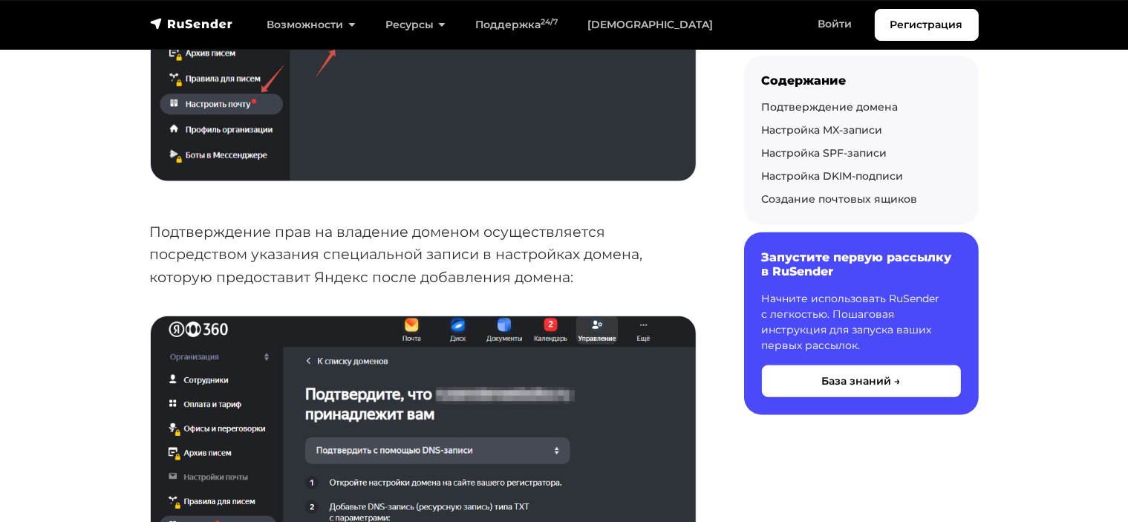
drag, startPoint x: 707, startPoint y: 295, endPoint x: 657, endPoint y: 284, distance: 51.0
click at [657, 284] on p "Подтверждение прав на владение доменом осуществляется посредством указания спец…" at bounding box center [423, 254] width 546 height 68
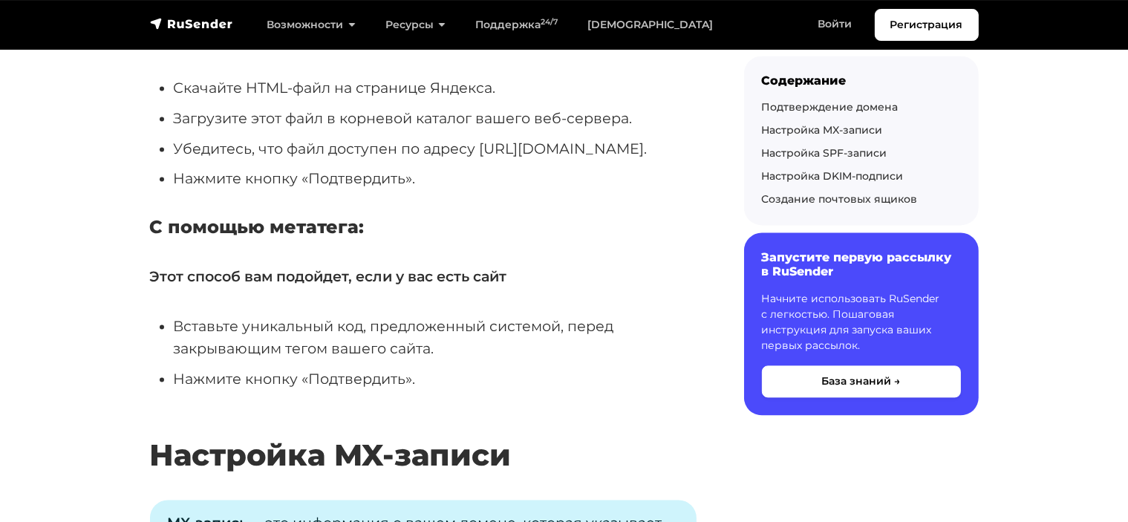
scroll to position [0, 0]
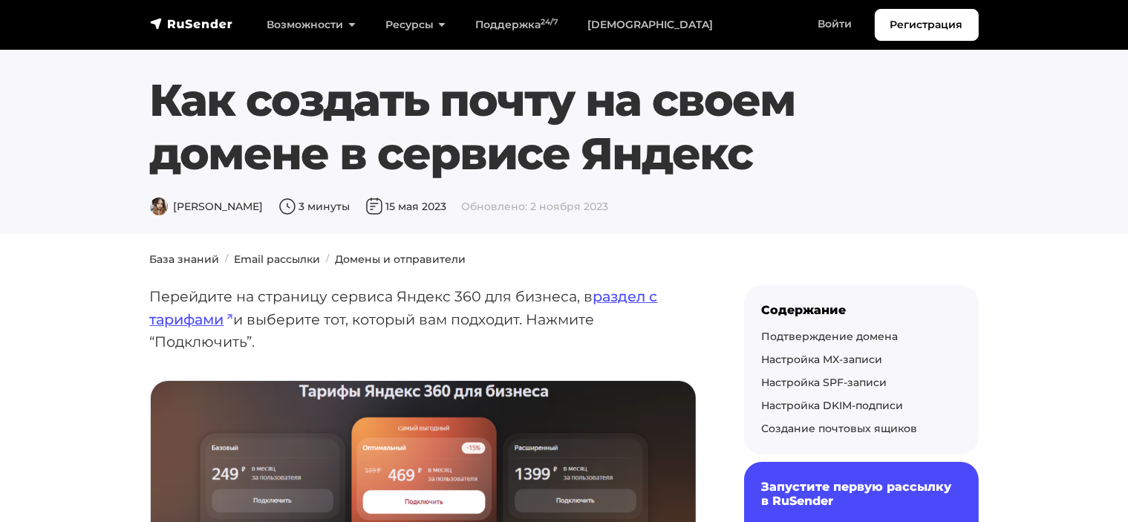
click at [896, 157] on h1 "Как создать почту на своем домене в сервисе Яндекс" at bounding box center [564, 126] width 828 height 107
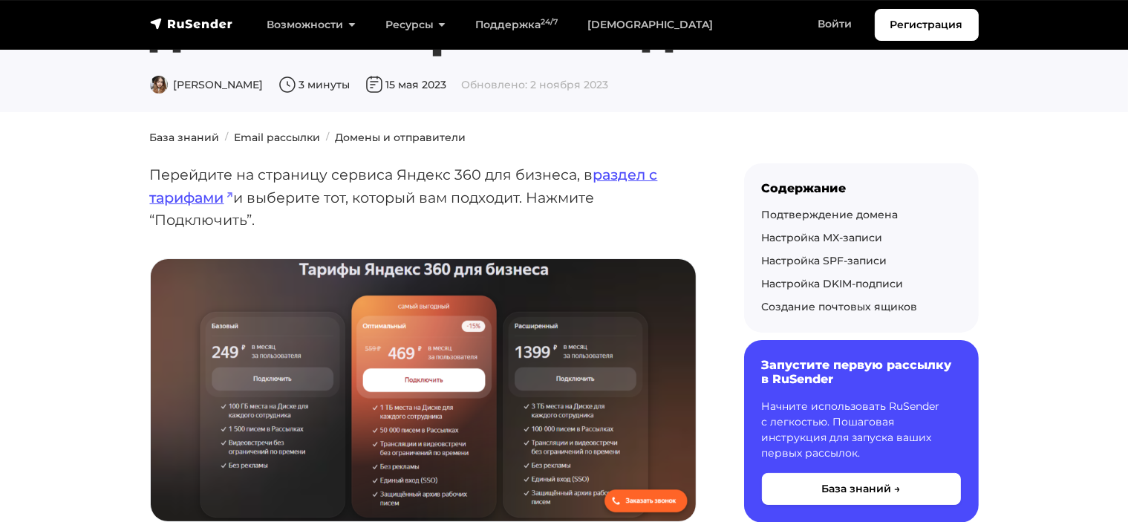
scroll to position [148, 0]
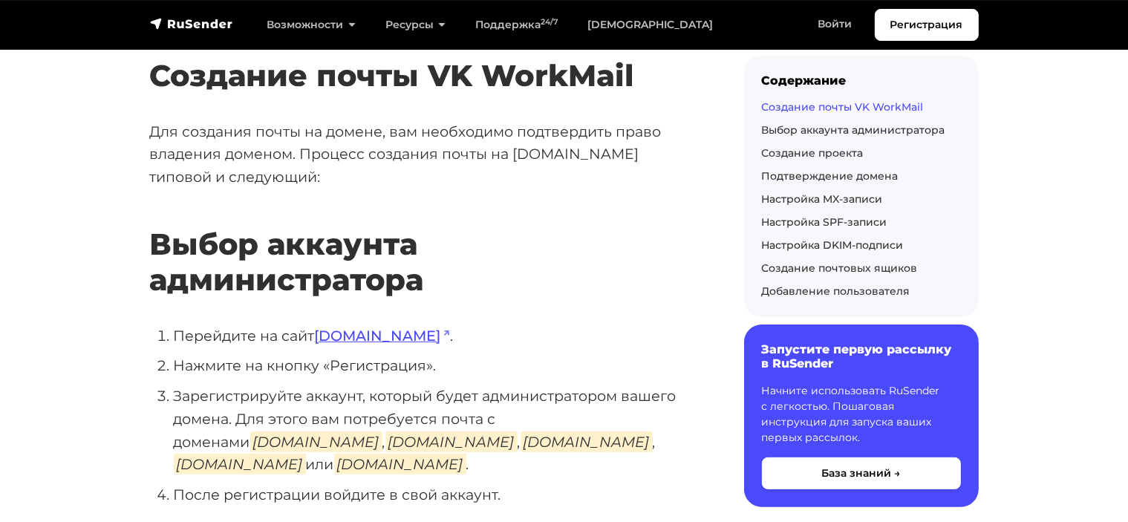
scroll to position [371, 0]
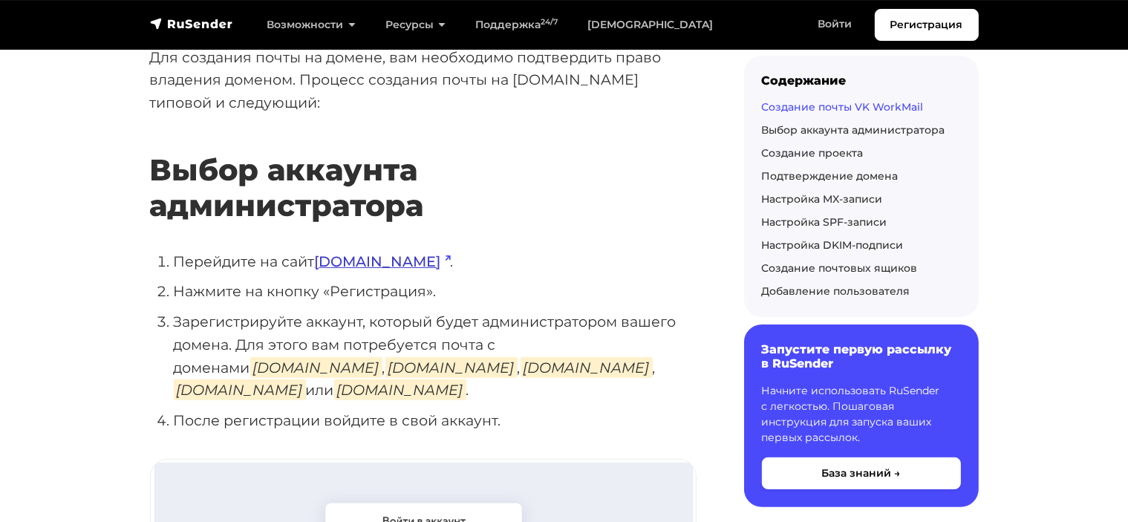
click at [366, 261] on link "[DOMAIN_NAME]" at bounding box center [383, 261] width 136 height 18
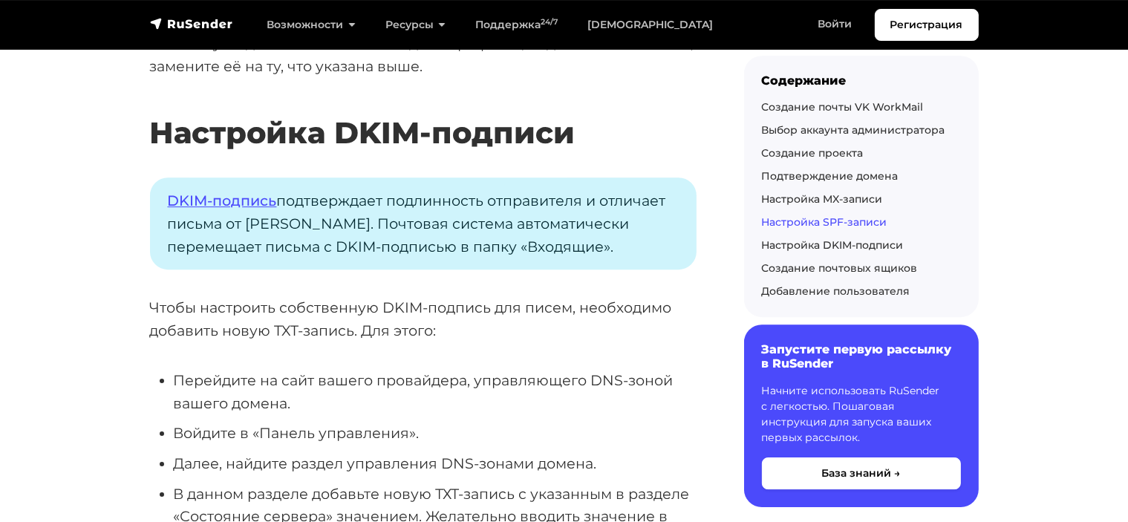
scroll to position [4677, 0]
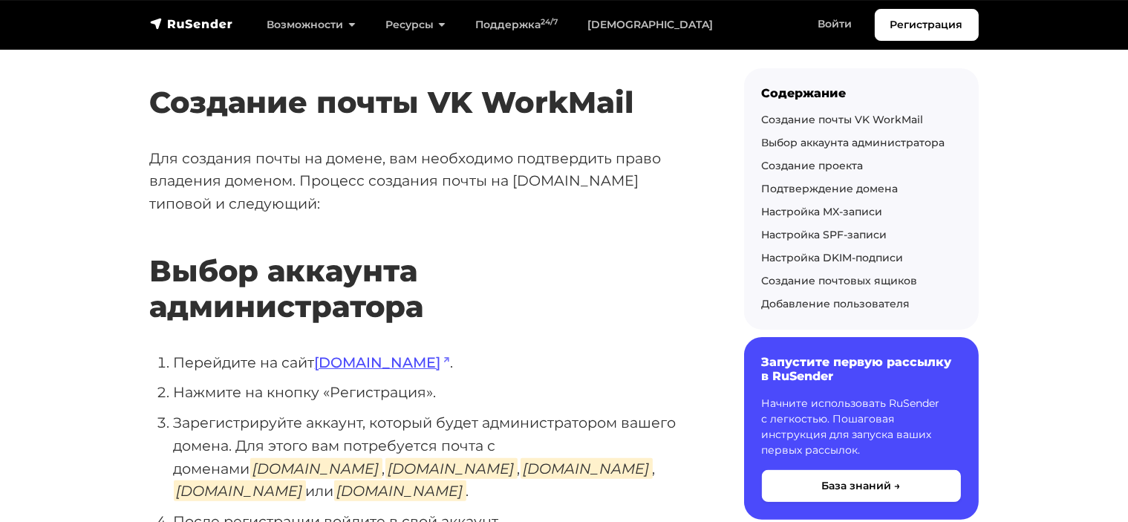
scroll to position [297, 0]
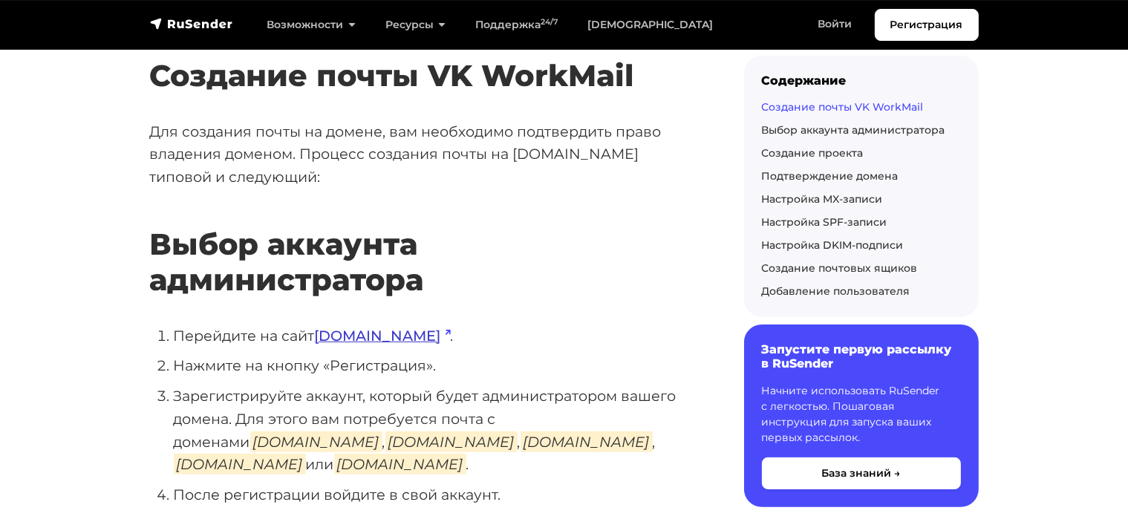
click at [368, 333] on link "[DOMAIN_NAME]" at bounding box center [383, 336] width 136 height 18
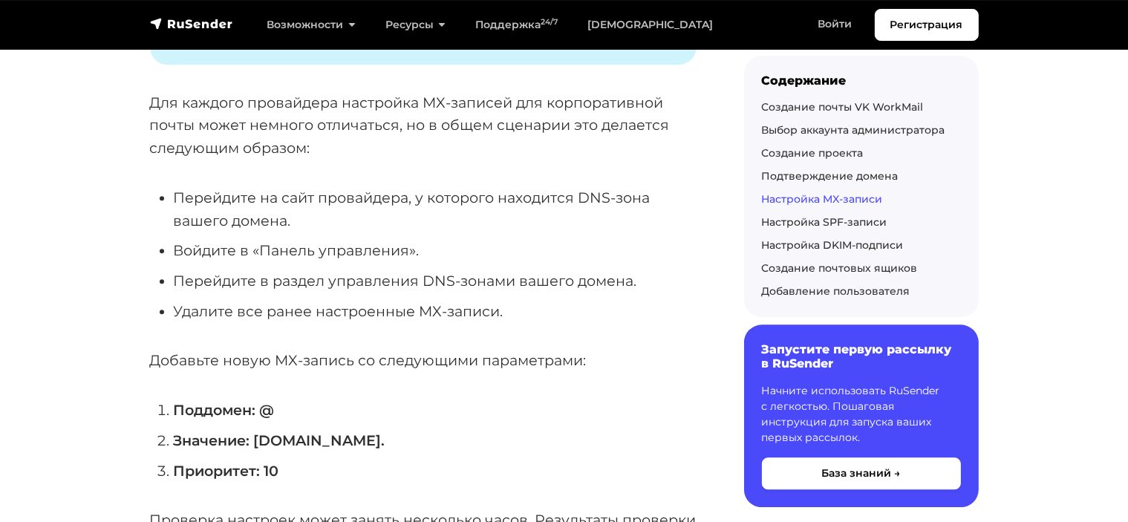
scroll to position [3637, 0]
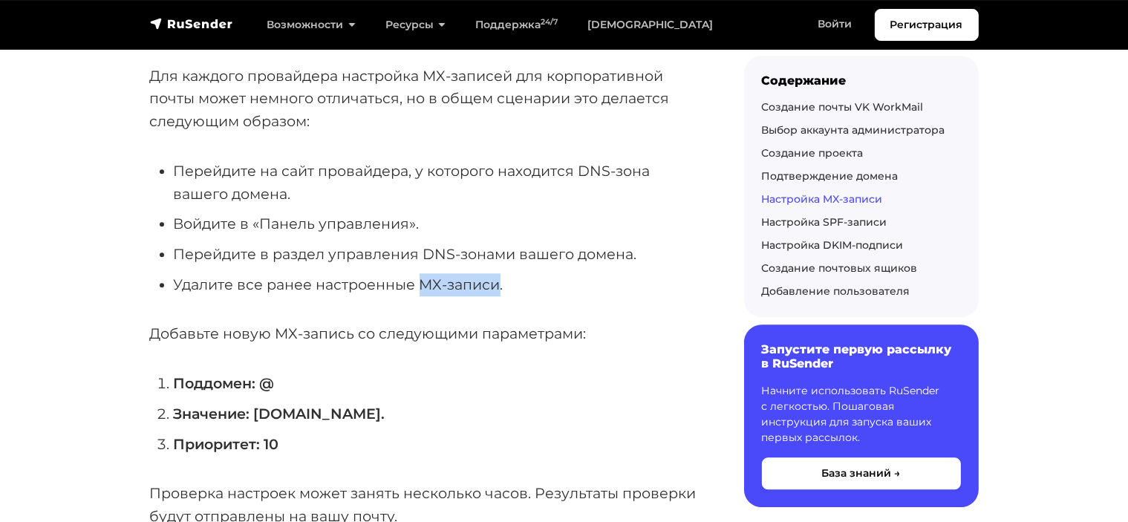
drag, startPoint x: 417, startPoint y: 261, endPoint x: 498, endPoint y: 258, distance: 81.0
click at [498, 273] on li "Удалите все ранее настроенные MX-записи." at bounding box center [435, 284] width 523 height 23
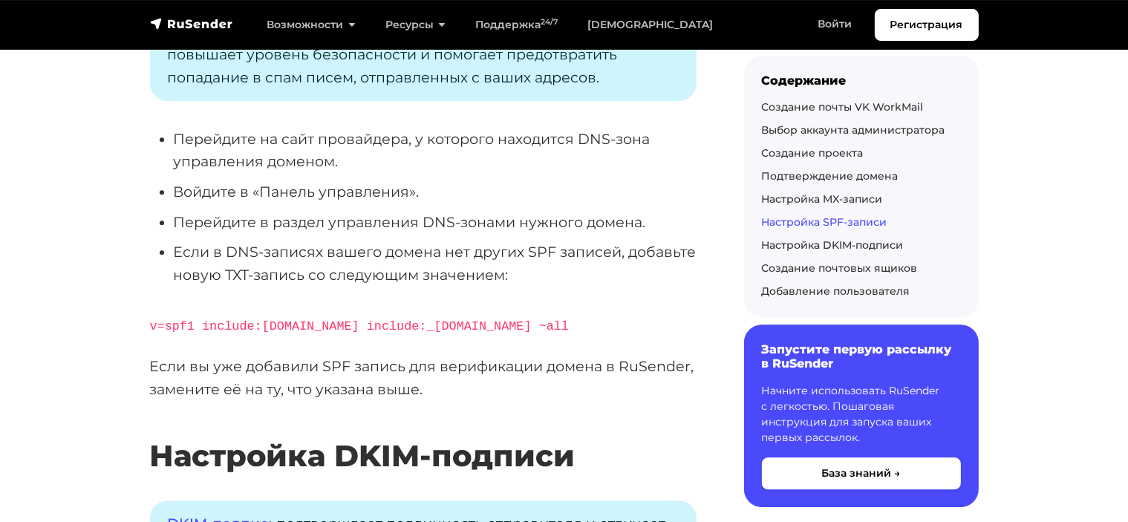
scroll to position [4305, 0]
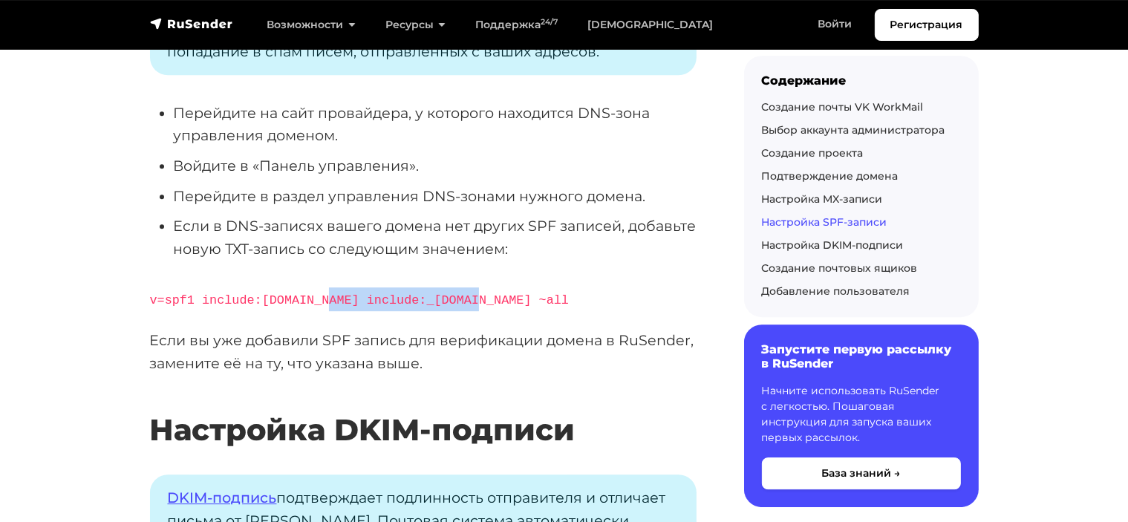
drag, startPoint x: 312, startPoint y: 276, endPoint x: 451, endPoint y: 268, distance: 139.8
click at [451, 293] on code "v=spf1 include:[DOMAIN_NAME] include:_[DOMAIN_NAME] ~all" at bounding box center [359, 300] width 419 height 14
copy code "include:_[DOMAIN_NAME]"
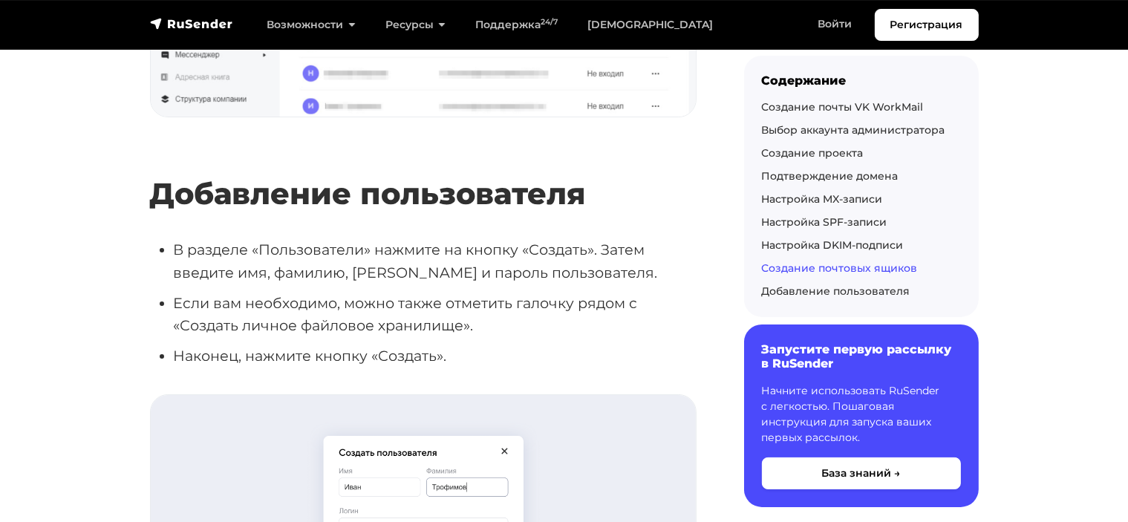
scroll to position [5567, 0]
